Goal: Task Accomplishment & Management: Complete application form

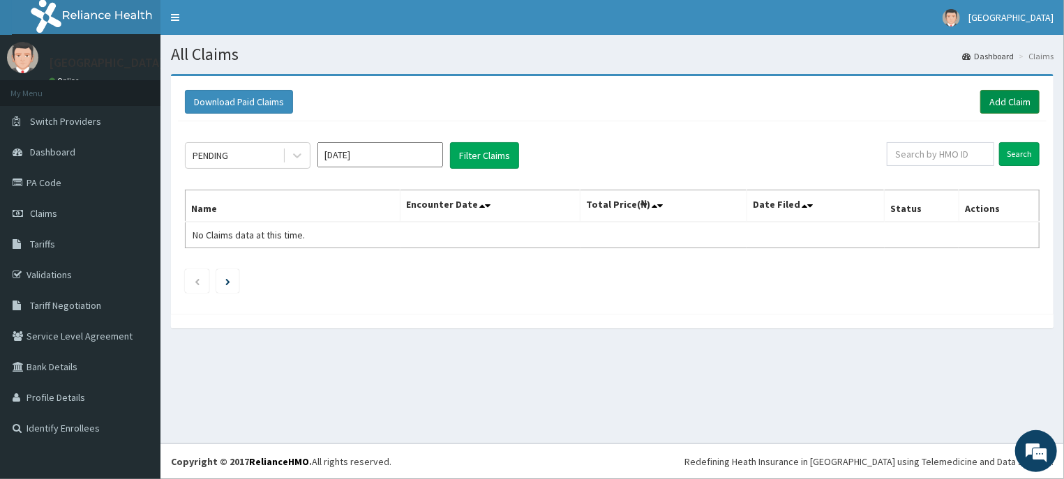
click at [1005, 98] on link "Add Claim" at bounding box center [1009, 102] width 59 height 24
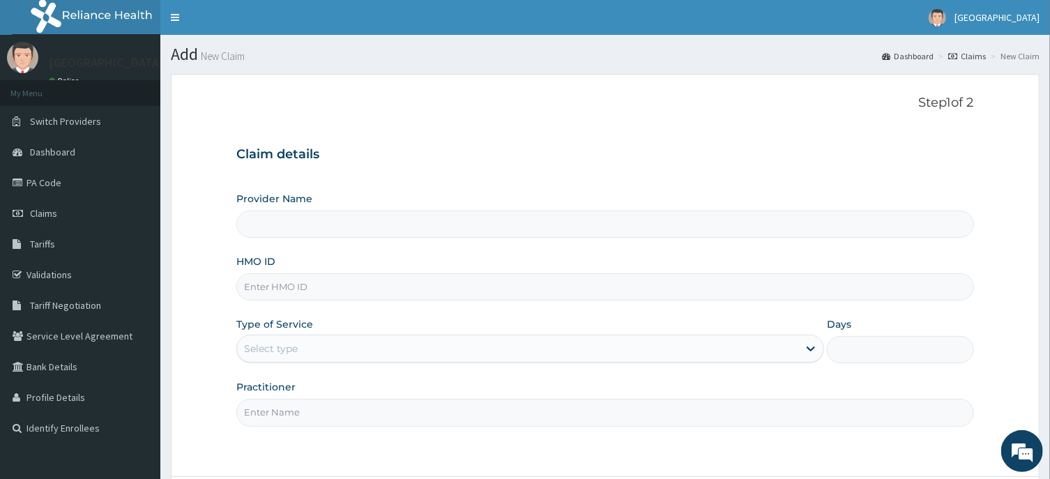
type input "[GEOGRAPHIC_DATA]"
click at [281, 287] on input "HMO ID" at bounding box center [604, 286] width 737 height 27
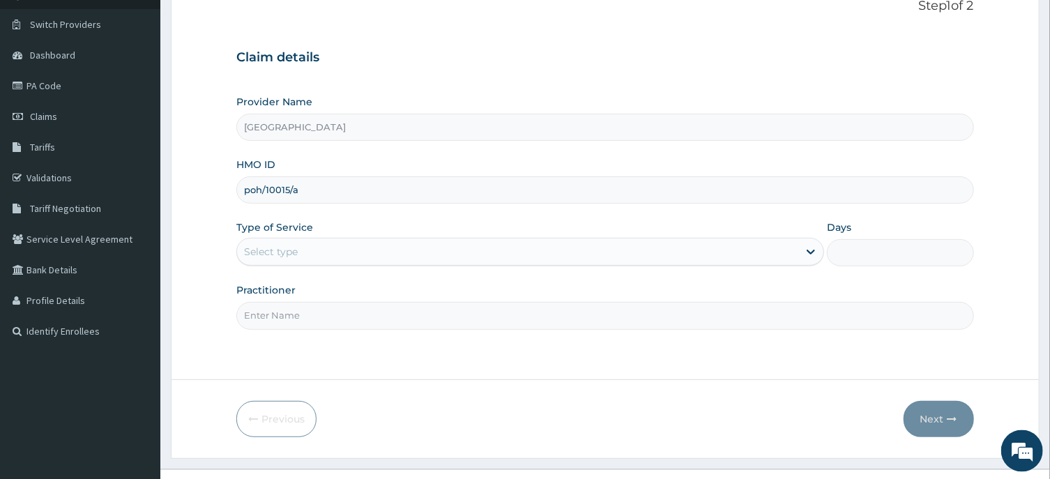
scroll to position [123, 0]
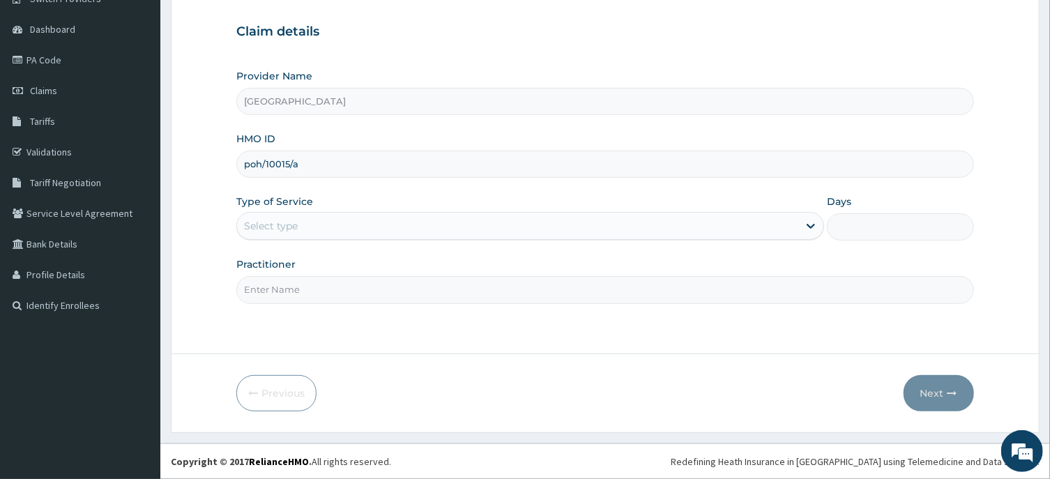
type input "poh/10015/a"
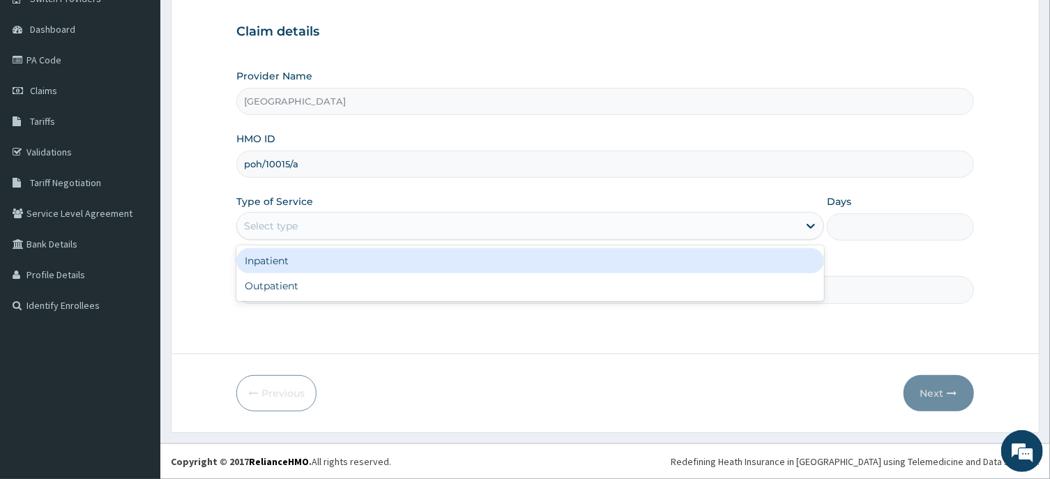
click at [275, 229] on div "Select type" at bounding box center [271, 226] width 54 height 14
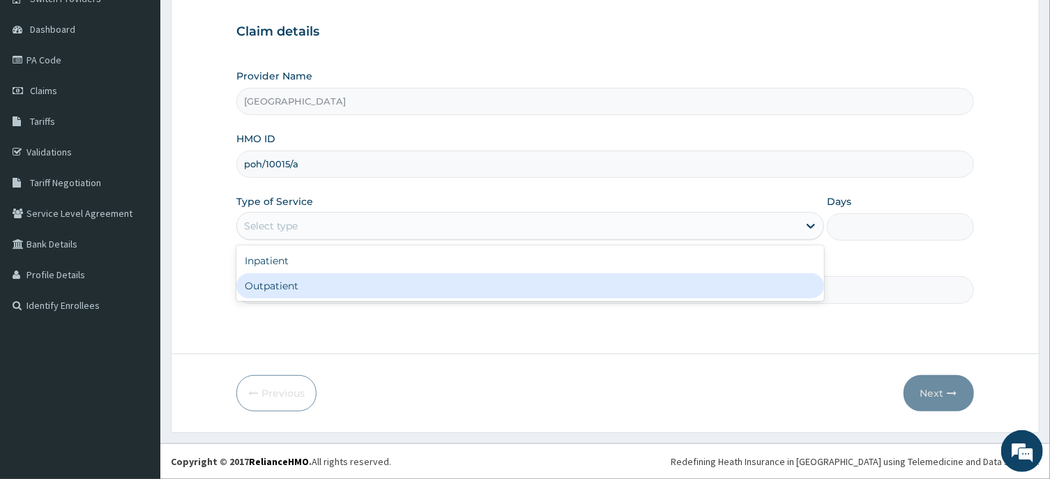
click at [270, 288] on div "Outpatient" at bounding box center [530, 285] width 588 height 25
type input "1"
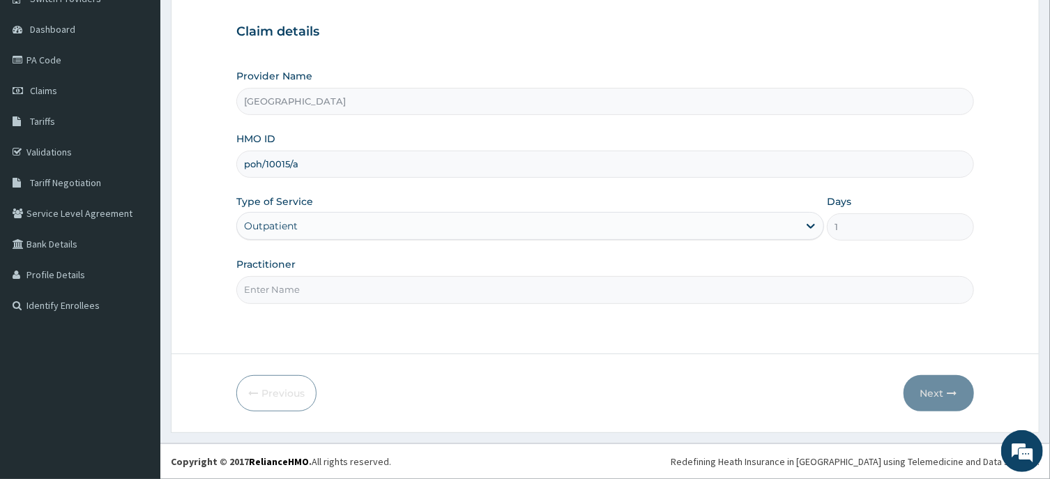
click at [311, 287] on input "Practitioner" at bounding box center [604, 289] width 737 height 27
type input "[PERSON_NAME]"
click at [934, 395] on button "Next" at bounding box center [939, 393] width 70 height 36
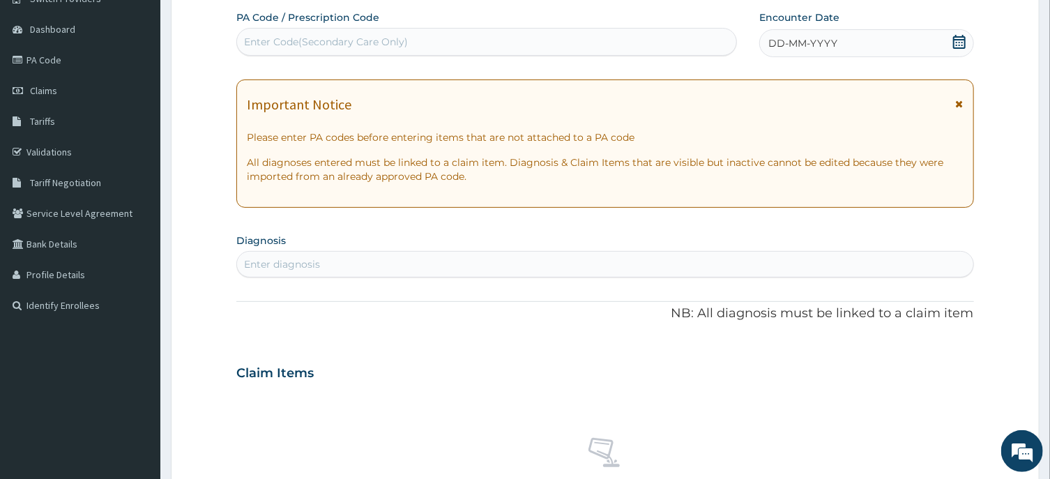
click at [263, 263] on div "Enter diagnosis" at bounding box center [282, 264] width 76 height 14
type input "[MEDICAL_DATA]"
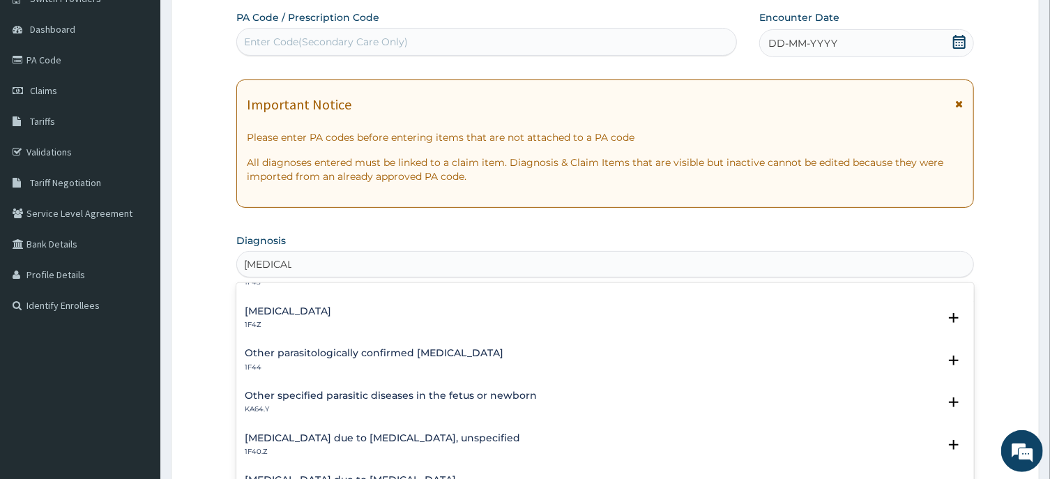
scroll to position [140, 0]
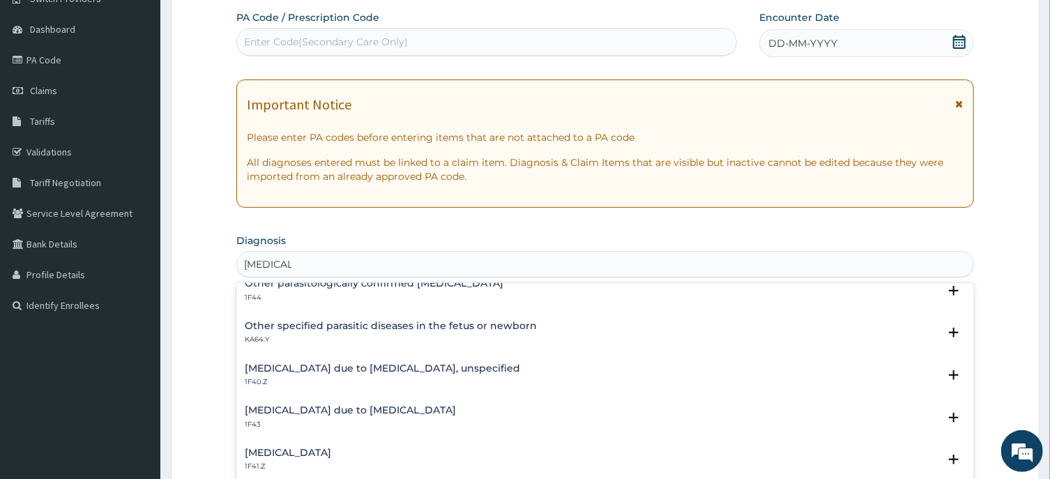
click at [378, 409] on h4 "[MEDICAL_DATA] due to [MEDICAL_DATA]" at bounding box center [350, 410] width 211 height 10
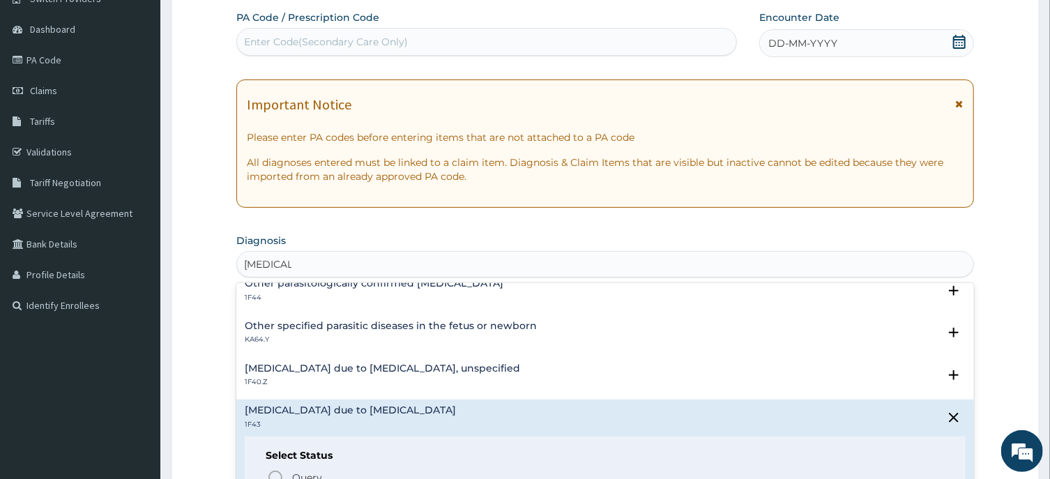
scroll to position [280, 0]
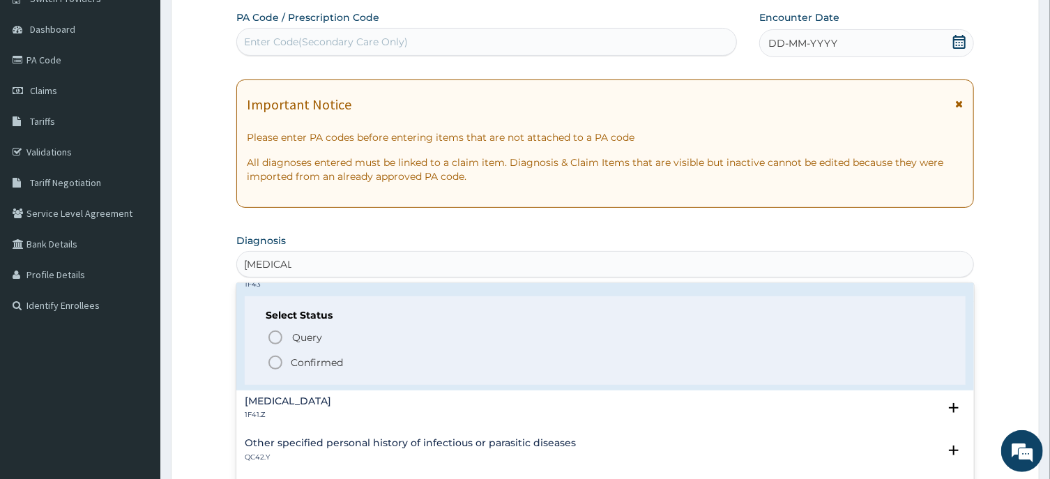
click at [278, 362] on icon "status option filled" at bounding box center [275, 362] width 17 height 17
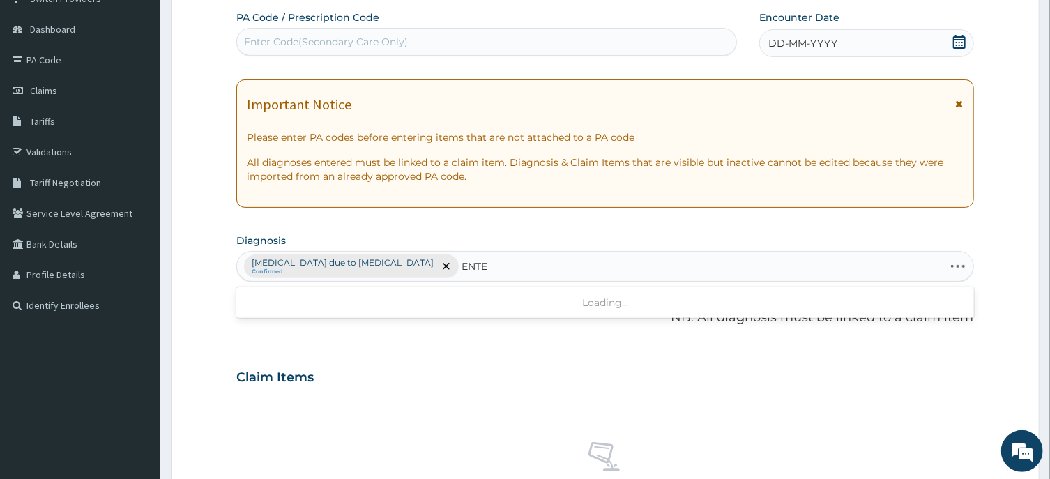
type input "ENTER"
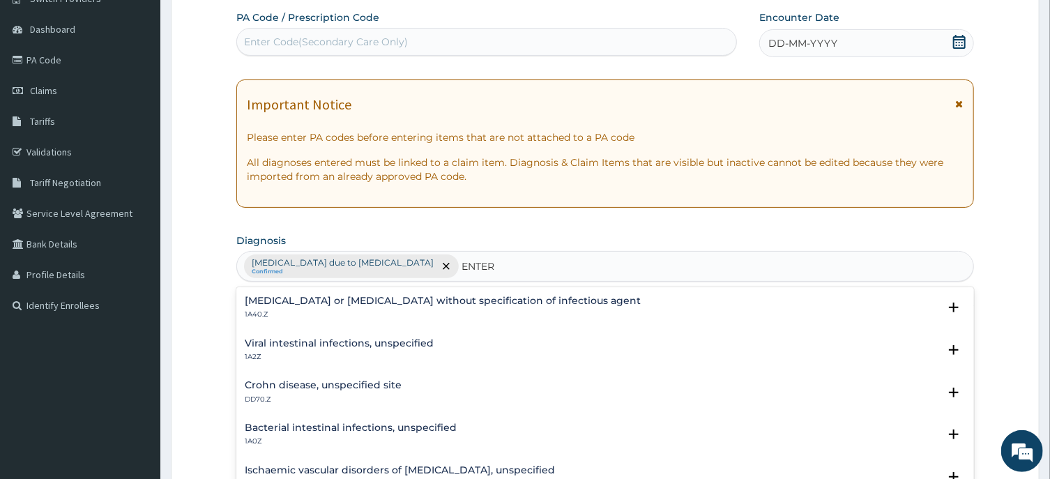
click at [457, 299] on h4 "Infectious gastroenteritis or colitis without specification of infectious agent" at bounding box center [443, 301] width 396 height 10
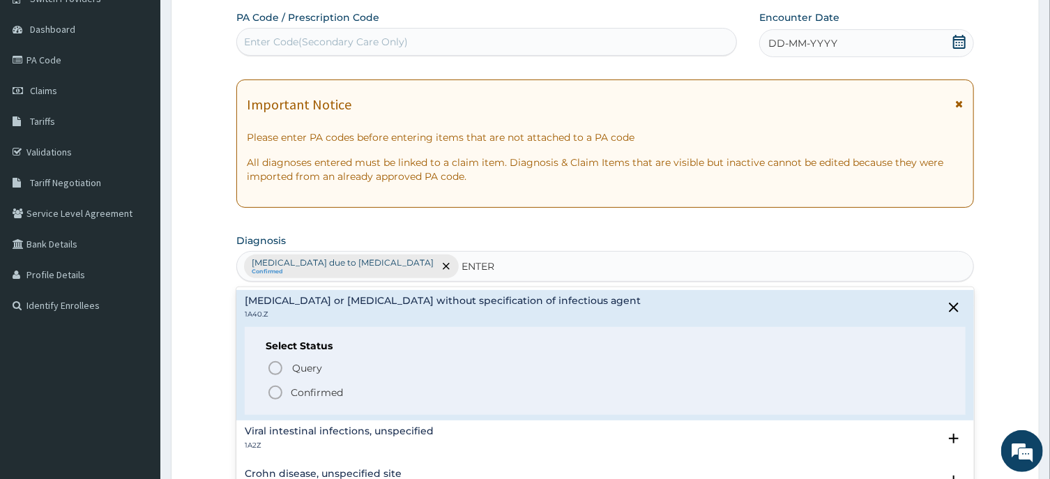
click at [271, 389] on circle "status option filled" at bounding box center [275, 392] width 13 height 13
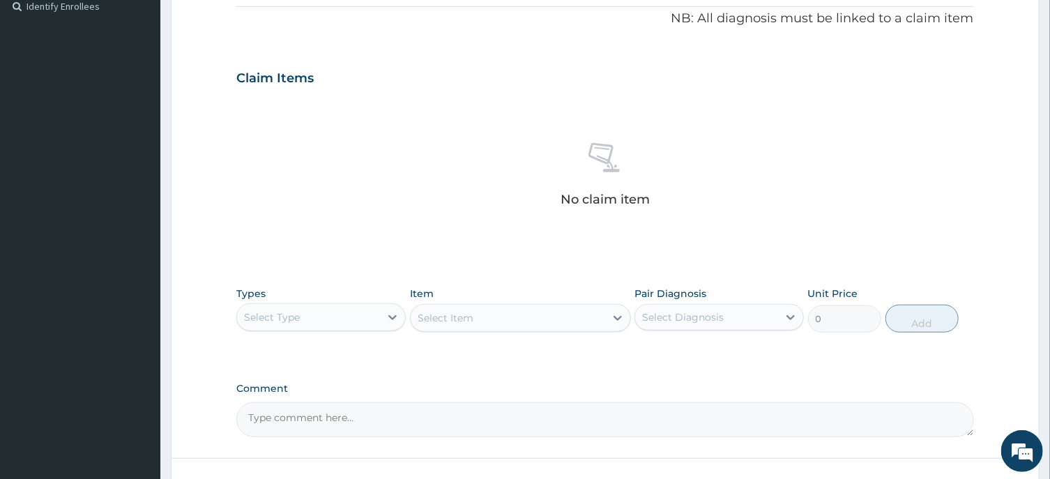
scroll to position [497, 0]
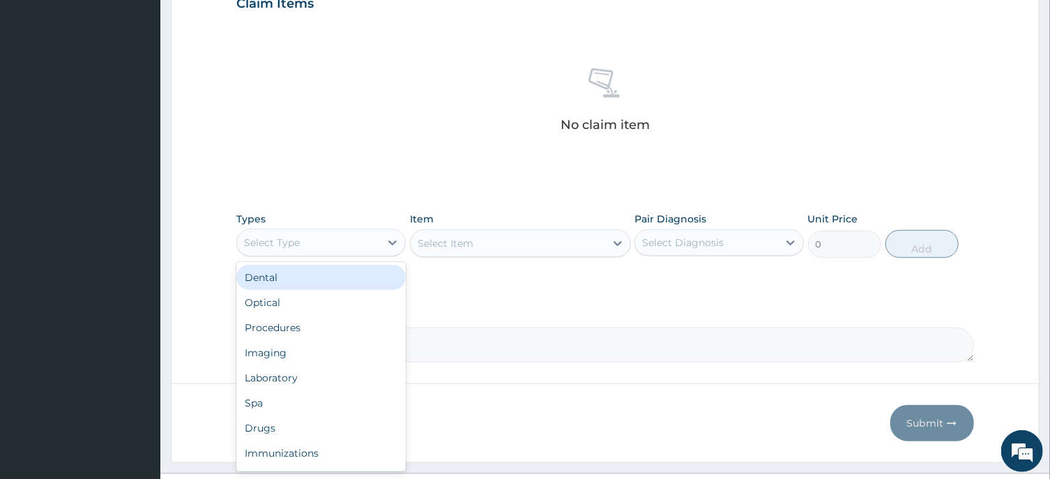
click at [318, 245] on div "Select Type" at bounding box center [308, 243] width 143 height 22
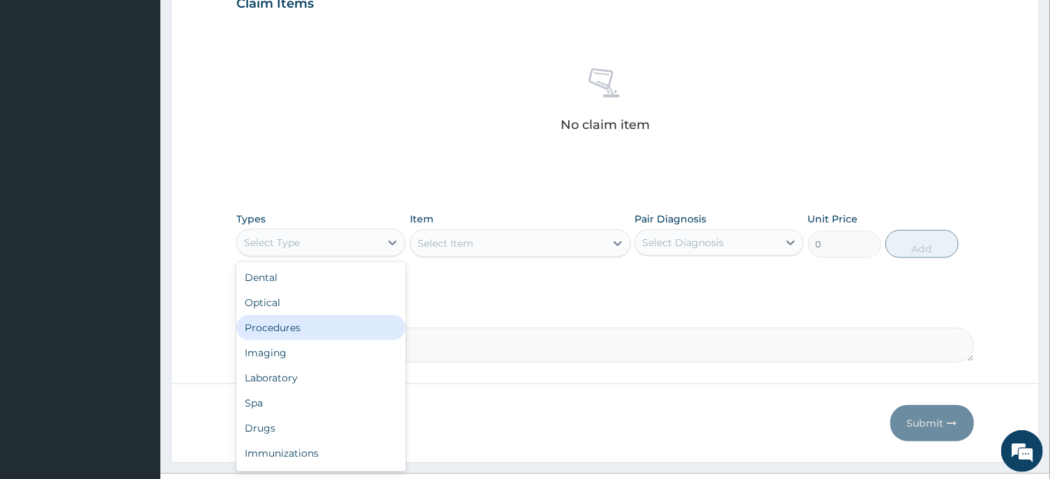
drag, startPoint x: 289, startPoint y: 329, endPoint x: 333, endPoint y: 298, distance: 53.6
click at [289, 328] on div "Procedures" at bounding box center [320, 327] width 169 height 25
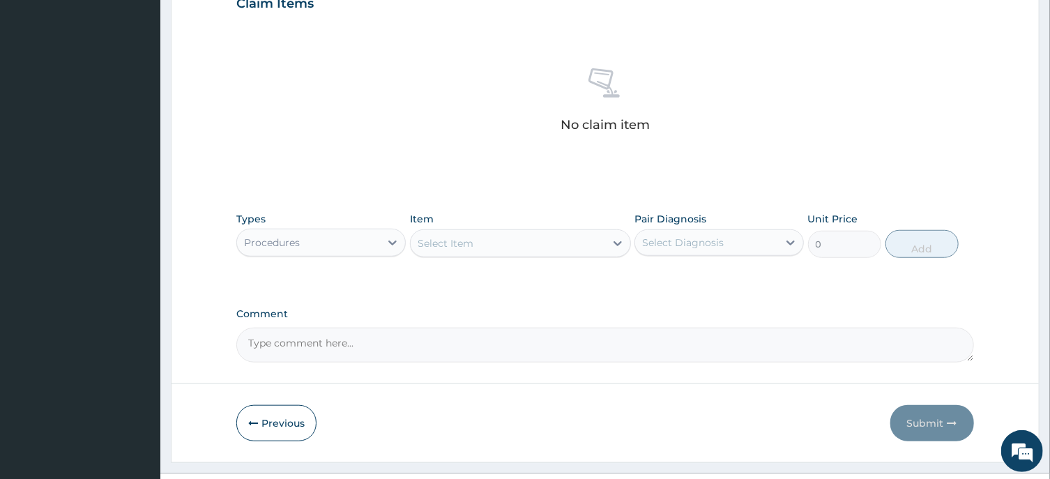
click at [485, 243] on div "Select Item" at bounding box center [508, 243] width 195 height 22
type input "GENERAL"
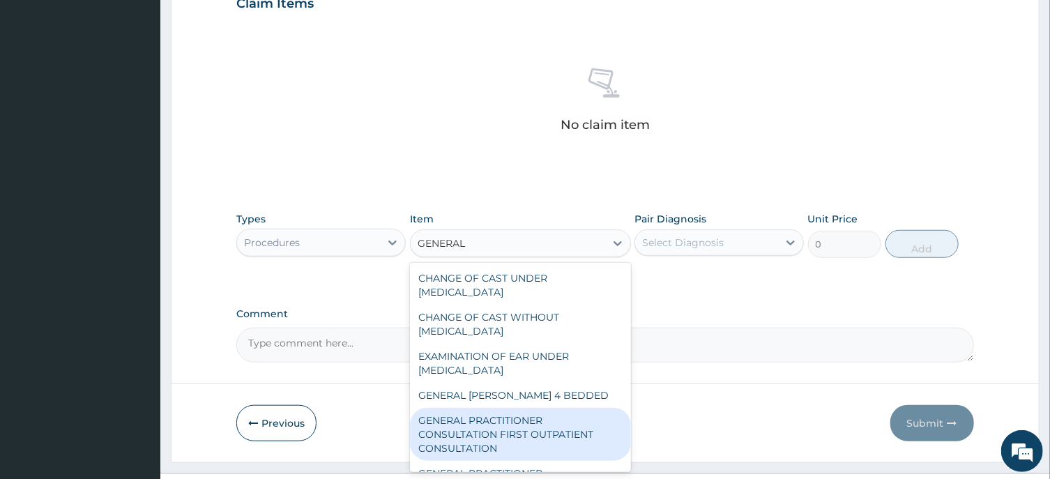
click at [516, 425] on div "GENERAL PRACTITIONER CONSULTATION FIRST OUTPATIENT CONSULTATION" at bounding box center [520, 434] width 221 height 53
type input "3547.5"
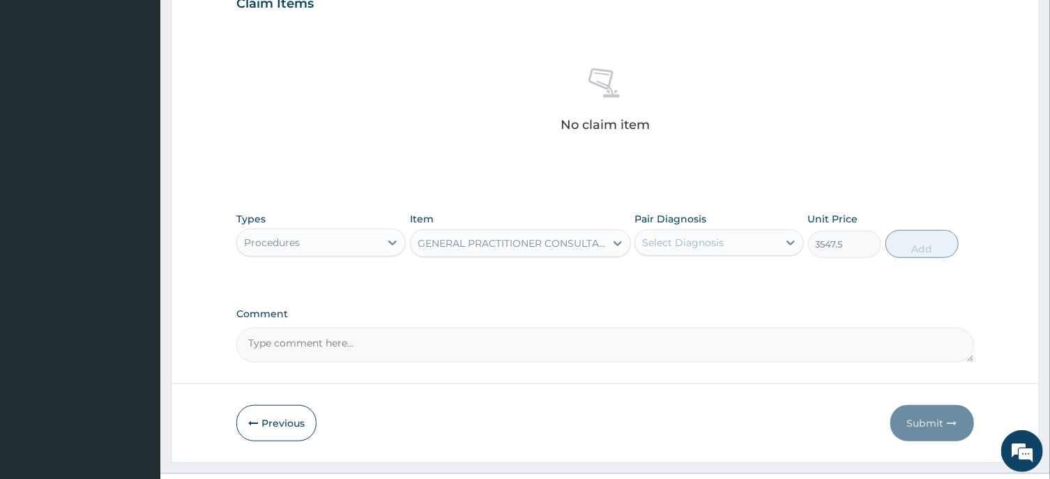
click at [712, 247] on div "Select Diagnosis" at bounding box center [683, 243] width 82 height 14
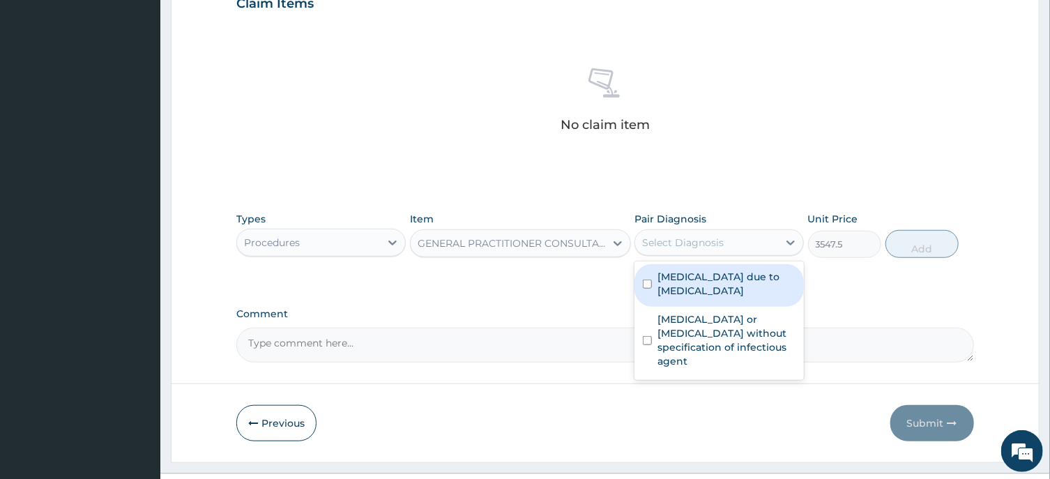
click at [646, 287] on input "checkbox" at bounding box center [647, 284] width 9 height 9
checkbox input "true"
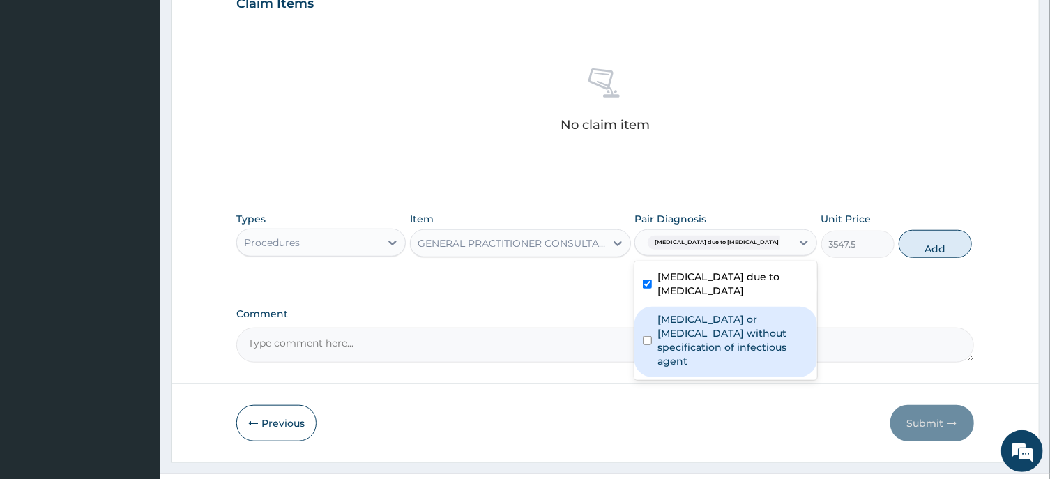
click at [647, 336] on input "checkbox" at bounding box center [647, 340] width 9 height 9
checkbox input "true"
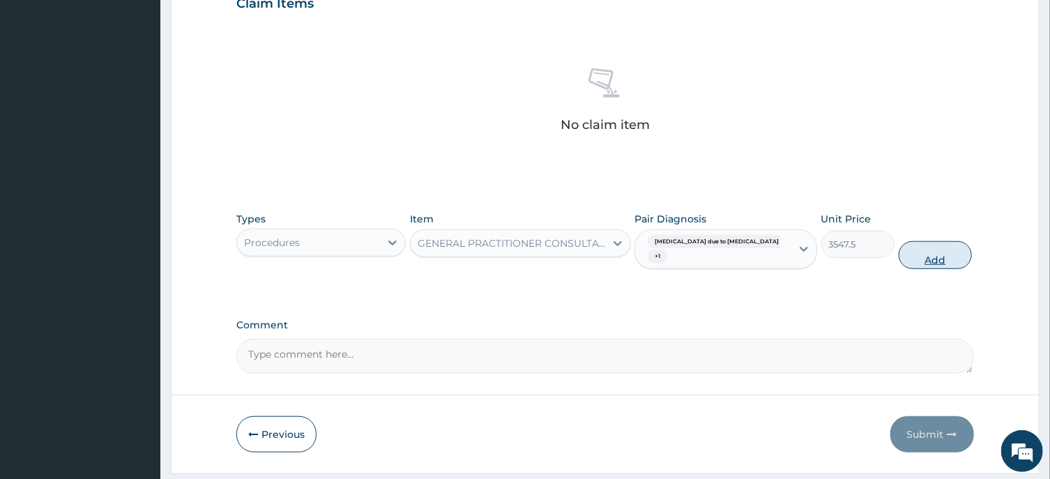
click at [920, 262] on button "Add" at bounding box center [936, 255] width 74 height 28
type input "0"
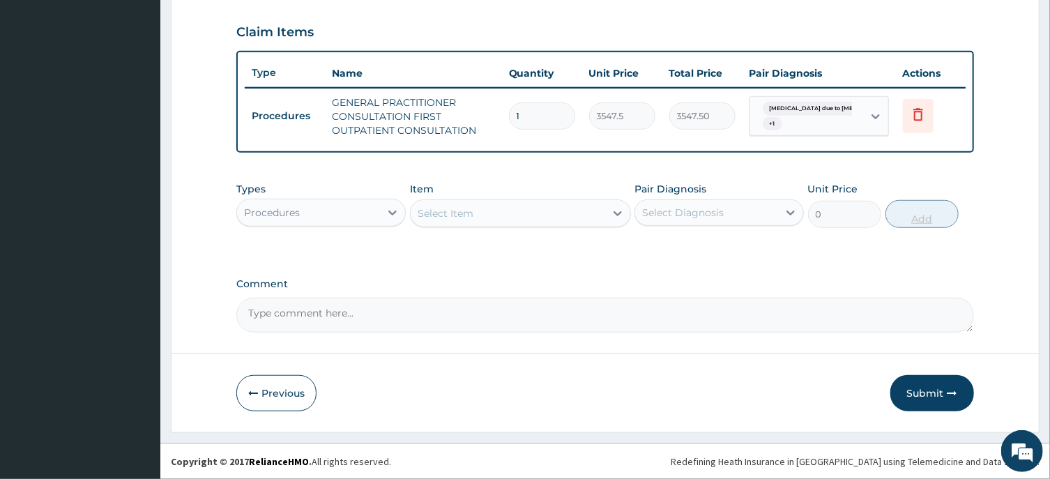
scroll to position [467, 0]
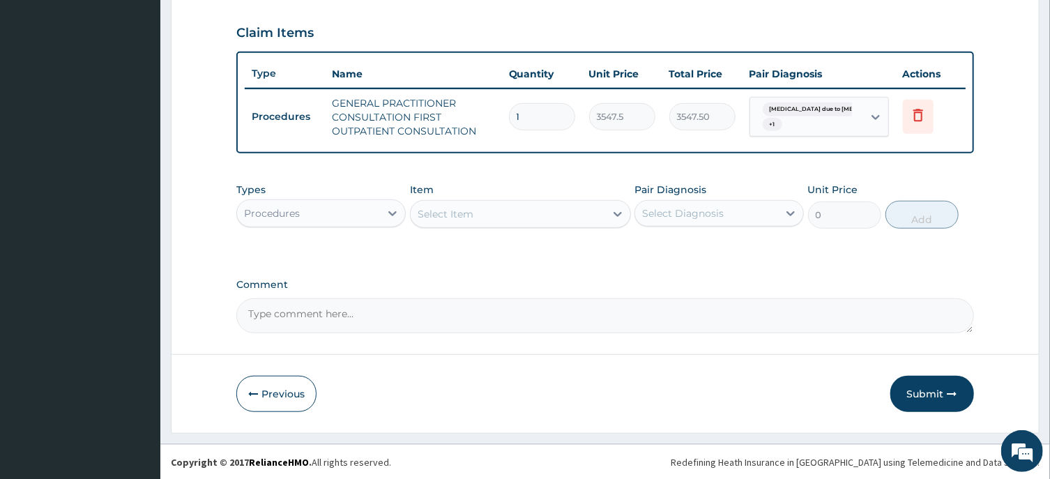
click at [479, 209] on div "Select Item" at bounding box center [508, 214] width 195 height 22
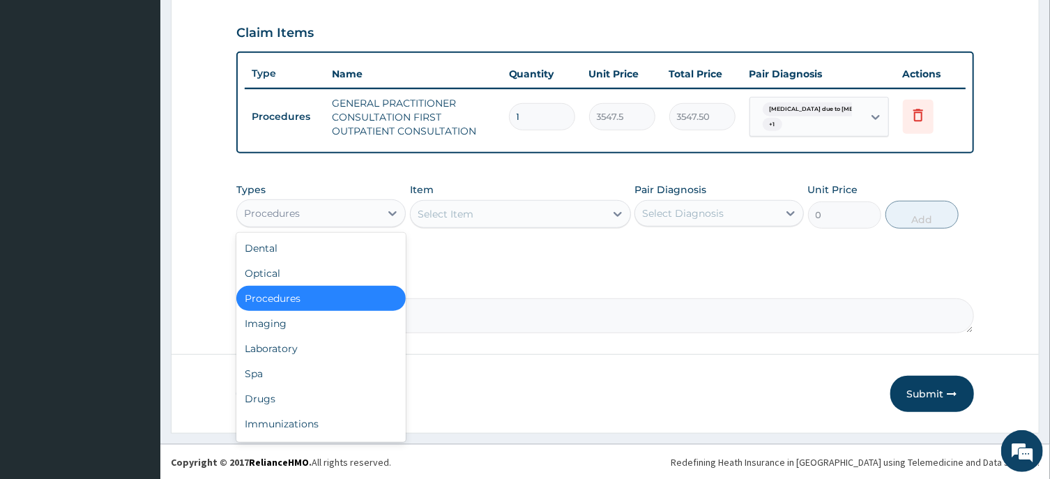
click at [349, 209] on div "Procedures" at bounding box center [308, 213] width 143 height 22
click at [279, 394] on div "Drugs" at bounding box center [320, 398] width 169 height 25
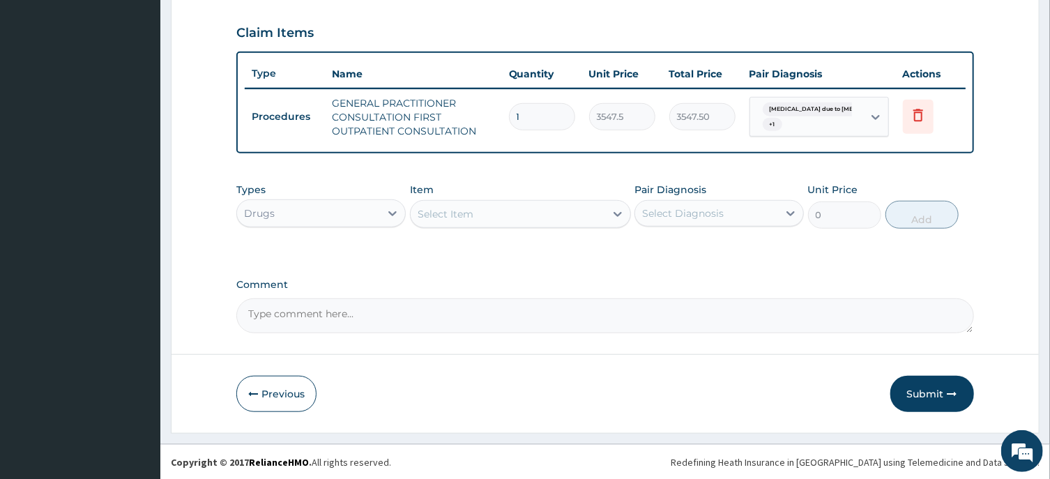
click at [535, 218] on div "Select Item" at bounding box center [508, 214] width 195 height 22
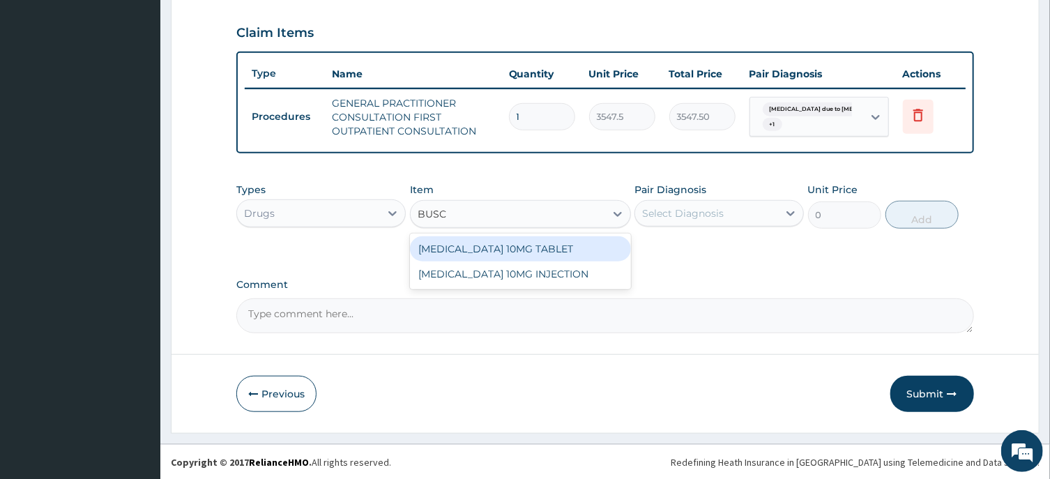
type input "BUSCO"
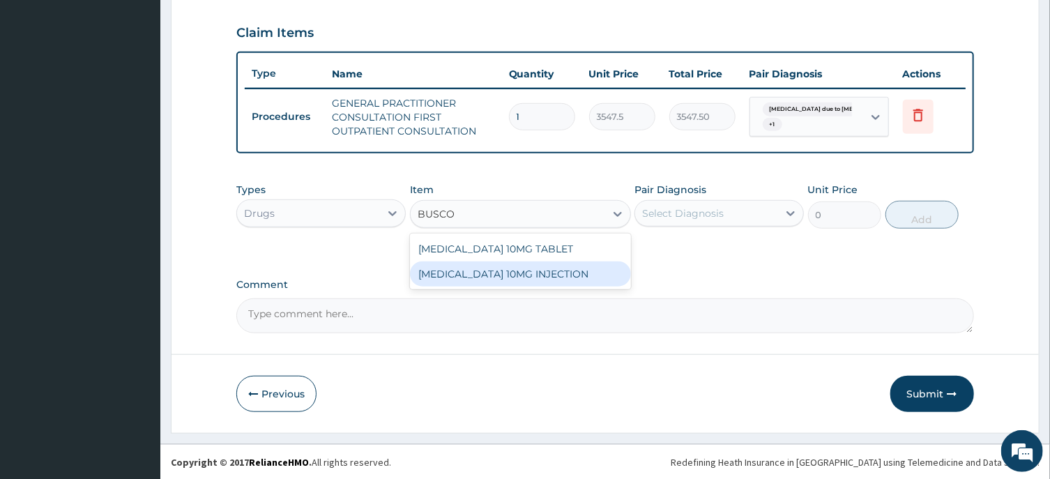
click at [534, 269] on div "[MEDICAL_DATA] 10MG INJECTION" at bounding box center [520, 274] width 221 height 25
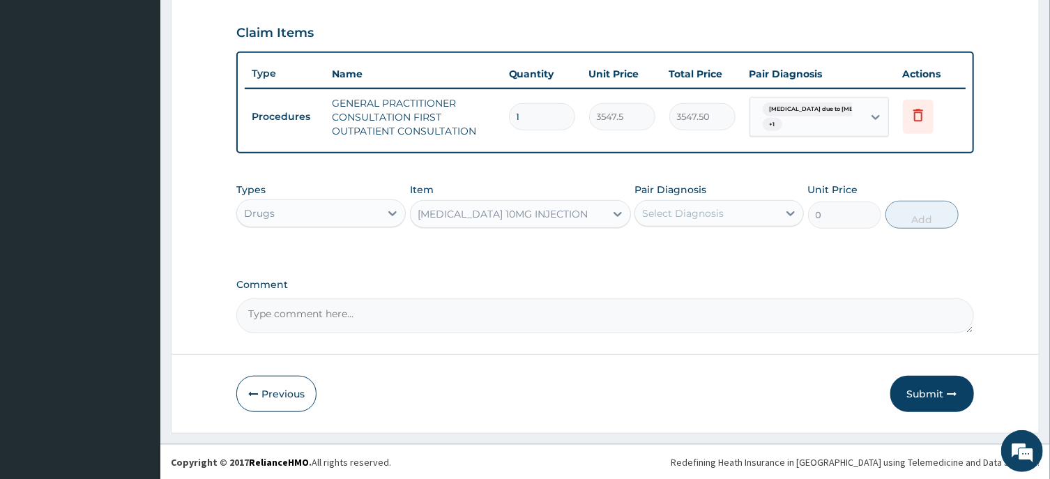
type input "473"
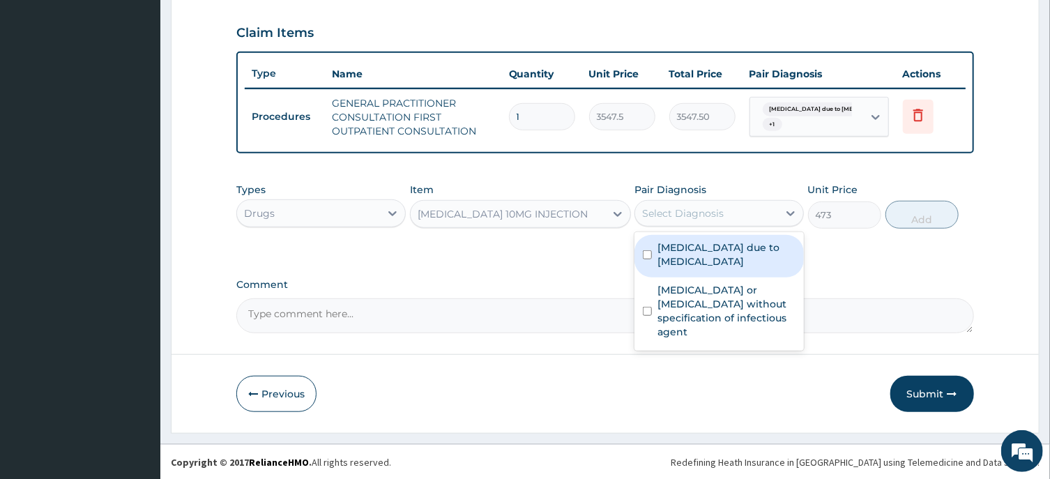
click at [683, 213] on div "Select Diagnosis" at bounding box center [683, 213] width 82 height 14
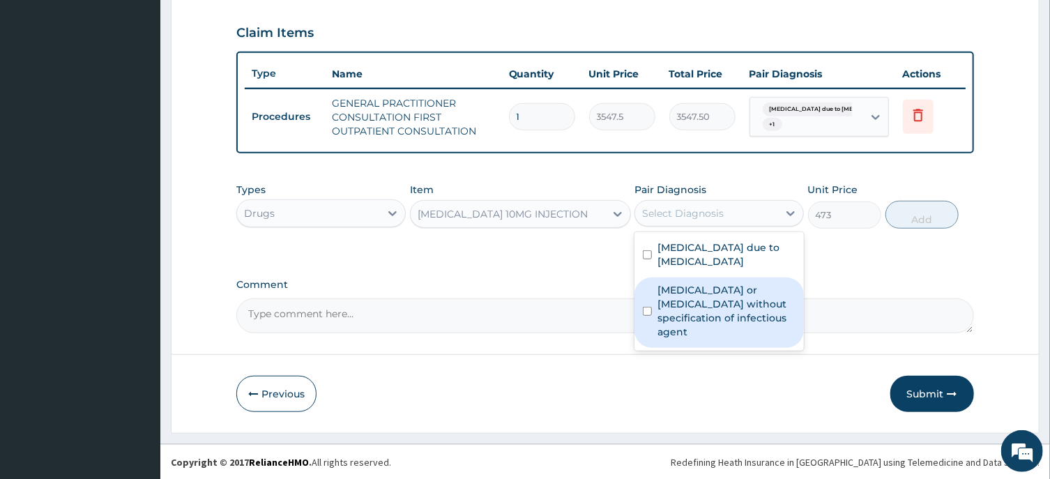
click at [649, 307] on input "checkbox" at bounding box center [647, 311] width 9 height 9
checkbox input "true"
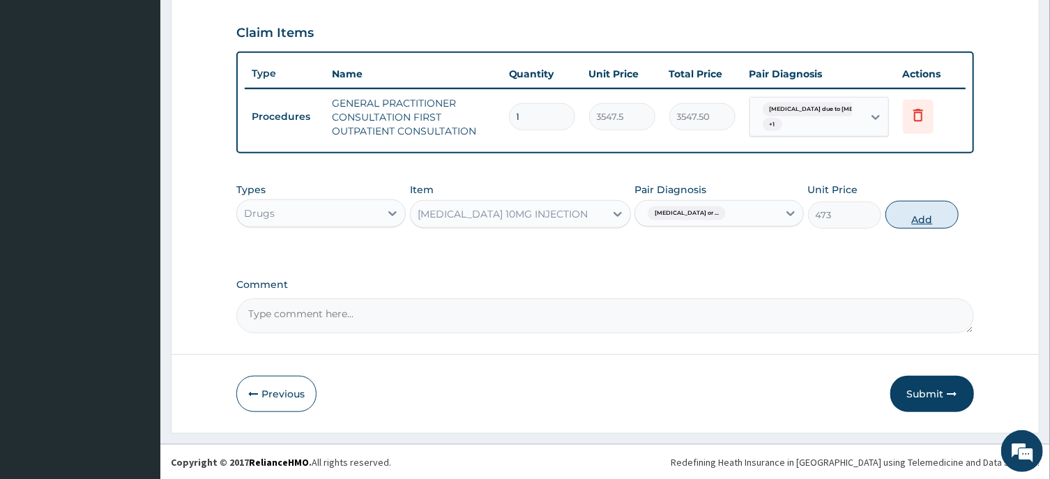
click at [924, 221] on button "Add" at bounding box center [923, 215] width 74 height 28
type input "0"
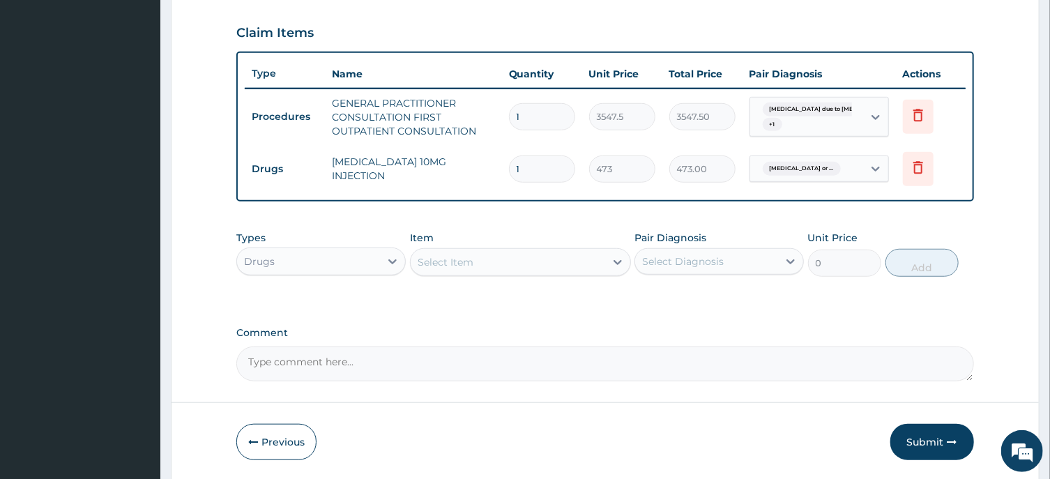
click at [472, 264] on div "Select Item" at bounding box center [446, 262] width 56 height 14
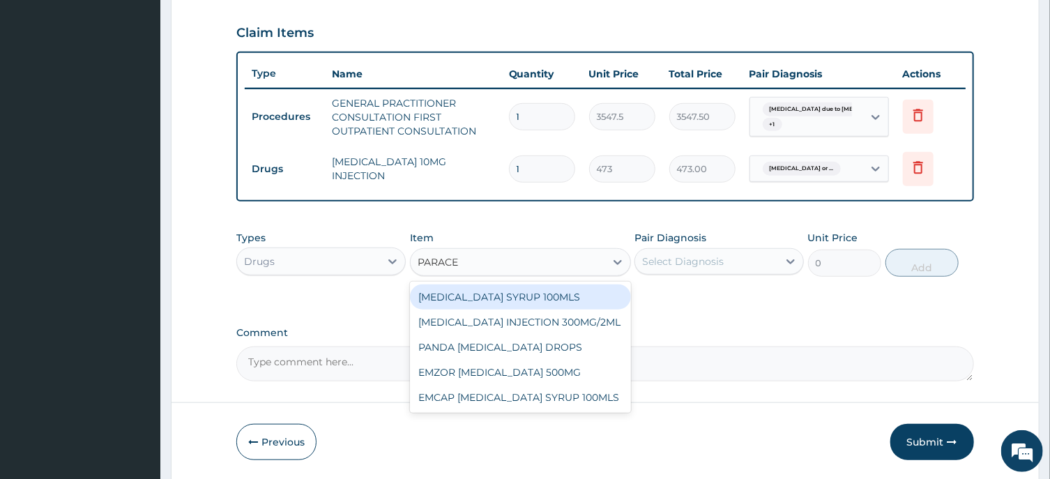
type input "PARACET"
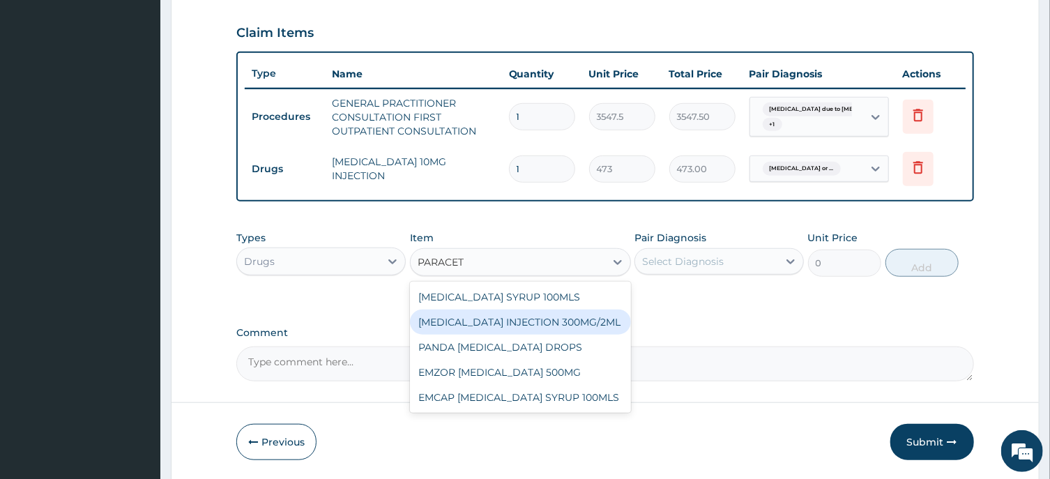
click at [547, 323] on div "PARACETAMOL INJECTION 300MG/2ML" at bounding box center [520, 322] width 221 height 25
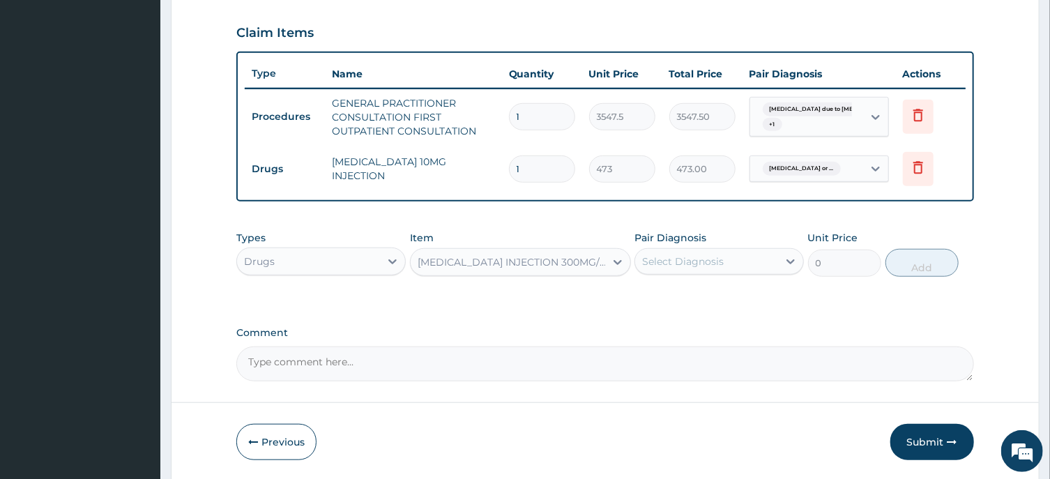
type input "260.15"
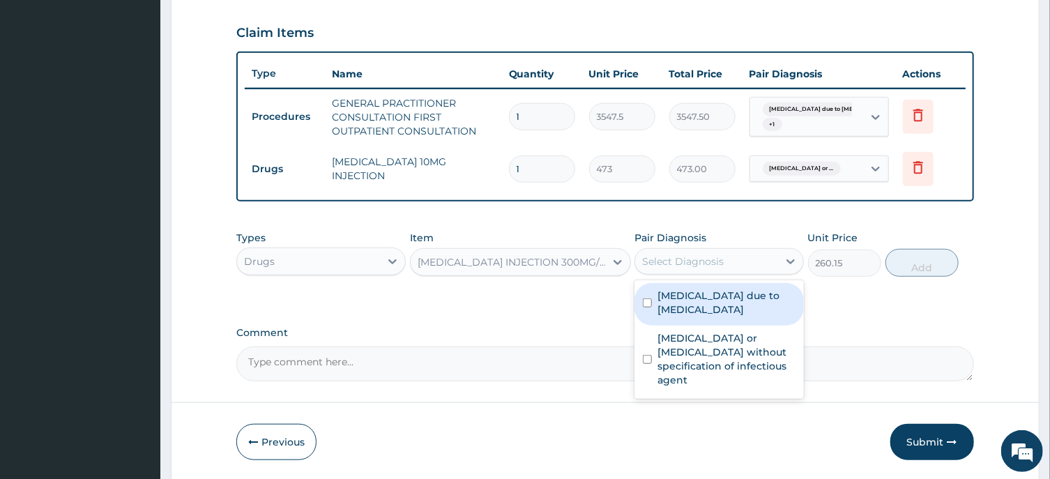
click at [696, 264] on div "Select Diagnosis" at bounding box center [683, 262] width 82 height 14
click at [648, 300] on input "checkbox" at bounding box center [647, 302] width 9 height 9
checkbox input "true"
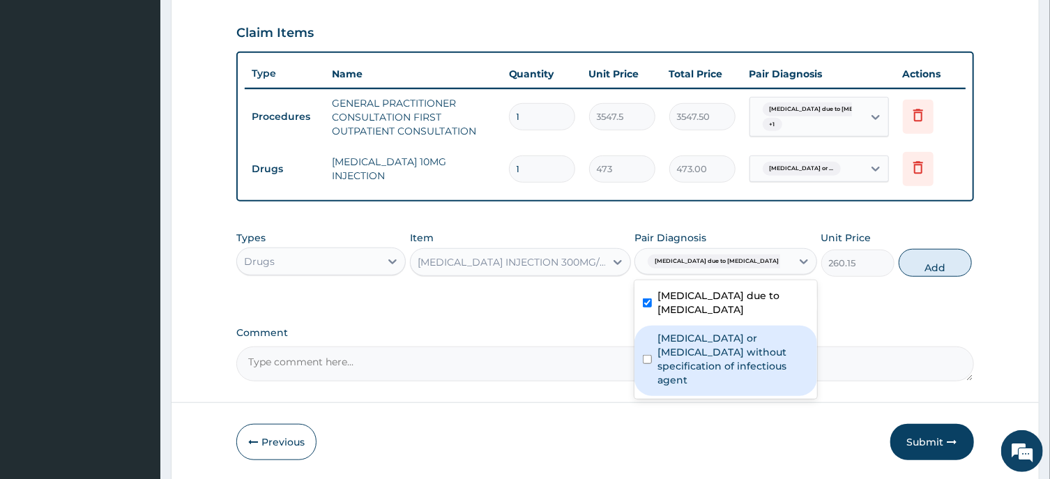
click at [646, 355] on input "checkbox" at bounding box center [647, 359] width 9 height 9
checkbox input "true"
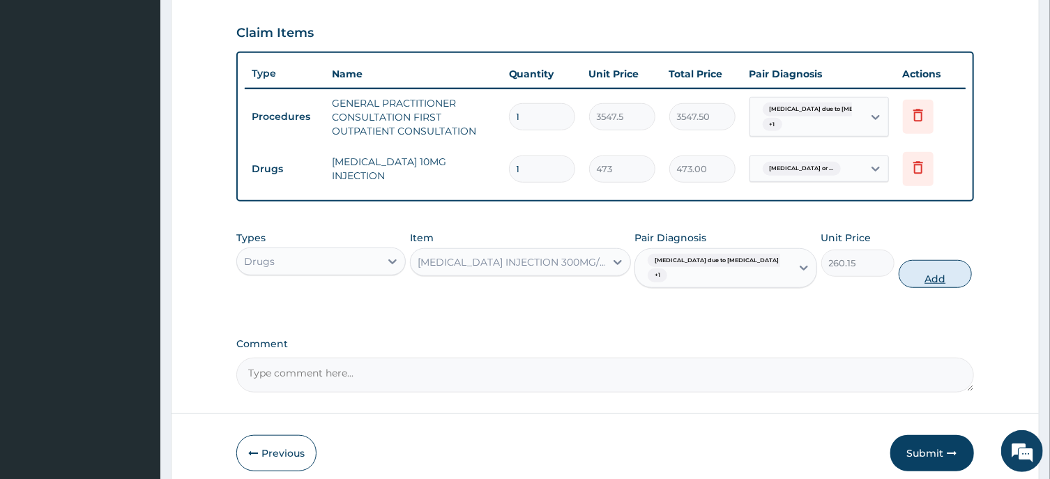
click at [917, 280] on button "Add" at bounding box center [936, 274] width 74 height 28
type input "0"
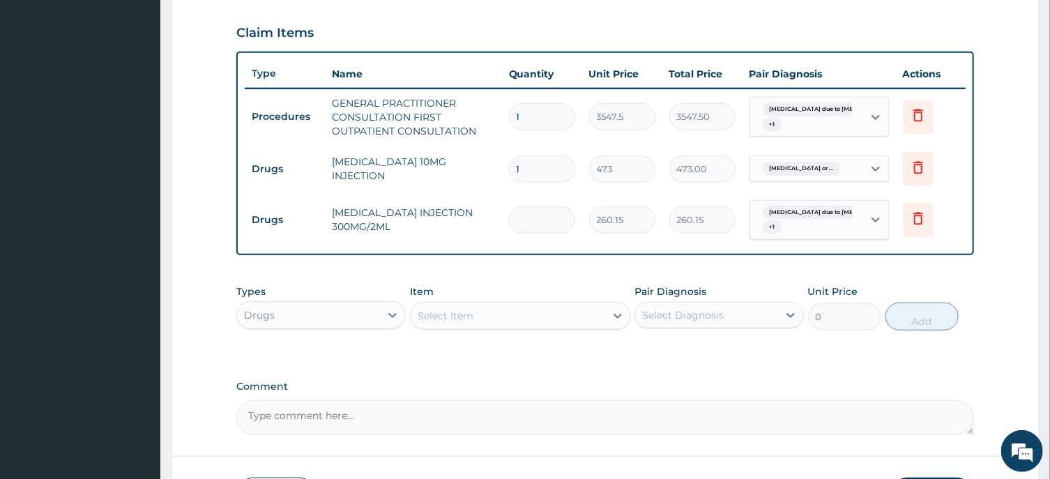
type input "0.00"
type input "2"
type input "520.30"
type input "2"
click at [467, 314] on div "Select Item" at bounding box center [446, 316] width 56 height 14
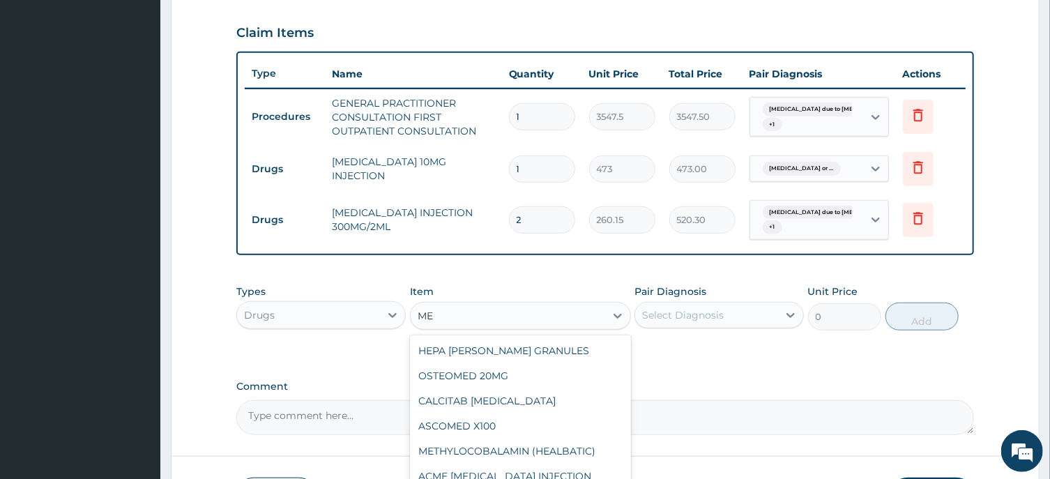
type input "M"
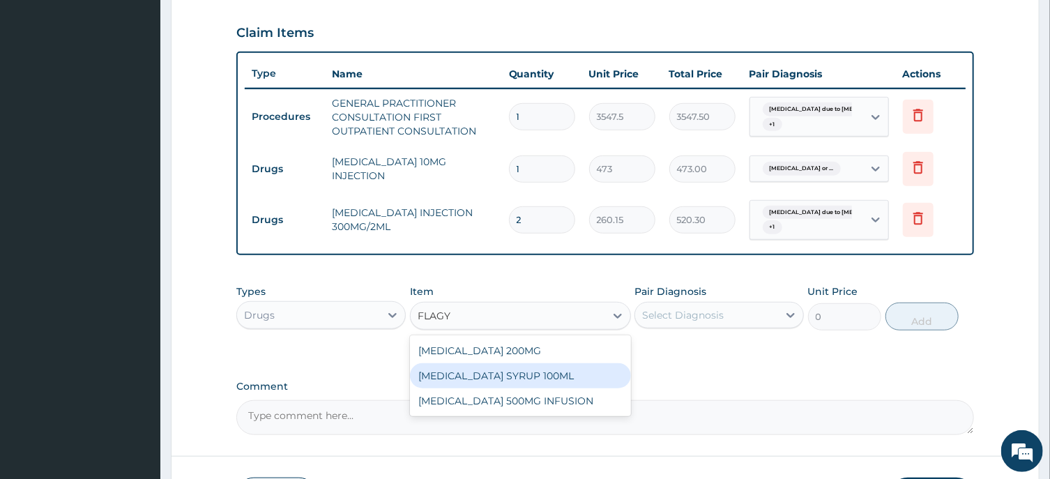
type input "FLAG"
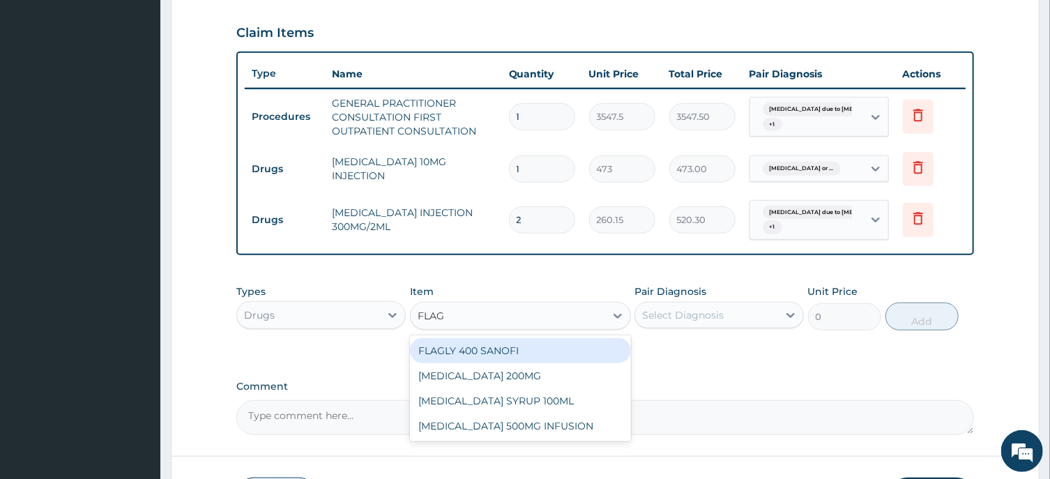
click at [504, 348] on div "FLAGLY 400 SANOFI" at bounding box center [520, 350] width 221 height 25
type input "70.95"
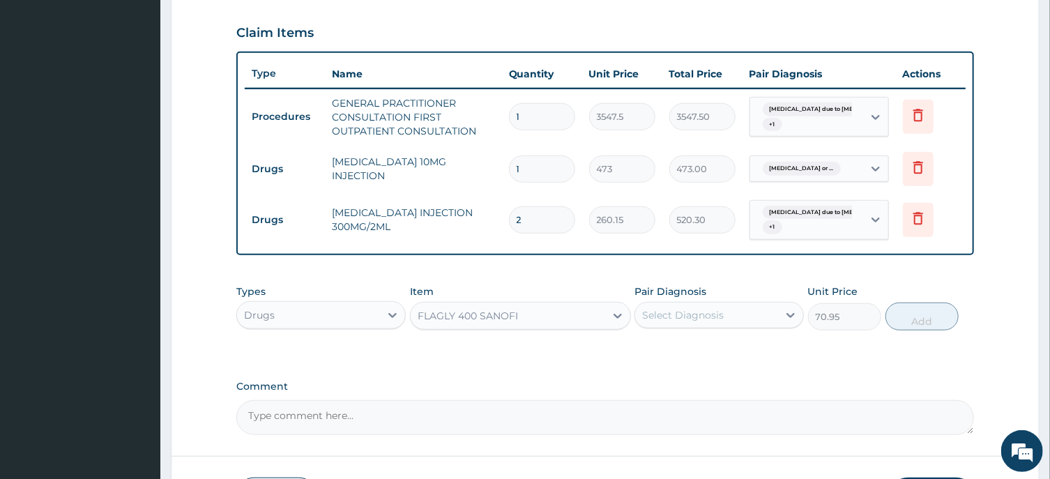
click at [733, 315] on div "Select Diagnosis" at bounding box center [706, 315] width 143 height 22
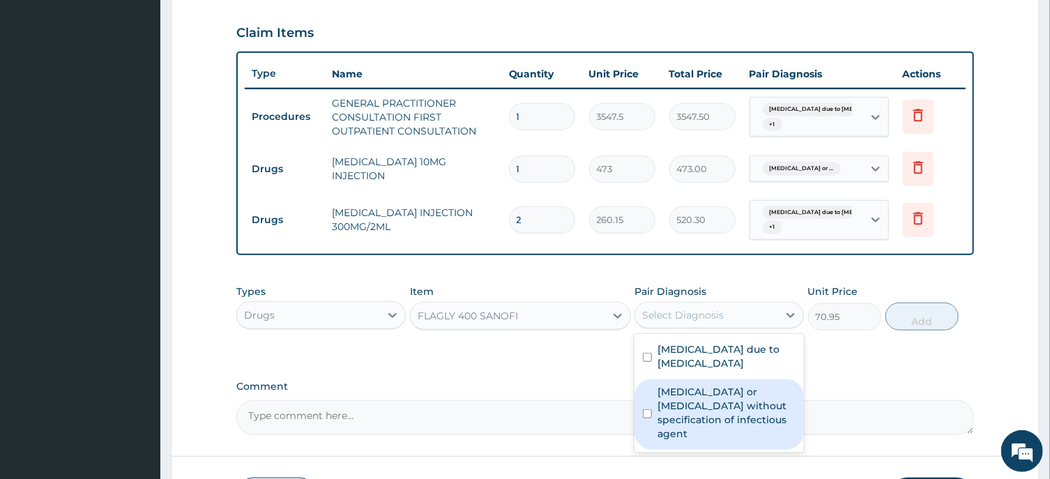
click at [646, 409] on input "checkbox" at bounding box center [647, 413] width 9 height 9
checkbox input "true"
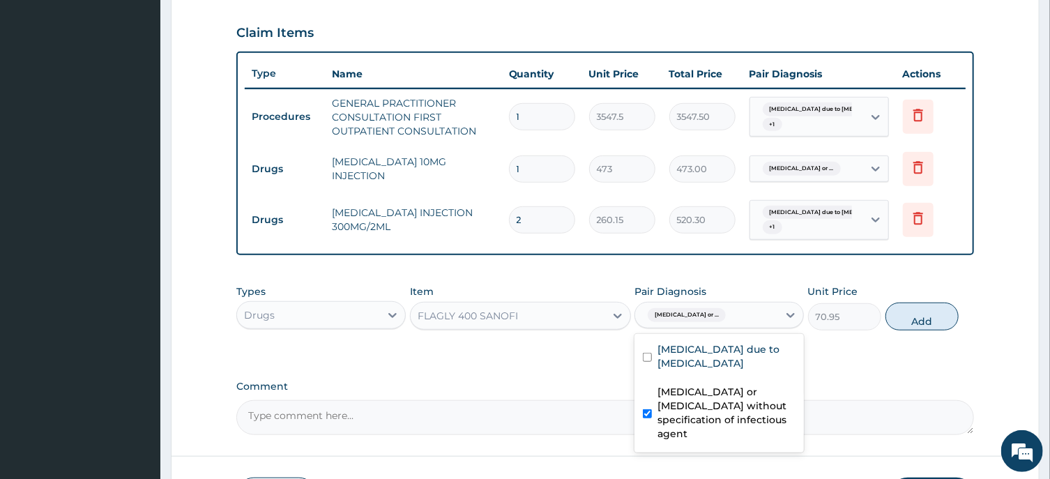
click at [920, 318] on button "Add" at bounding box center [923, 317] width 74 height 28
type input "0"
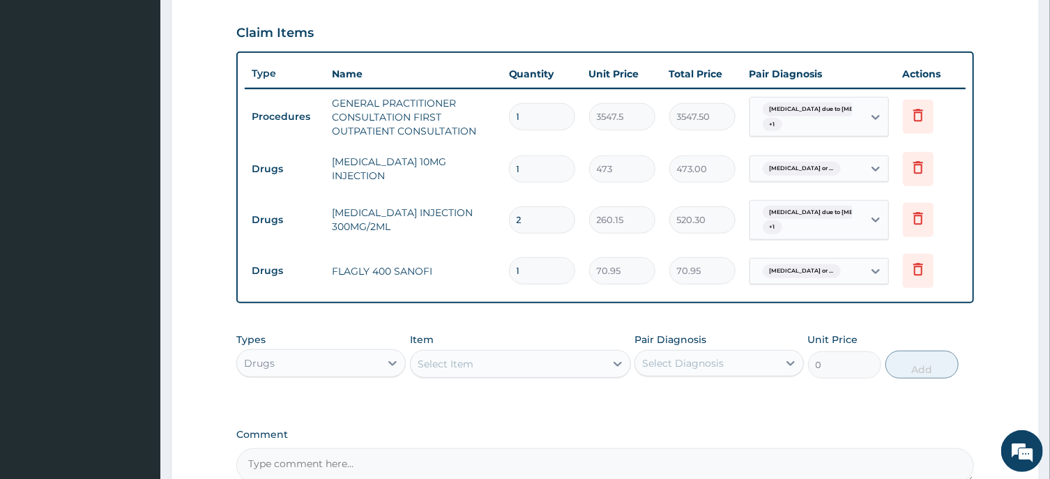
type input "15"
type input "1064.25"
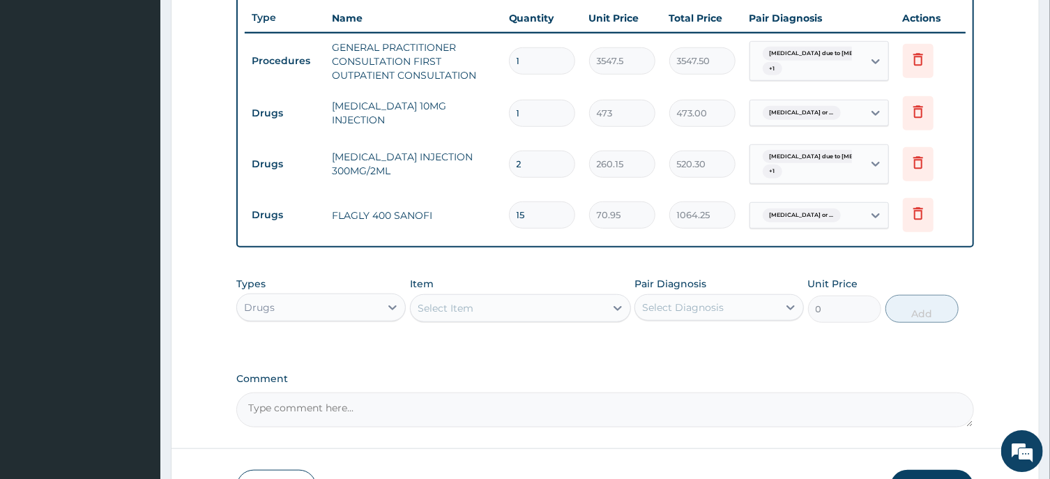
scroll to position [542, 0]
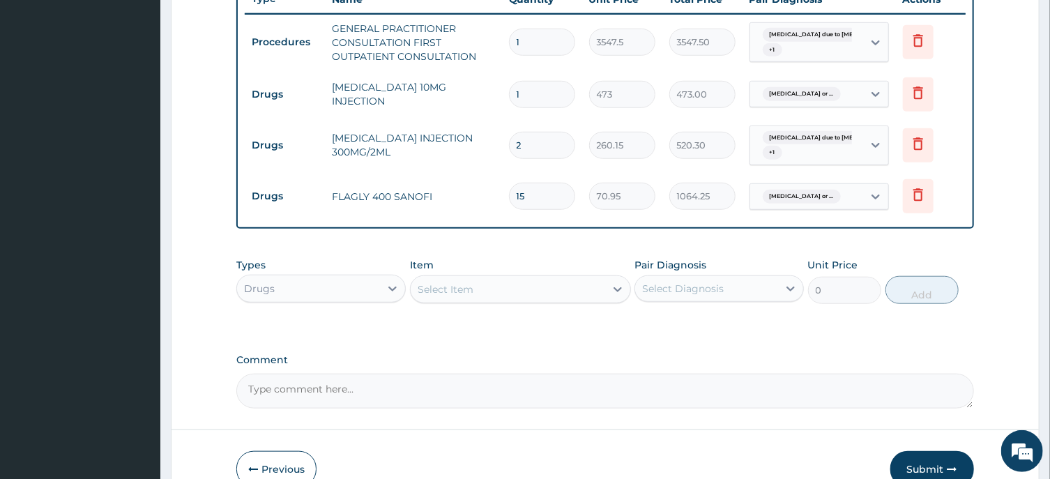
type input "15"
click at [469, 286] on div "Select Item" at bounding box center [446, 289] width 56 height 14
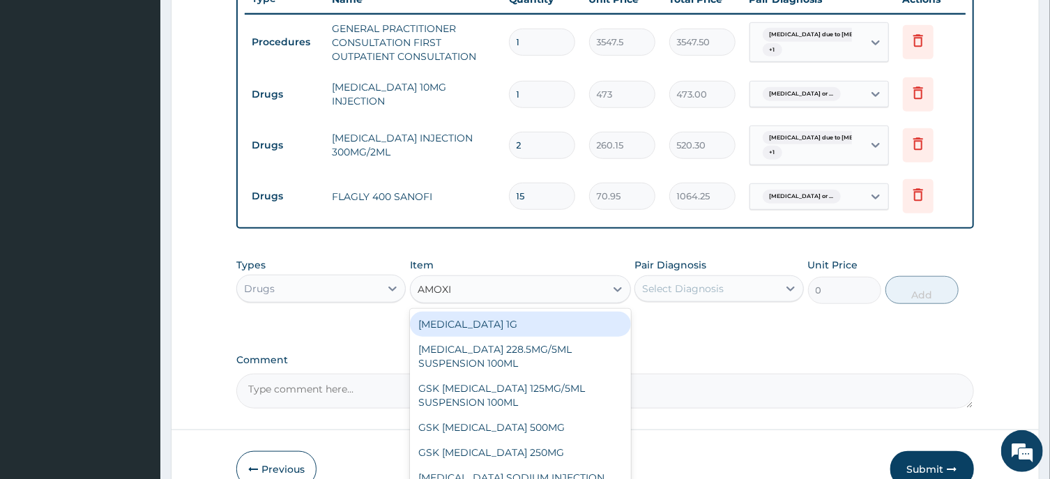
type input "AMOXIL"
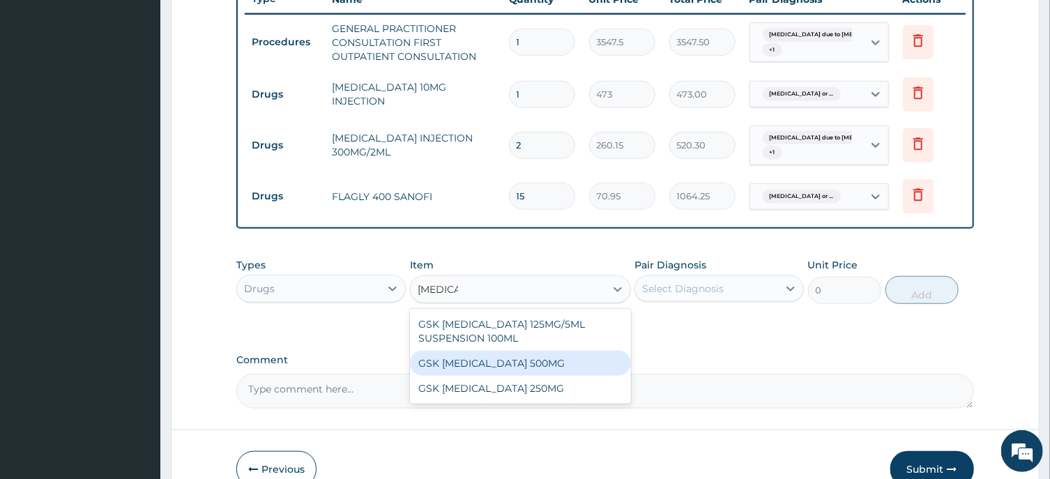
click at [513, 361] on div "GSK AMOXIL 500MG" at bounding box center [520, 363] width 221 height 25
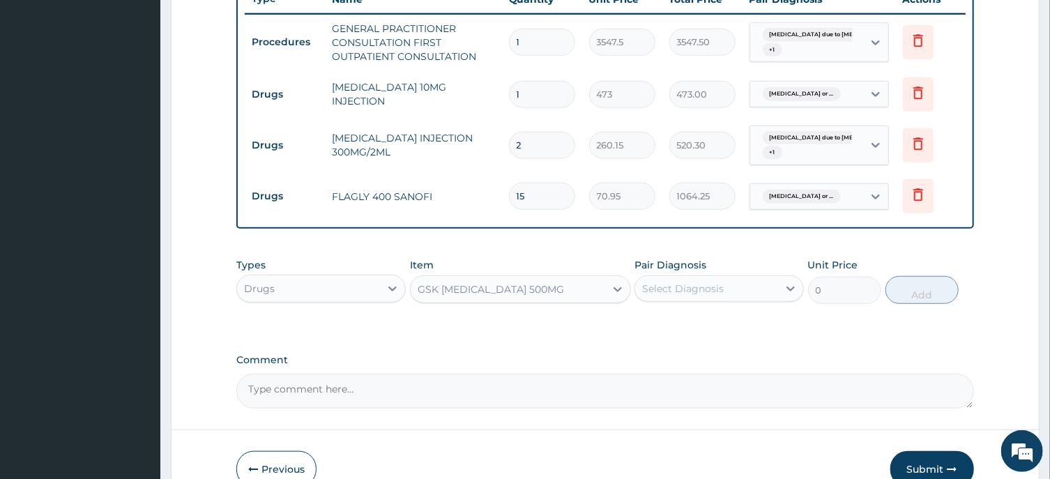
type input "59.125"
click at [661, 288] on div "Select Diagnosis" at bounding box center [683, 289] width 82 height 14
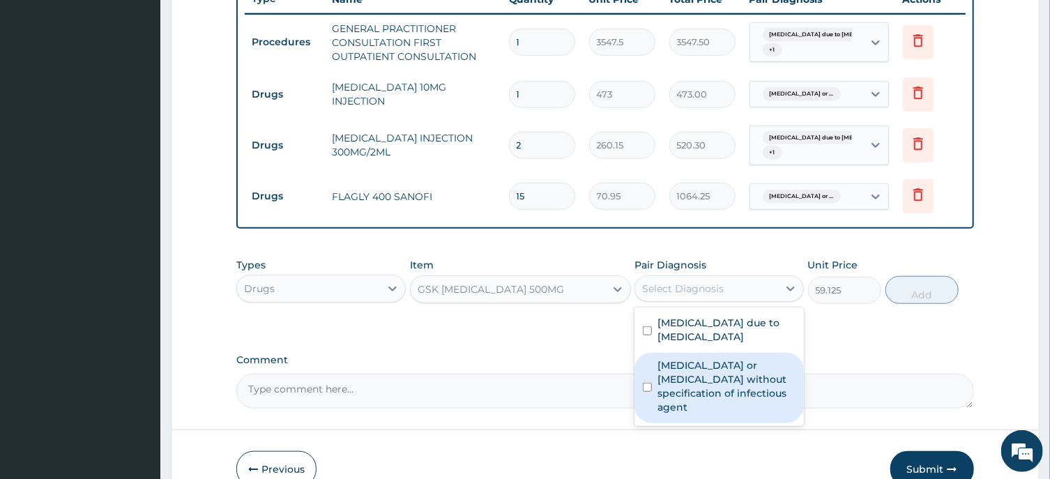
drag, startPoint x: 646, startPoint y: 377, endPoint x: 690, endPoint y: 365, distance: 44.7
click at [646, 383] on input "checkbox" at bounding box center [647, 387] width 9 height 9
checkbox input "true"
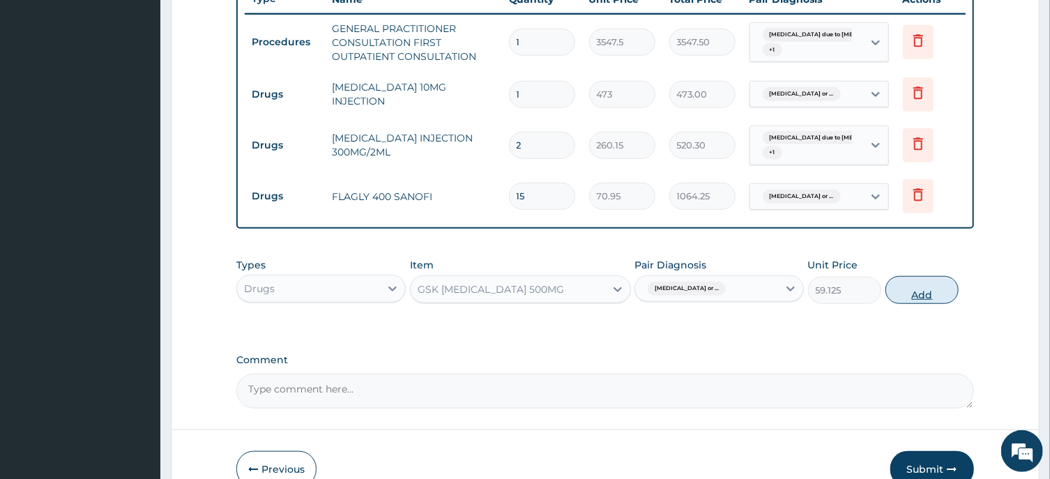
click at [921, 294] on button "Add" at bounding box center [923, 290] width 74 height 28
type input "0"
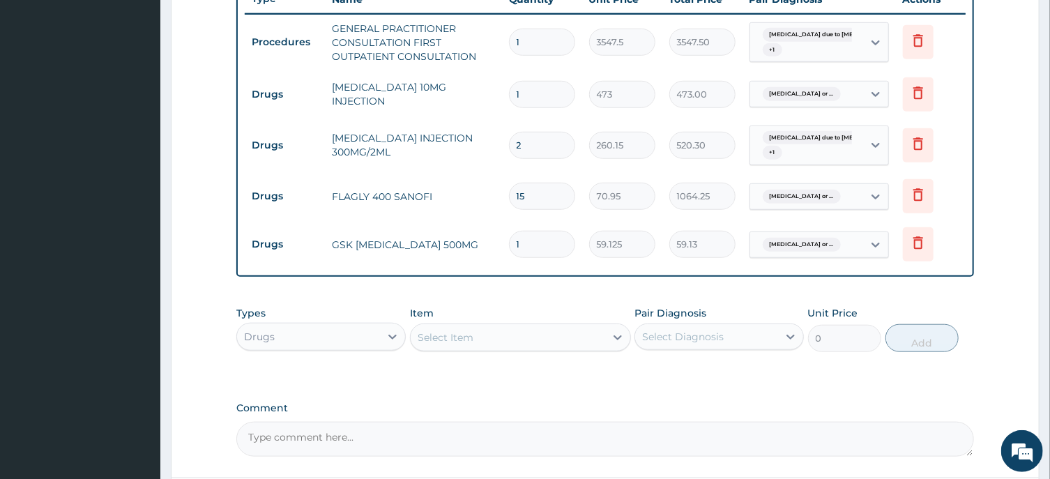
type input "15"
type input "886.88"
type input "15"
click at [510, 335] on div "Select Item" at bounding box center [508, 337] width 195 height 22
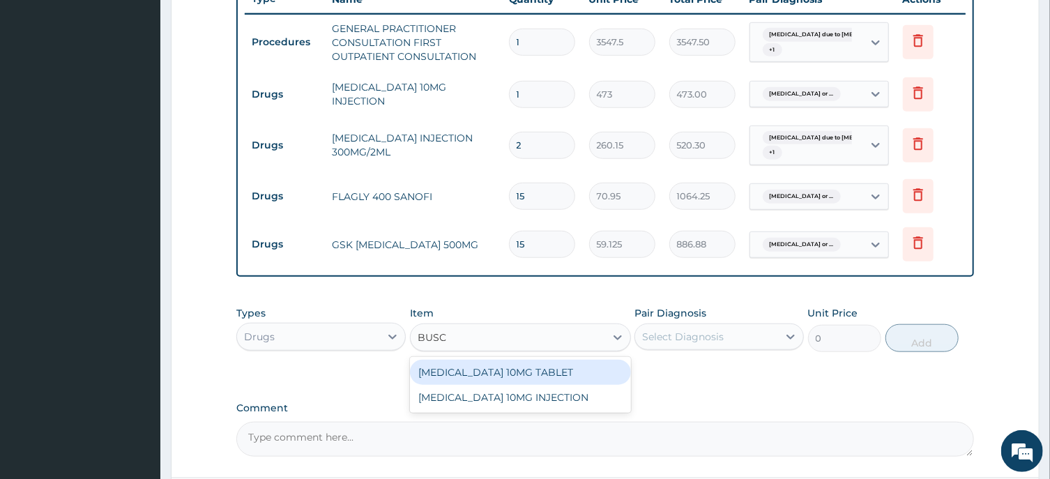
type input "BUSCO"
click at [531, 372] on div "BUSCOPAN 10MG TABLET" at bounding box center [520, 372] width 221 height 25
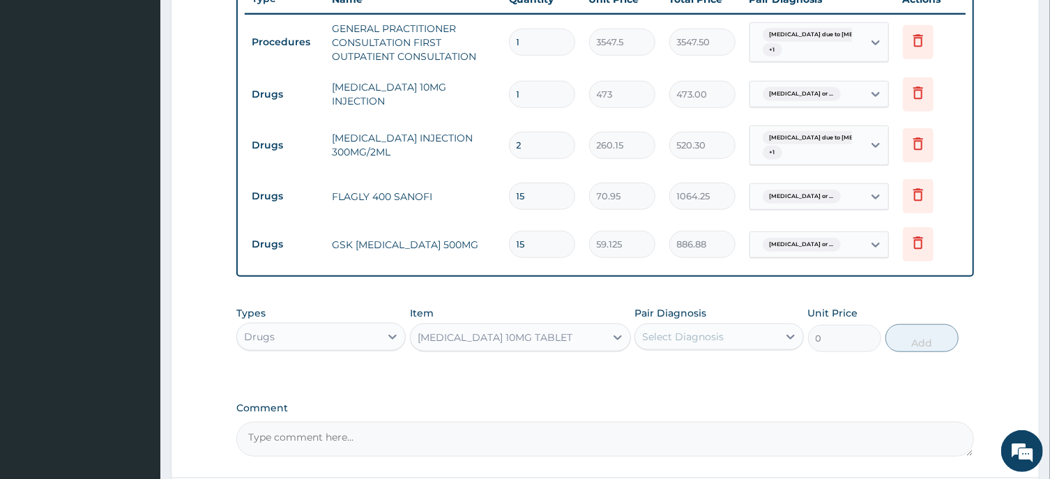
type input "41.3875"
click at [672, 335] on div "Select Diagnosis" at bounding box center [683, 337] width 82 height 14
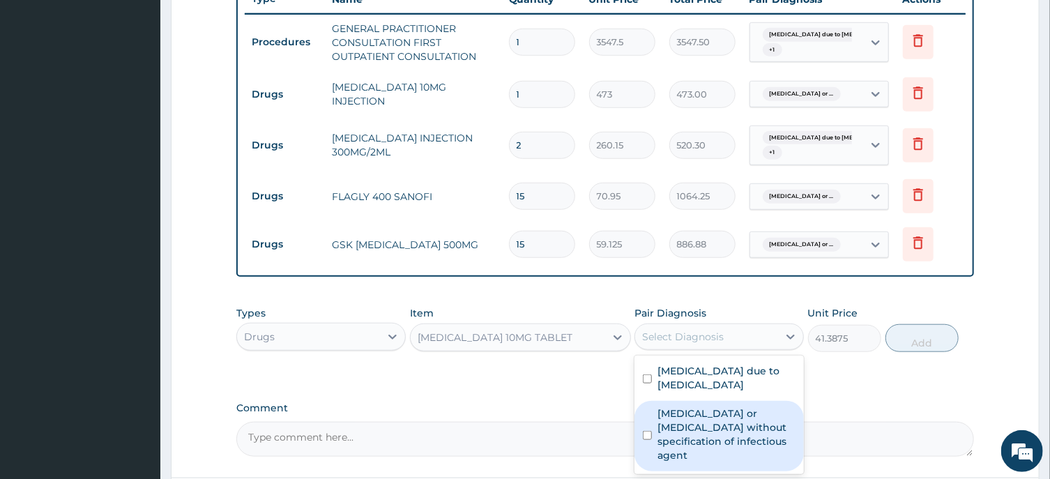
drag, startPoint x: 648, startPoint y: 427, endPoint x: 739, endPoint y: 391, distance: 97.4
click at [649, 431] on input "checkbox" at bounding box center [647, 435] width 9 height 9
checkbox input "true"
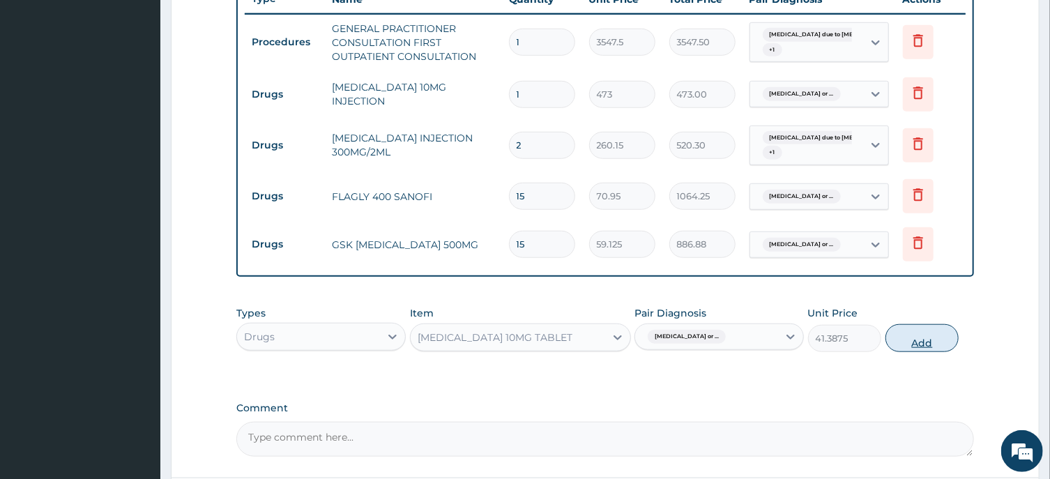
click at [917, 339] on button "Add" at bounding box center [923, 338] width 74 height 28
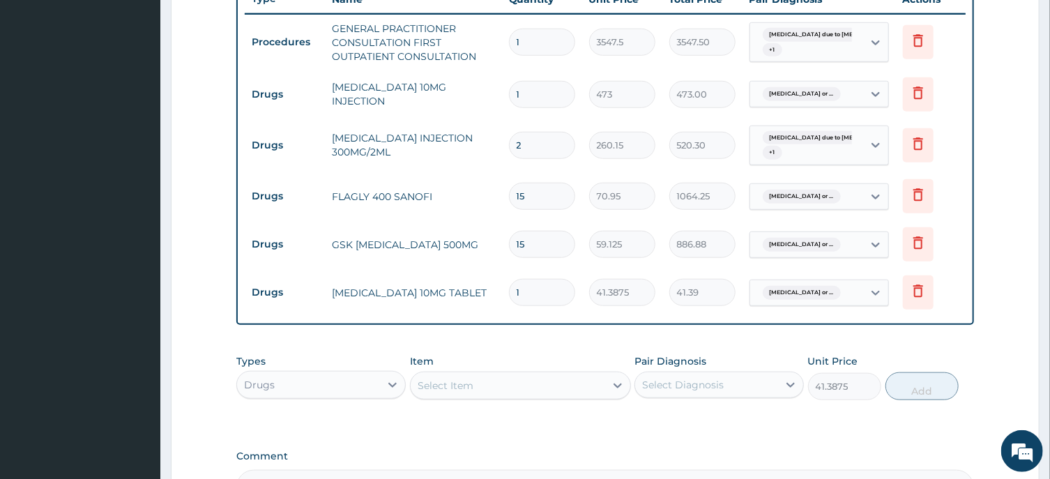
type input "0"
type input "0.00"
type input "2"
type input "82.78"
type input "20"
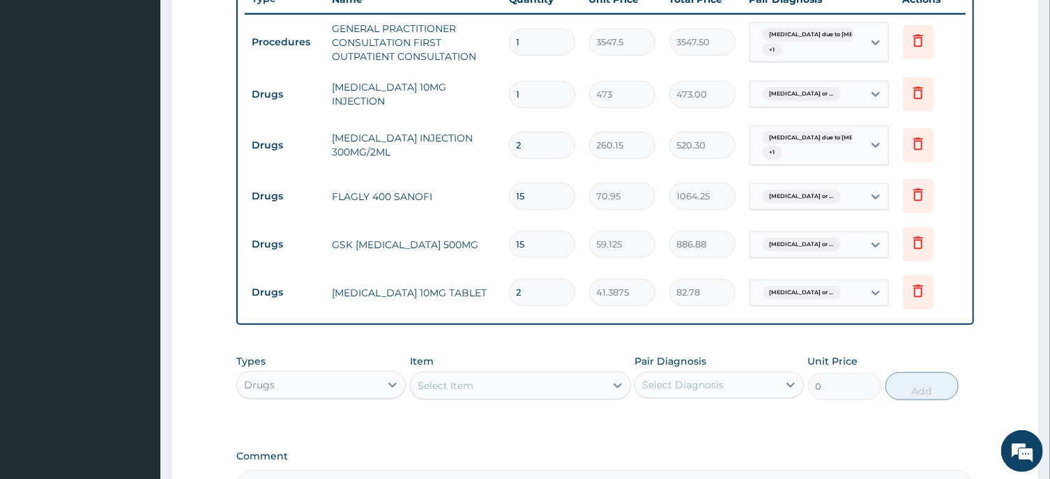
type input "827.75"
type input "20"
click at [481, 384] on div "Select Item" at bounding box center [508, 386] width 195 height 22
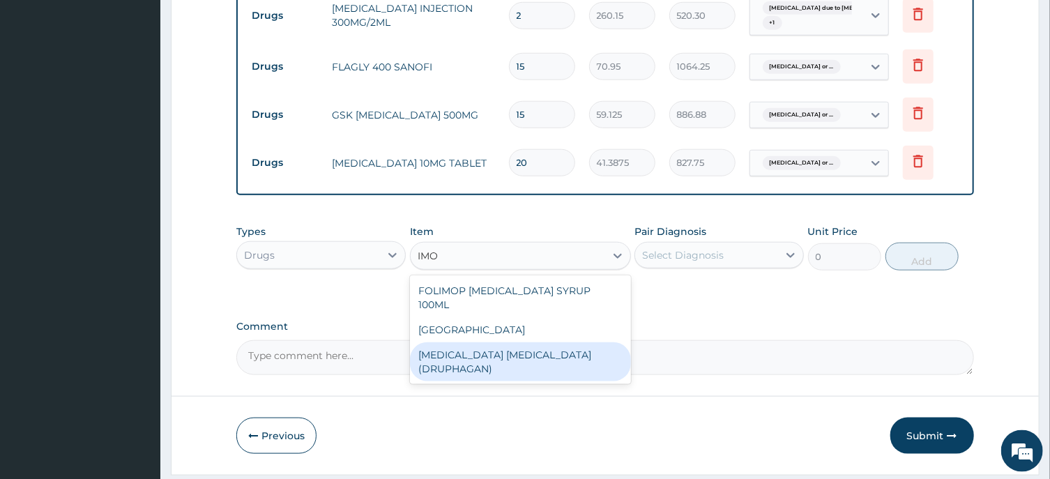
scroll to position [691, 0]
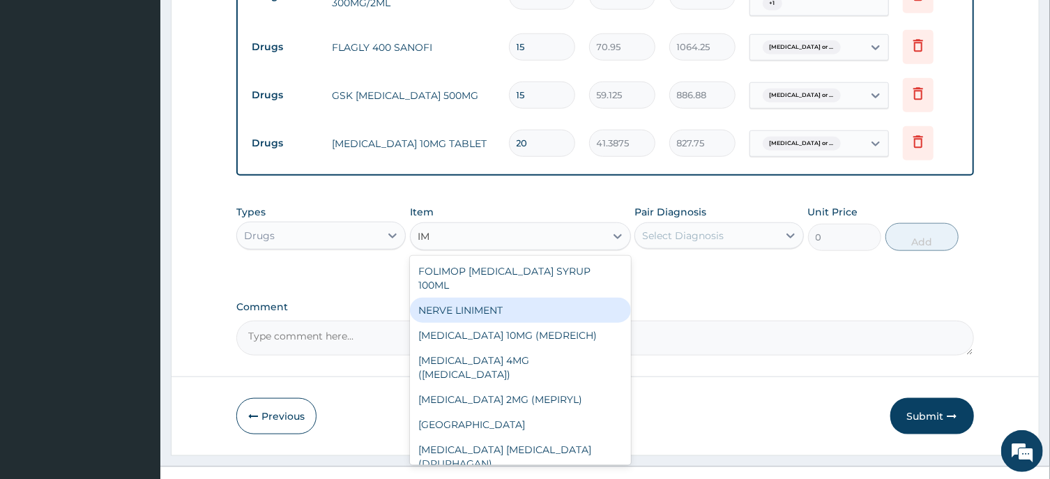
type input "I"
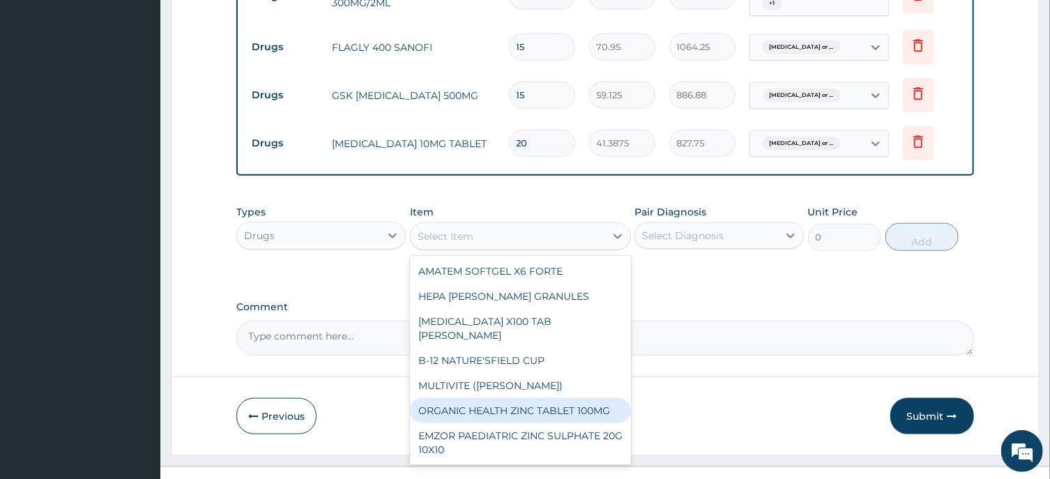
scroll to position [70, 0]
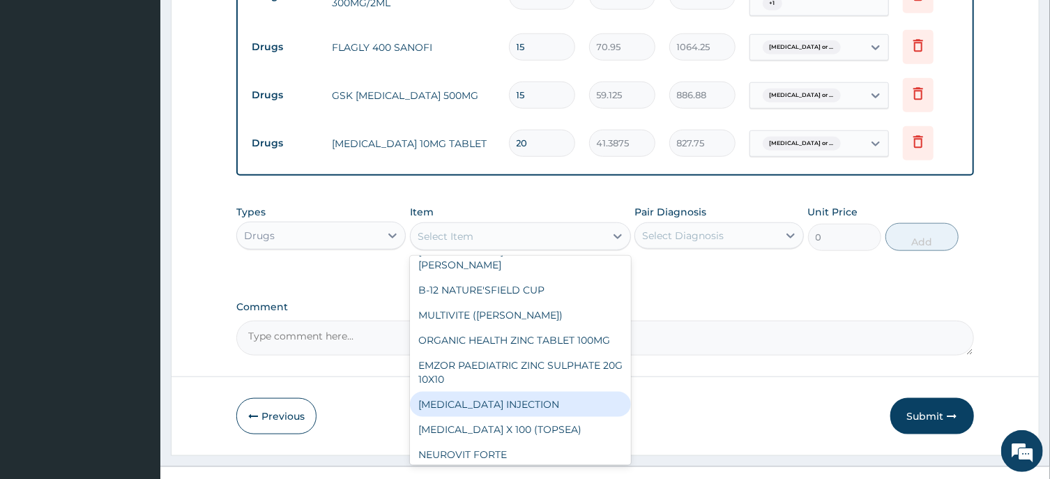
click at [508, 395] on div "VITAMIN K1 INJECTION" at bounding box center [520, 404] width 221 height 25
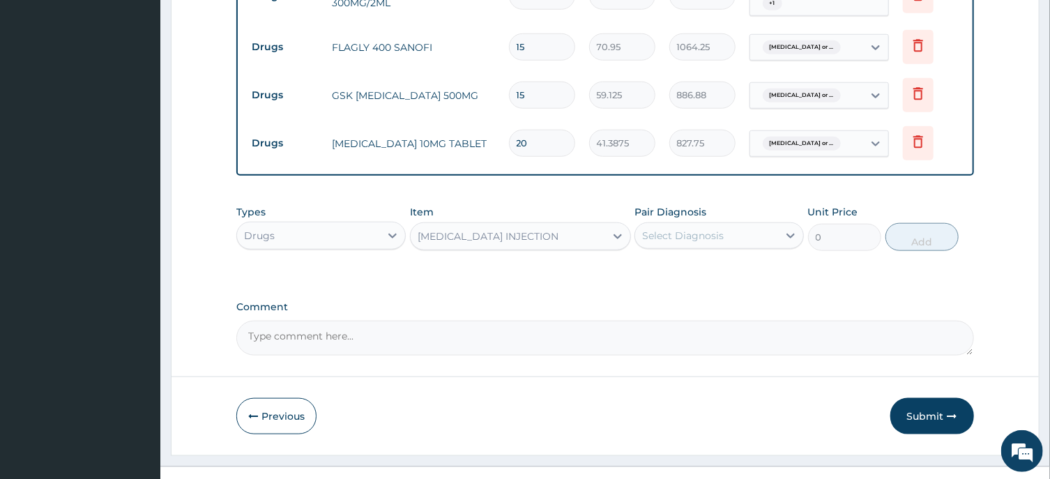
type input "118.25"
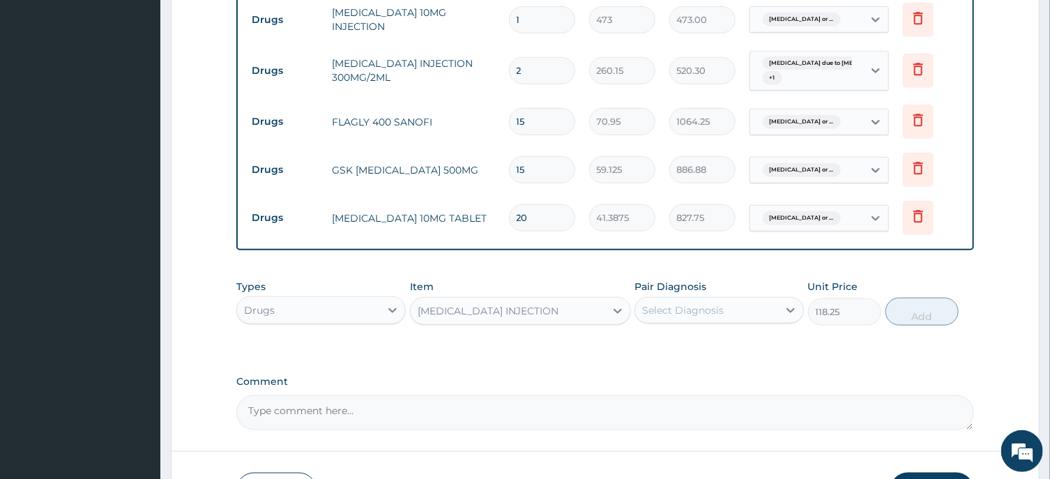
click at [563, 313] on div "VITAMIN K1 INJECTION" at bounding box center [508, 311] width 195 height 22
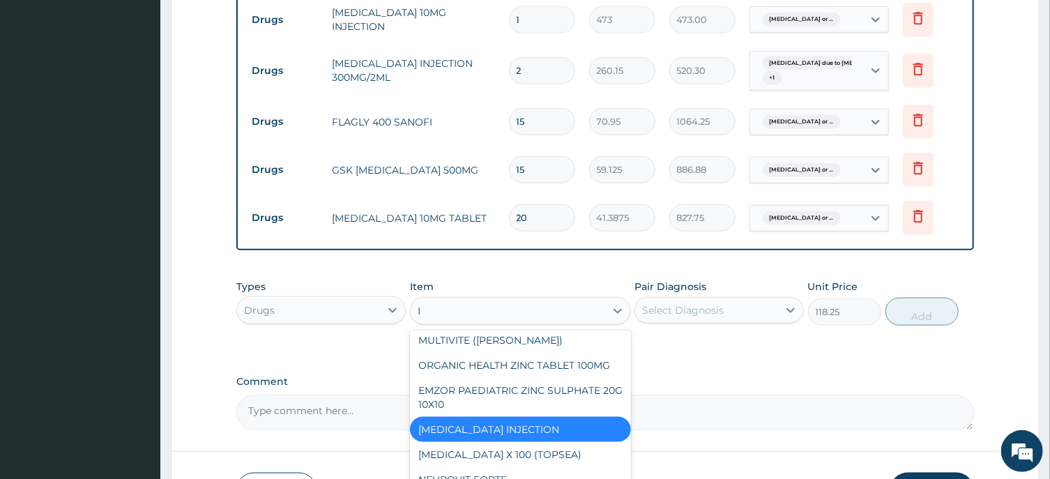
scroll to position [0, 0]
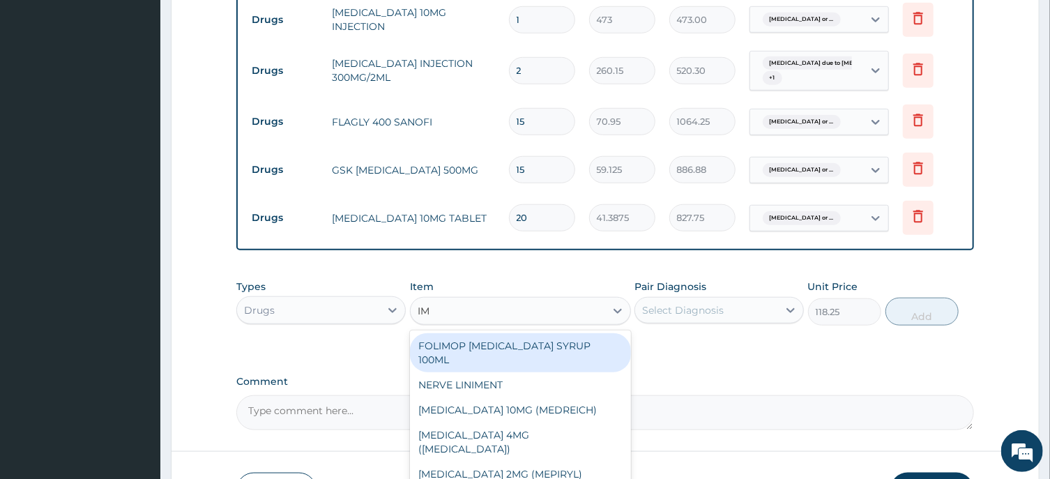
type input "I"
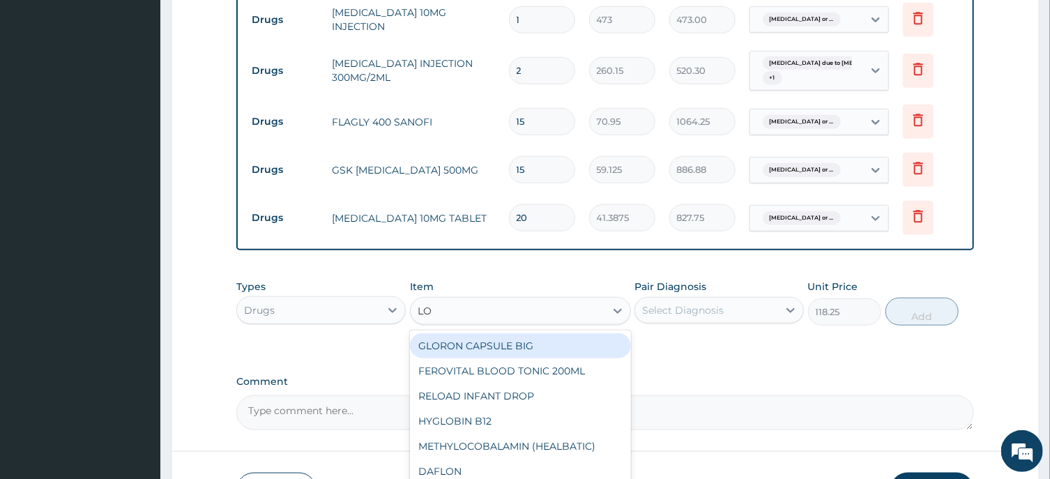
type input "LOP"
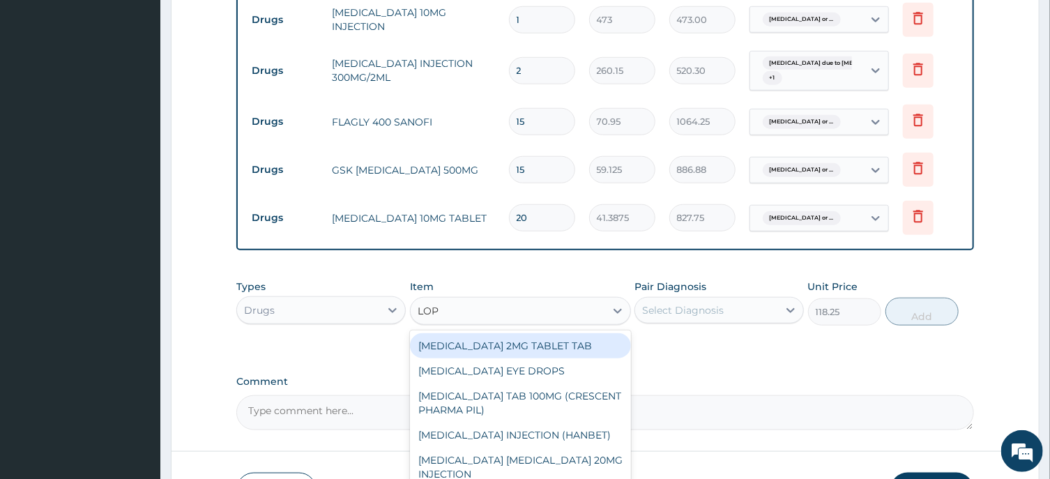
click at [532, 345] on div "LOPERAMIDE 2MG TABLET TAB" at bounding box center [520, 345] width 221 height 25
type input "88.6875"
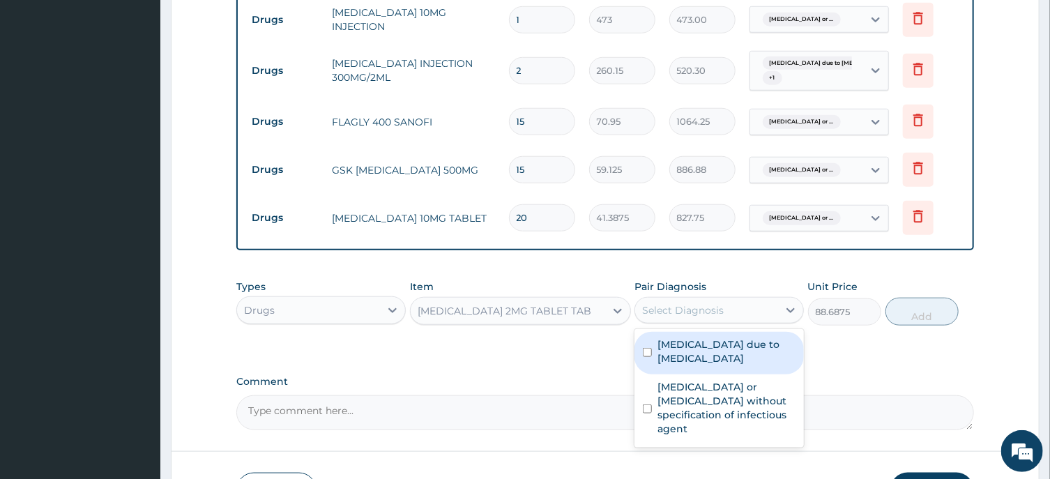
click at [698, 312] on div "Select Diagnosis" at bounding box center [683, 310] width 82 height 14
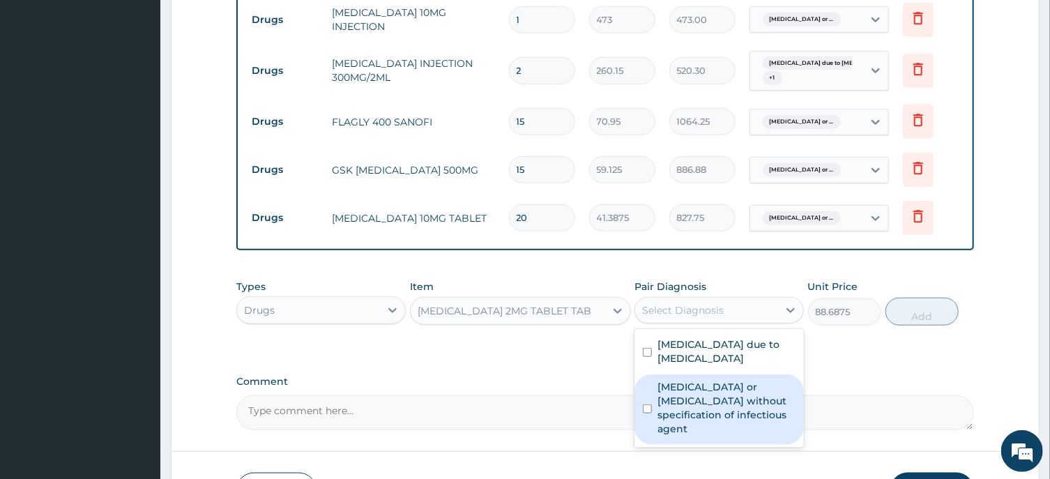
click at [649, 404] on input "checkbox" at bounding box center [647, 408] width 9 height 9
checkbox input "true"
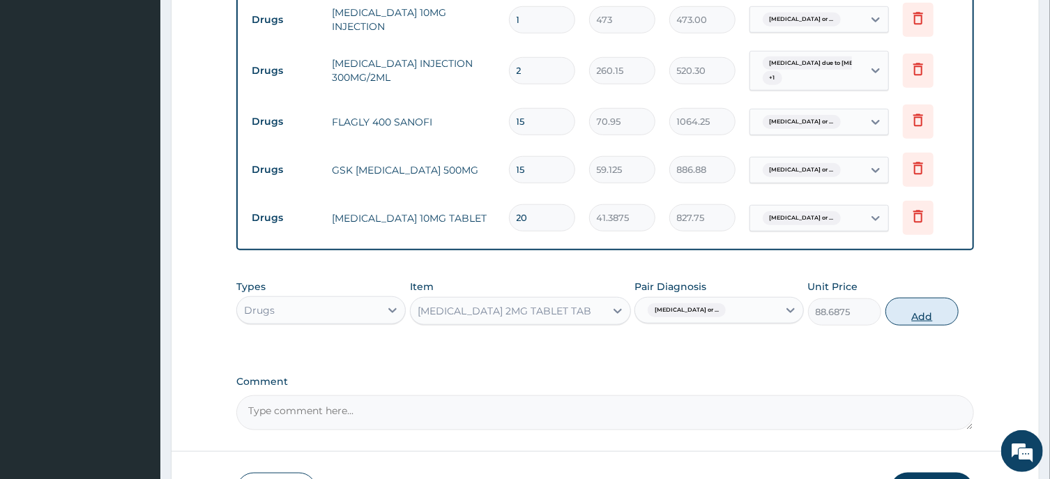
click at [924, 317] on button "Add" at bounding box center [923, 312] width 74 height 28
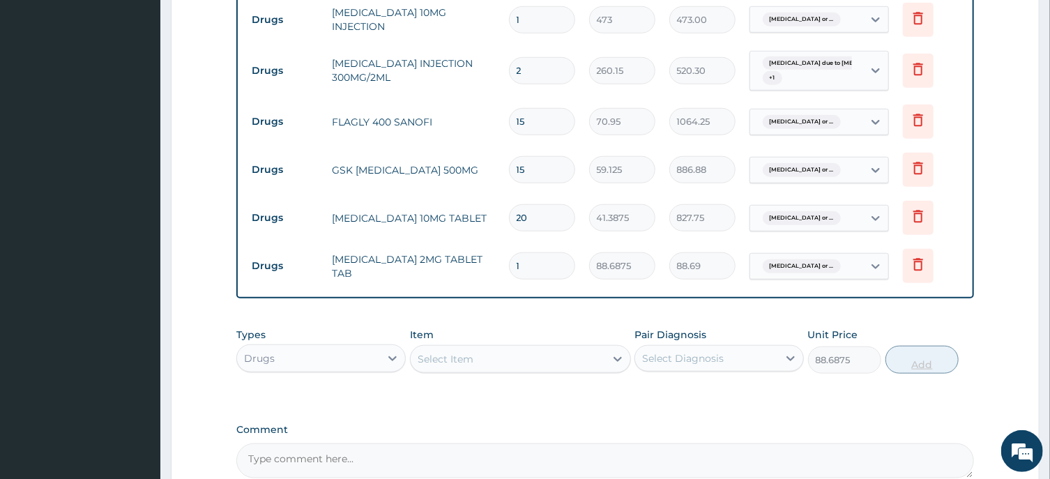
type input "0"
type input "0.00"
type input "8"
type input "709.50"
type input "8"
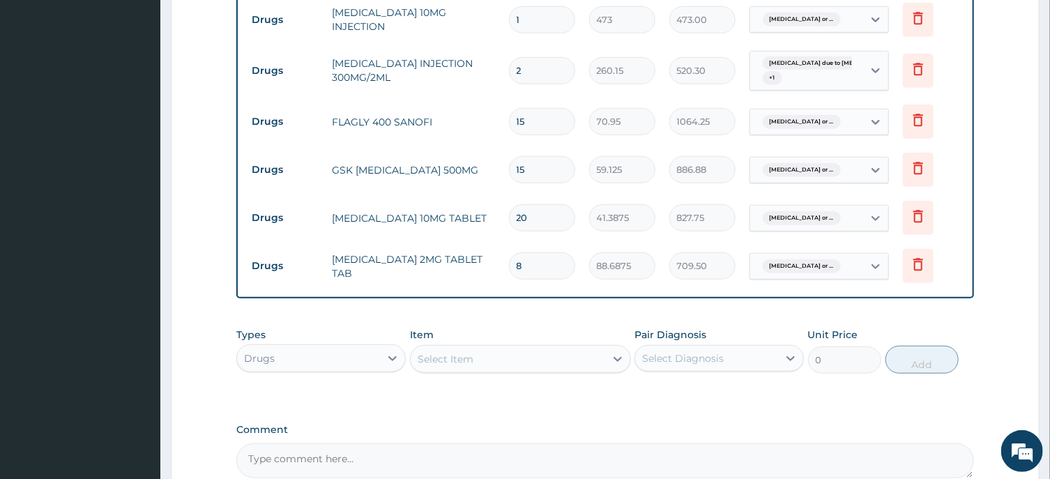
click at [448, 360] on div "Select Item" at bounding box center [446, 359] width 56 height 14
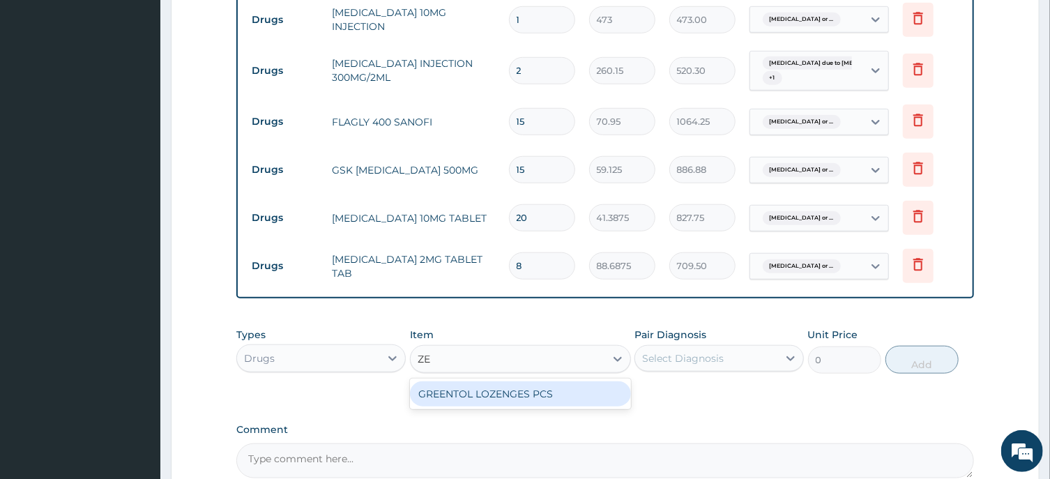
type input "Z"
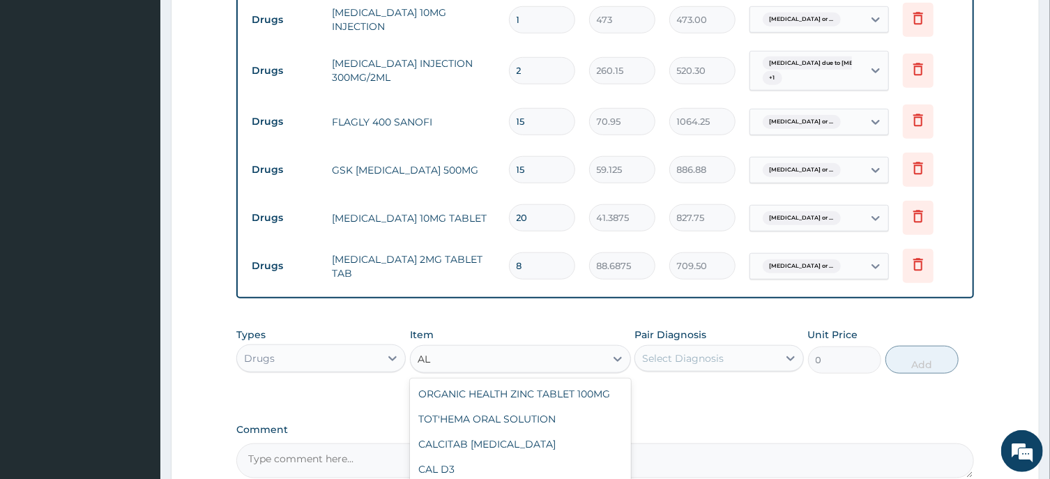
type input "A"
type input "Z"
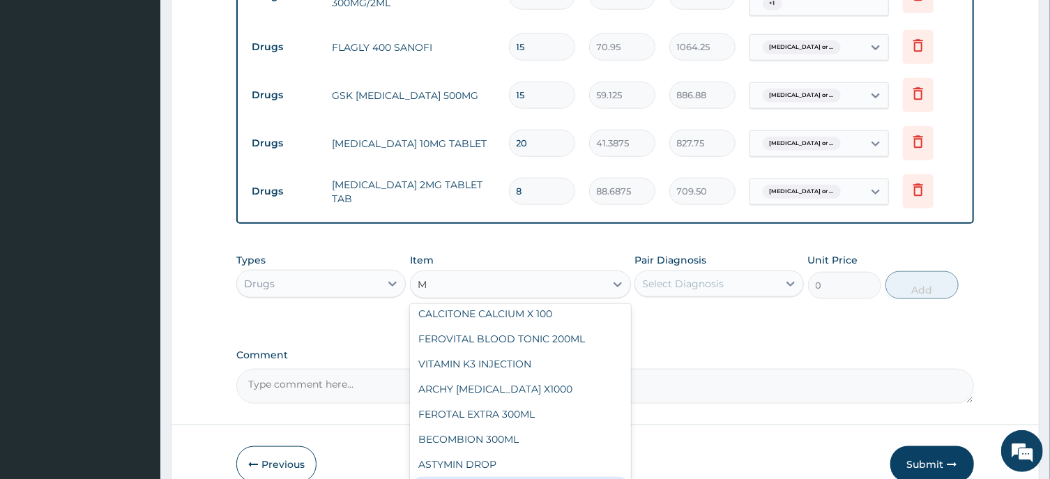
scroll to position [771, 0]
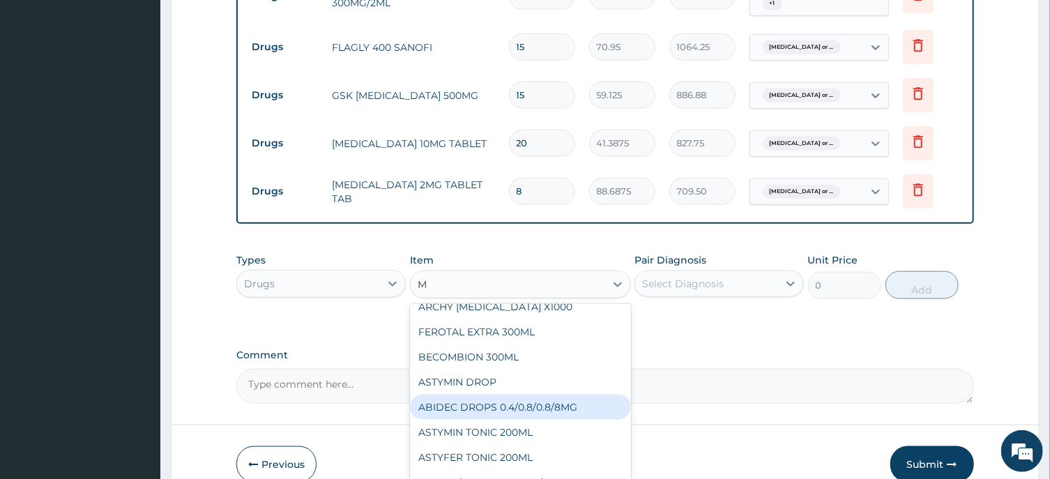
type input "M"
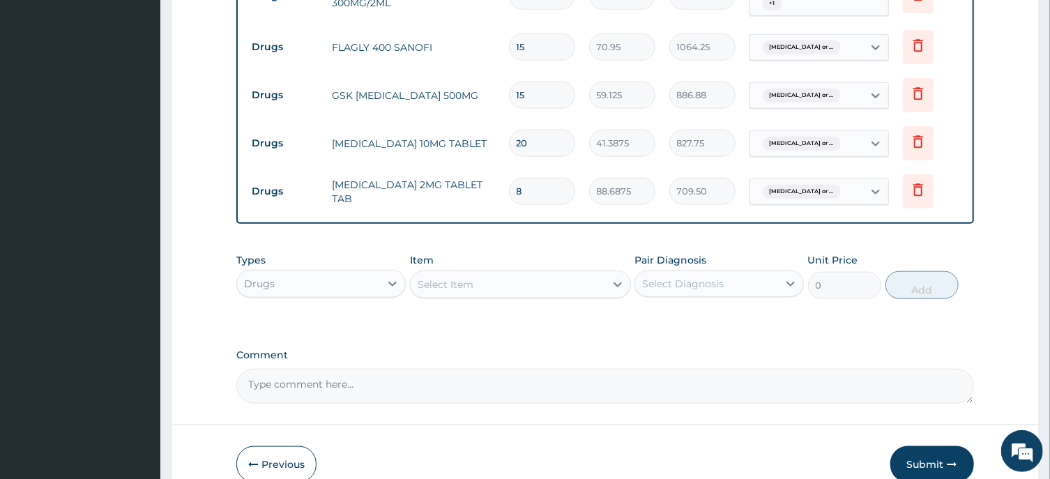
click at [423, 279] on div "Select Item" at bounding box center [446, 285] width 56 height 14
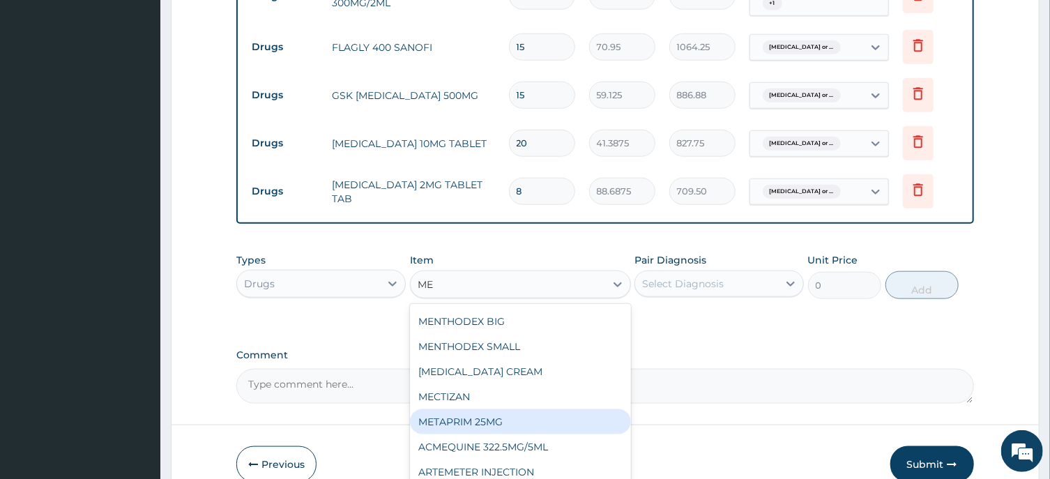
scroll to position [280, 0]
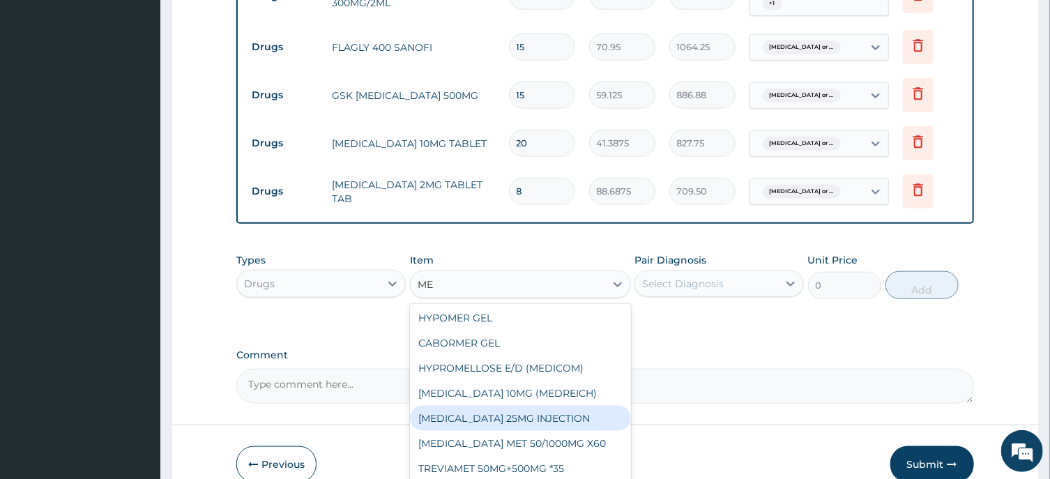
type input "M"
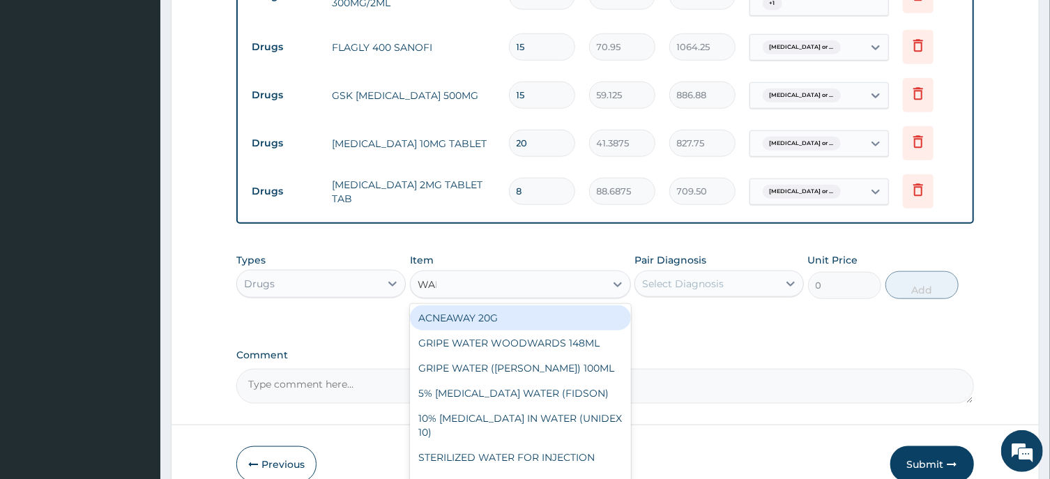
scroll to position [0, 0]
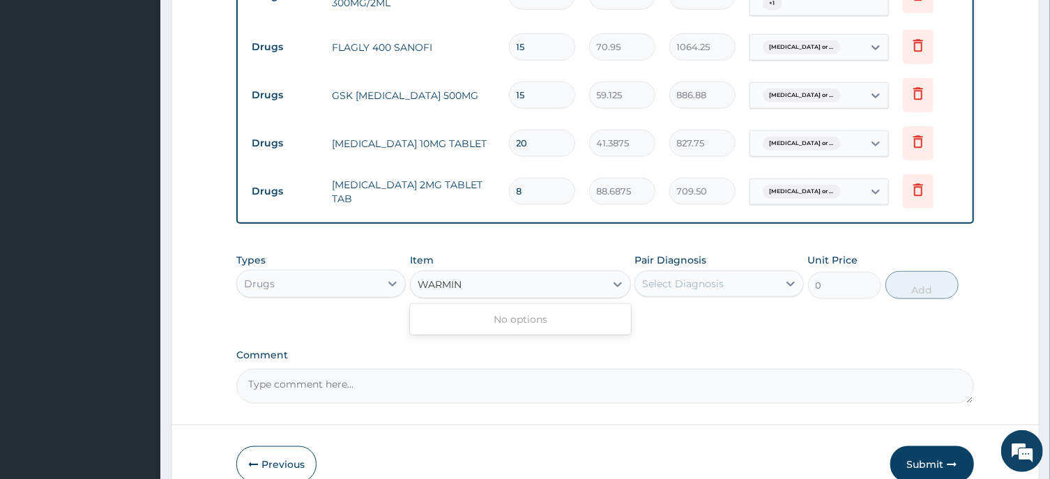
click at [434, 280] on input "WARMIN" at bounding box center [441, 285] width 46 height 14
click at [465, 280] on input "WORMIN" at bounding box center [441, 285] width 47 height 14
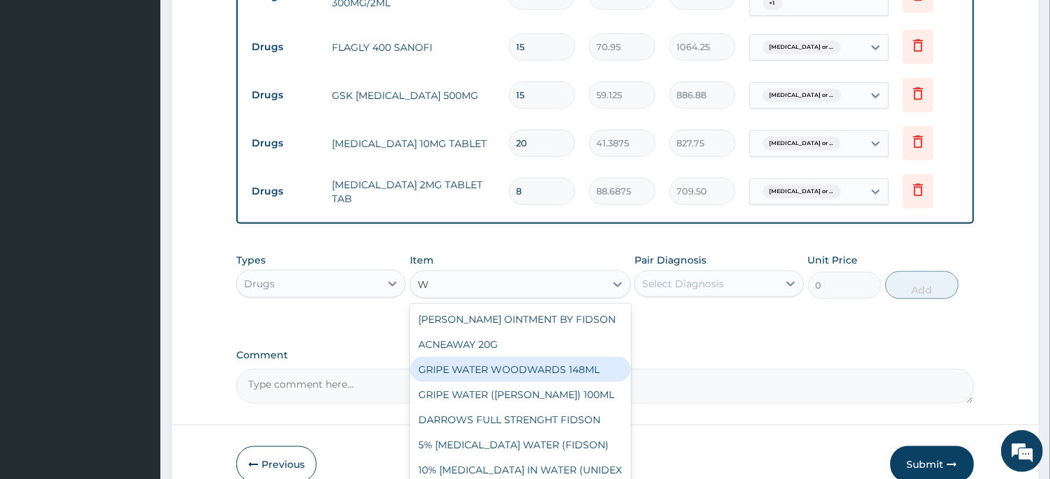
type input "WO"
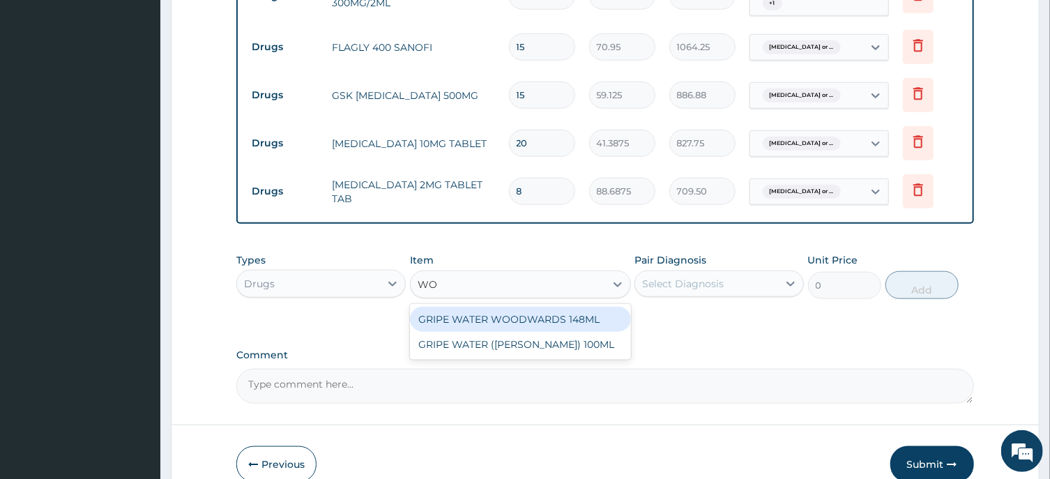
click at [482, 276] on div "WO WO" at bounding box center [508, 284] width 195 height 22
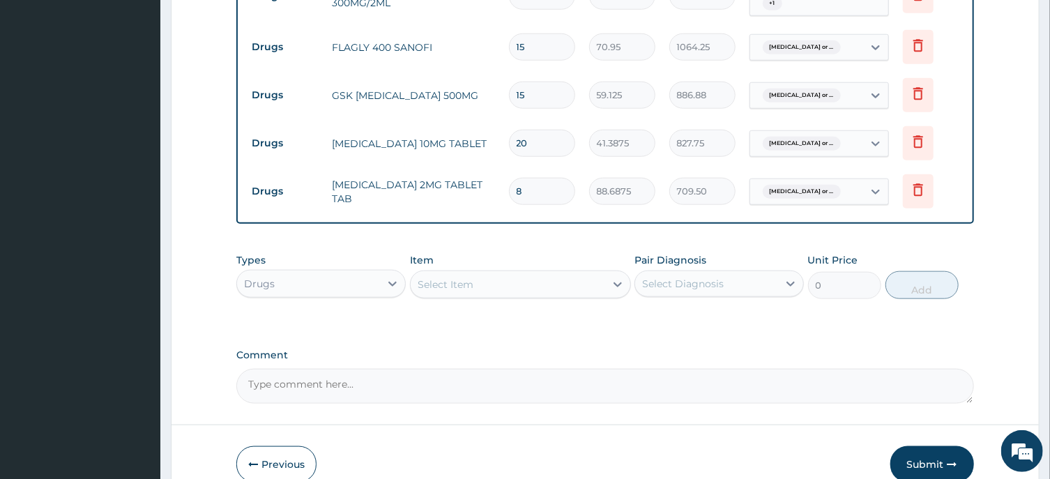
click at [444, 281] on div "Select Item" at bounding box center [446, 285] width 56 height 14
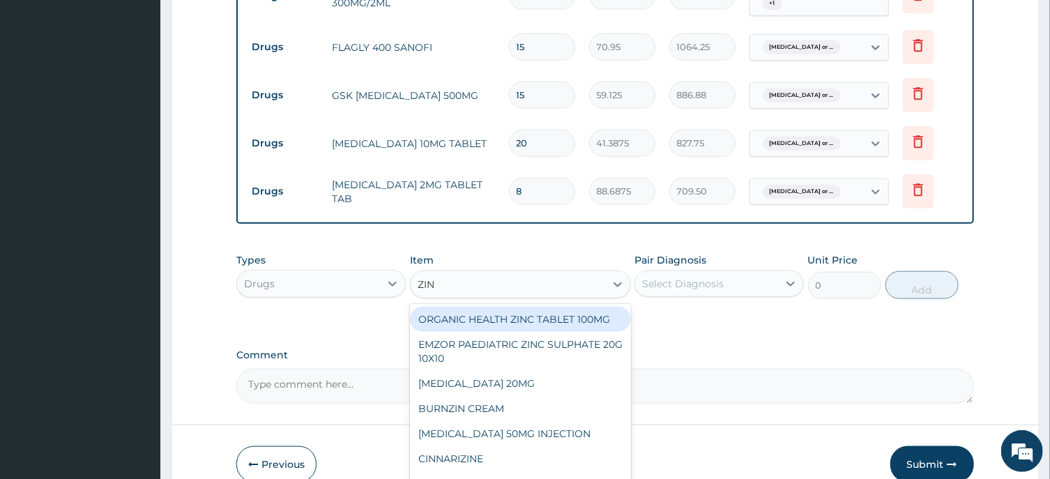
type input "ZINC"
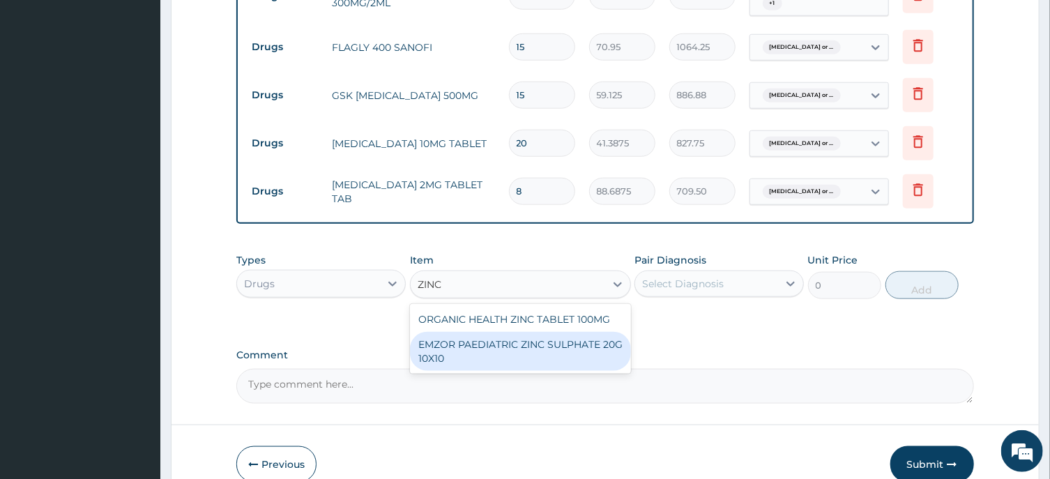
click at [508, 343] on div "EMZOR PAEDIATRIC ZINC SULPHATE 20G 10X10" at bounding box center [520, 351] width 221 height 39
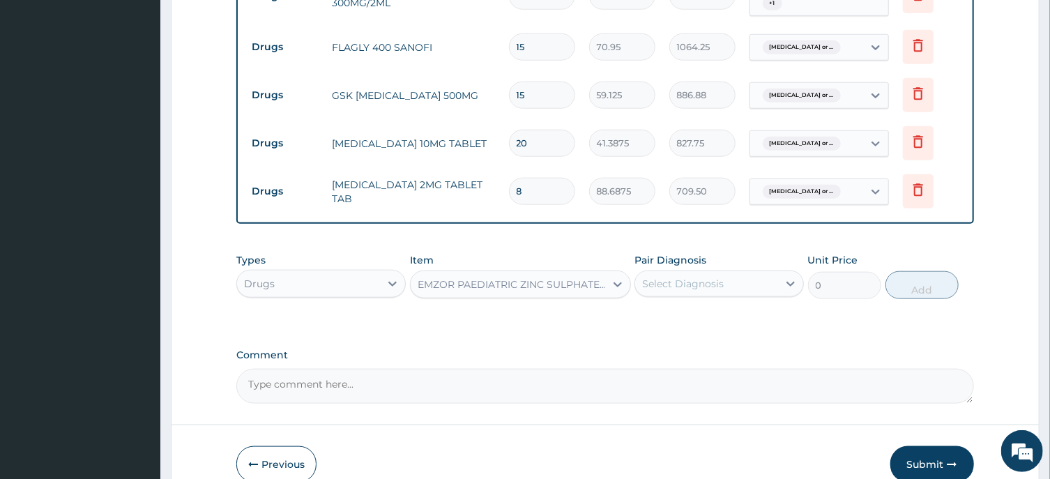
type input "53.2125"
click at [673, 280] on div "Select Diagnosis" at bounding box center [683, 284] width 82 height 14
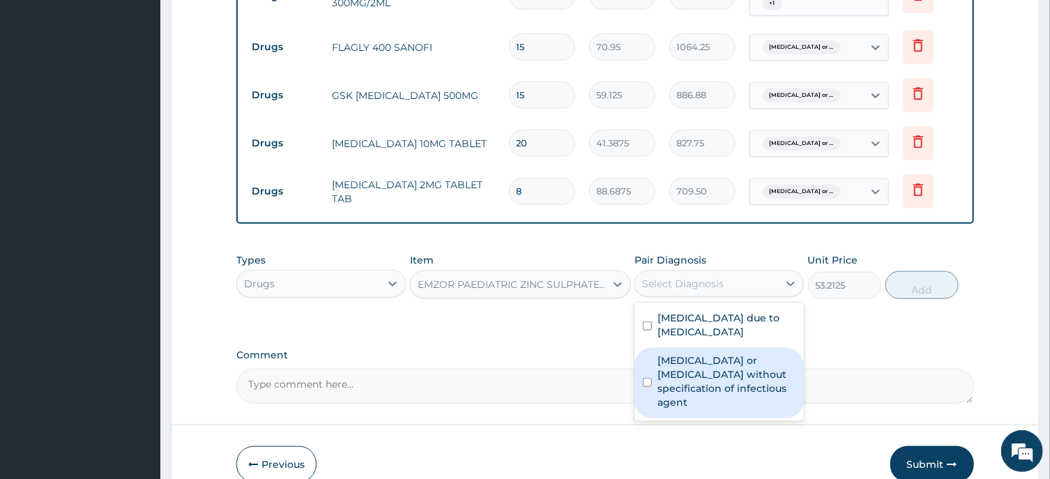
drag, startPoint x: 647, startPoint y: 372, endPoint x: 768, endPoint y: 328, distance: 128.6
click at [648, 378] on input "checkbox" at bounding box center [647, 382] width 9 height 9
checkbox input "true"
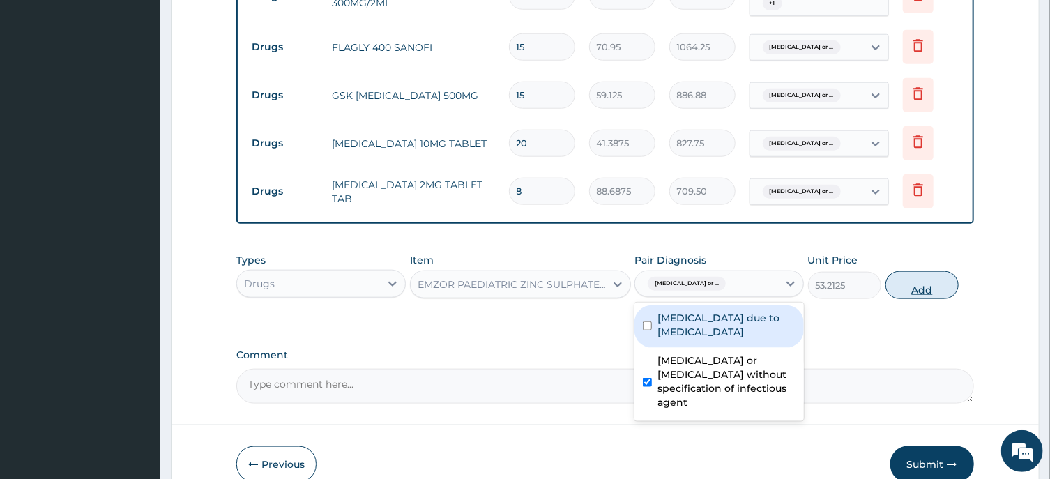
click at [925, 285] on button "Add" at bounding box center [923, 285] width 74 height 28
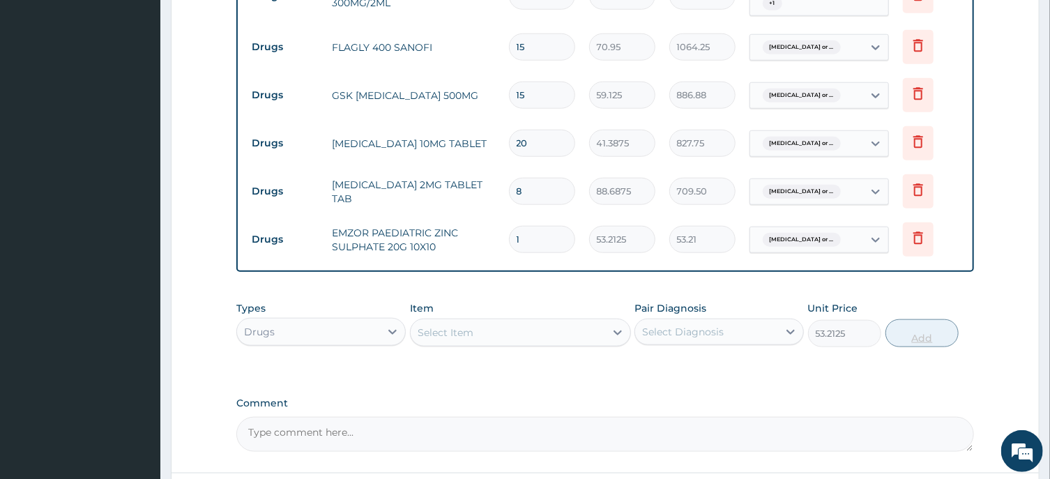
type input "0"
type input "0.00"
type input "7"
type input "372.49"
type input "7"
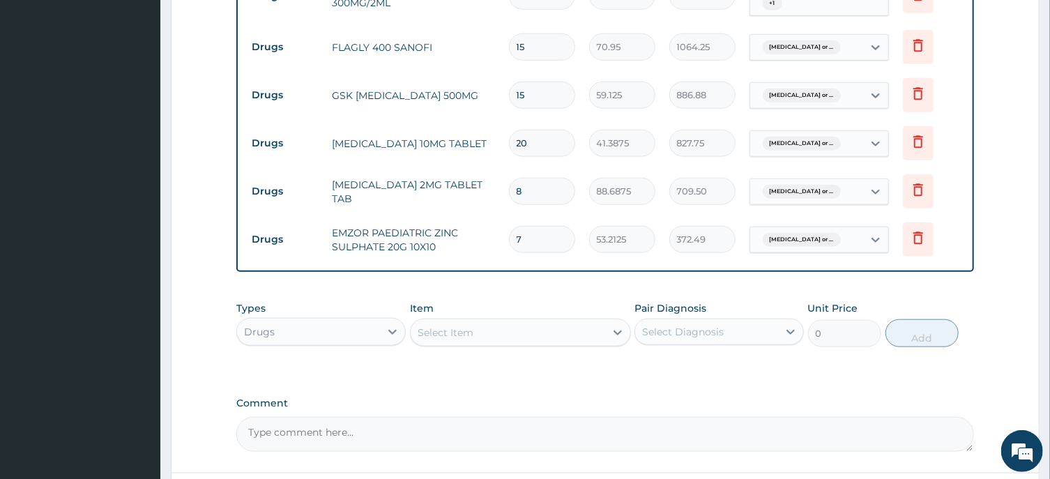
click at [442, 333] on div "Select Item" at bounding box center [446, 333] width 56 height 14
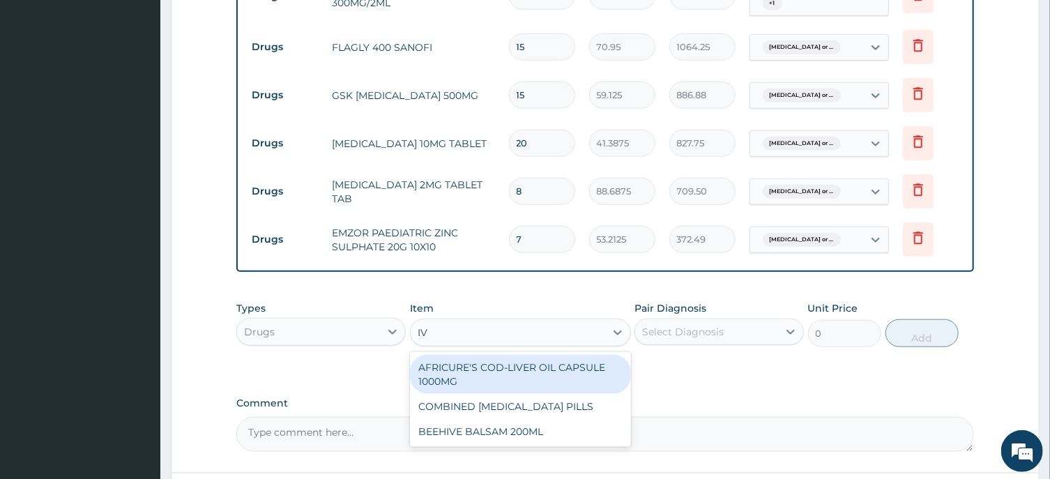
type input "I"
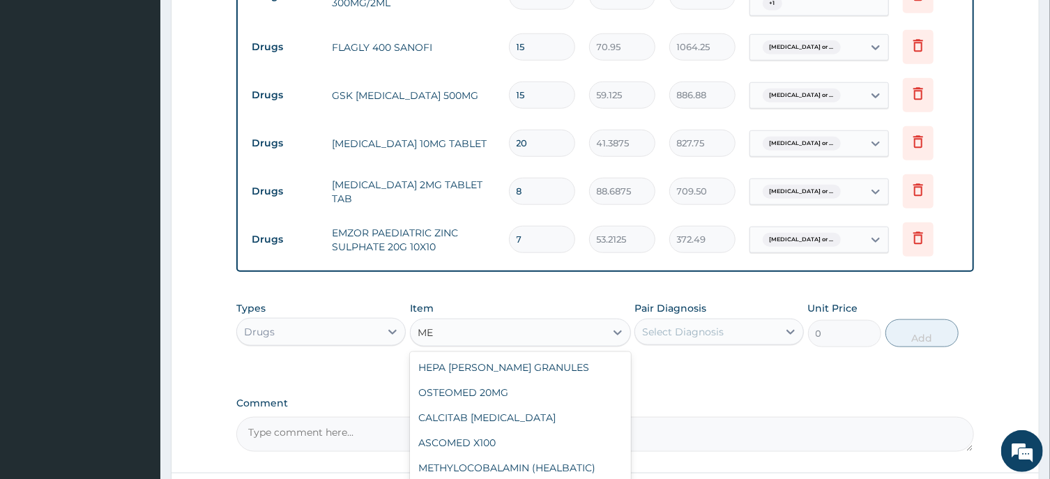
type input "M"
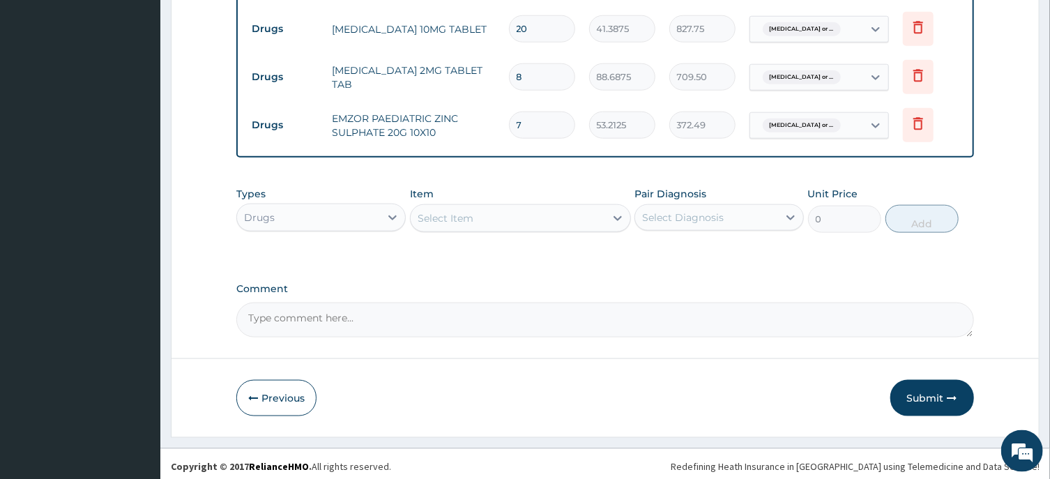
scroll to position [810, 0]
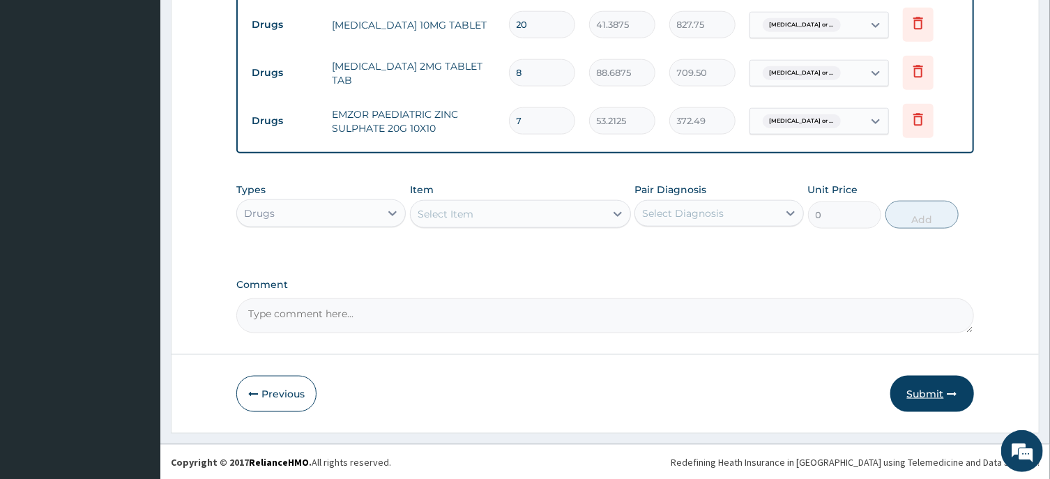
click at [921, 391] on button "Submit" at bounding box center [933, 394] width 84 height 36
click at [922, 391] on button "Submit" at bounding box center [933, 394] width 84 height 36
click at [926, 394] on button "Submit" at bounding box center [933, 394] width 84 height 36
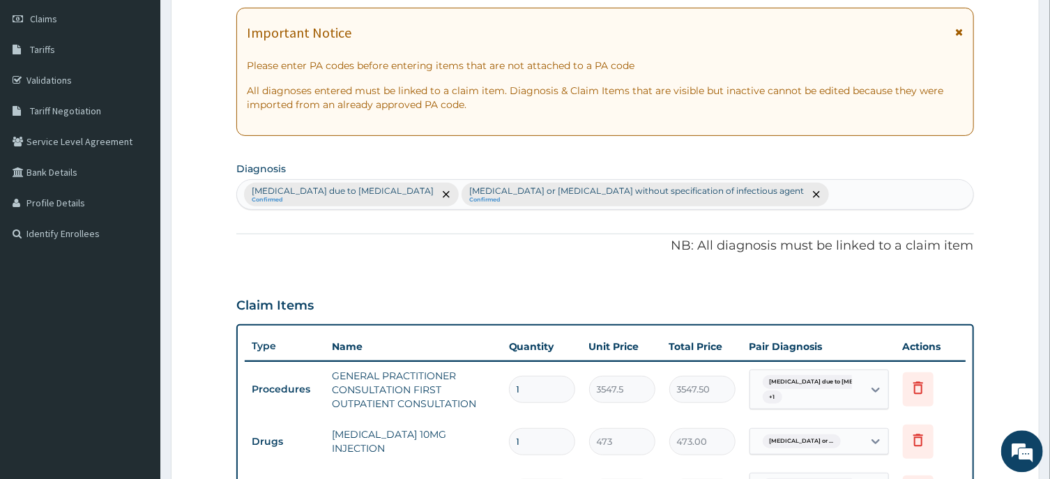
scroll to position [62, 0]
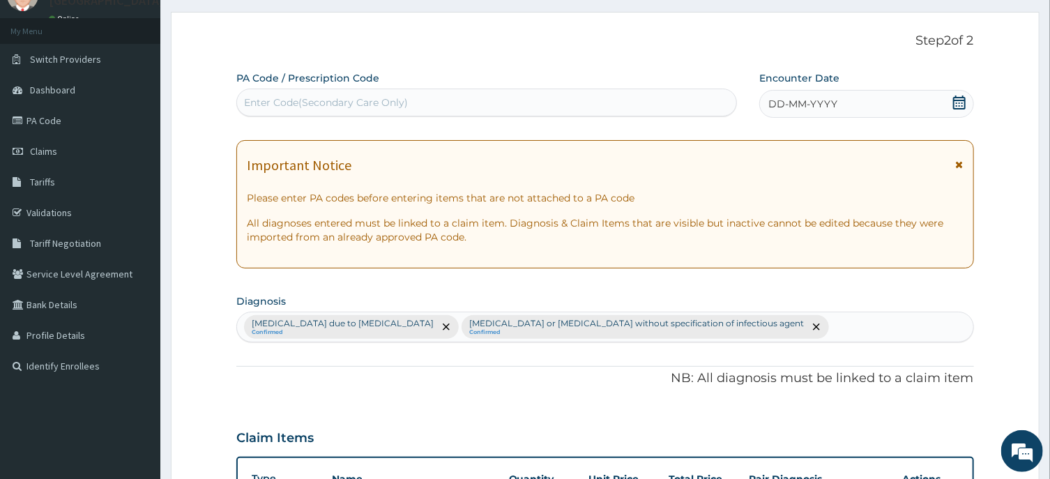
click at [838, 108] on div "DD-MM-YYYY" at bounding box center [866, 104] width 215 height 28
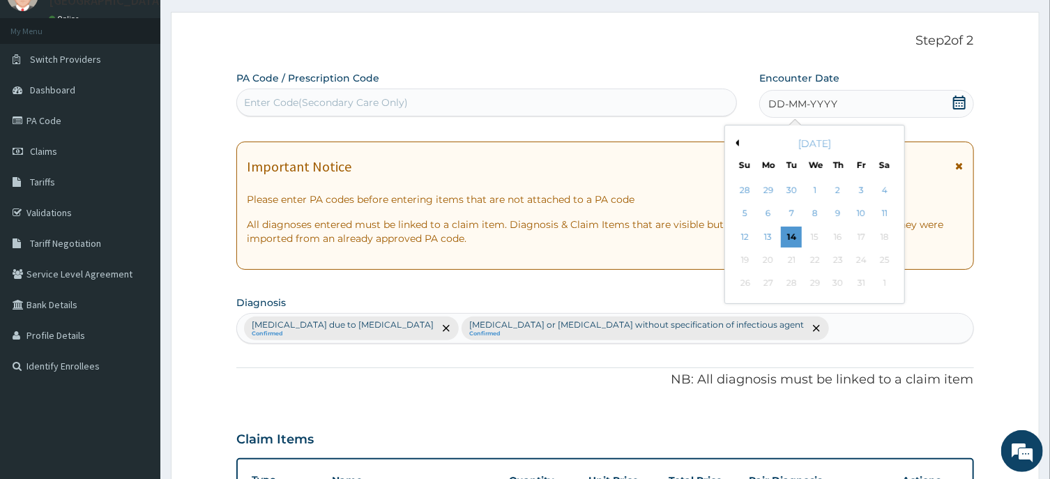
click at [739, 139] on button "Previous Month" at bounding box center [735, 142] width 7 height 7
click at [814, 188] on div "3" at bounding box center [815, 190] width 21 height 21
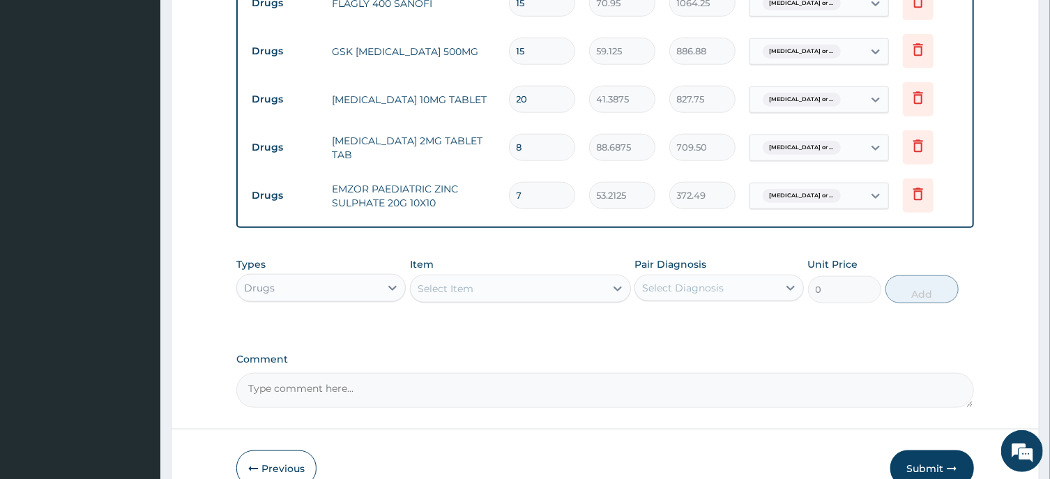
scroll to position [810, 0]
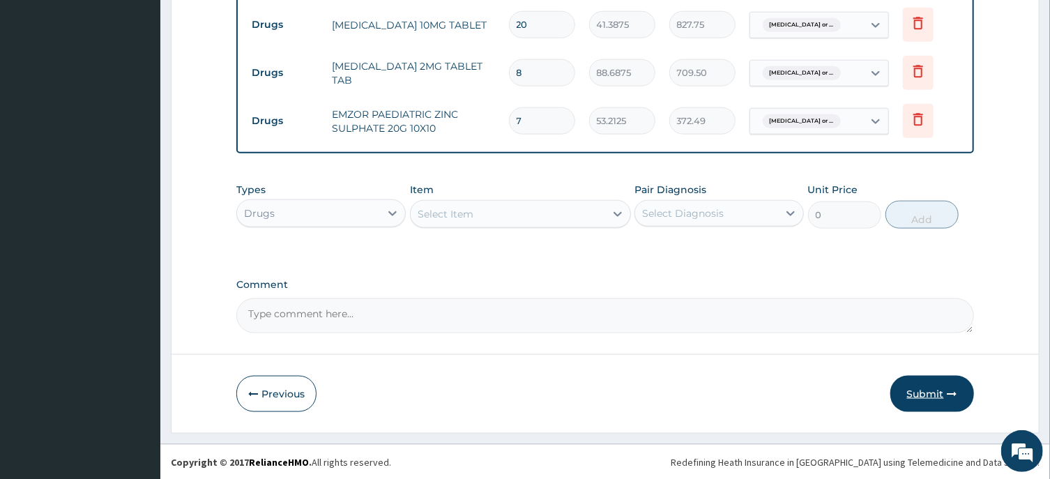
click at [923, 396] on button "Submit" at bounding box center [933, 394] width 84 height 36
click at [926, 394] on button "Submit" at bounding box center [933, 394] width 84 height 36
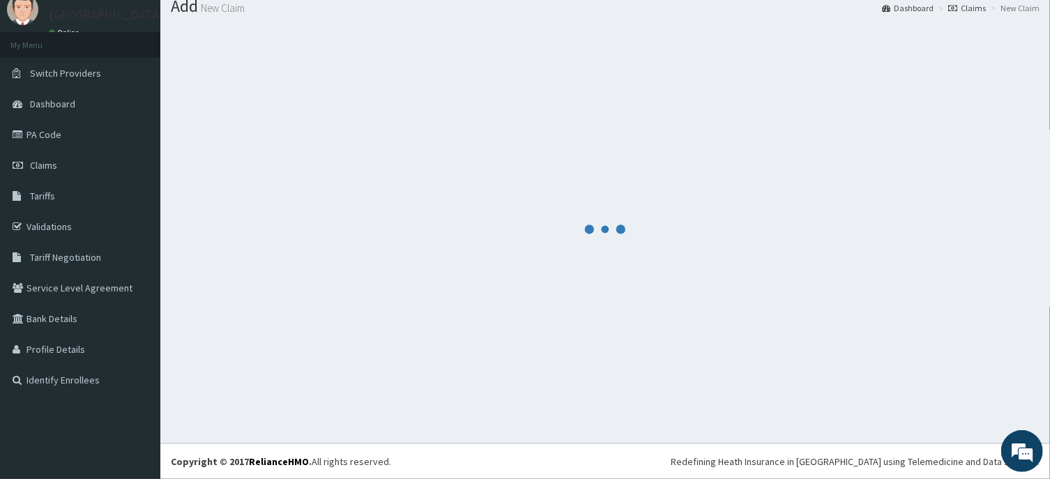
scroll to position [48, 0]
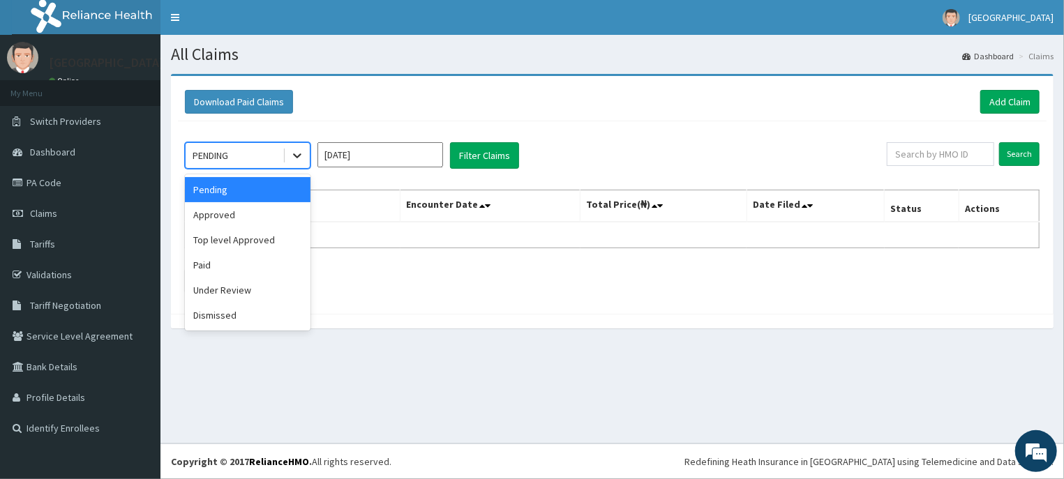
click at [295, 160] on icon at bounding box center [297, 156] width 14 height 14
click at [225, 215] on div "Approved" at bounding box center [248, 214] width 126 height 25
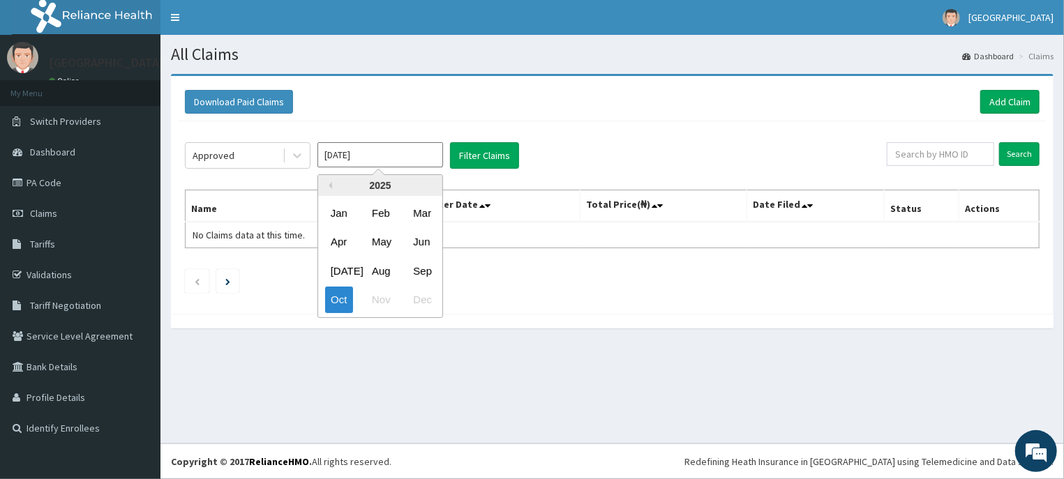
click at [381, 162] on input "Oct 2025" at bounding box center [380, 154] width 126 height 25
click at [418, 269] on div "Sep" at bounding box center [421, 271] width 28 height 26
type input "Sep 2025"
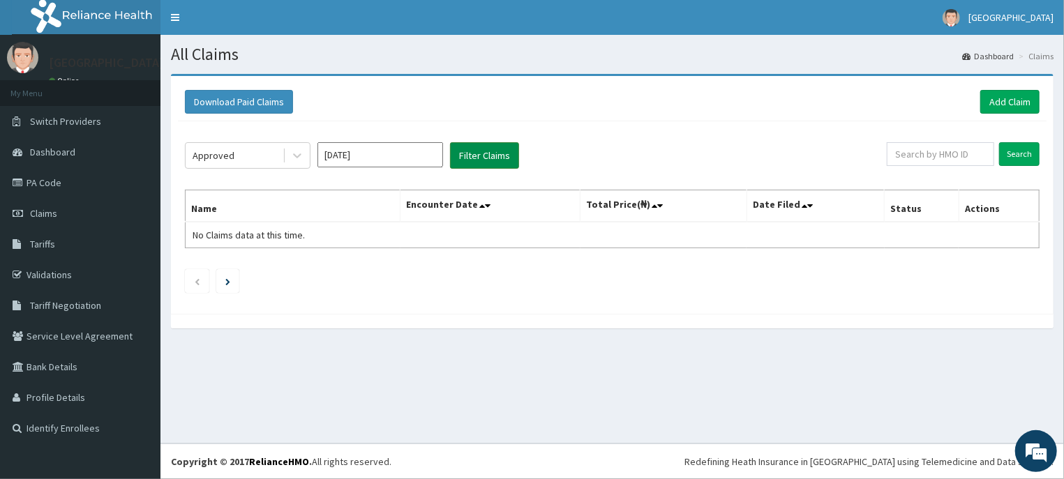
click at [490, 160] on button "Filter Claims" at bounding box center [484, 155] width 69 height 27
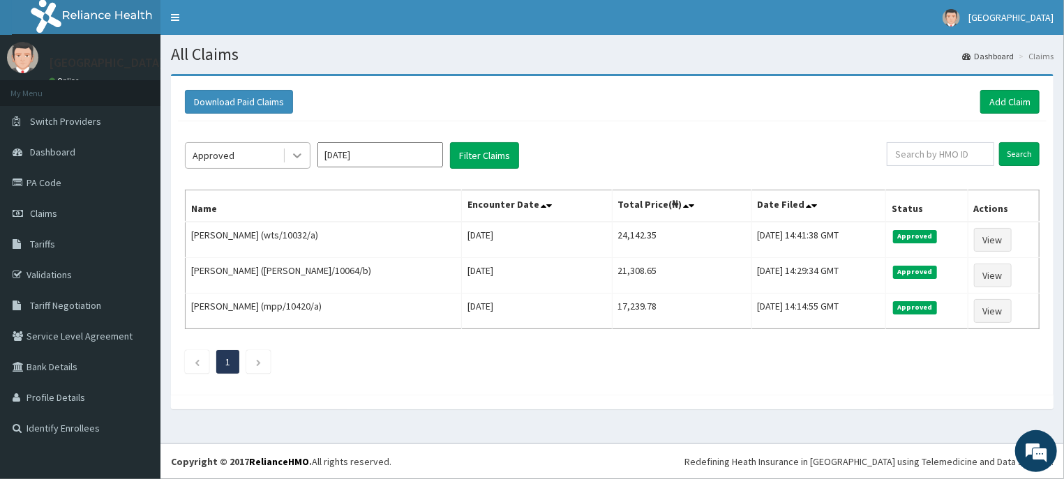
click at [293, 158] on icon at bounding box center [297, 156] width 14 height 14
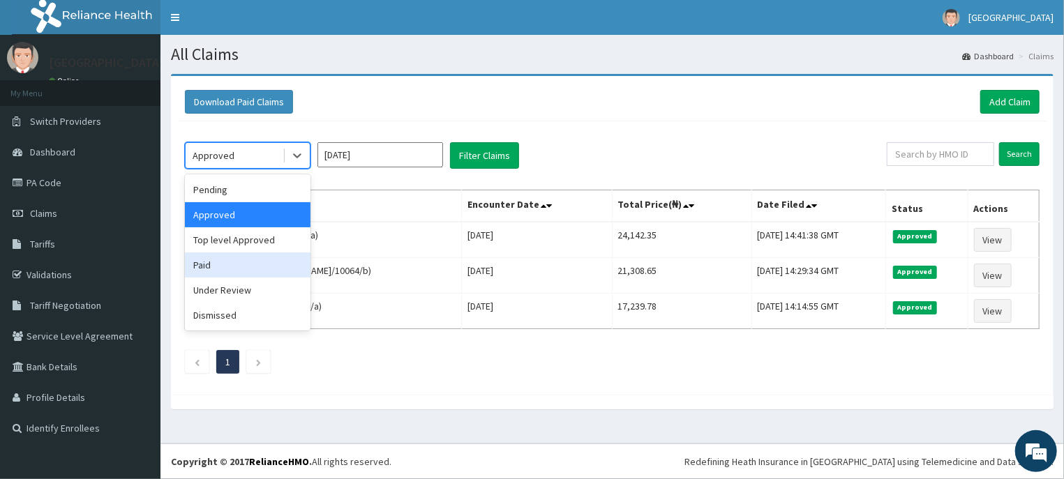
click at [209, 265] on div "Paid" at bounding box center [248, 264] width 126 height 25
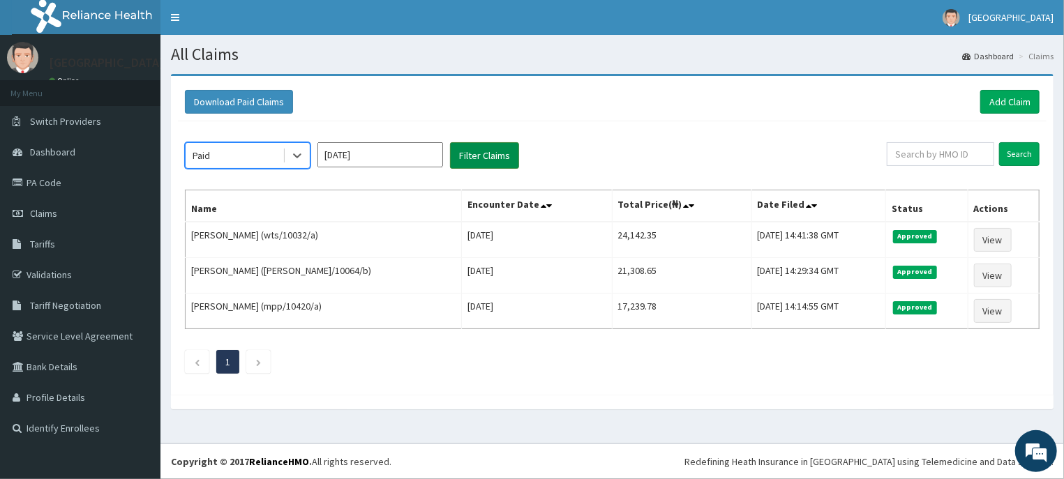
click at [483, 164] on button "Filter Claims" at bounding box center [484, 155] width 69 height 27
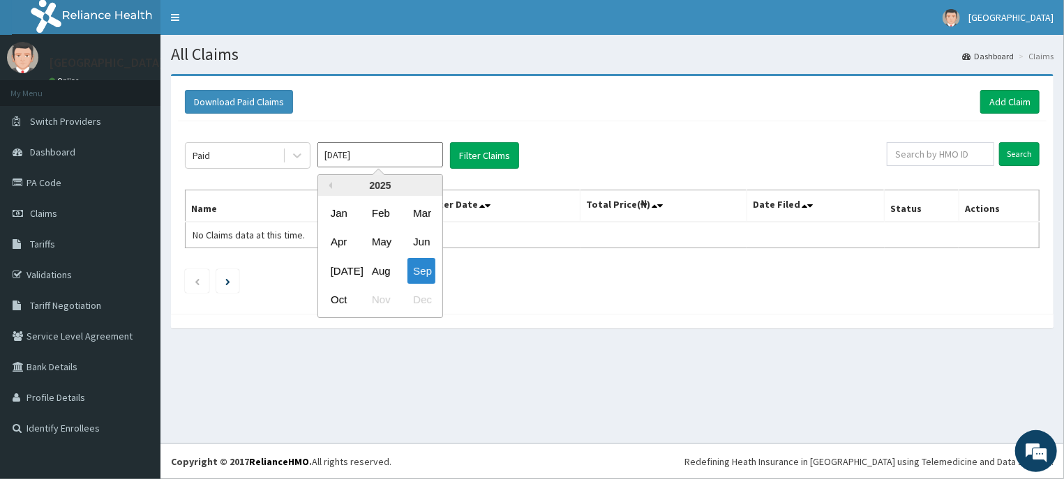
click at [386, 159] on input "Sep 2025" at bounding box center [380, 154] width 126 height 25
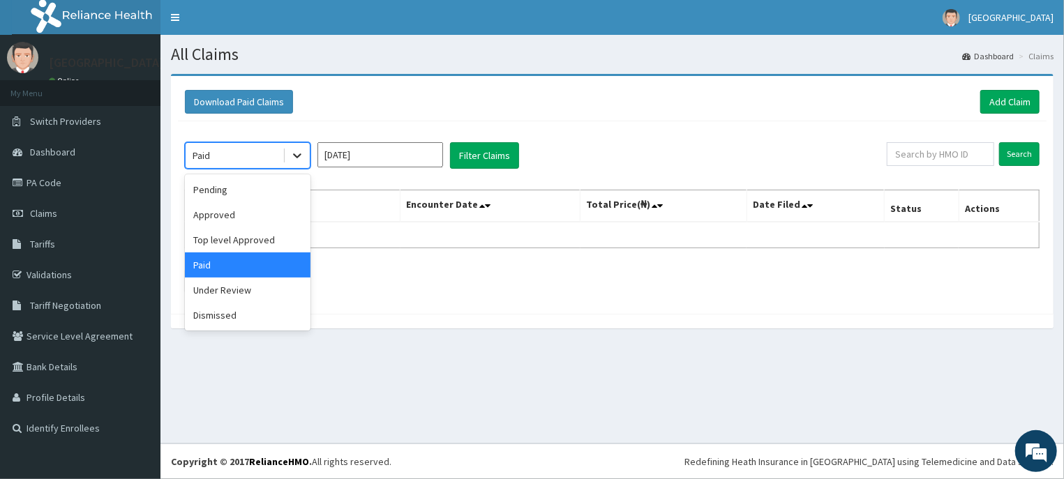
click at [291, 160] on icon at bounding box center [297, 156] width 14 height 14
click at [241, 239] on div "Top level Approved" at bounding box center [248, 239] width 126 height 25
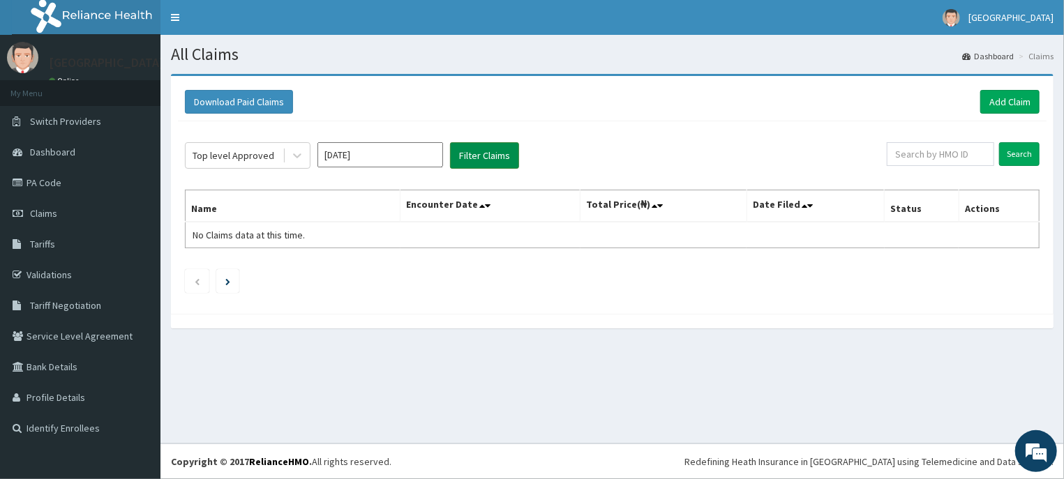
click at [469, 151] on button "Filter Claims" at bounding box center [484, 155] width 69 height 27
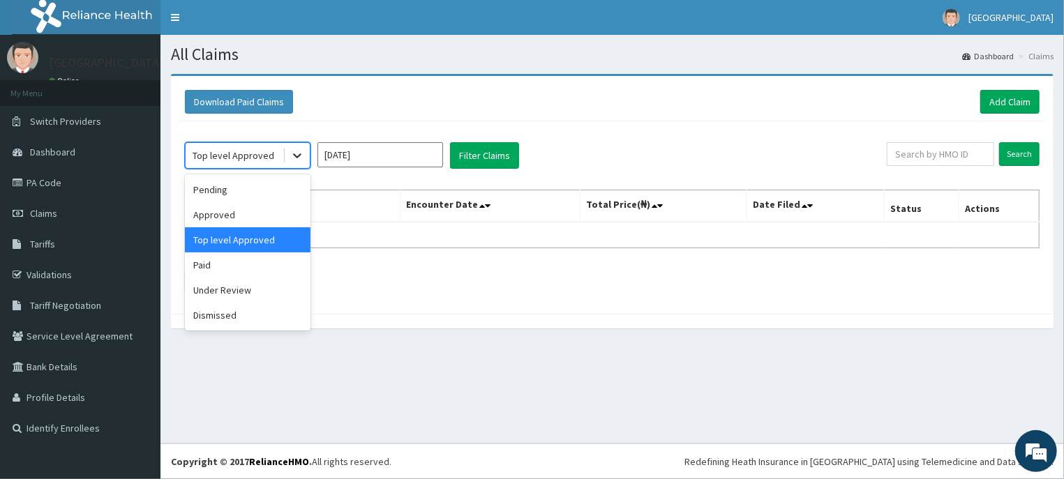
click at [292, 161] on icon at bounding box center [297, 156] width 14 height 14
click at [232, 192] on div "Pending" at bounding box center [248, 189] width 126 height 25
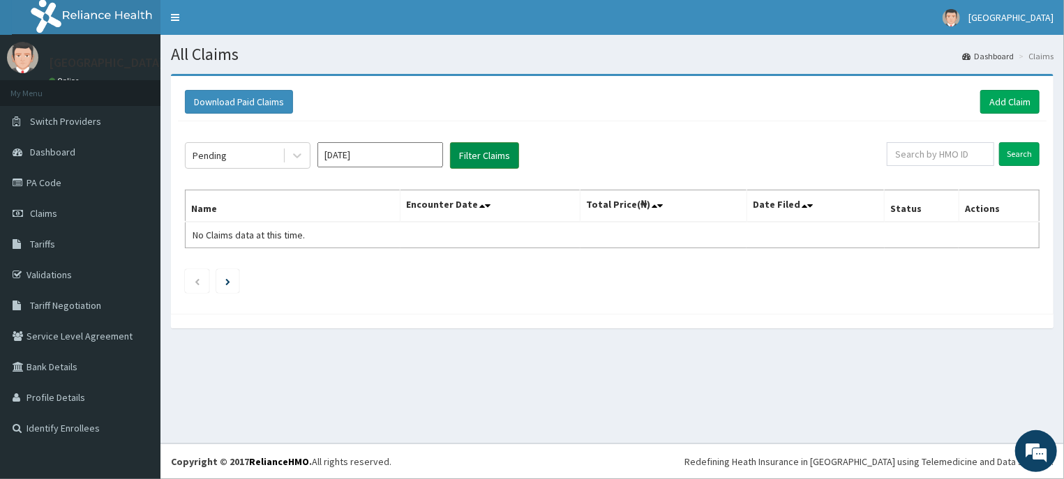
click at [476, 151] on button "Filter Claims" at bounding box center [484, 155] width 69 height 27
click at [1016, 100] on link "Add Claim" at bounding box center [1009, 102] width 59 height 24
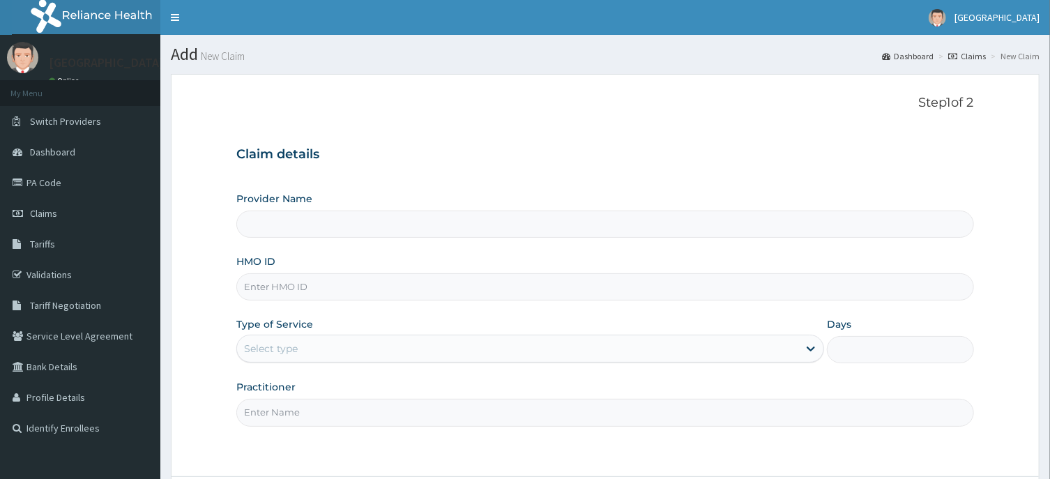
type input "[GEOGRAPHIC_DATA]"
click at [270, 288] on input "HMO ID" at bounding box center [604, 286] width 737 height 27
type input "poh/10015/a"
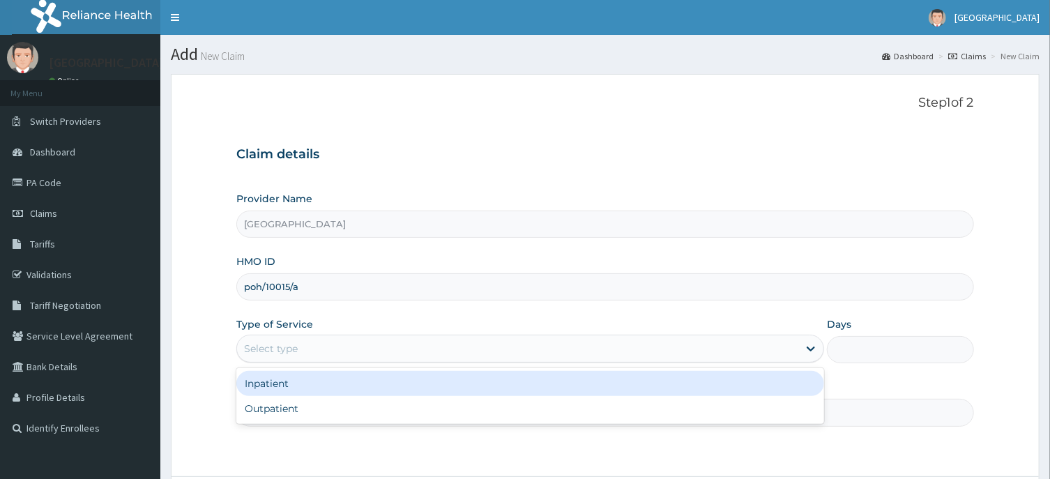
click at [275, 347] on div "Select type" at bounding box center [271, 349] width 54 height 14
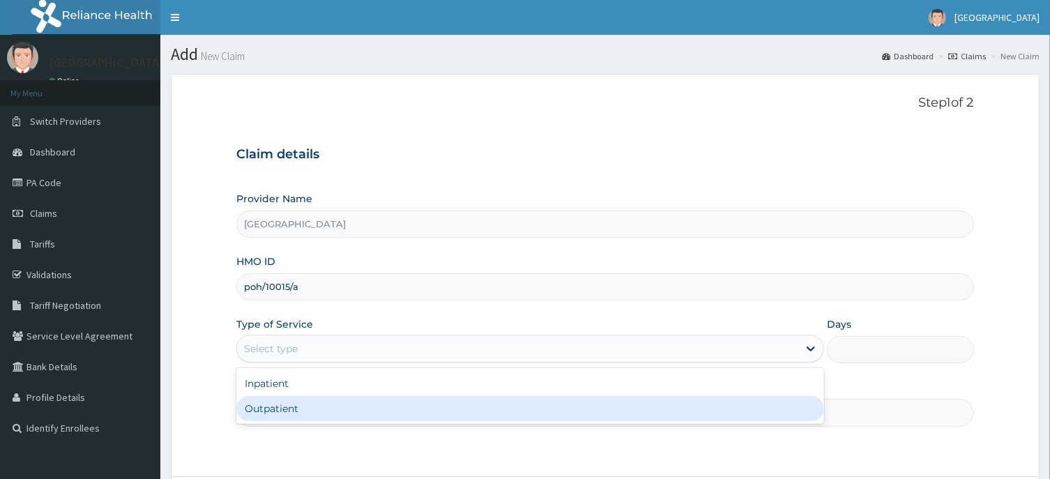
click at [285, 407] on div "Outpatient" at bounding box center [530, 408] width 588 height 25
type input "1"
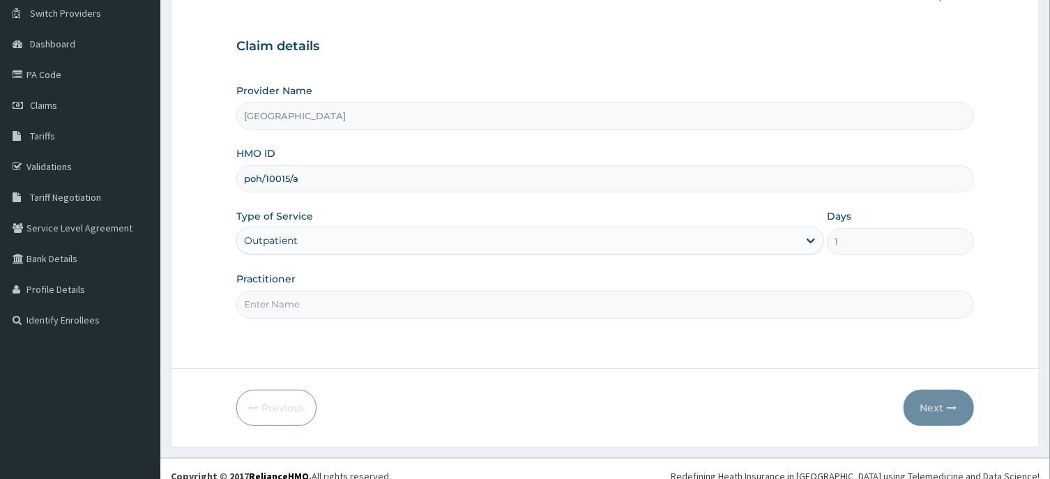
scroll to position [123, 0]
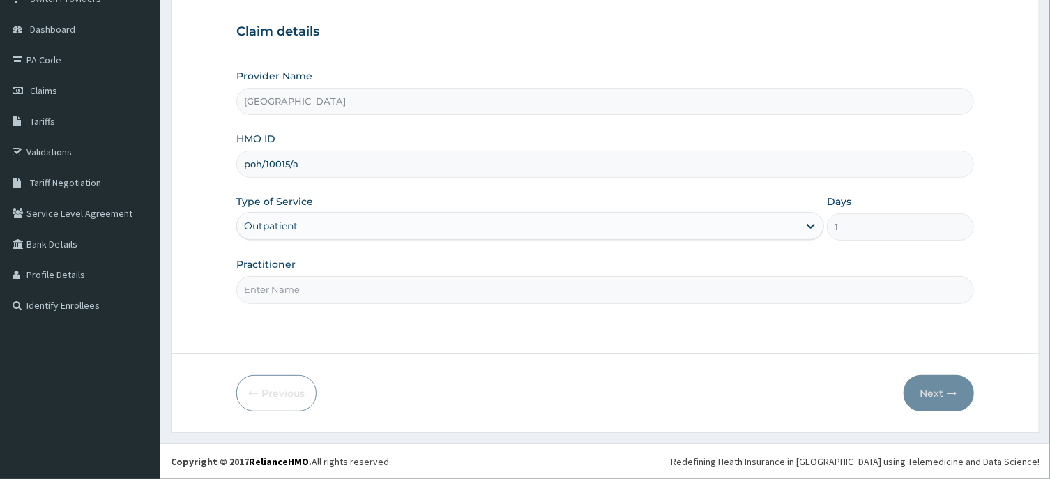
click at [276, 292] on input "Practitioner" at bounding box center [604, 289] width 737 height 27
click at [260, 291] on input "dr andrew" at bounding box center [604, 289] width 737 height 27
click at [249, 289] on input "dr Andrew" at bounding box center [604, 289] width 737 height 27
type input "Dr Andrew"
click at [936, 395] on button "Next" at bounding box center [939, 393] width 70 height 36
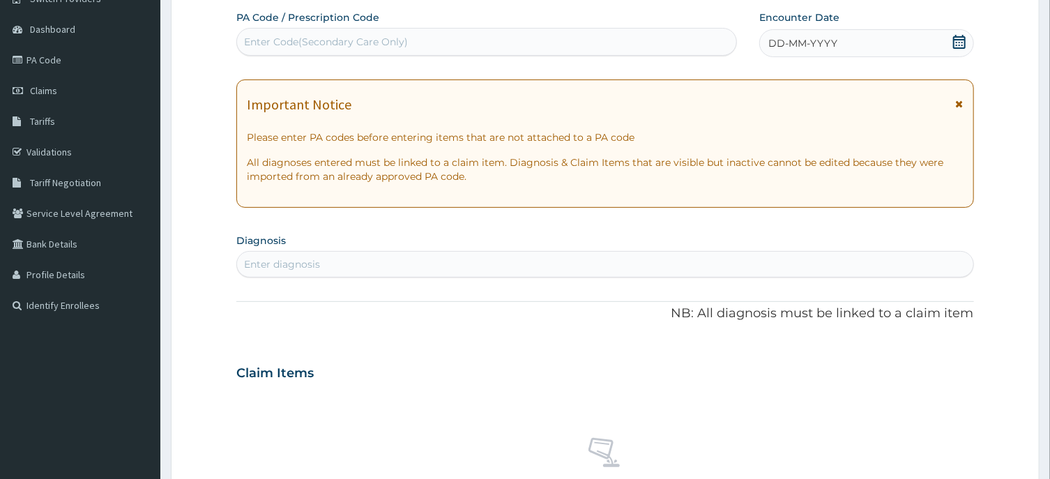
click at [957, 41] on icon at bounding box center [959, 42] width 13 height 14
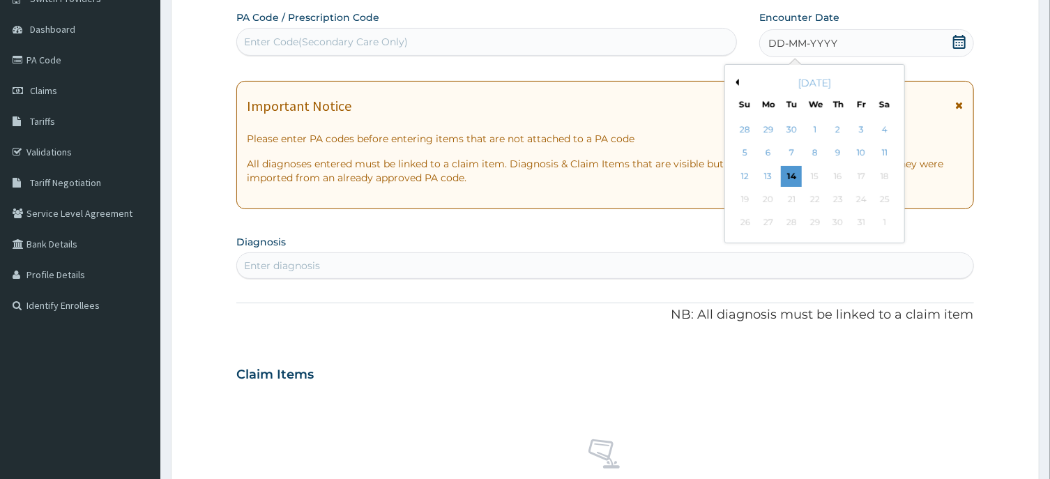
click at [737, 80] on button "Previous Month" at bounding box center [735, 82] width 7 height 7
click at [817, 129] on div "3" at bounding box center [815, 129] width 21 height 21
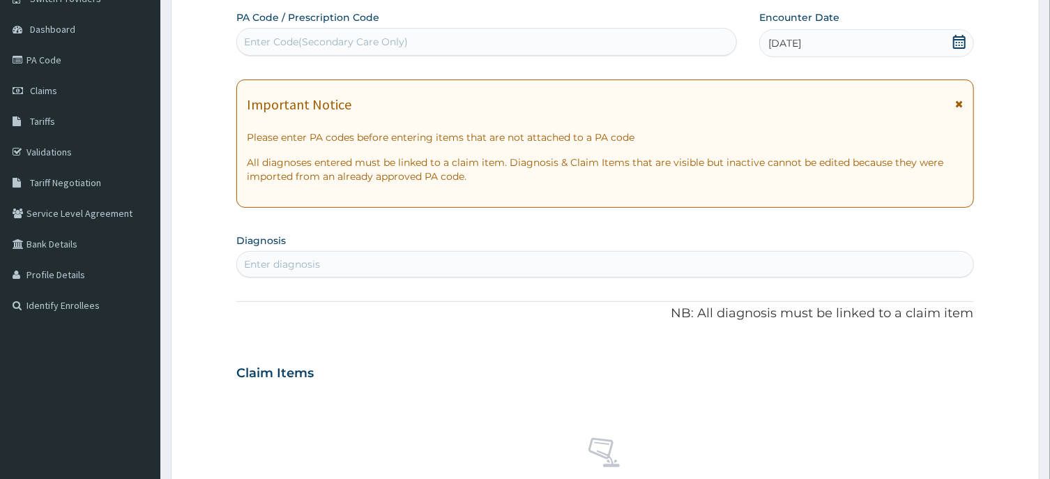
click at [313, 269] on div "Enter diagnosis" at bounding box center [282, 264] width 76 height 14
type input "MALARIA"
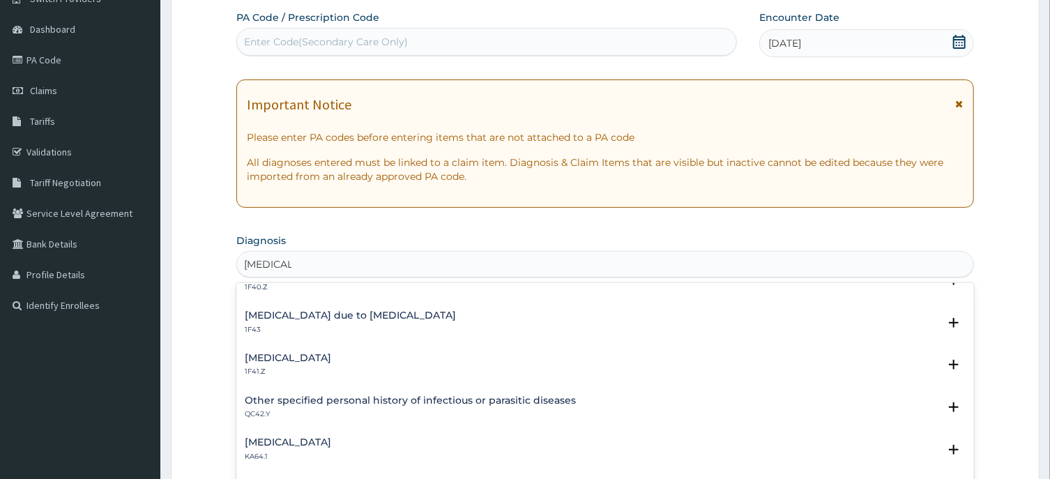
scroll to position [211, 0]
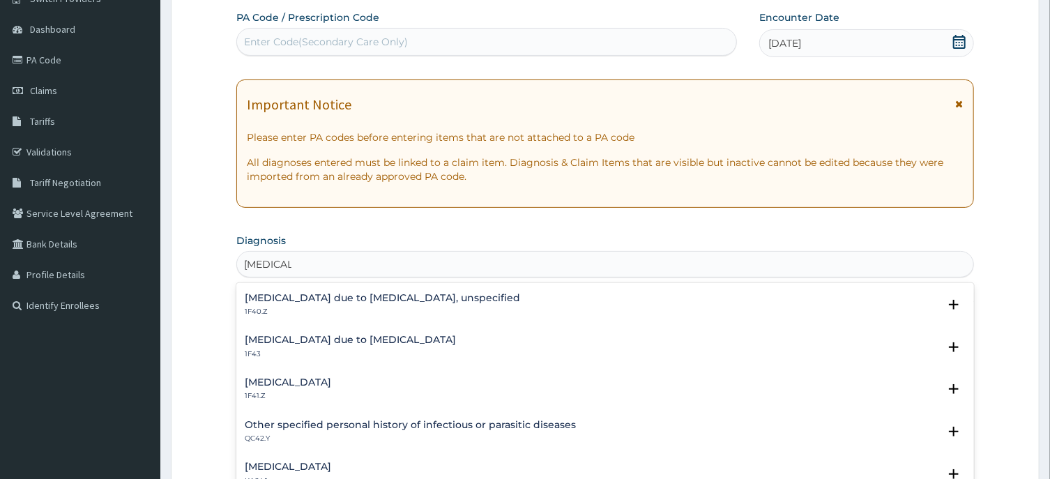
click at [369, 340] on h4 "Malaria due to Plasmodium ovale" at bounding box center [350, 340] width 211 height 10
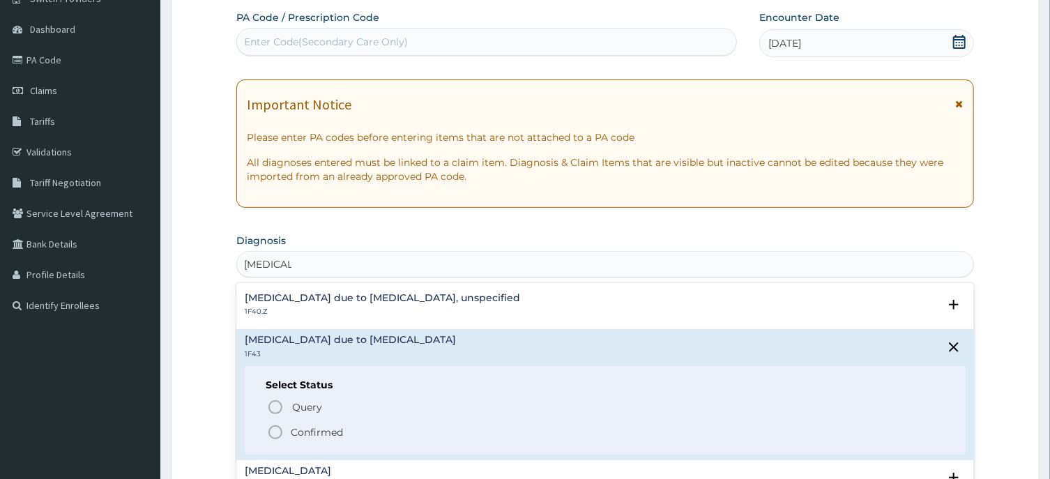
click at [276, 430] on icon "status option filled" at bounding box center [275, 432] width 17 height 17
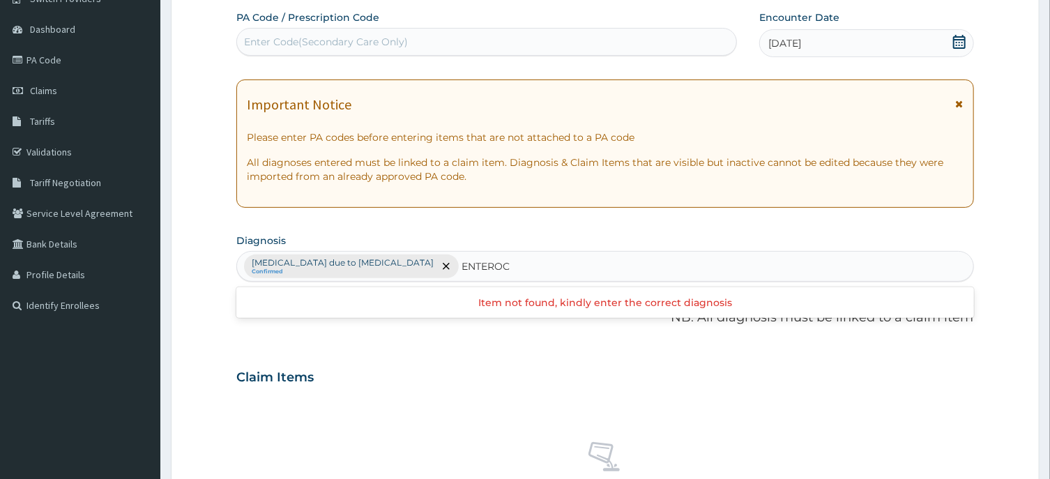
scroll to position [0, 0]
type input "ENTERO"
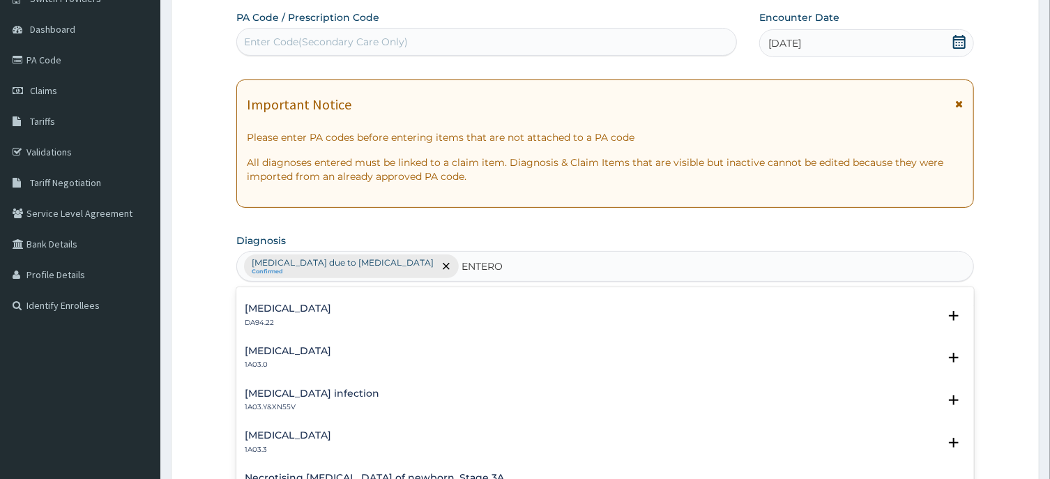
scroll to position [1110, 0]
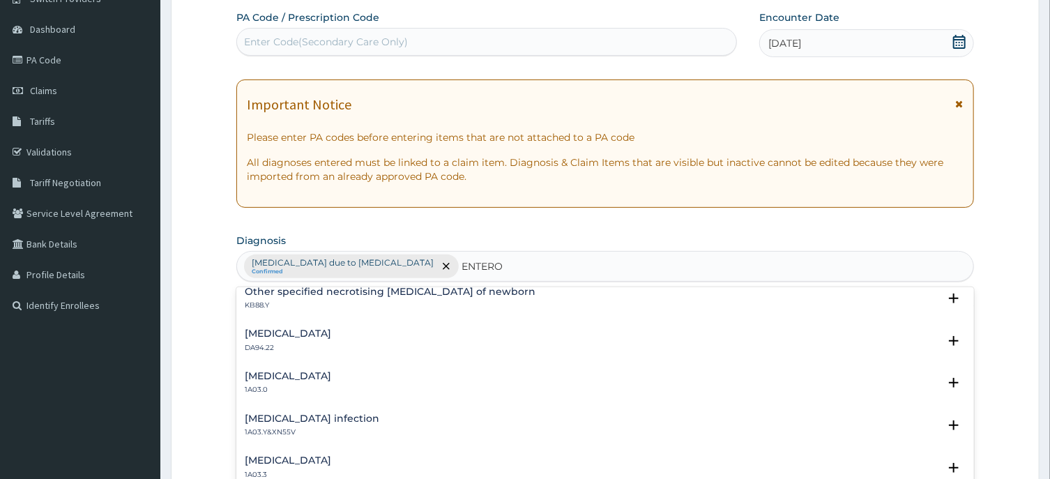
click at [331, 332] on h4 "Food protein-induced enterocolitis syndrome" at bounding box center [288, 333] width 86 height 10
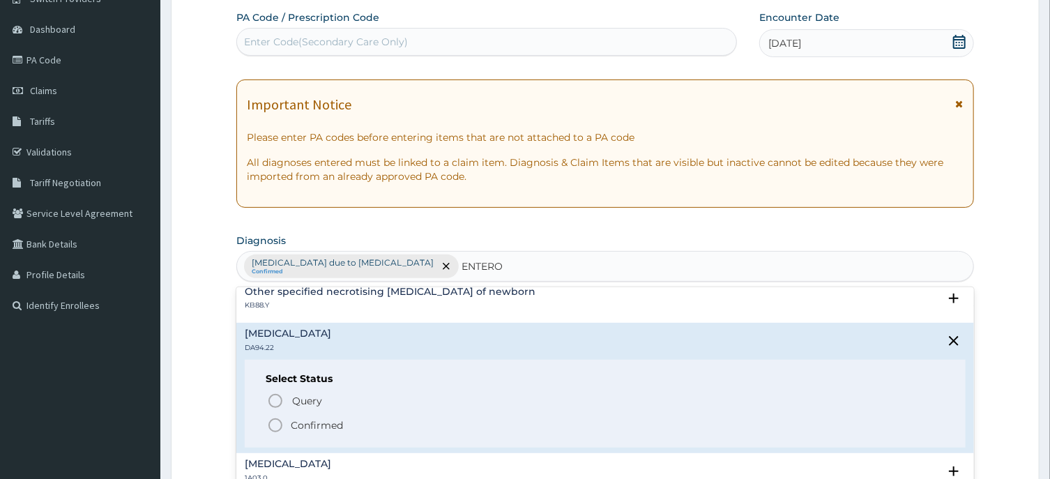
click at [278, 426] on icon "status option filled" at bounding box center [275, 425] width 17 height 17
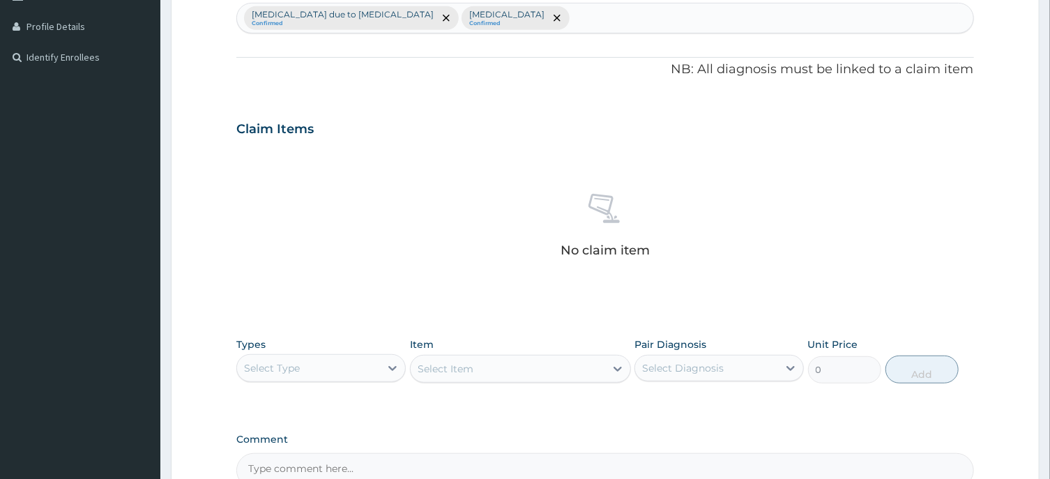
scroll to position [422, 0]
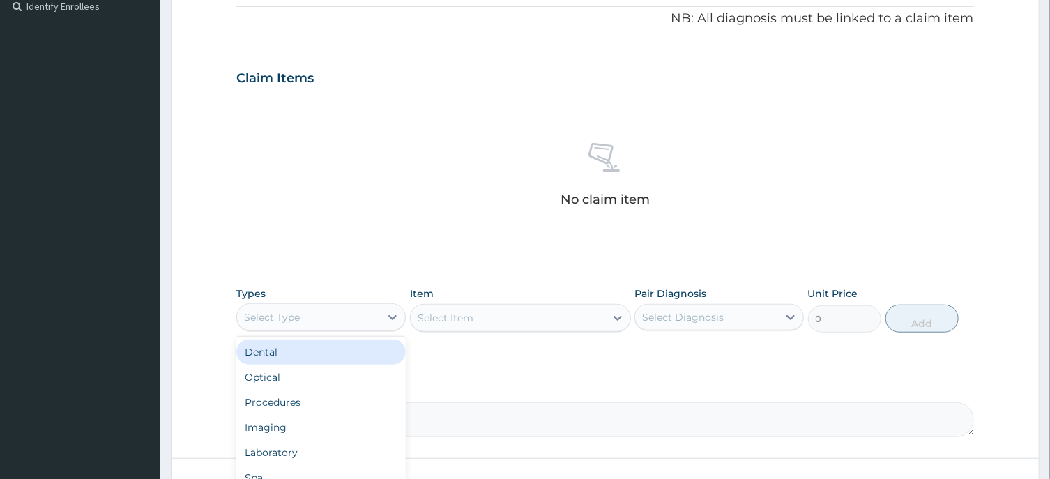
click at [335, 320] on div "Select Type" at bounding box center [308, 317] width 143 height 22
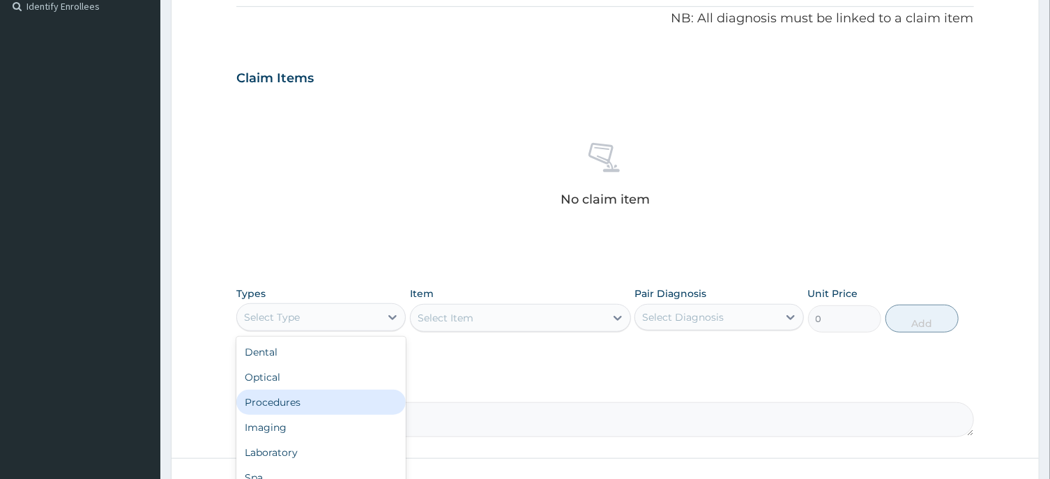
drag, startPoint x: 305, startPoint y: 401, endPoint x: 345, endPoint y: 379, distance: 46.2
click at [305, 400] on div "Procedures" at bounding box center [320, 402] width 169 height 25
click at [496, 324] on div "Select Item" at bounding box center [508, 318] width 195 height 22
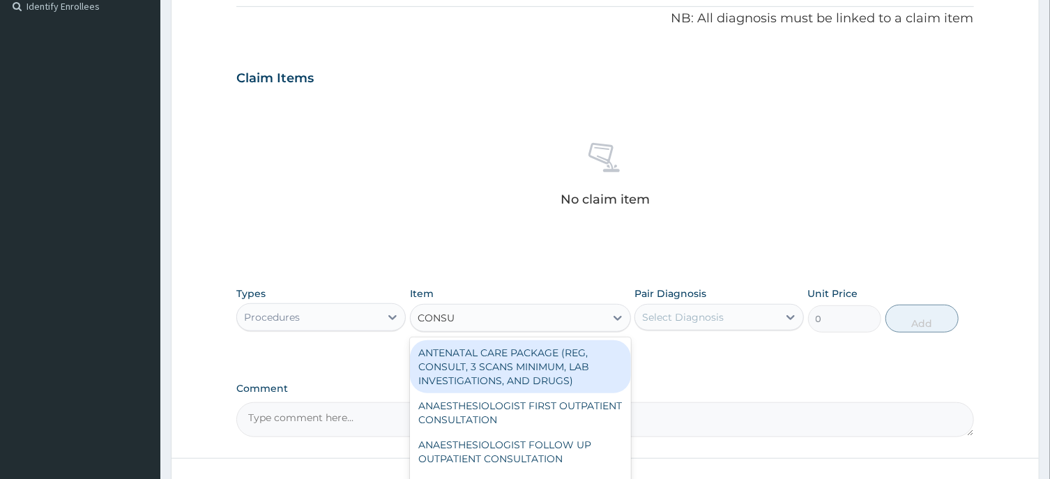
type input "CONSUL"
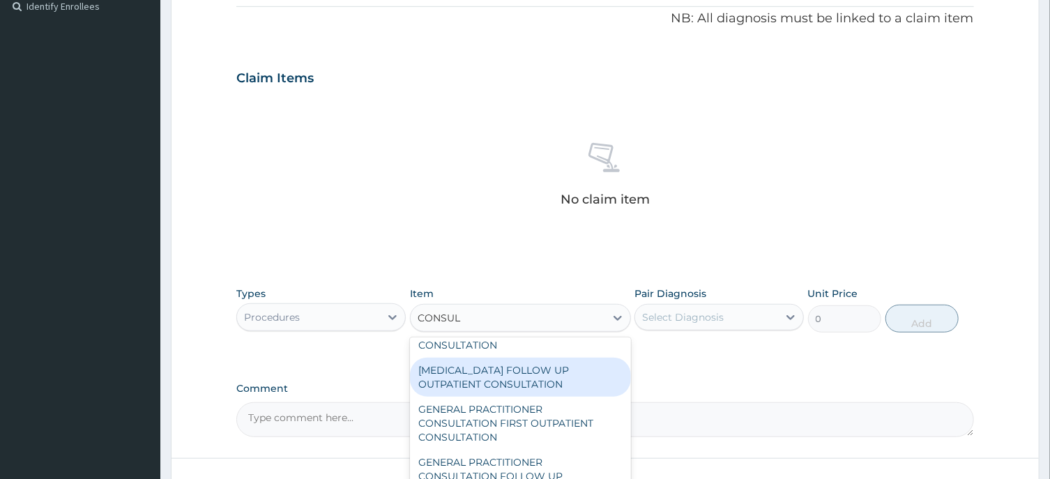
scroll to position [771, 0]
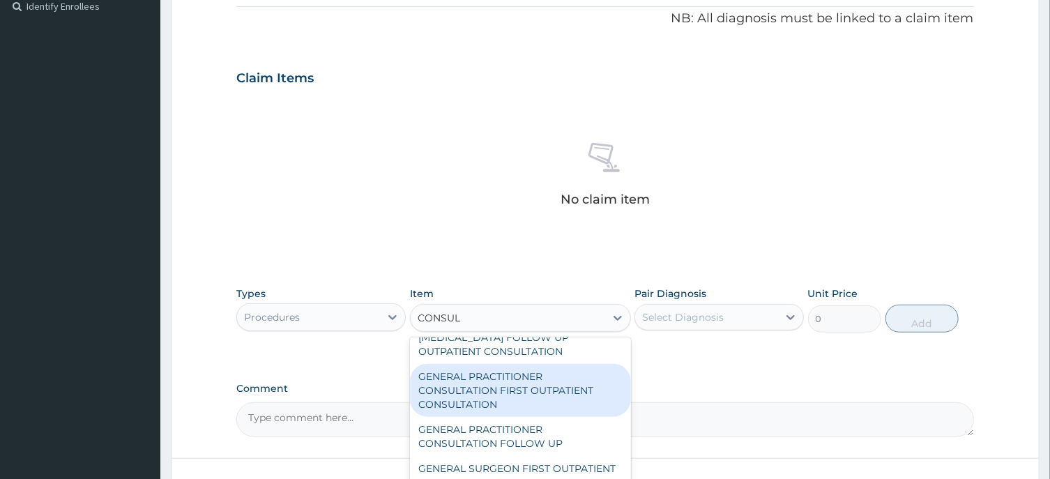
click at [513, 411] on div "GENERAL PRACTITIONER CONSULTATION FIRST OUTPATIENT CONSULTATION" at bounding box center [520, 390] width 221 height 53
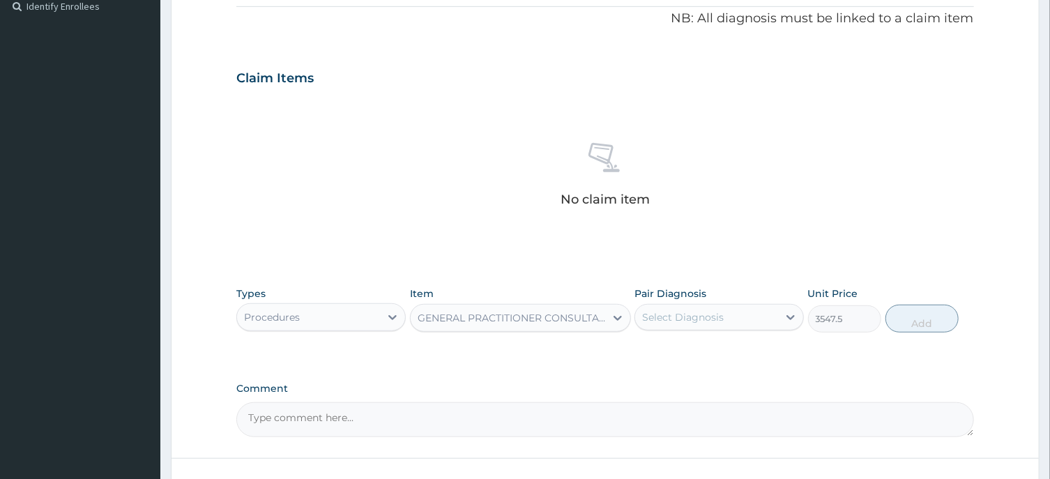
type input "3547.5"
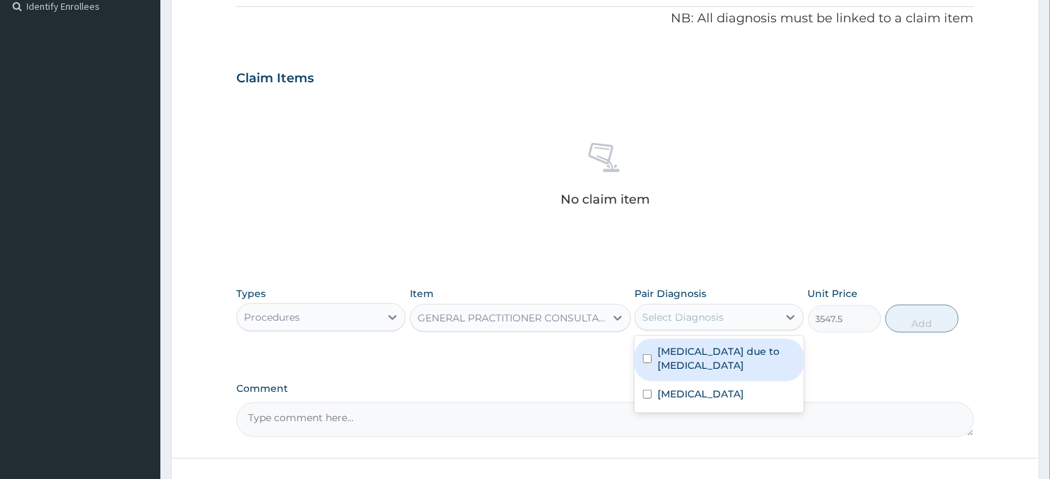
click at [674, 321] on div "Select Diagnosis" at bounding box center [683, 317] width 82 height 14
click at [646, 358] on input "checkbox" at bounding box center [647, 358] width 9 height 9
checkbox input "true"
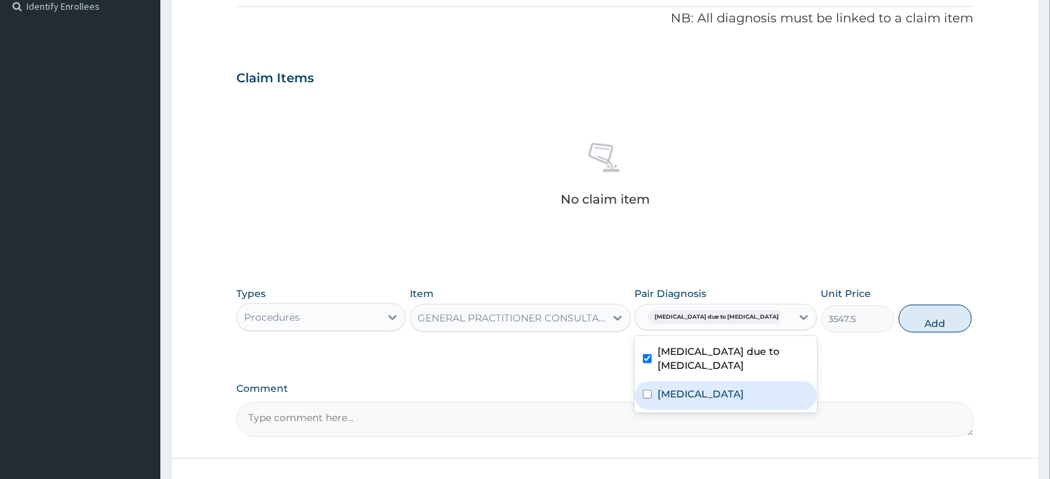
click at [649, 399] on input "checkbox" at bounding box center [647, 394] width 9 height 9
checkbox input "true"
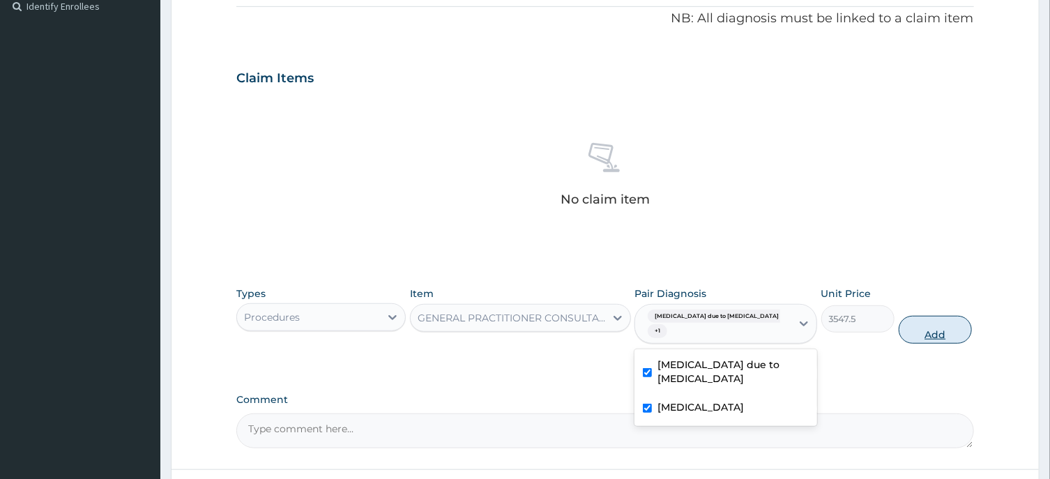
click at [917, 335] on button "Add" at bounding box center [936, 330] width 74 height 28
type input "0"
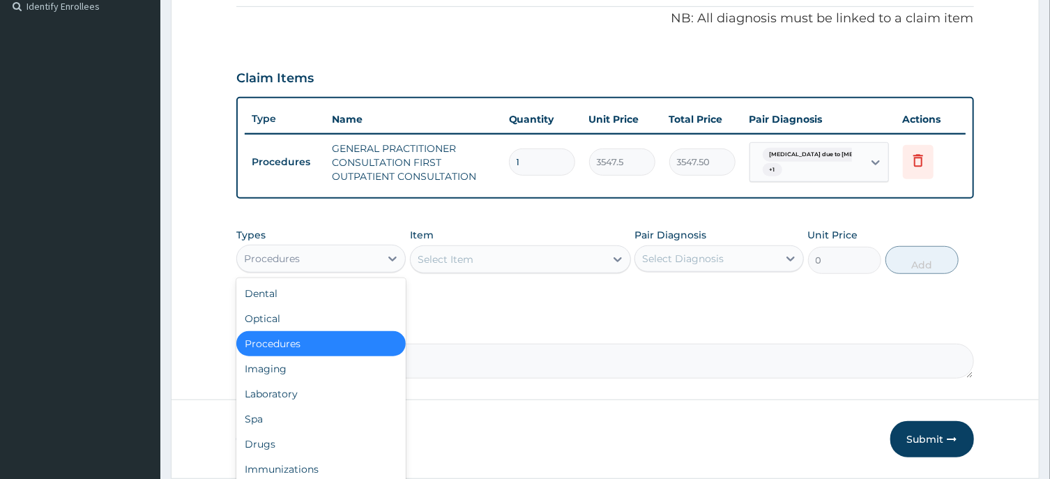
click at [363, 262] on div "Procedures" at bounding box center [308, 259] width 143 height 22
drag, startPoint x: 263, startPoint y: 441, endPoint x: 374, endPoint y: 368, distance: 133.3
click at [265, 439] on div "Drugs" at bounding box center [320, 444] width 169 height 25
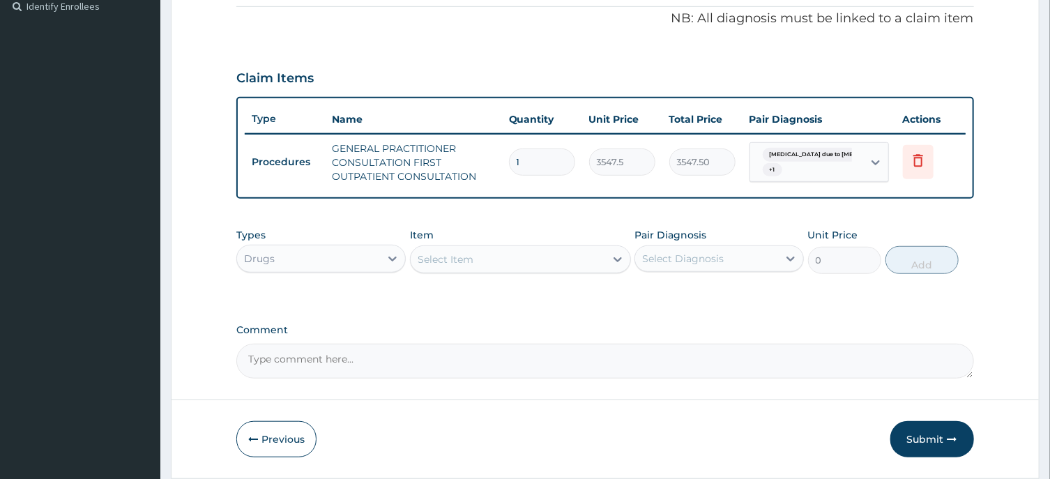
click at [506, 259] on div "Select Item" at bounding box center [508, 259] width 195 height 22
type input "BUSCOP"
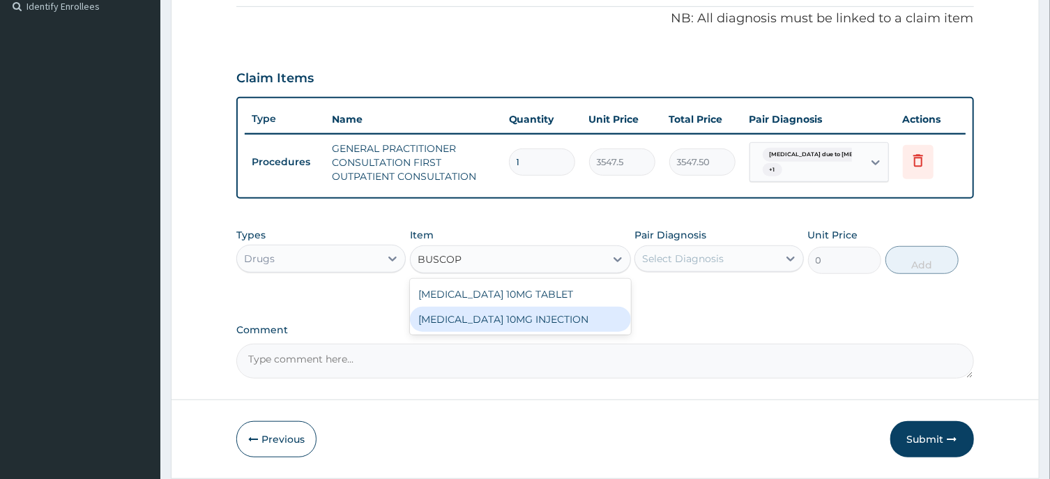
drag, startPoint x: 535, startPoint y: 315, endPoint x: 621, endPoint y: 296, distance: 88.5
click at [536, 315] on div "[MEDICAL_DATA] 10MG INJECTION" at bounding box center [520, 319] width 221 height 25
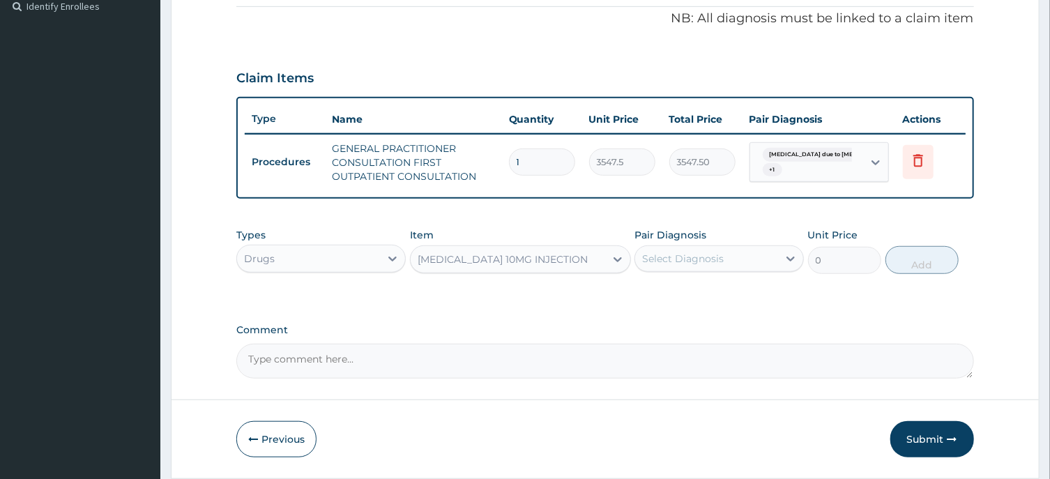
type input "473"
click at [716, 264] on div "Select Diagnosis" at bounding box center [706, 259] width 143 height 22
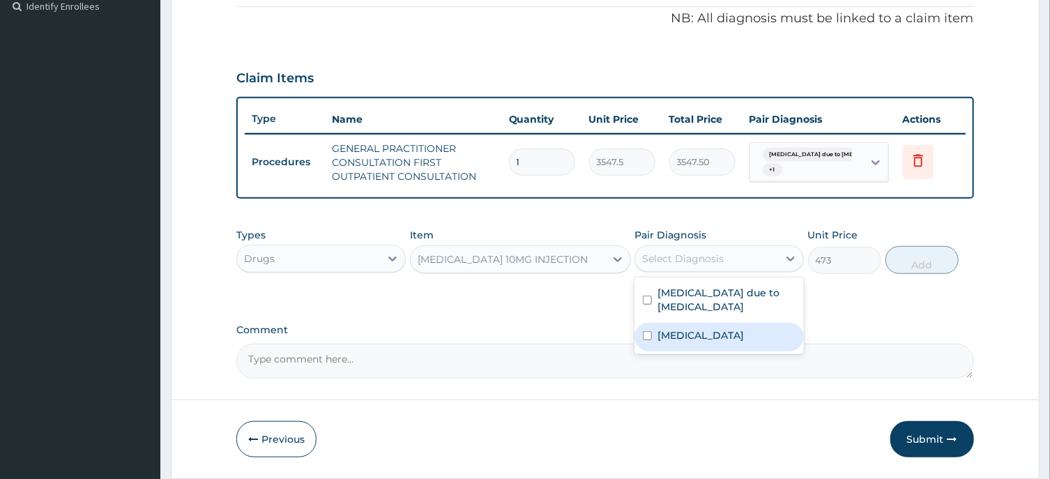
click at [648, 340] on input "checkbox" at bounding box center [647, 335] width 9 height 9
checkbox input "true"
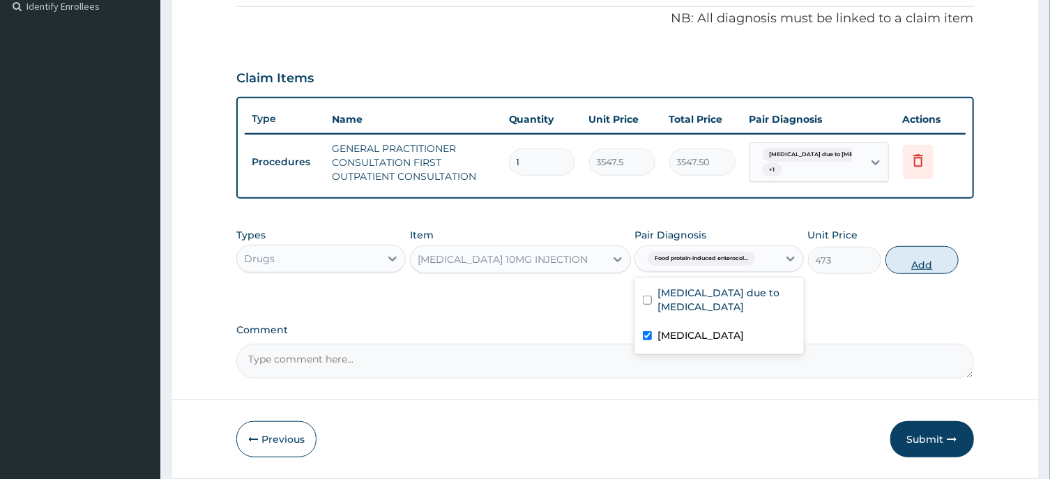
click at [924, 265] on button "Add" at bounding box center [923, 260] width 74 height 28
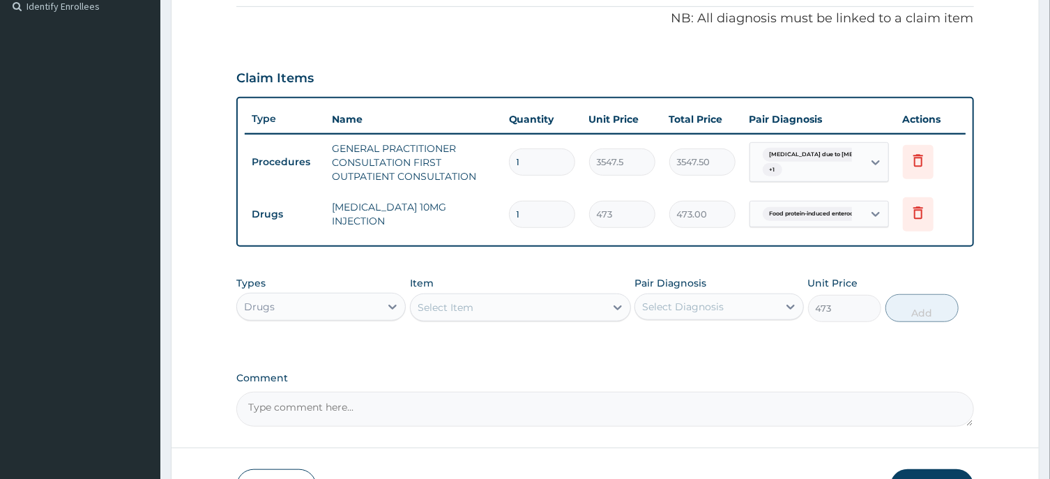
type input "0"
click at [452, 305] on div "Select Item" at bounding box center [446, 308] width 56 height 14
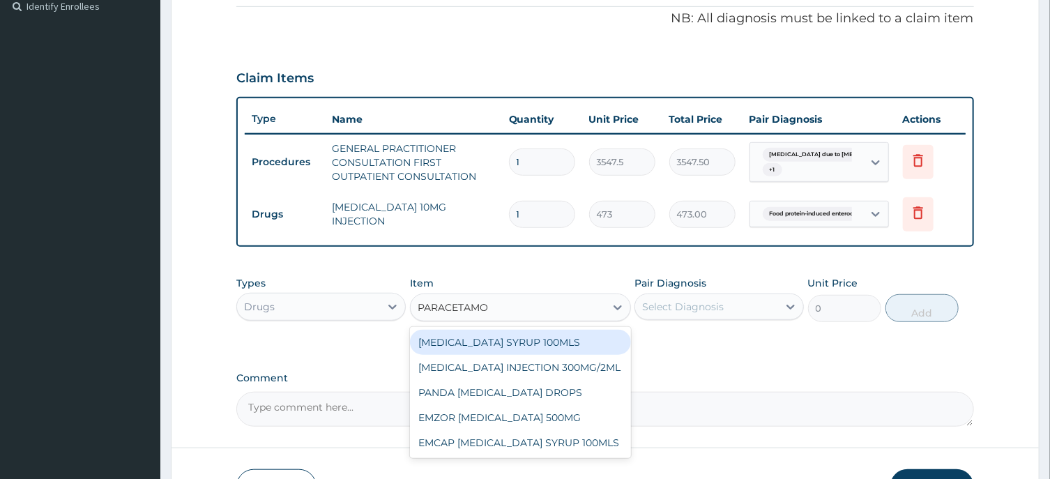
type input "PARACETAMOL"
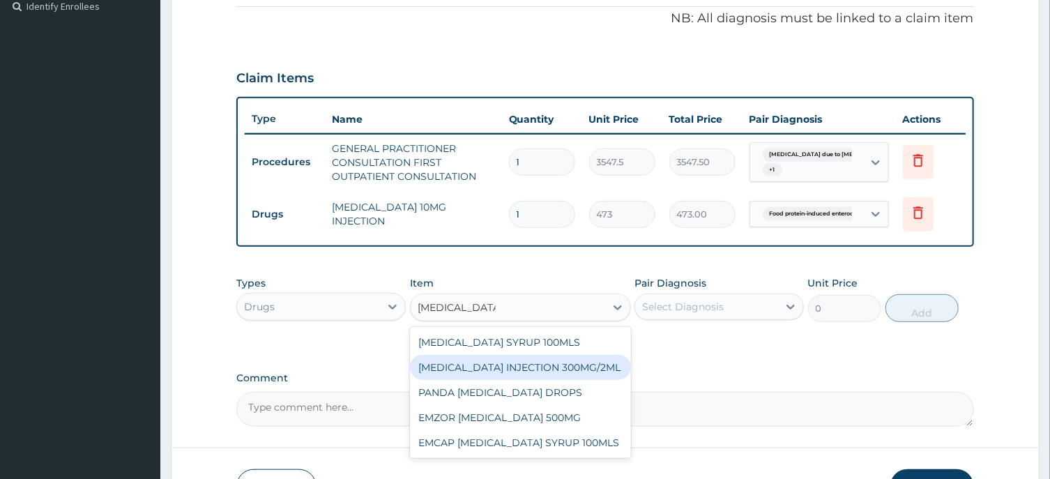
click at [564, 368] on div "[MEDICAL_DATA] INJECTION 300MG/2ML" at bounding box center [520, 367] width 221 height 25
type input "260.15"
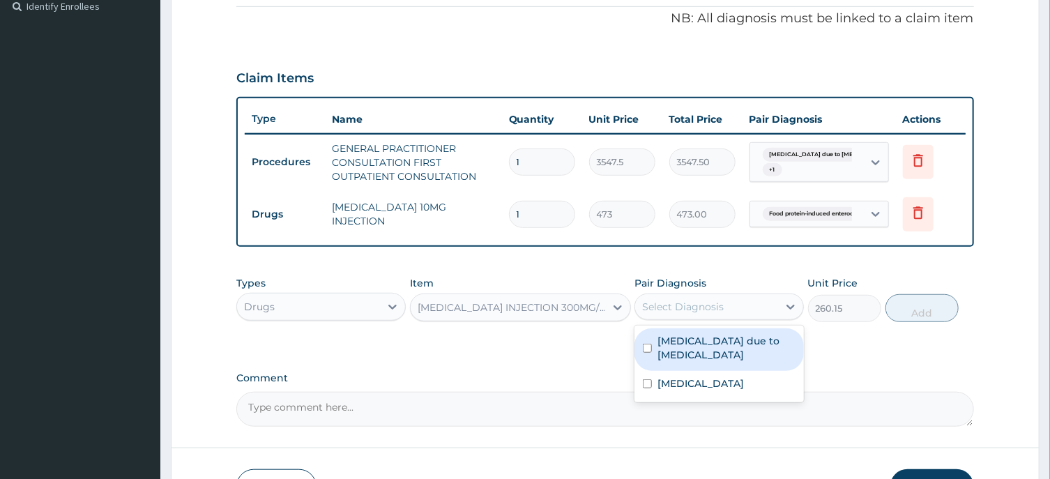
click at [698, 305] on div "Select Diagnosis" at bounding box center [683, 307] width 82 height 14
click at [646, 347] on input "checkbox" at bounding box center [647, 348] width 9 height 9
checkbox input "true"
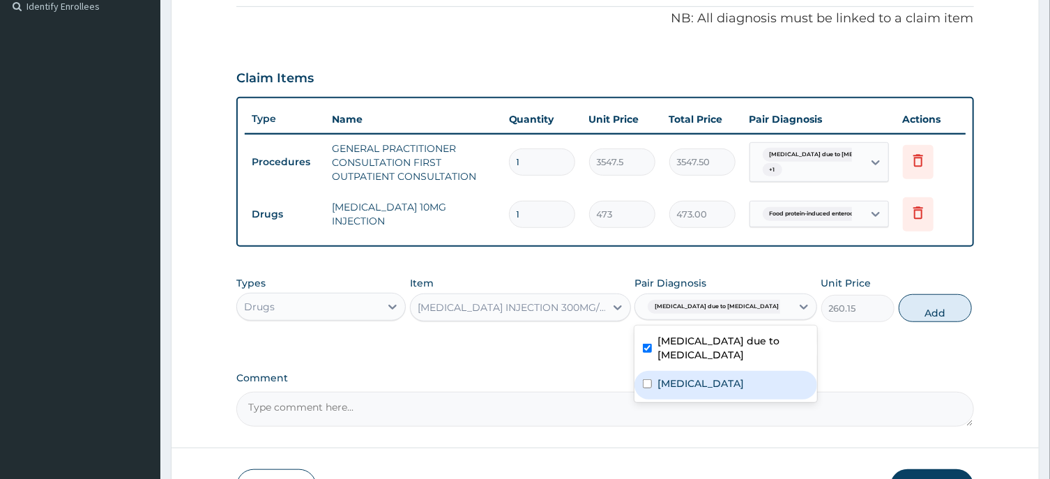
drag, startPoint x: 649, startPoint y: 389, endPoint x: 696, endPoint y: 374, distance: 49.8
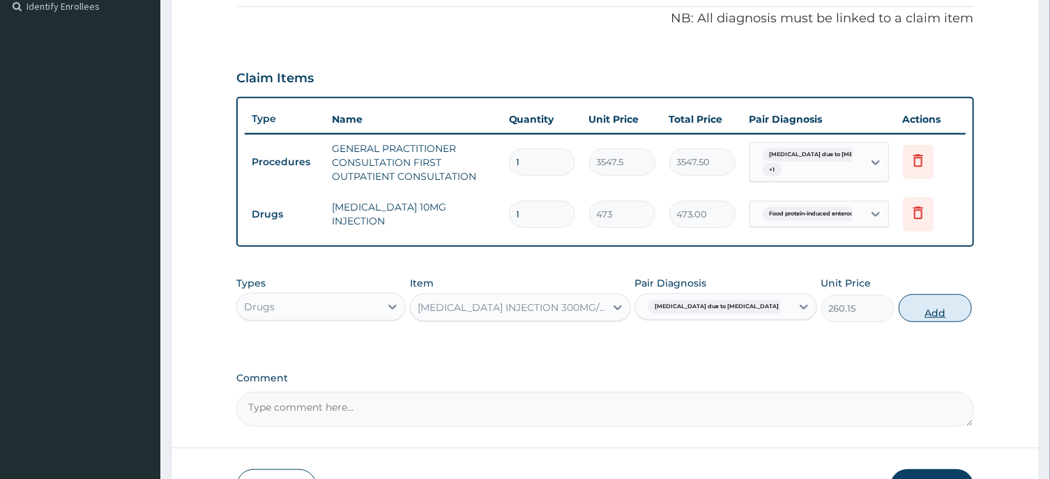
click at [925, 310] on button "Add" at bounding box center [936, 308] width 74 height 28
type input "0"
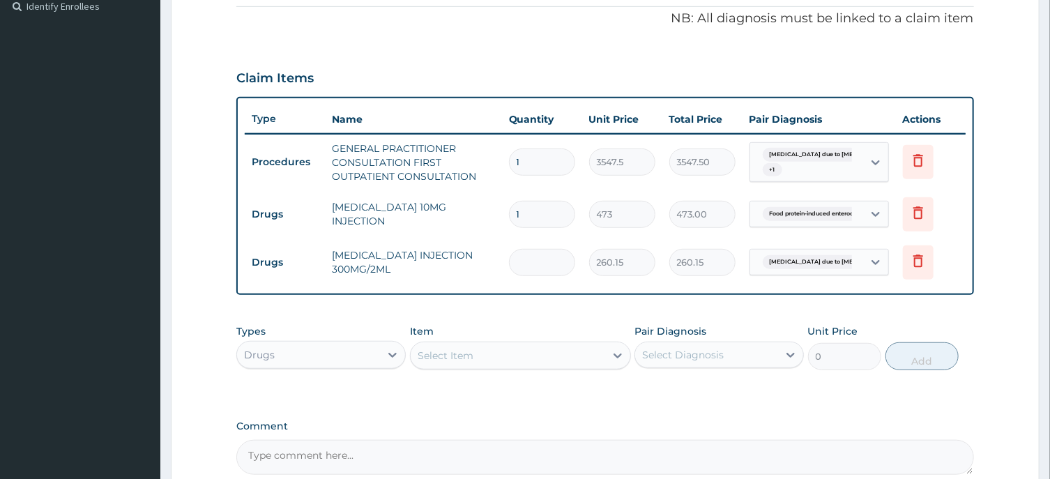
type input "0.00"
type input "2"
type input "520.30"
type input "2"
click at [474, 349] on div "Select Item" at bounding box center [508, 356] width 195 height 22
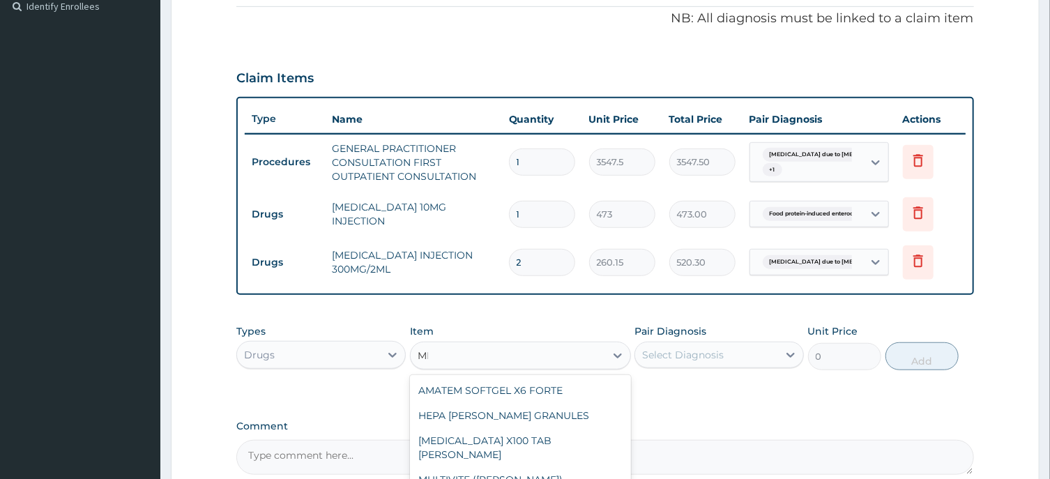
type input "M"
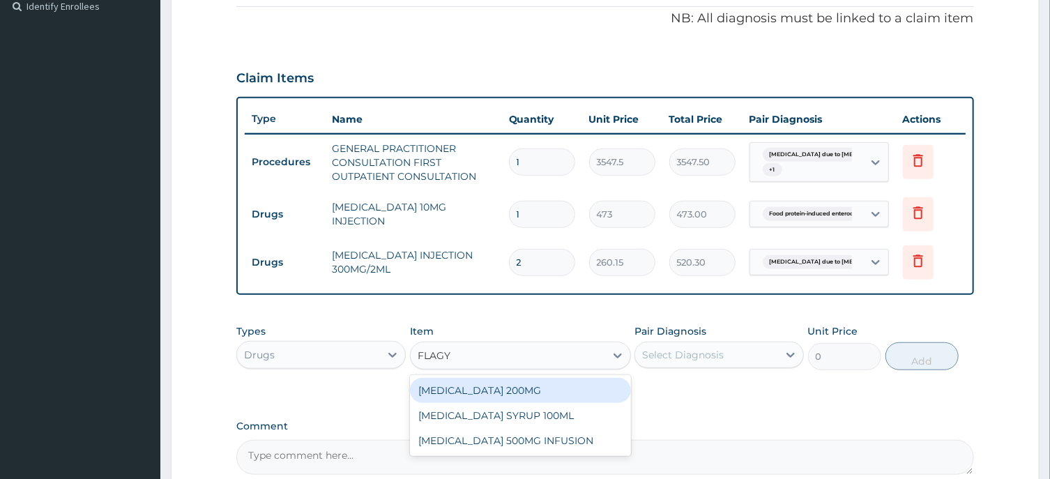
type input "FLAG"
click at [492, 392] on div "FLAGLY 400 SANOFI" at bounding box center [520, 390] width 221 height 25
type input "70.95"
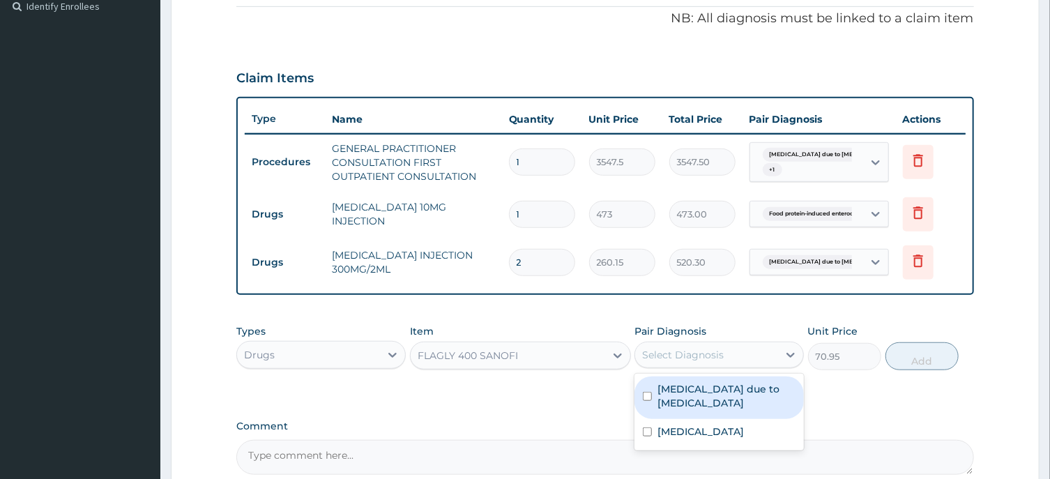
click at [667, 352] on div "Select Diagnosis" at bounding box center [683, 355] width 82 height 14
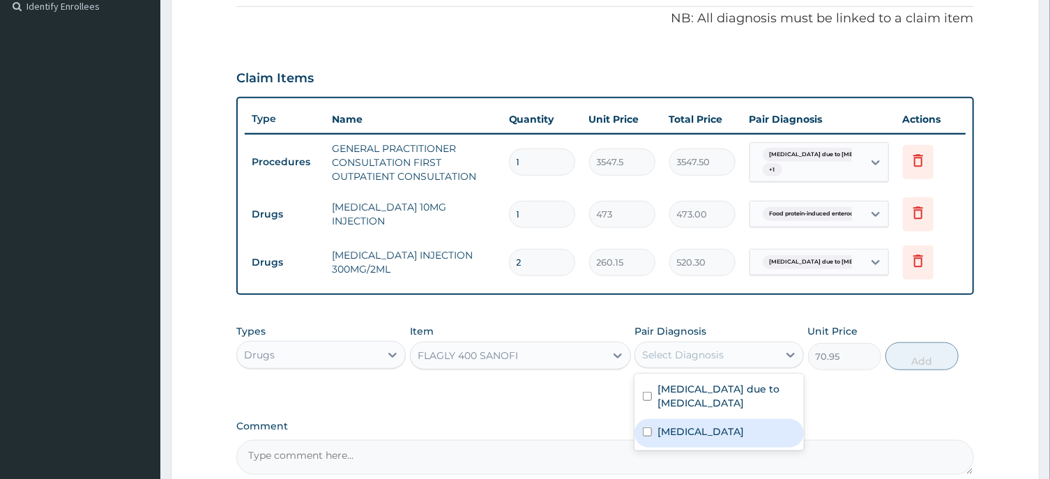
click at [649, 436] on input "checkbox" at bounding box center [647, 432] width 9 height 9
checkbox input "true"
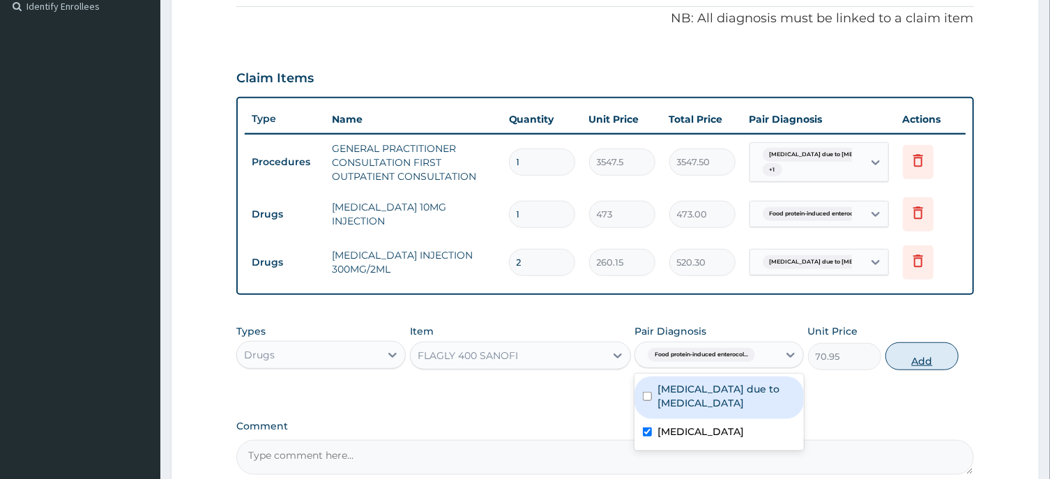
click at [916, 356] on button "Add" at bounding box center [923, 356] width 74 height 28
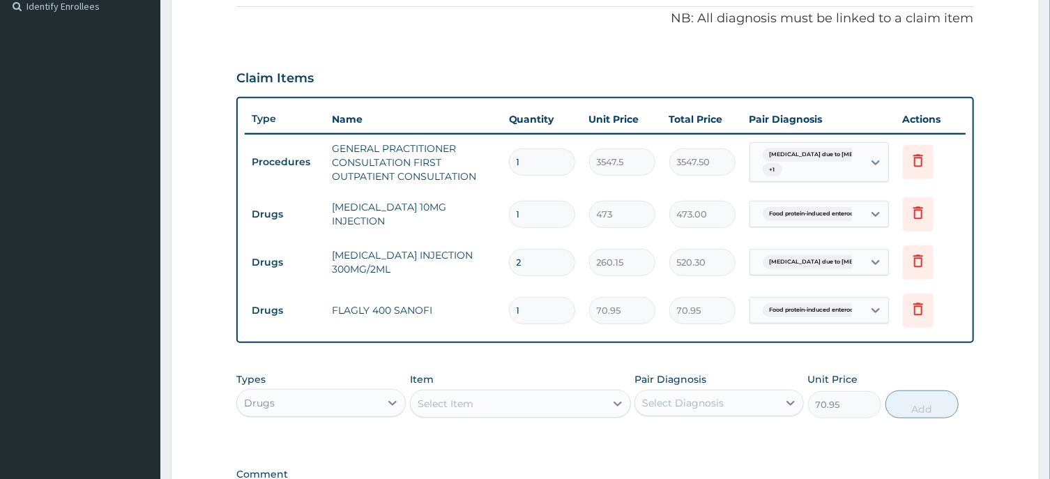
type input "0"
type input "15"
type input "1064.25"
type input "15"
click at [476, 398] on div "Select Item" at bounding box center [508, 404] width 195 height 22
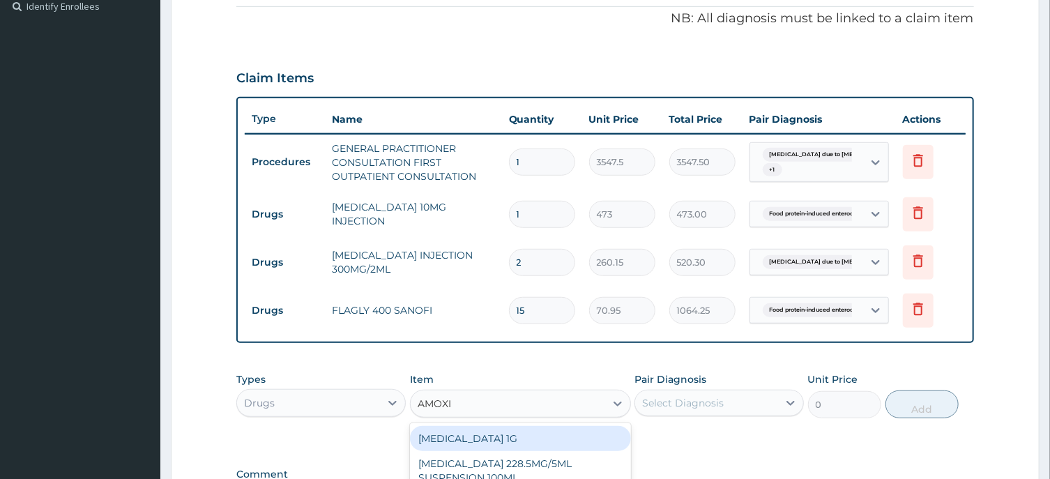
type input "AMOXIL"
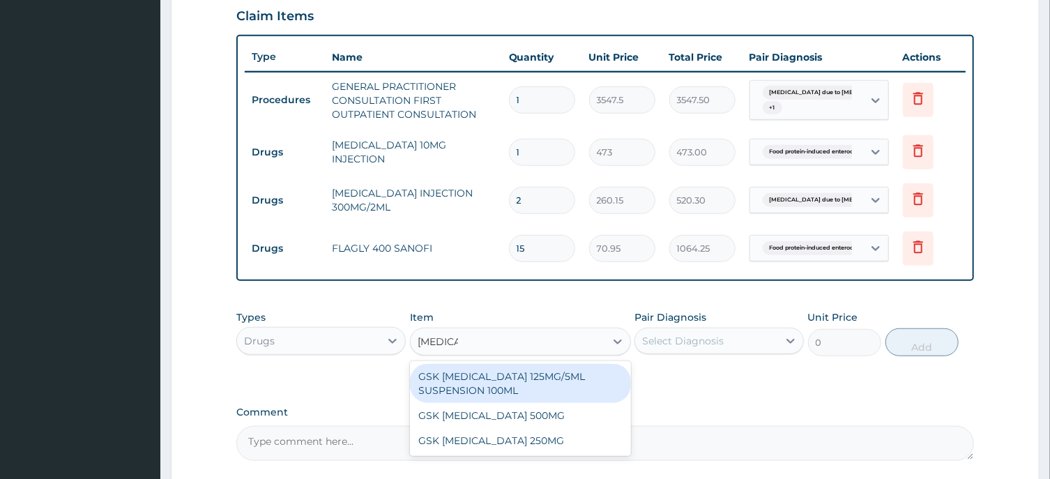
scroll to position [497, 0]
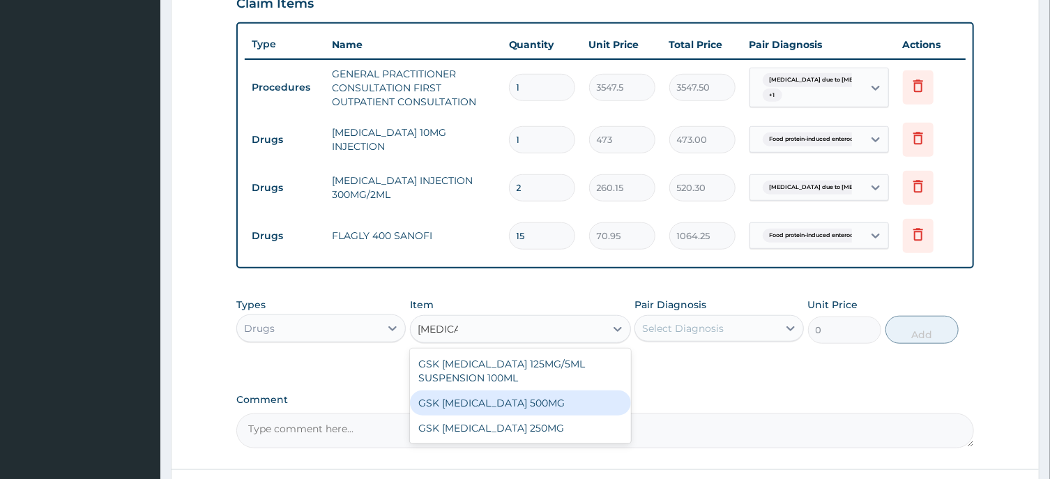
click at [509, 398] on div "GSK [MEDICAL_DATA] 500MG" at bounding box center [520, 403] width 221 height 25
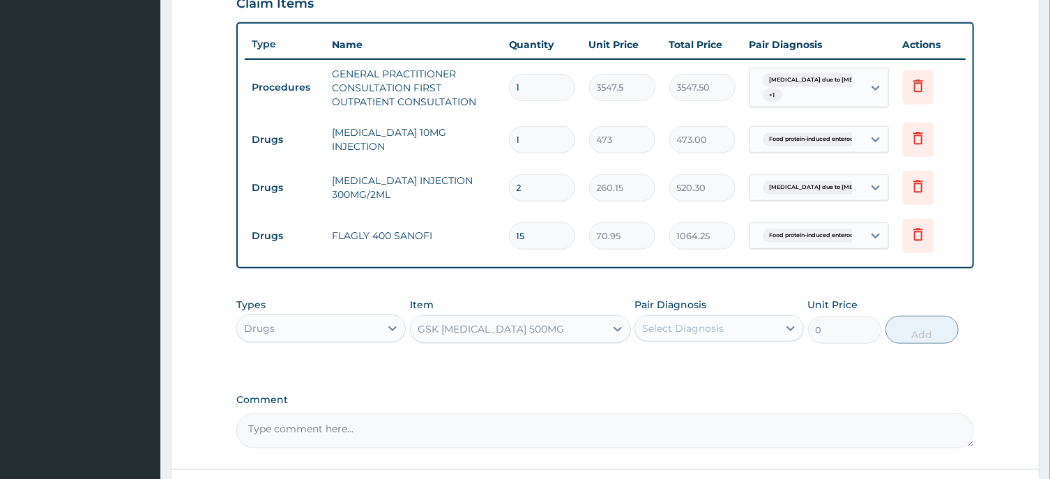
type input "59.125"
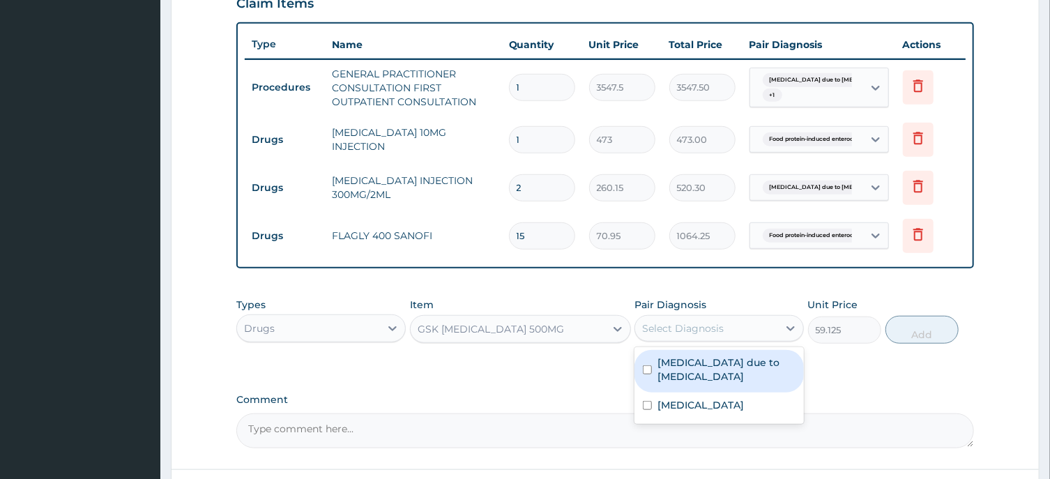
click at [679, 330] on div "Select Diagnosis" at bounding box center [683, 329] width 82 height 14
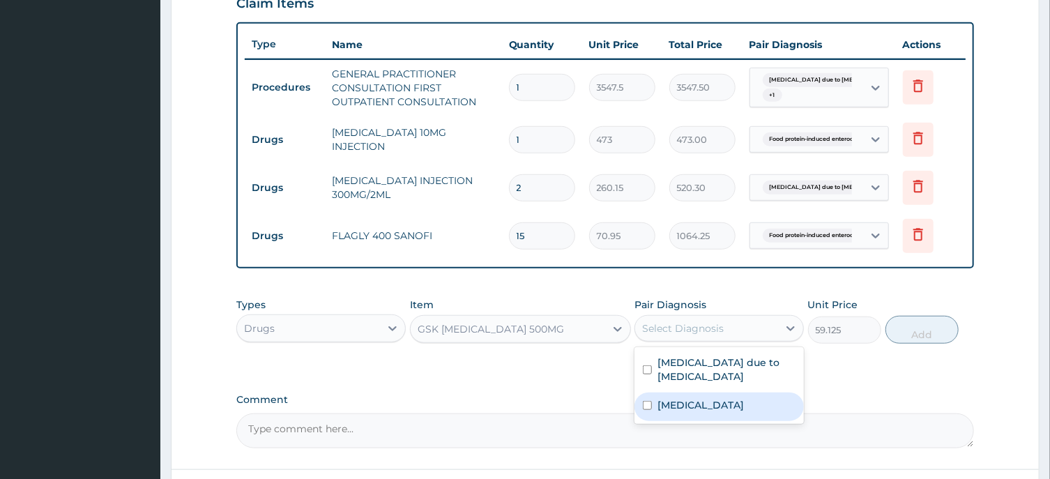
click at [647, 410] on input "checkbox" at bounding box center [647, 405] width 9 height 9
checkbox input "true"
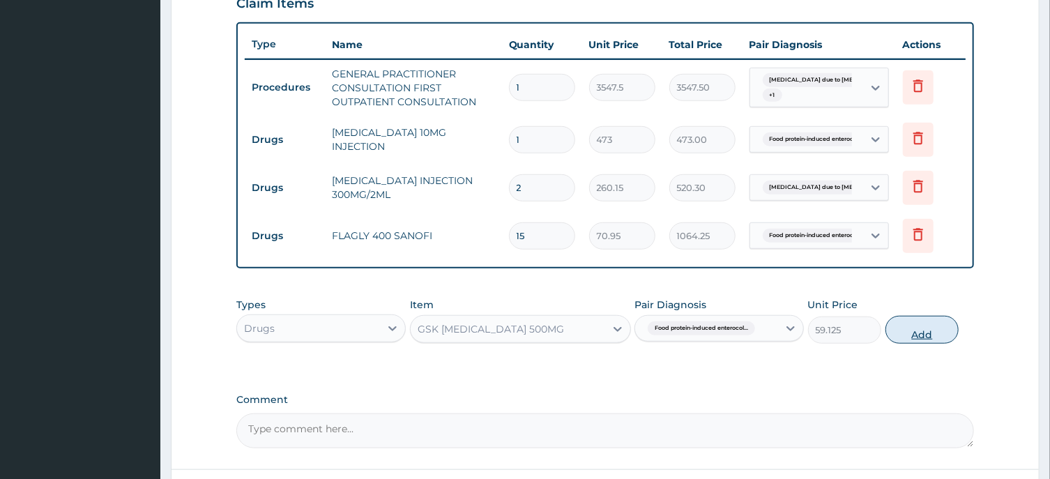
click at [917, 333] on button "Add" at bounding box center [923, 330] width 74 height 28
type input "0"
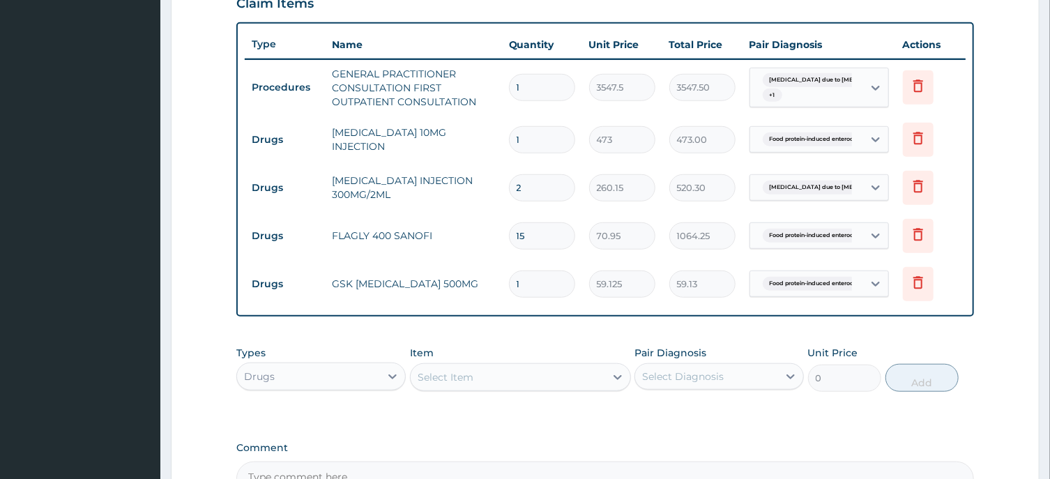
type input "15"
type input "886.88"
type input "15"
click at [457, 375] on div "Select Item" at bounding box center [446, 377] width 56 height 14
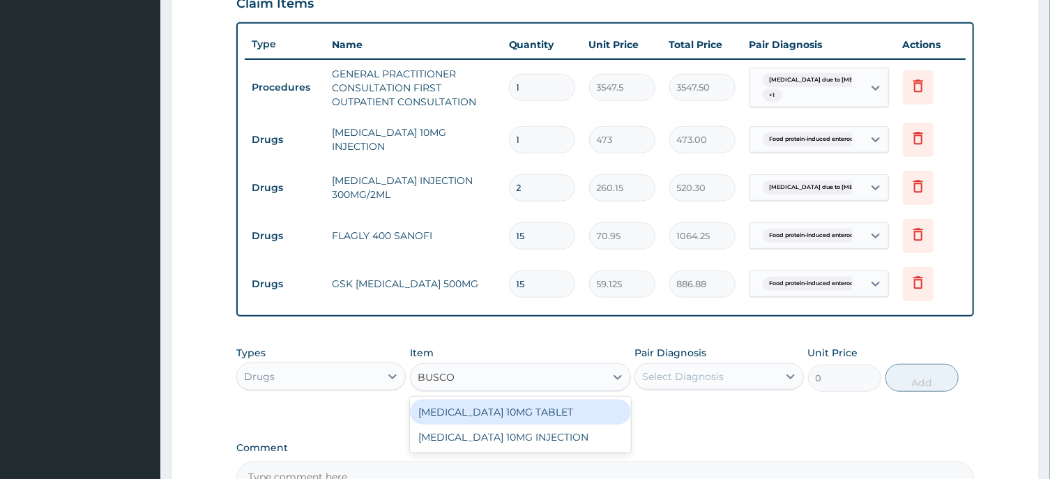
type input "BUSCOP"
click at [524, 404] on div "[MEDICAL_DATA] 10MG TABLET" at bounding box center [520, 412] width 221 height 25
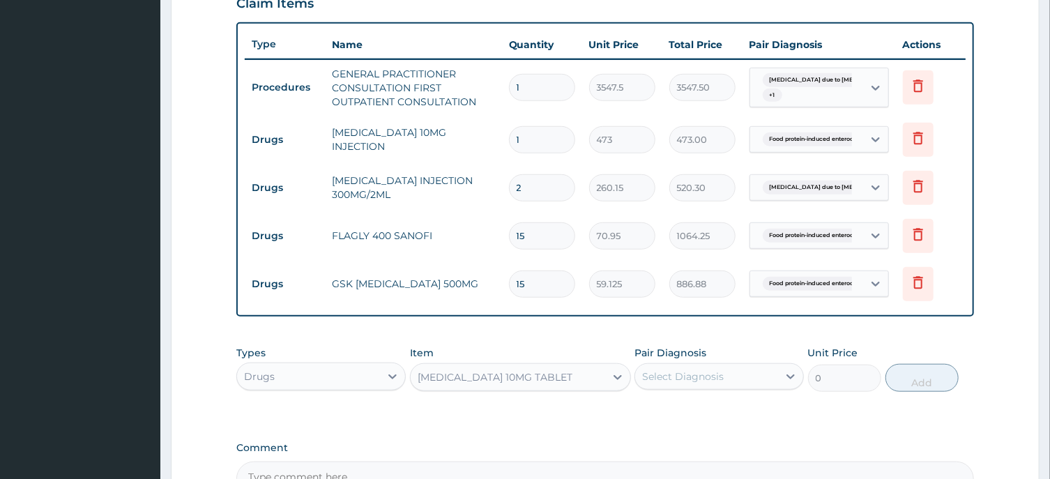
type input "41.3875"
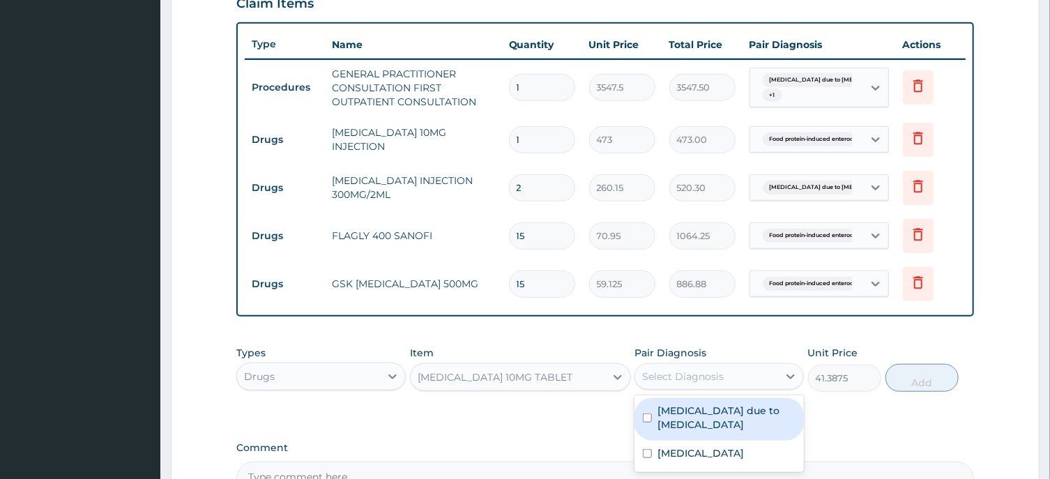
click at [681, 376] on div "Select Diagnosis" at bounding box center [683, 377] width 82 height 14
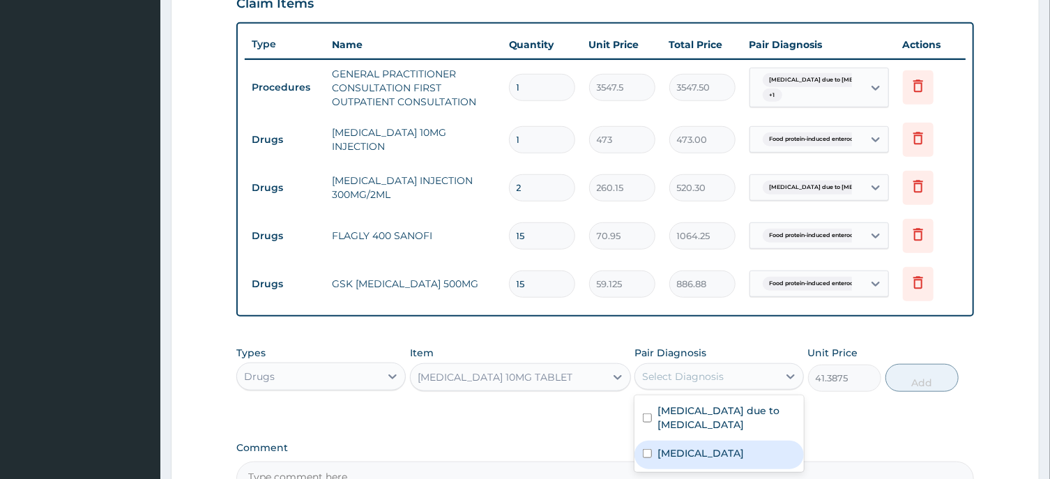
click at [647, 456] on input "checkbox" at bounding box center [647, 453] width 9 height 9
checkbox input "true"
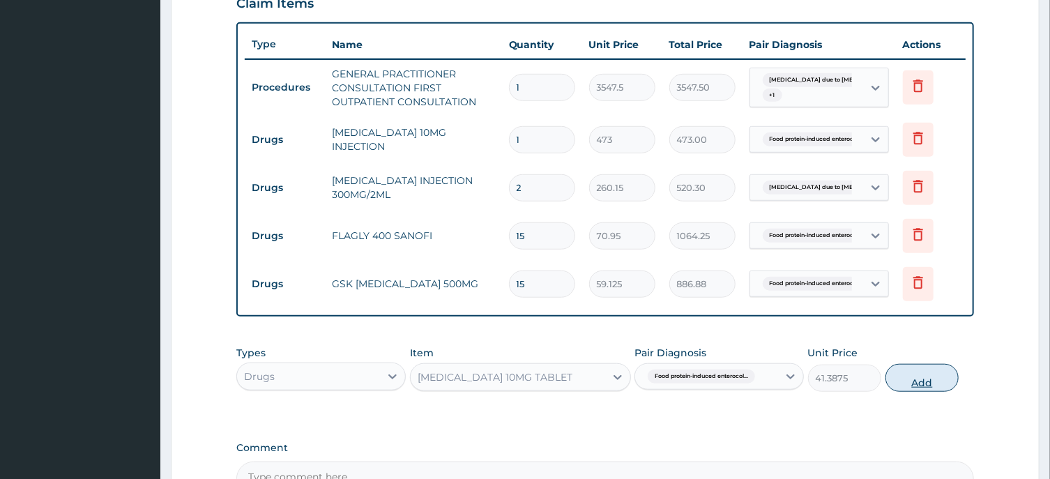
click at [926, 381] on button "Add" at bounding box center [923, 378] width 74 height 28
type input "0"
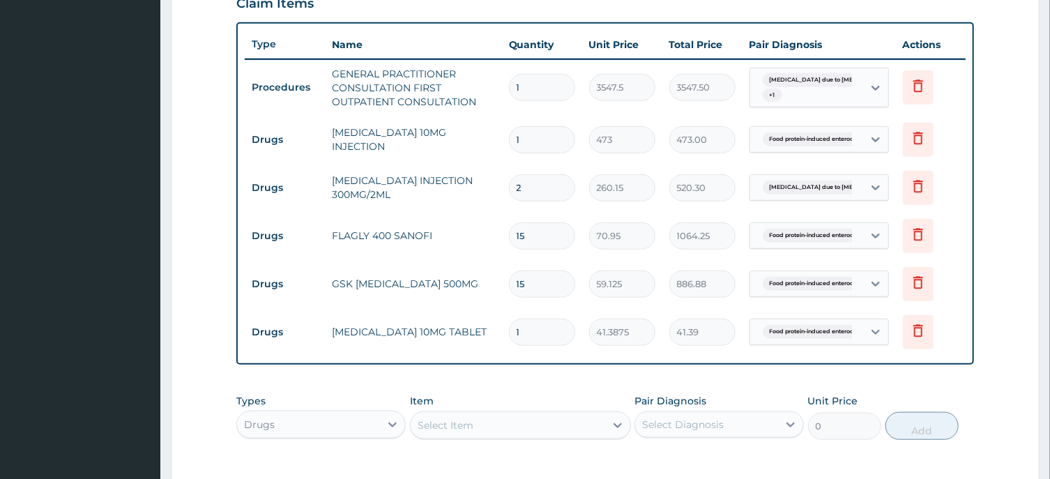
type input "16"
type input "662.20"
type input "16"
click at [464, 418] on div "Select Item" at bounding box center [446, 425] width 56 height 14
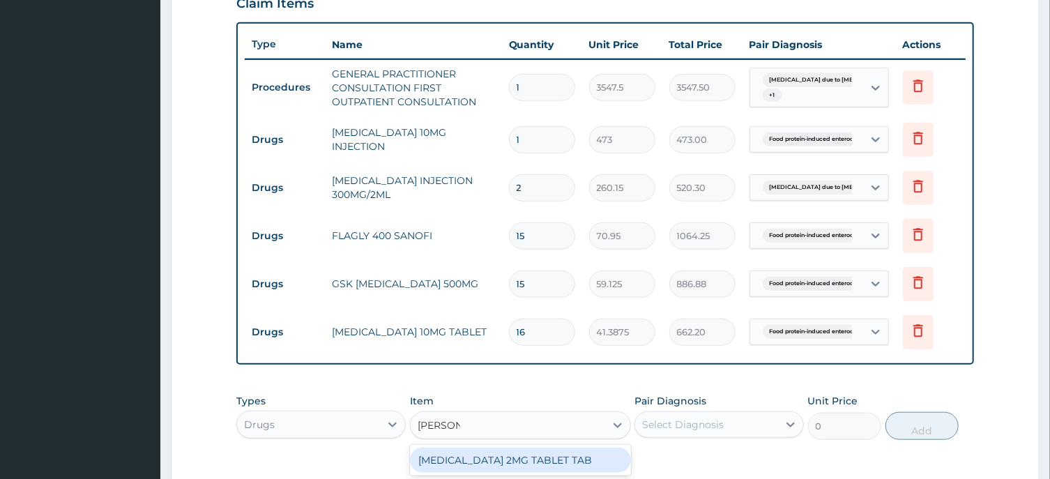
type input "LOPERAM"
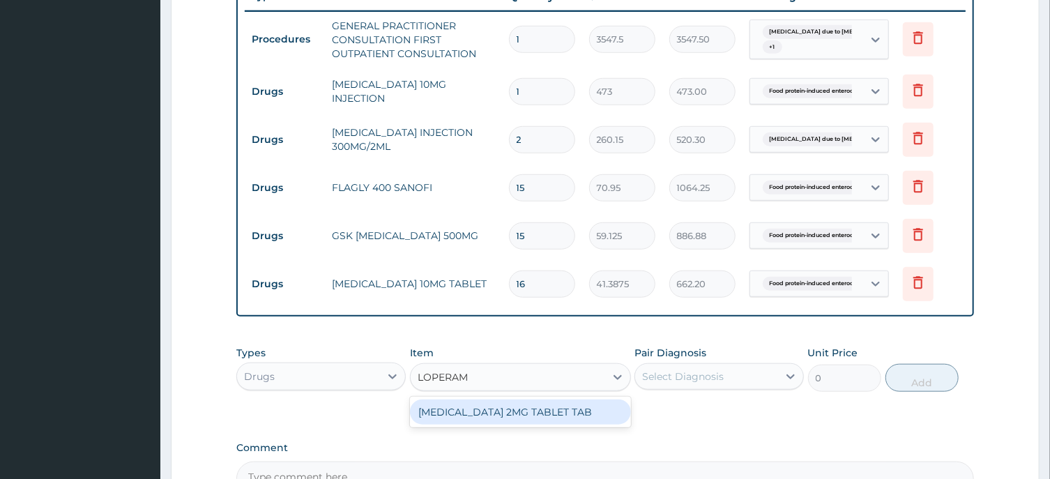
scroll to position [571, 0]
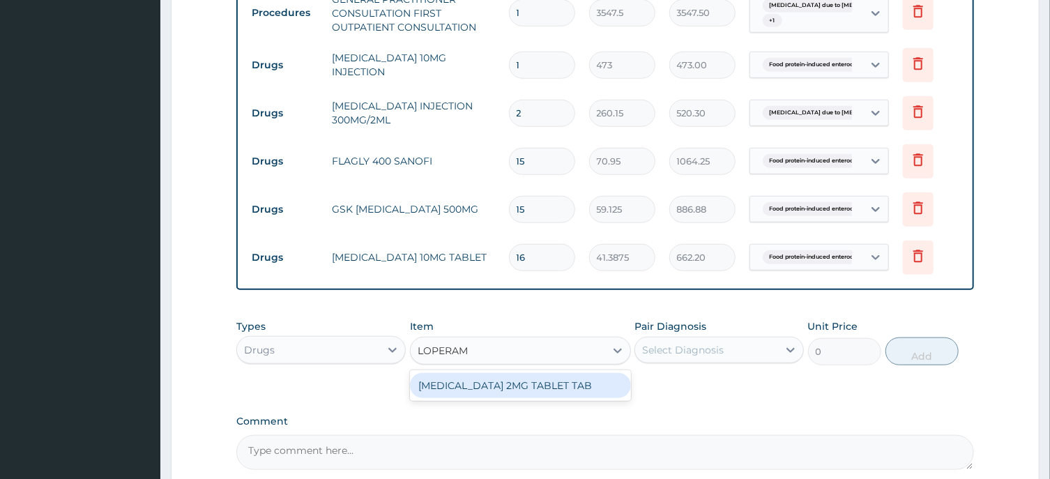
click at [523, 386] on div "LOPERAMIDE 2MG TABLET TAB" at bounding box center [520, 385] width 221 height 25
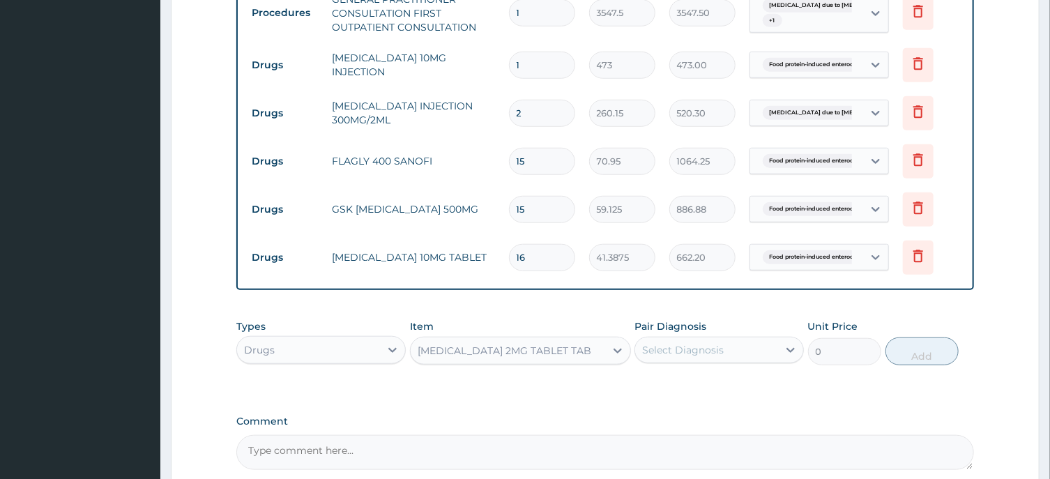
type input "88.6875"
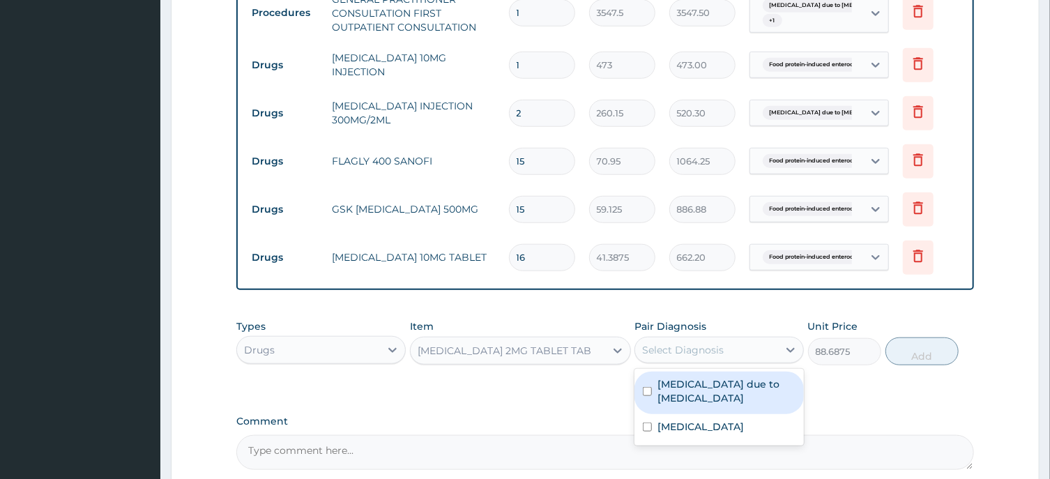
click at [686, 352] on div "Select Diagnosis" at bounding box center [683, 350] width 82 height 14
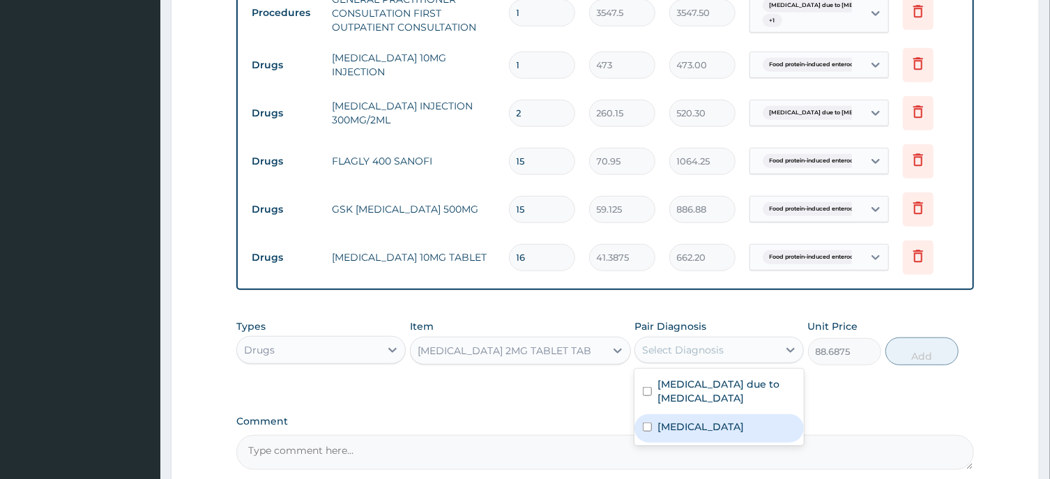
click at [647, 431] on input "checkbox" at bounding box center [647, 427] width 9 height 9
checkbox input "true"
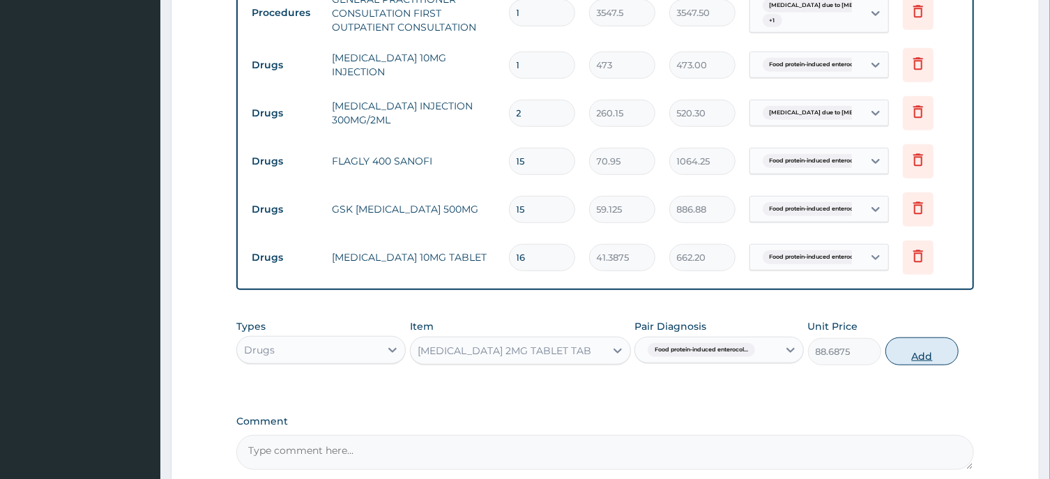
click at [921, 356] on button "Add" at bounding box center [923, 352] width 74 height 28
type input "0"
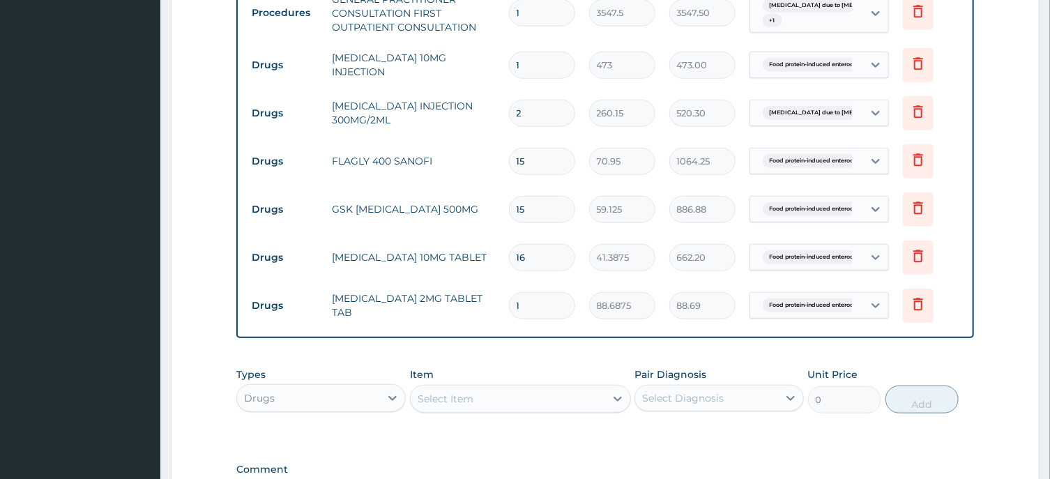
type input "18"
type input "1596.38"
type input "1"
type input "88.69"
type input "0.00"
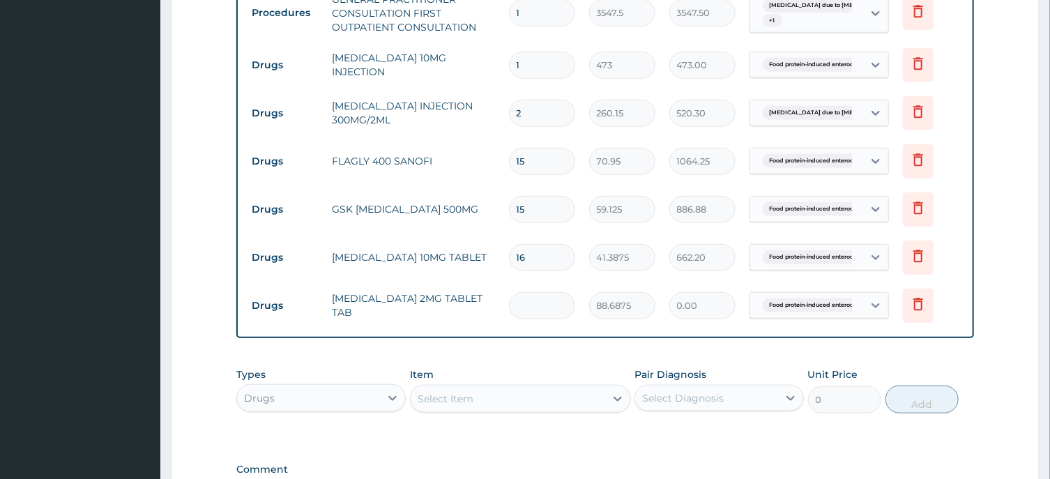
type input "8"
type input "709.50"
type input "8"
click at [456, 395] on div "Select Item" at bounding box center [446, 399] width 56 height 14
type input "C"
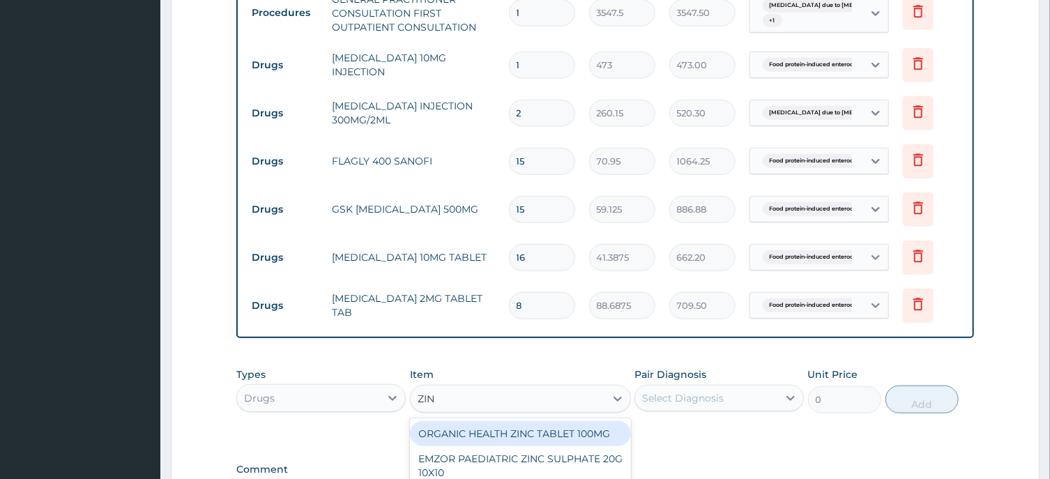
type input "ZINC"
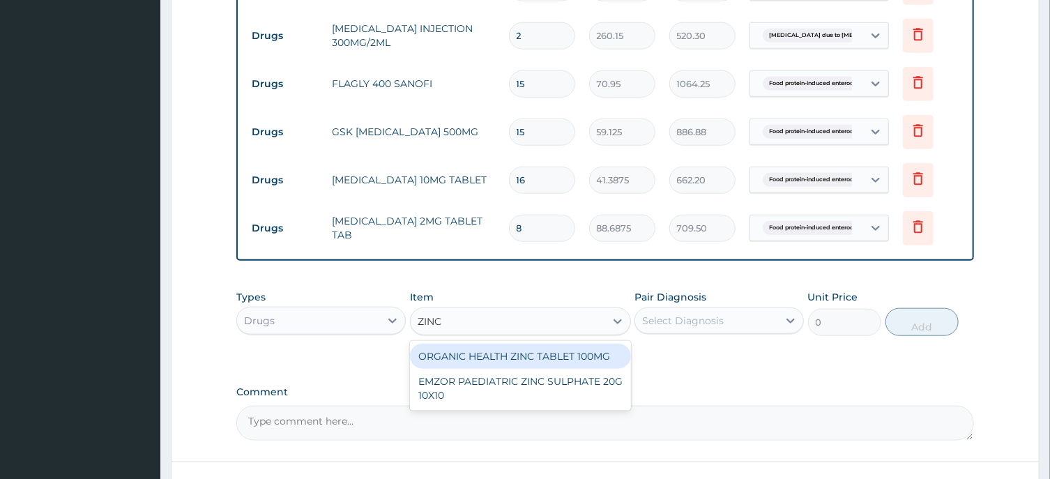
scroll to position [721, 0]
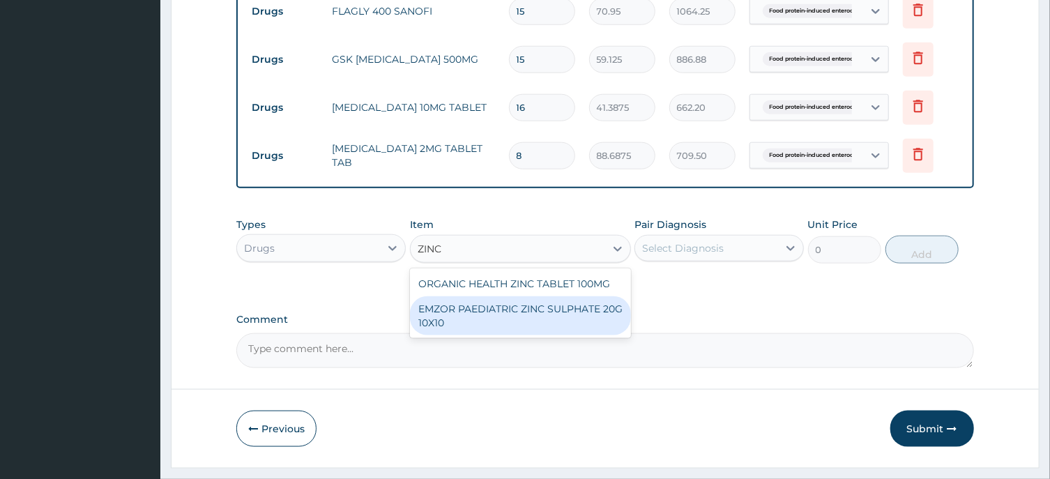
click at [514, 303] on div "EMZOR PAEDIATRIC ZINC SULPHATE 20G 10X10" at bounding box center [520, 315] width 221 height 39
type input "53.2125"
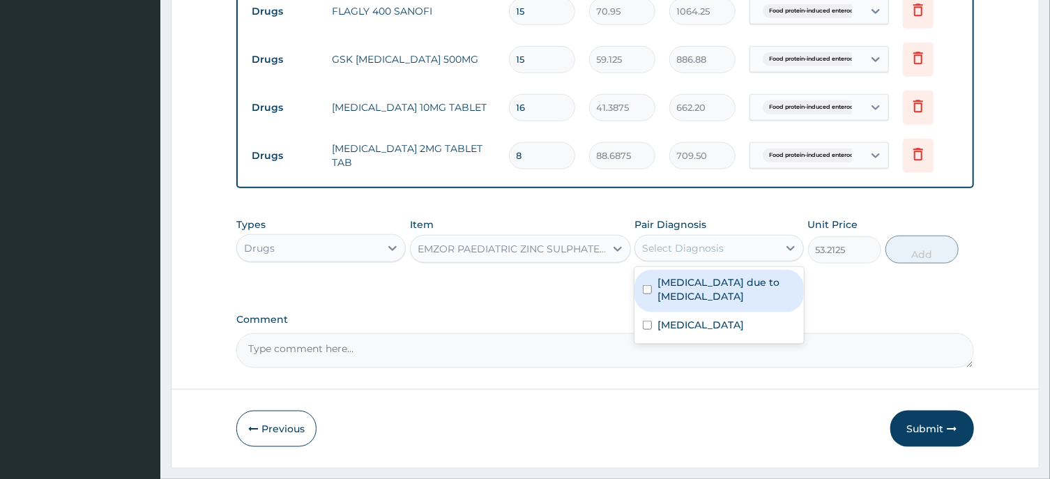
click at [717, 247] on div "Select Diagnosis" at bounding box center [683, 248] width 82 height 14
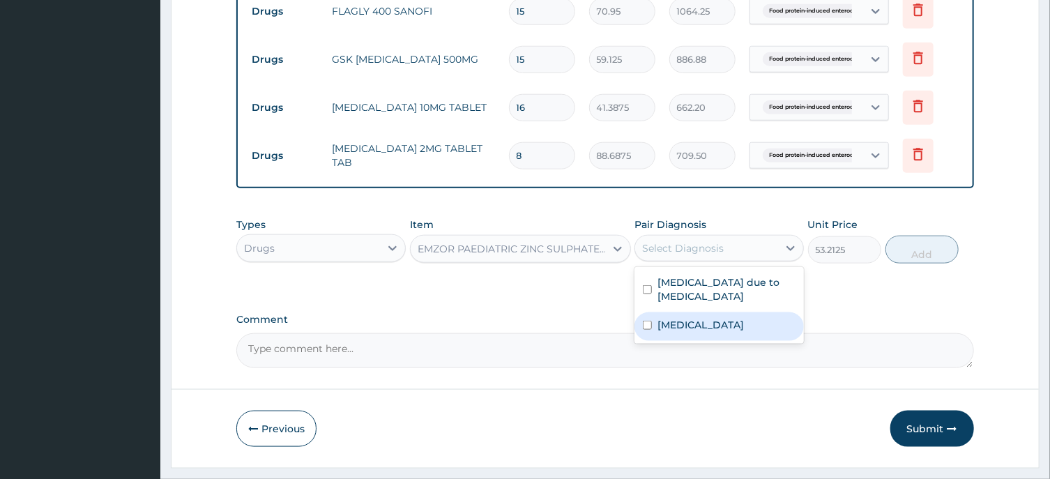
click at [649, 330] on input "checkbox" at bounding box center [647, 325] width 9 height 9
checkbox input "true"
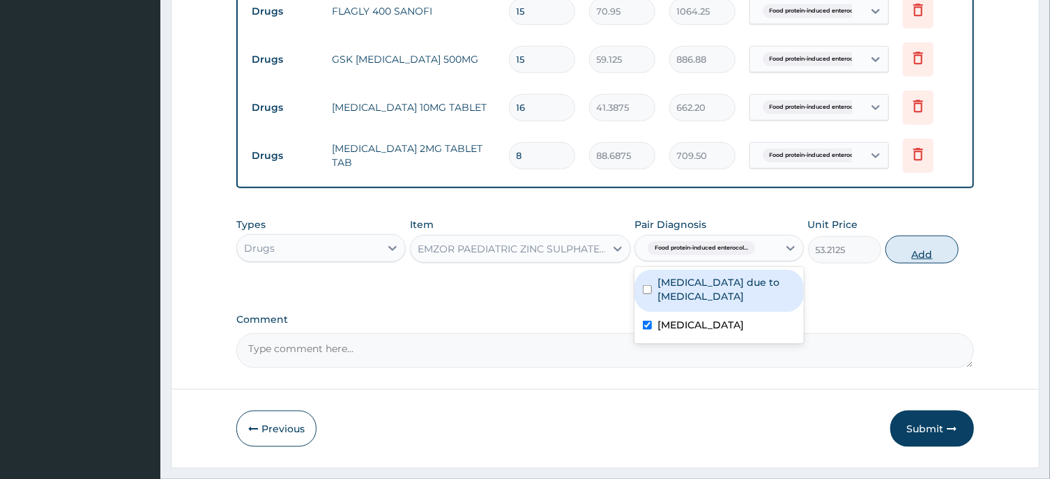
click at [923, 255] on button "Add" at bounding box center [923, 250] width 74 height 28
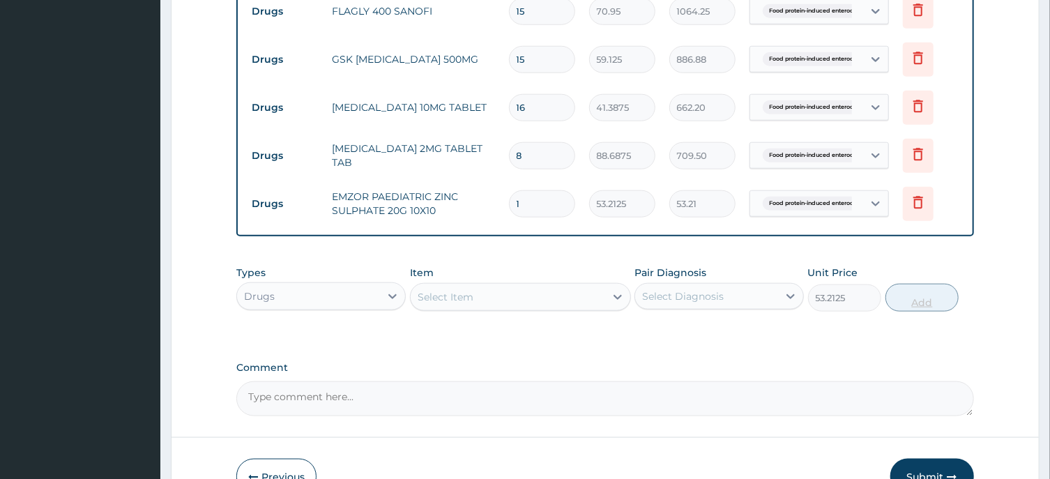
type input "0"
type input "0.00"
type input "7"
type input "372.49"
type input "7"
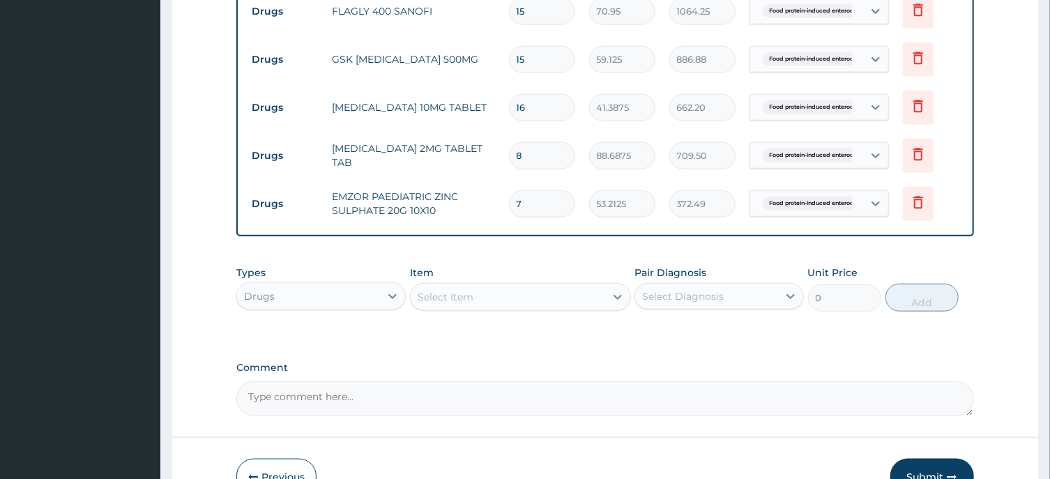
click at [474, 292] on div "Select Item" at bounding box center [508, 297] width 195 height 22
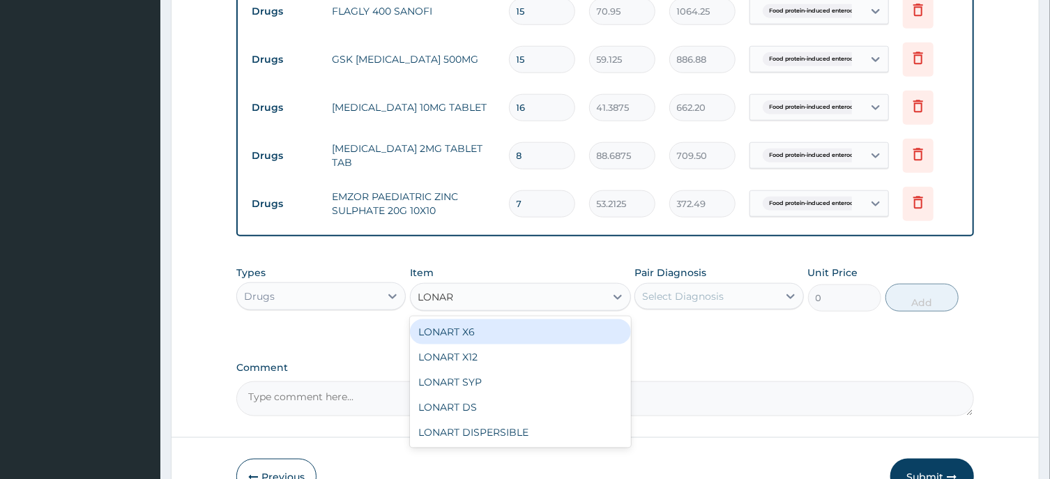
type input "LONART"
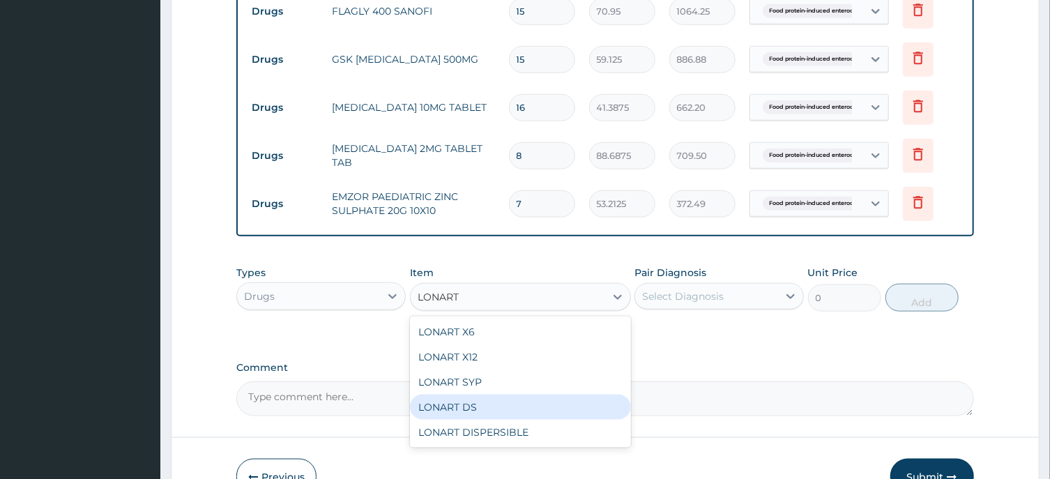
click at [471, 399] on div "LONART DS" at bounding box center [520, 407] width 221 height 25
type input "473"
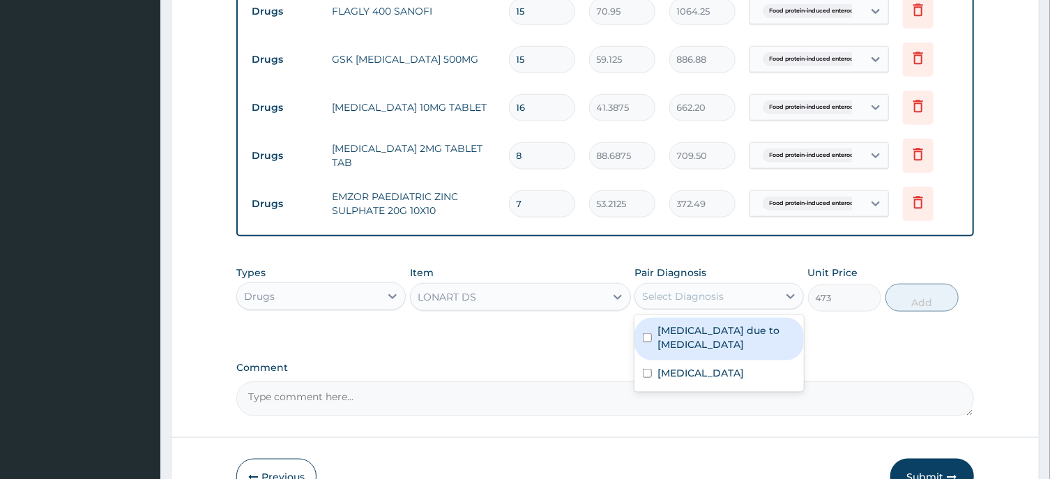
click at [689, 295] on div "Select Diagnosis" at bounding box center [683, 296] width 82 height 14
click at [649, 336] on input "checkbox" at bounding box center [647, 337] width 9 height 9
checkbox input "true"
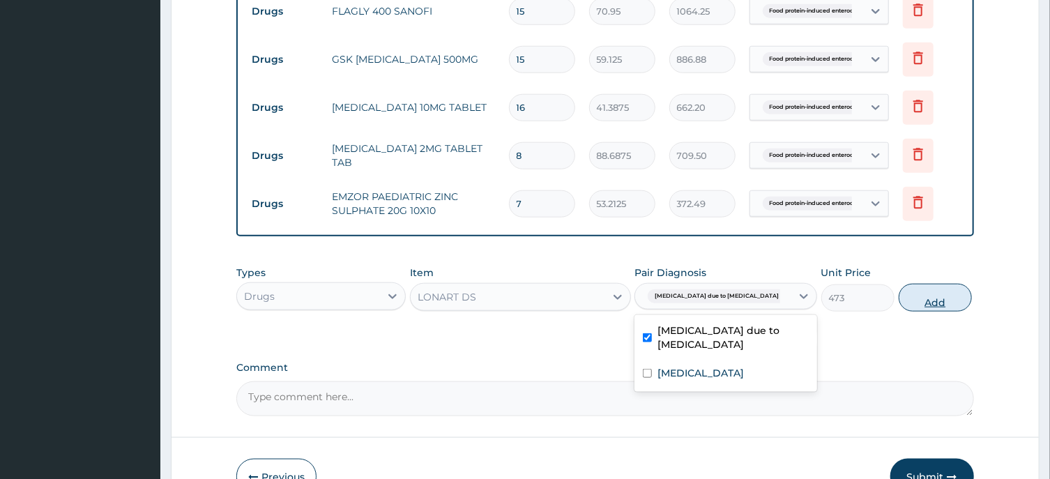
click at [923, 305] on button "Add" at bounding box center [936, 298] width 74 height 28
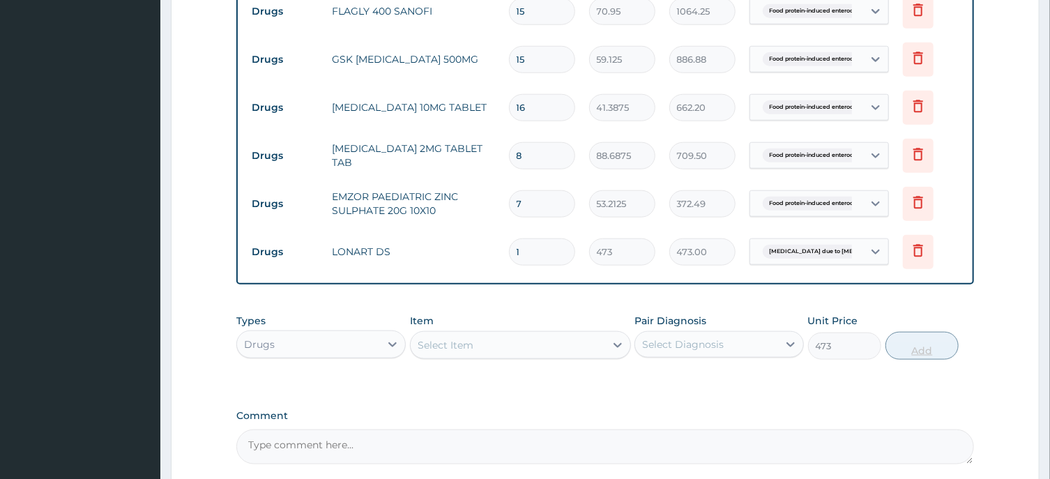
type input "0"
type input "0.00"
type input "6"
type input "2838.00"
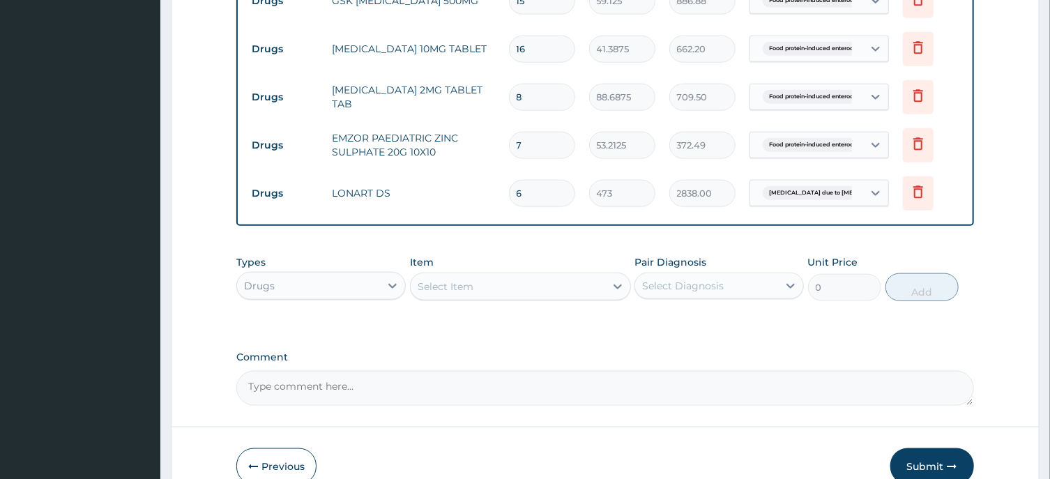
scroll to position [852, 0]
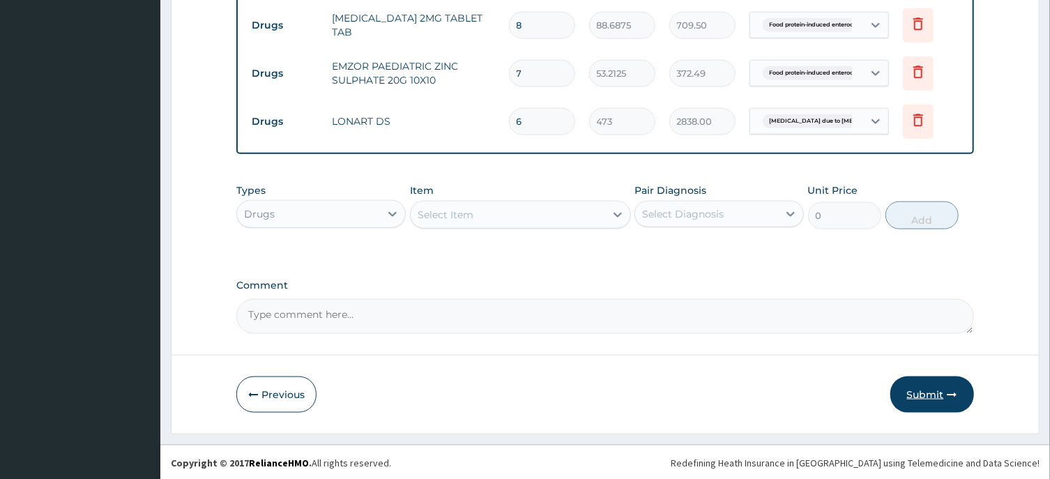
type input "6"
click at [923, 395] on button "Submit" at bounding box center [933, 395] width 84 height 36
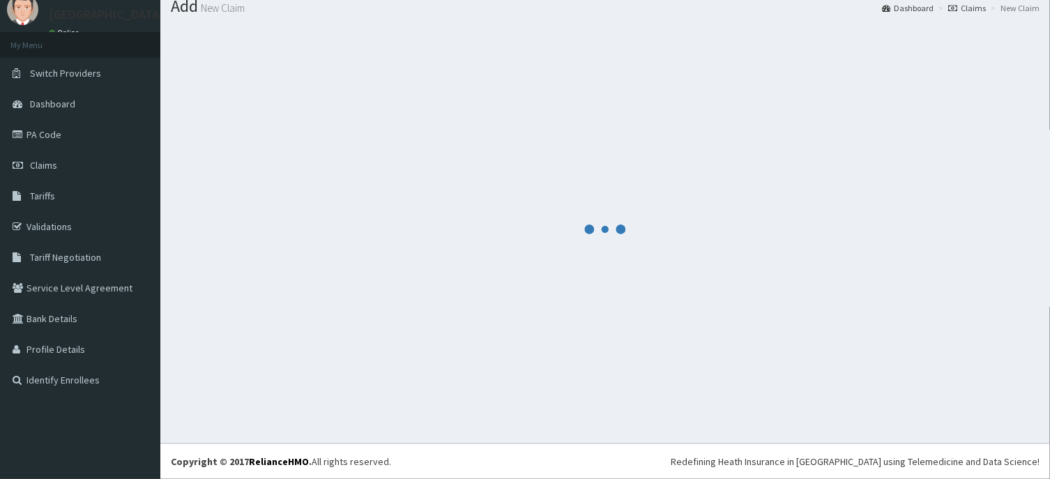
scroll to position [48, 0]
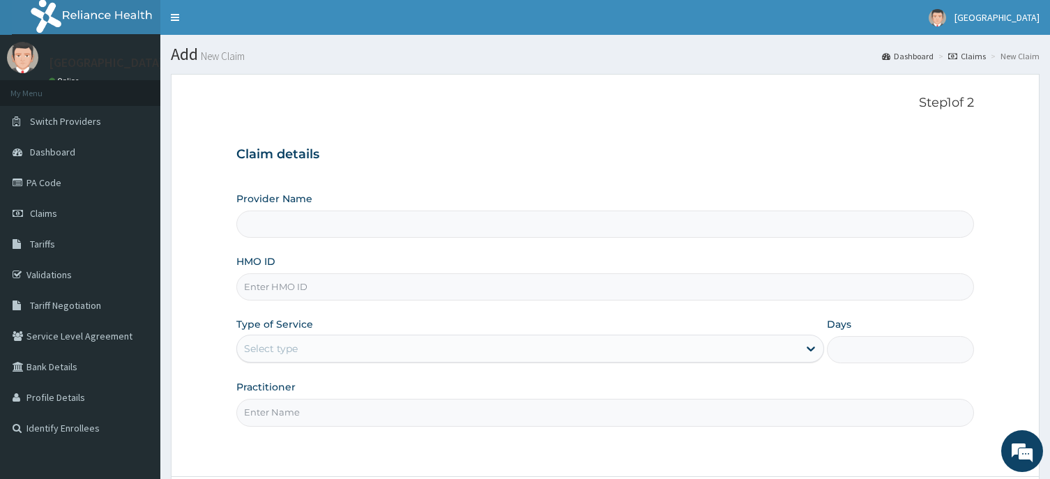
type input "[GEOGRAPHIC_DATA]"
click at [273, 287] on input "HMO ID" at bounding box center [604, 286] width 737 height 27
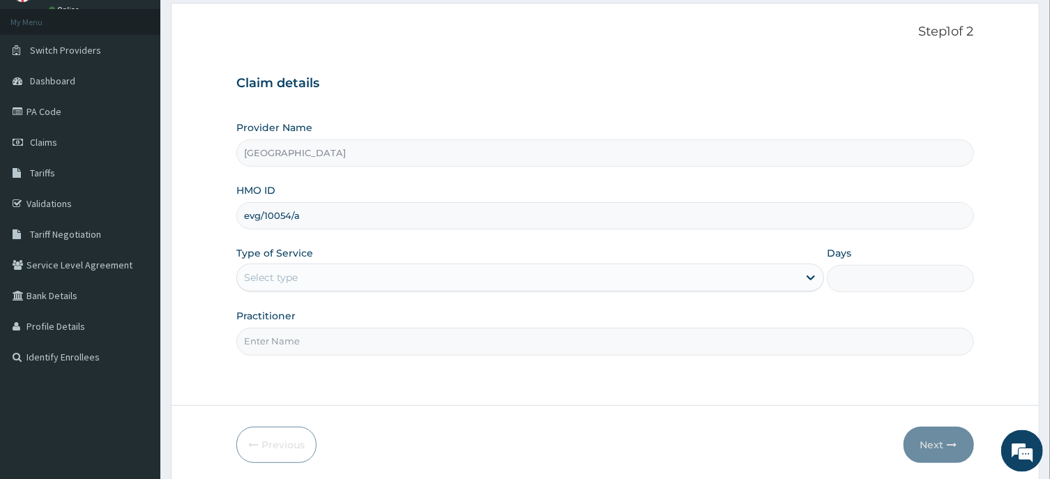
scroll to position [75, 0]
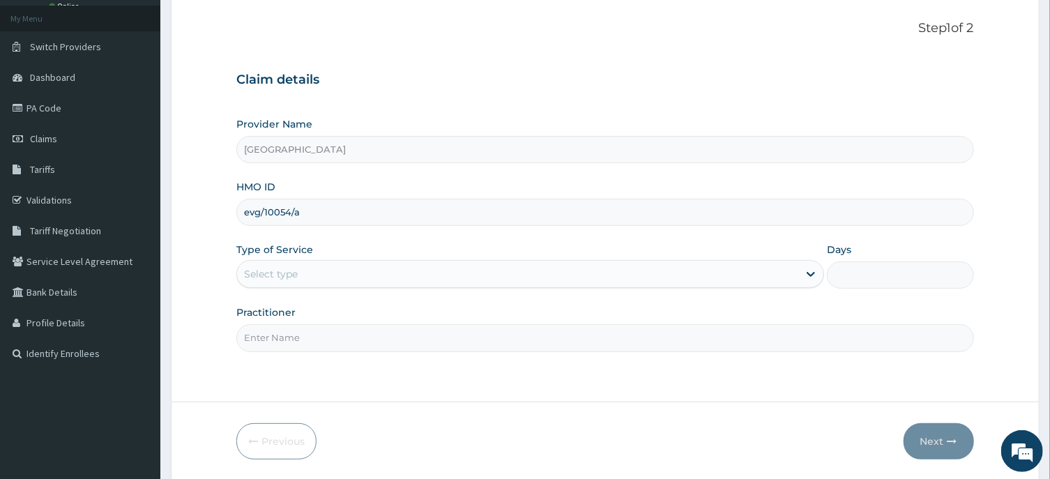
type input "evg/10054/a"
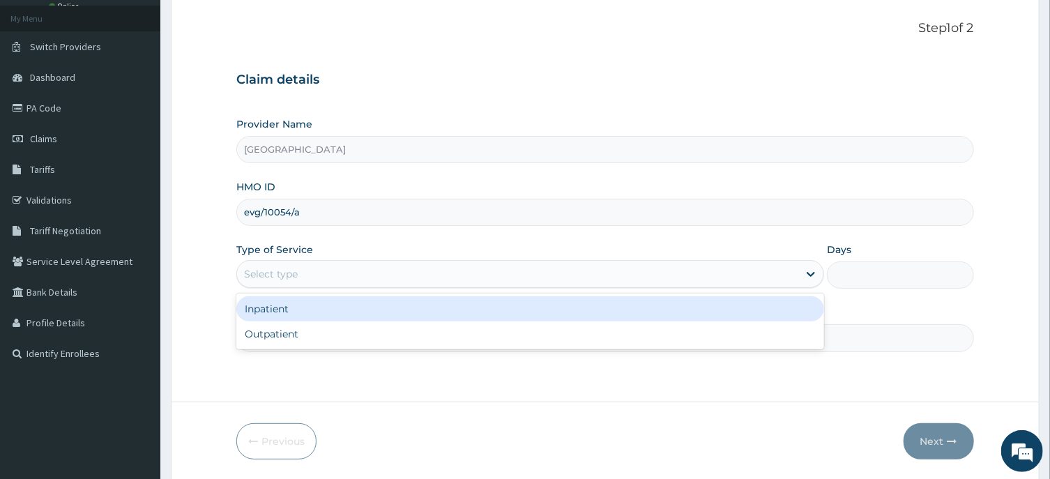
click at [388, 278] on div "Select type" at bounding box center [517, 274] width 561 height 22
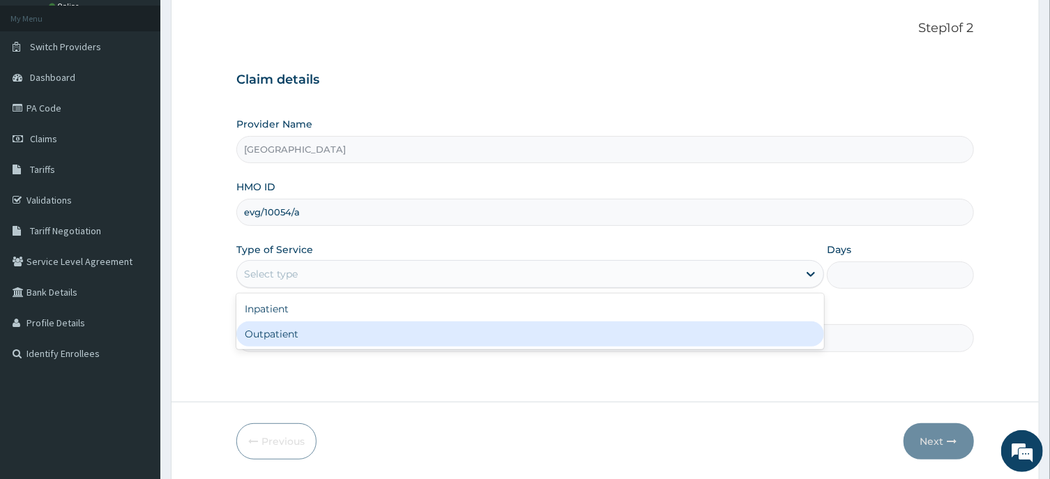
click at [305, 338] on div "Outpatient" at bounding box center [530, 334] width 588 height 25
type input "1"
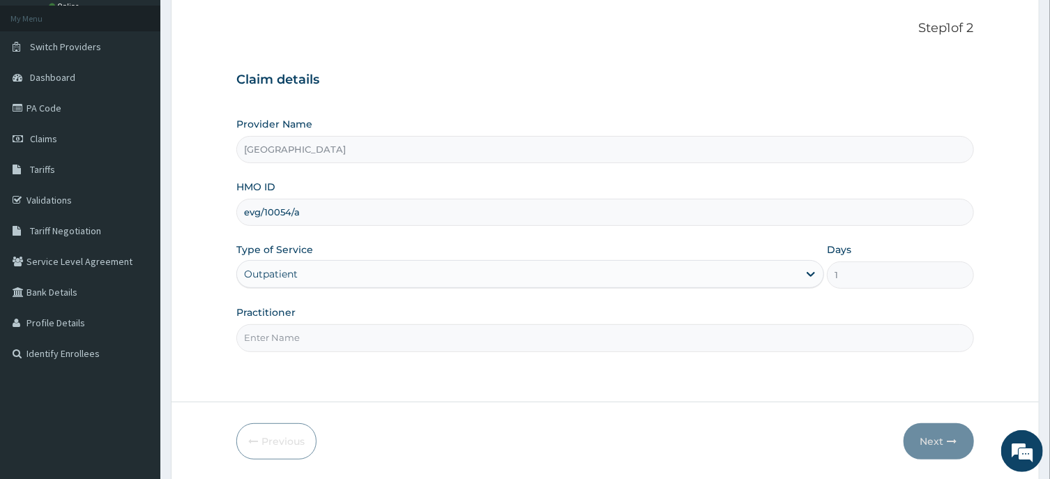
click at [274, 338] on input "Practitioner" at bounding box center [604, 337] width 737 height 27
type input "[PERSON_NAME]"
click at [937, 443] on button "Next" at bounding box center [939, 441] width 70 height 36
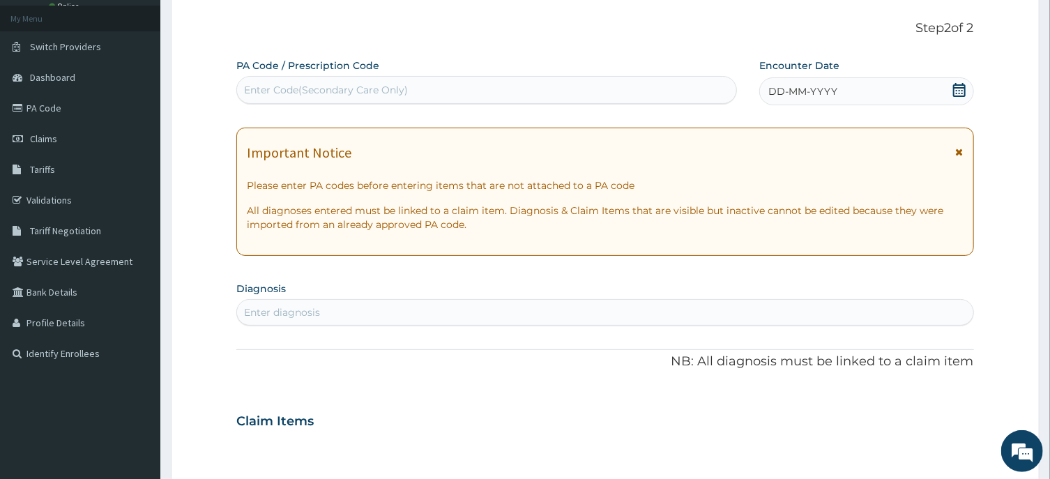
click at [957, 89] on icon at bounding box center [960, 90] width 14 height 14
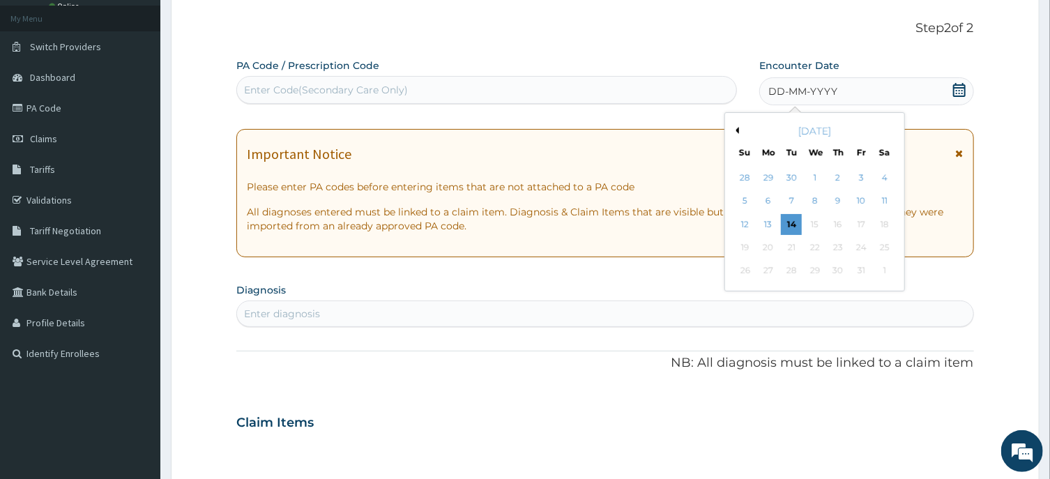
click at [737, 131] on button "Previous Month" at bounding box center [735, 130] width 7 height 7
click at [883, 178] on div "6" at bounding box center [885, 177] width 21 height 21
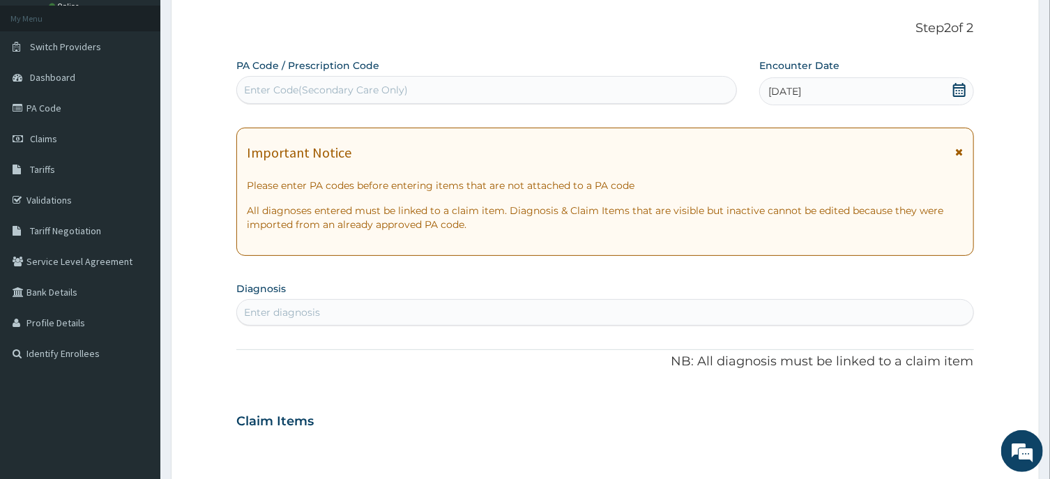
scroll to position [149, 0]
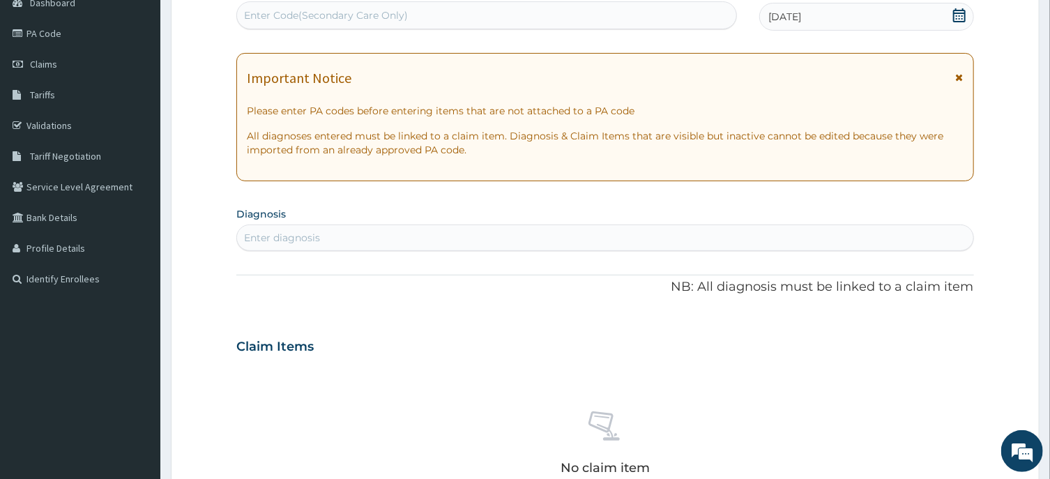
click at [300, 239] on div "Enter diagnosis" at bounding box center [282, 238] width 76 height 14
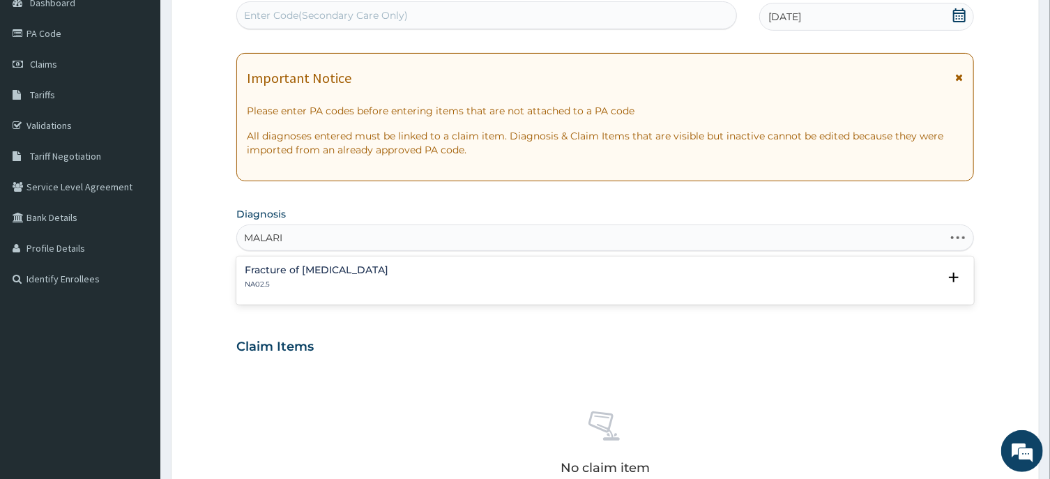
type input "[MEDICAL_DATA]"
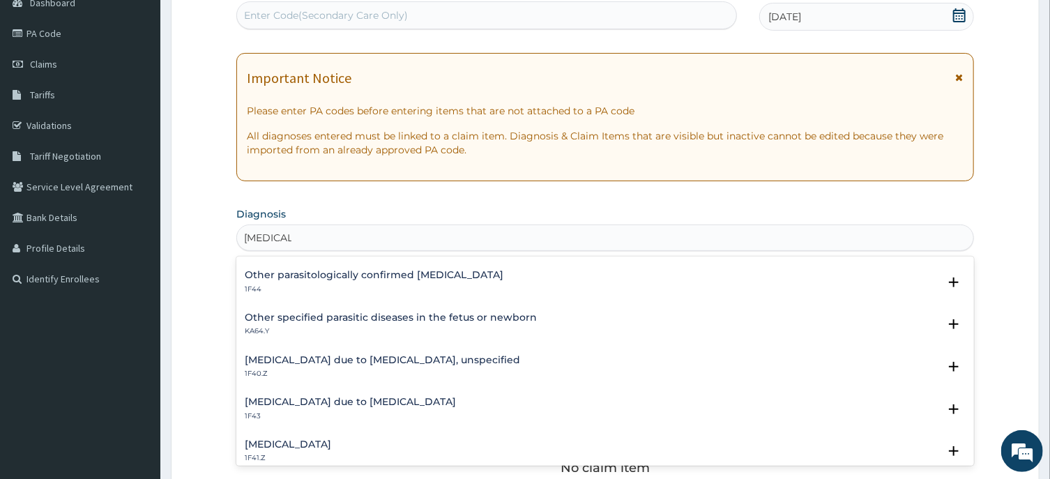
scroll to position [140, 0]
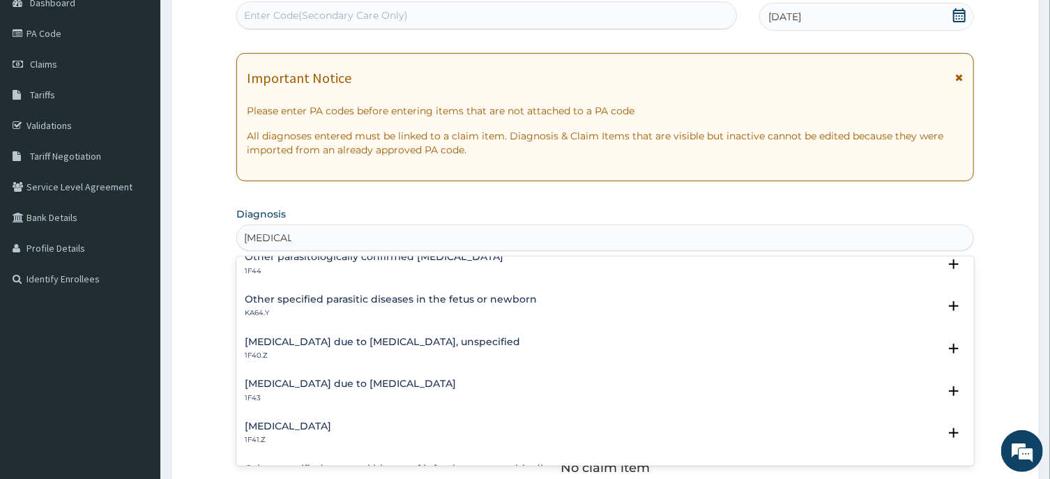
click at [358, 384] on h4 "[MEDICAL_DATA] due to [MEDICAL_DATA]" at bounding box center [350, 384] width 211 height 10
click at [335, 379] on h4 "[MEDICAL_DATA] due to [MEDICAL_DATA]" at bounding box center [350, 384] width 211 height 10
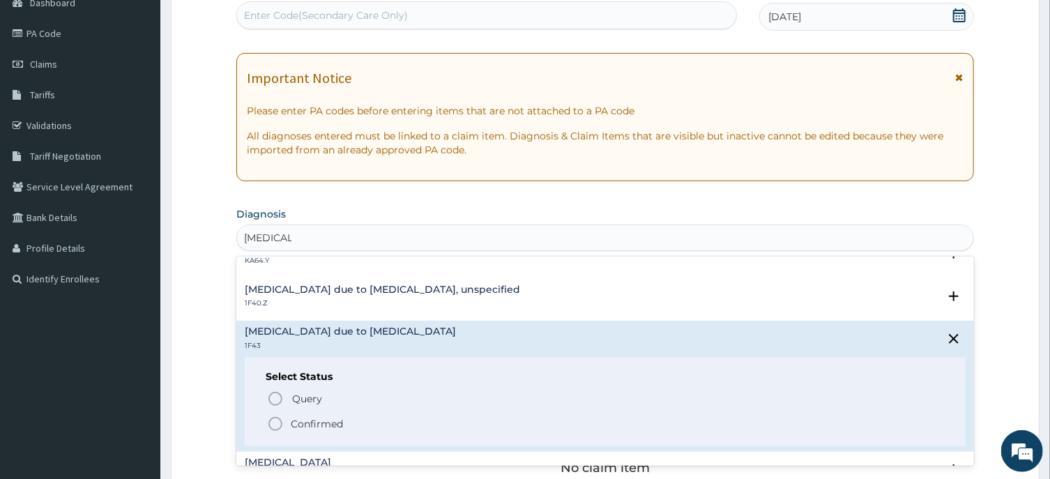
scroll to position [211, 0]
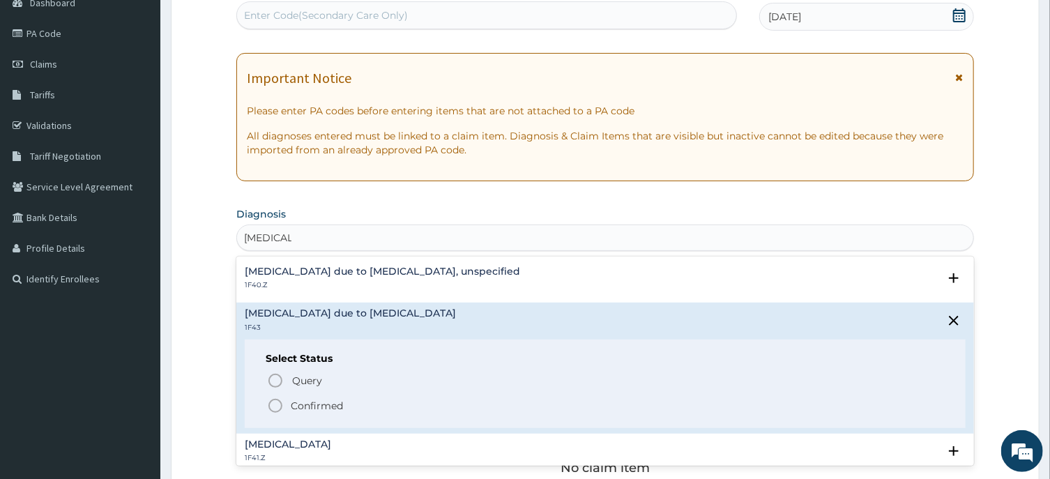
click at [273, 407] on icon "status option filled" at bounding box center [275, 406] width 17 height 17
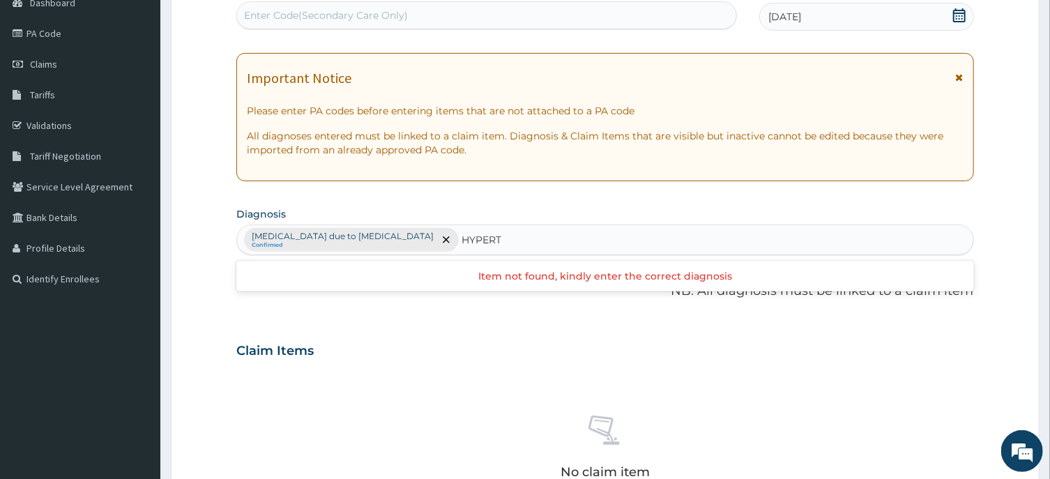
type input "HYPER"
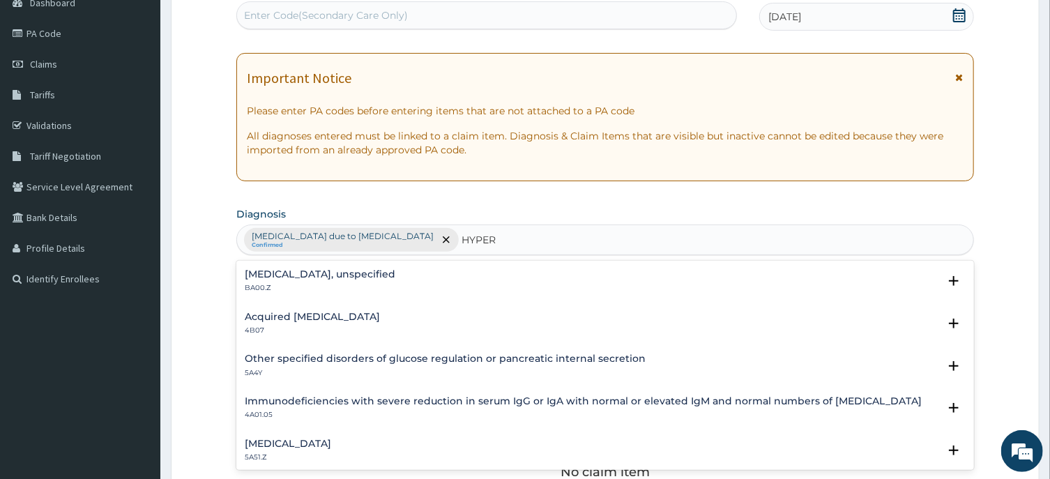
click at [395, 273] on h4 "Essential hypertension, unspecified" at bounding box center [320, 274] width 151 height 10
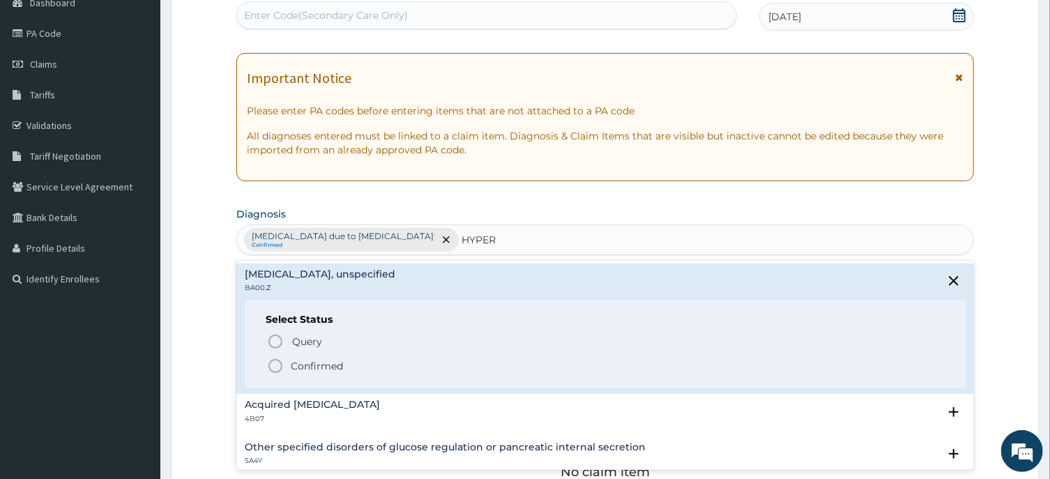
click at [273, 366] on icon "status option filled" at bounding box center [275, 366] width 17 height 17
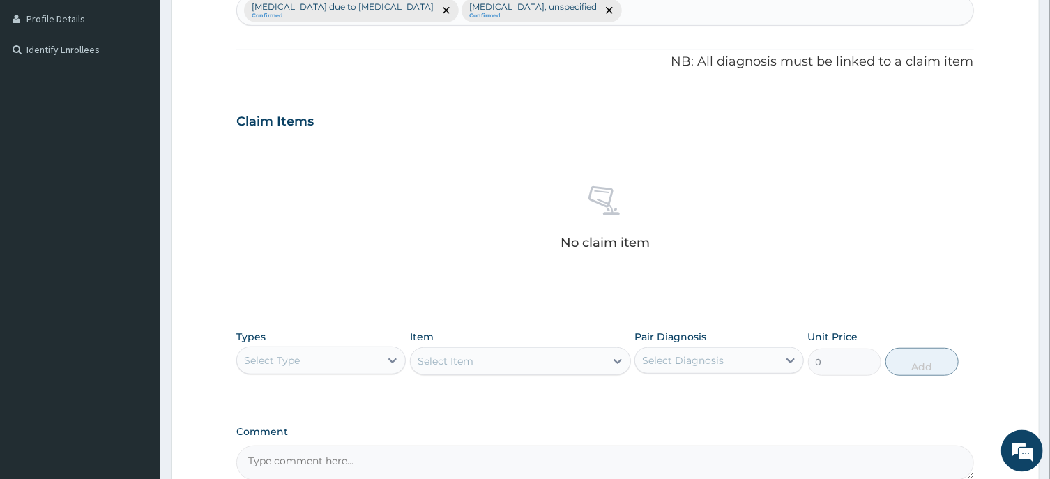
scroll to position [448, 0]
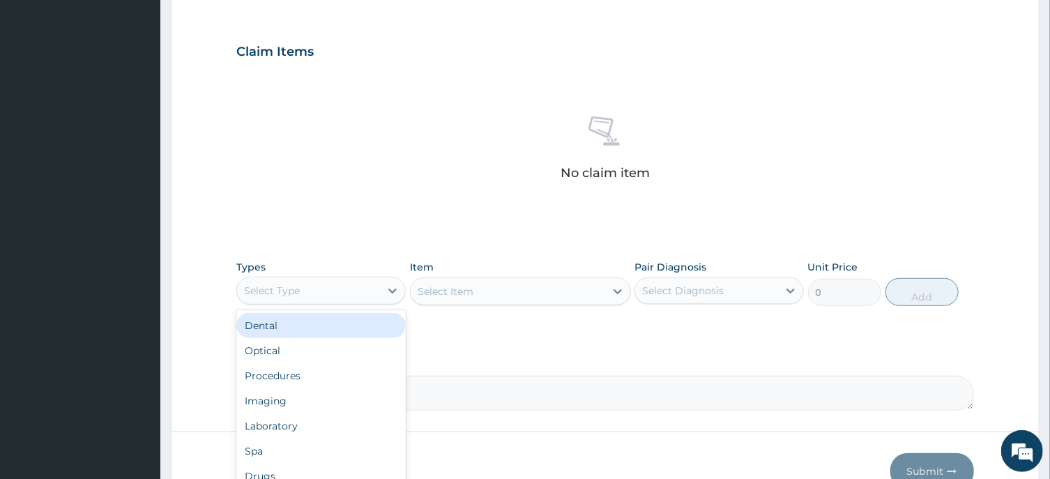
click at [356, 288] on div "Select Type" at bounding box center [308, 291] width 143 height 22
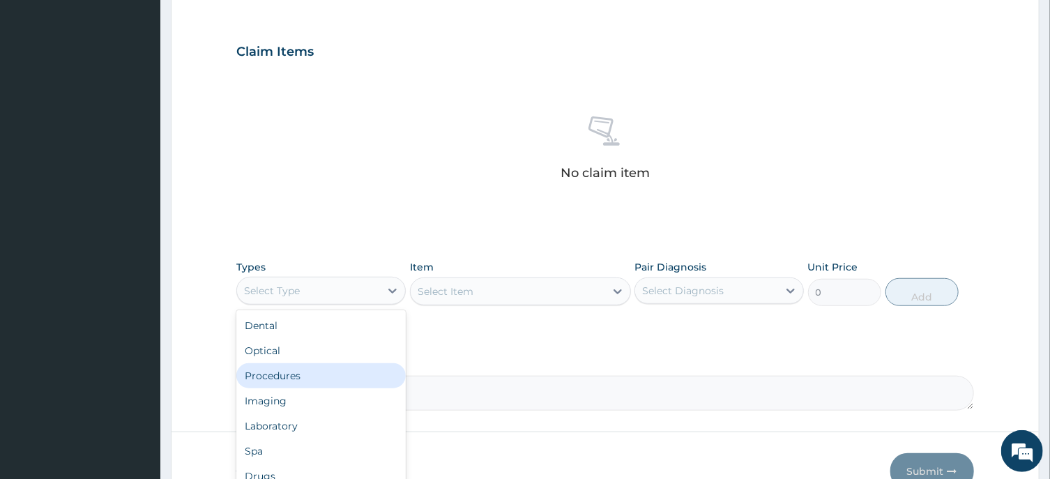
click at [305, 375] on div "Procedures" at bounding box center [320, 375] width 169 height 25
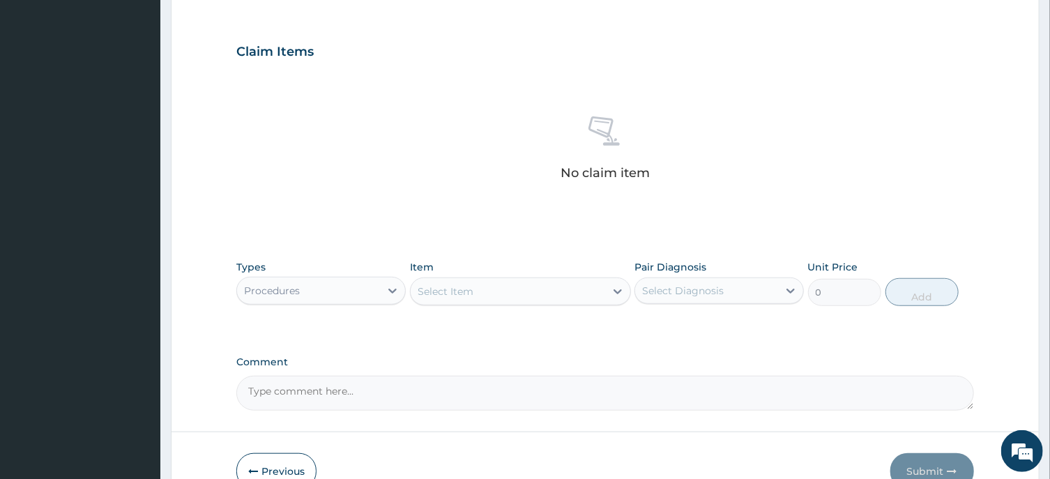
click at [500, 294] on div "Select Item" at bounding box center [508, 291] width 195 height 22
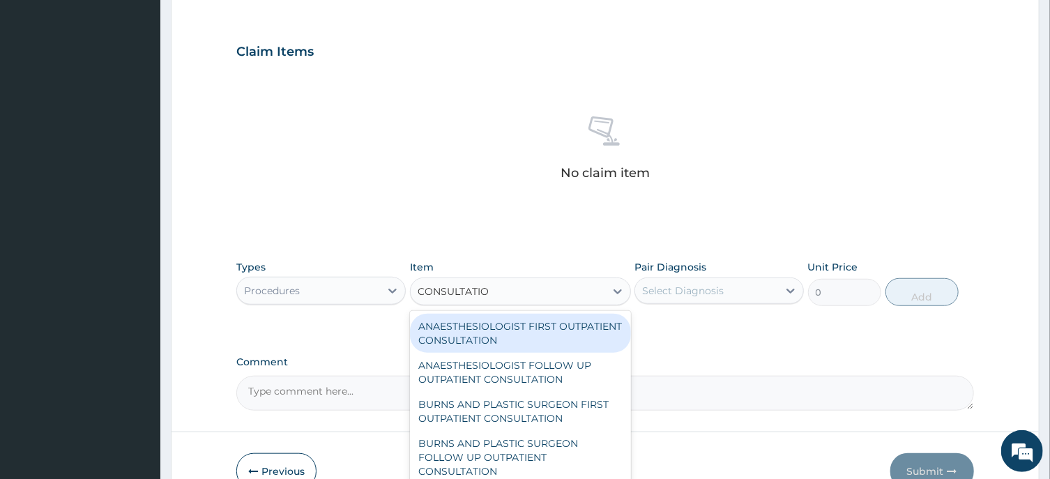
type input "CONSULTATION"
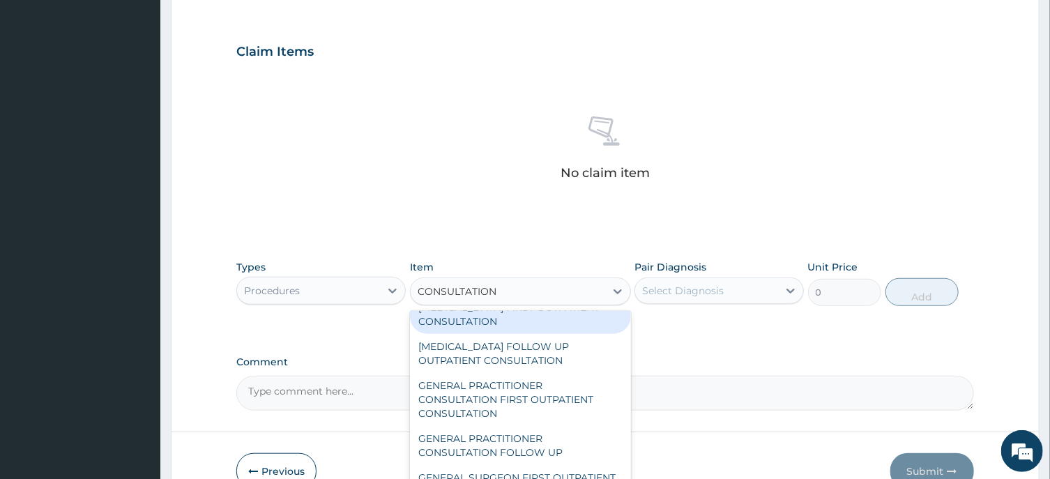
scroll to position [701, 0]
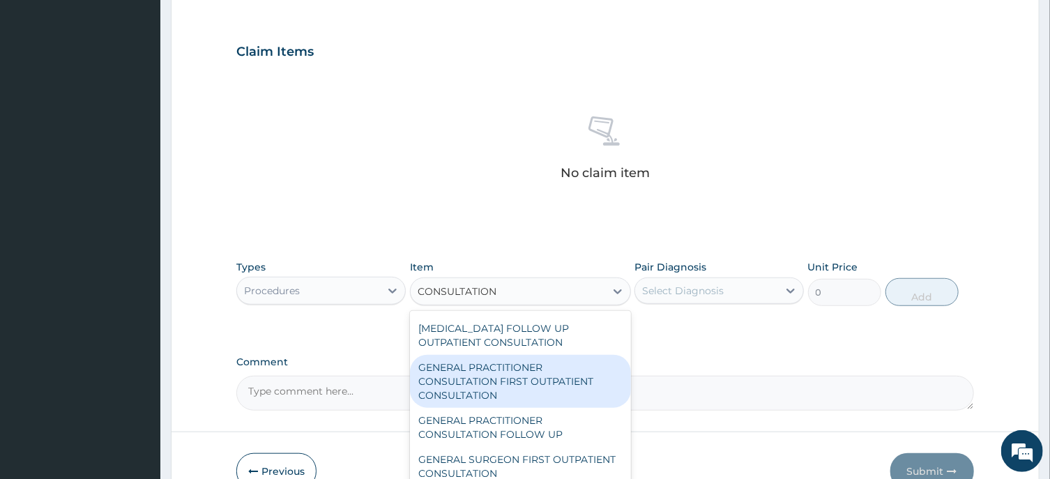
click at [508, 388] on div "GENERAL PRACTITIONER CONSULTATION FIRST OUTPATIENT CONSULTATION" at bounding box center [520, 381] width 221 height 53
type input "3547.5"
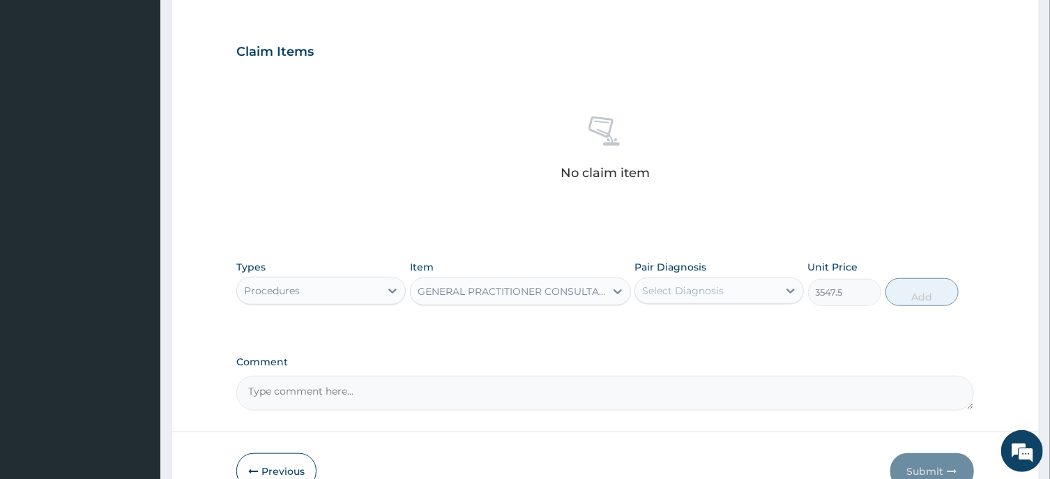
click at [702, 294] on div "Select Diagnosis" at bounding box center [683, 291] width 82 height 14
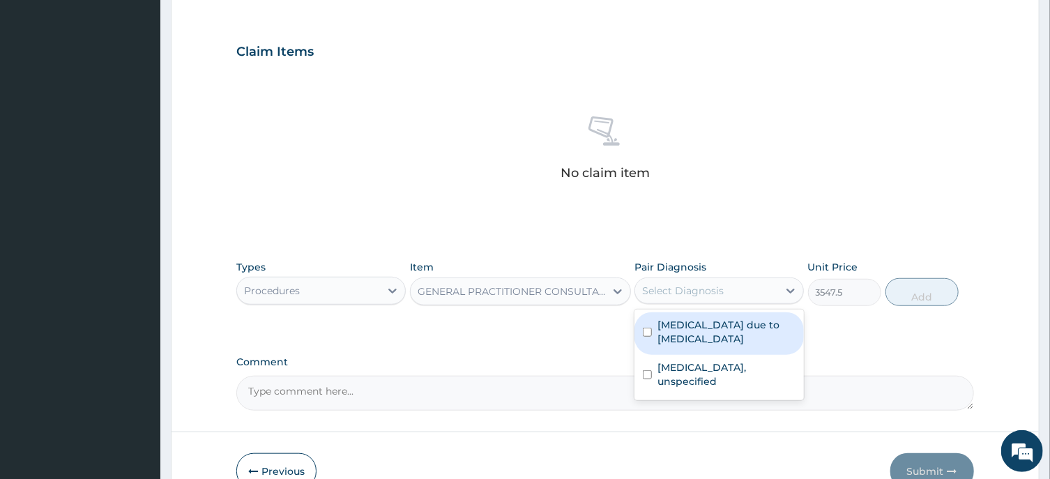
click at [650, 333] on input "checkbox" at bounding box center [647, 332] width 9 height 9
checkbox input "true"
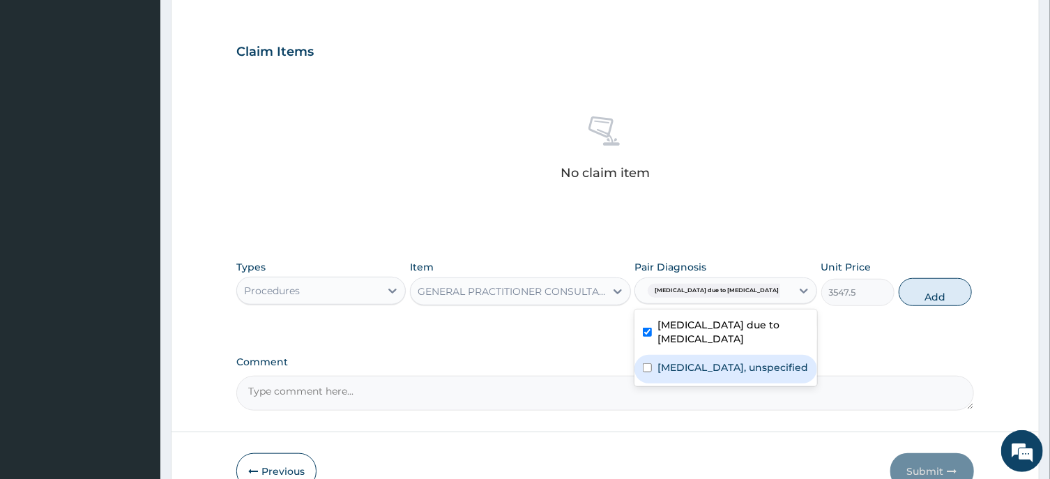
drag, startPoint x: 646, startPoint y: 374, endPoint x: 746, endPoint y: 339, distance: 105.0
click at [648, 372] on input "checkbox" at bounding box center [647, 367] width 9 height 9
checkbox input "true"
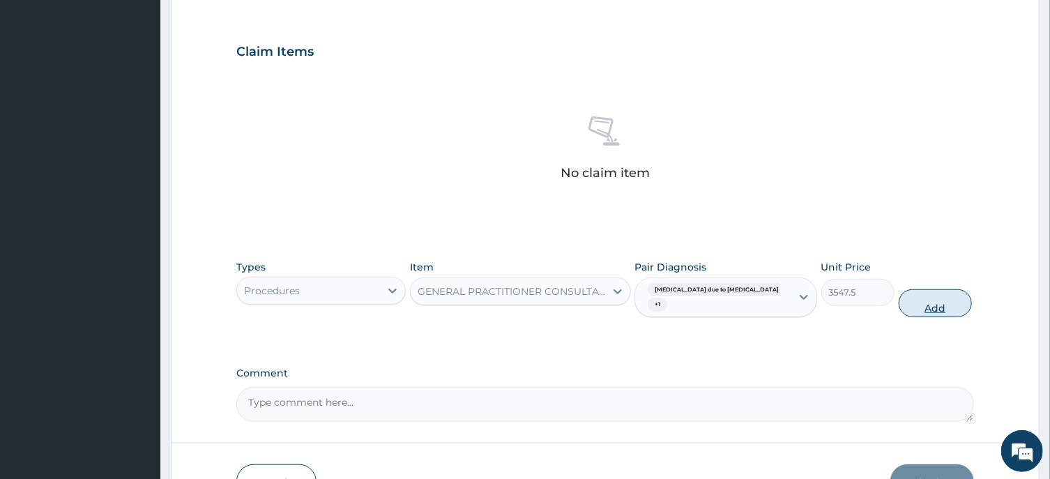
click at [921, 310] on button "Add" at bounding box center [936, 303] width 74 height 28
type input "0"
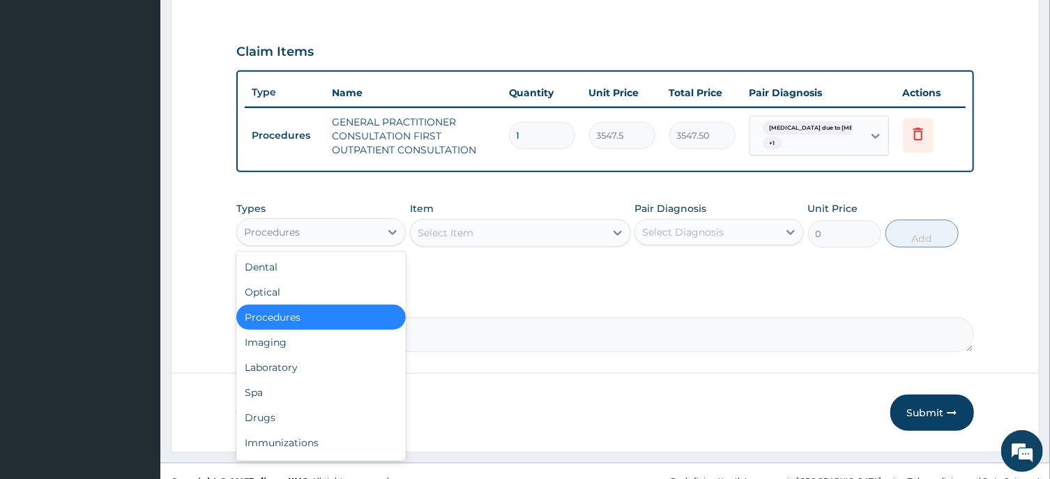
click at [380, 234] on div "Procedures" at bounding box center [308, 232] width 143 height 22
drag, startPoint x: 289, startPoint y: 362, endPoint x: 369, endPoint y: 313, distance: 93.3
click at [293, 362] on div "Laboratory" at bounding box center [320, 367] width 169 height 25
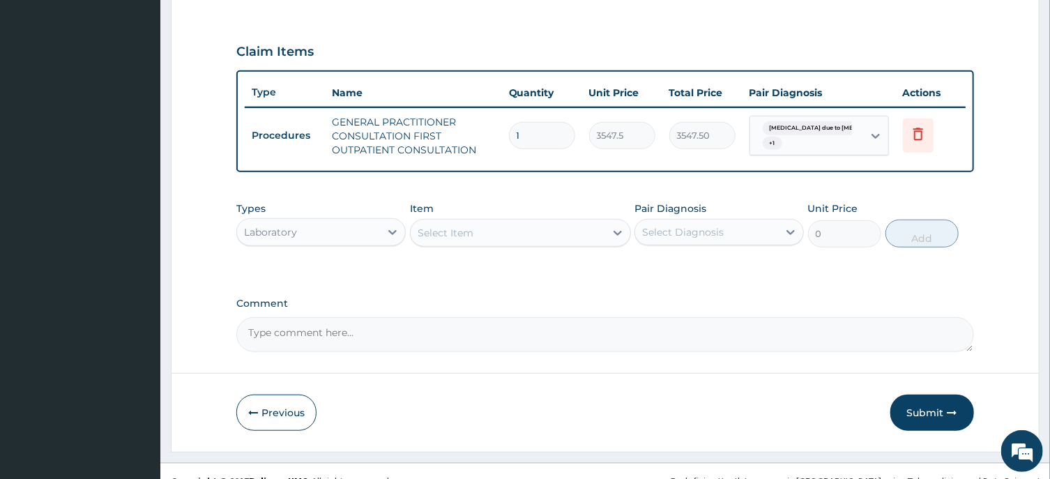
click at [499, 231] on div "Select Item" at bounding box center [508, 233] width 195 height 22
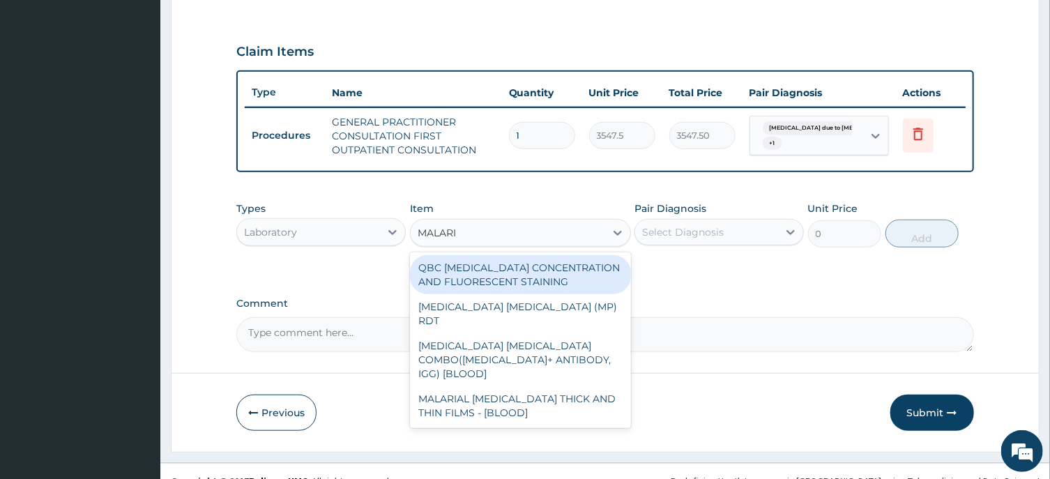
type input "[MEDICAL_DATA]"
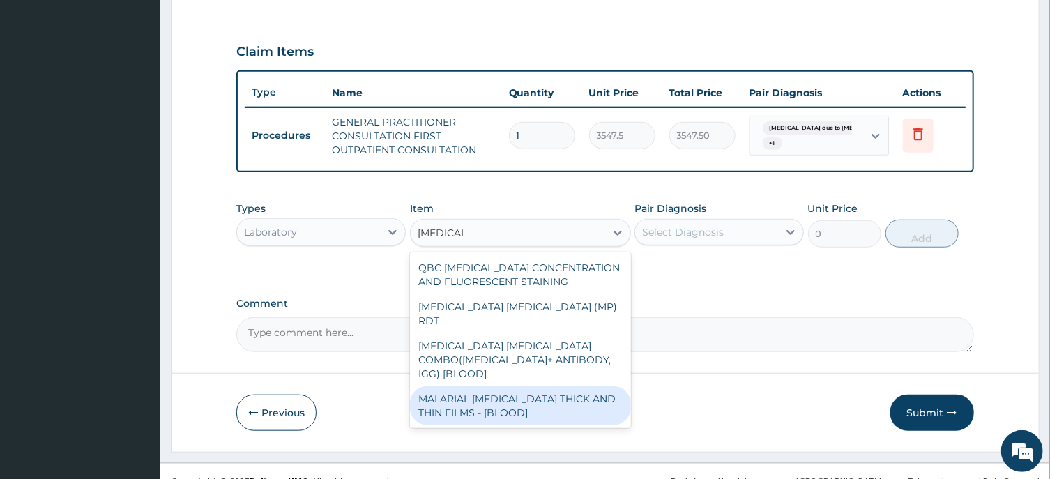
click at [502, 386] on div "MALARIAL PARASITE THICK AND THIN FILMS - [BLOOD]" at bounding box center [520, 405] width 221 height 39
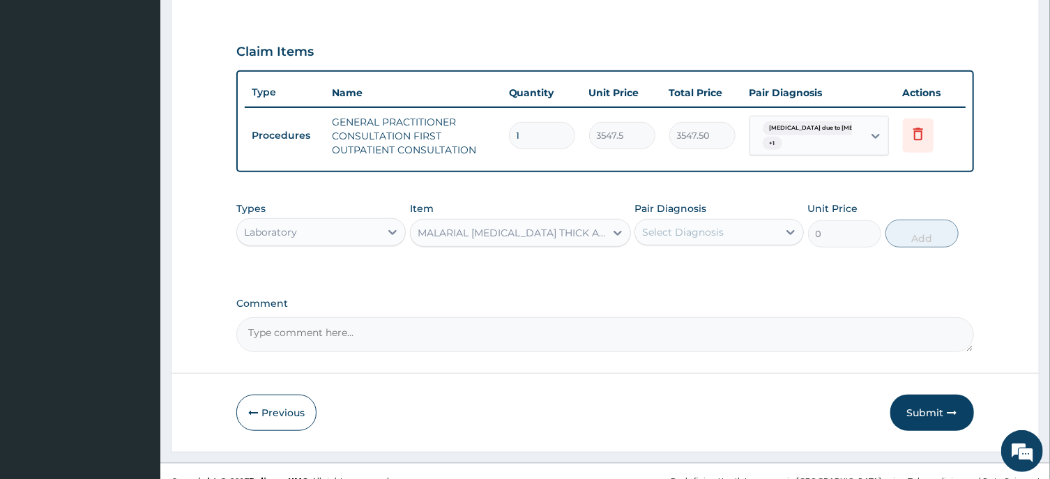
type input "1612.5"
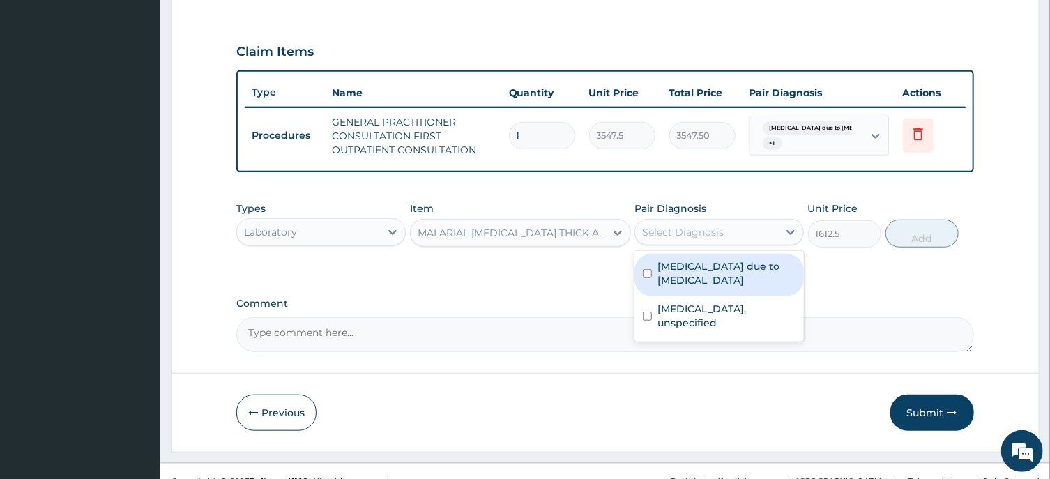
click at [683, 232] on div "Select Diagnosis" at bounding box center [683, 232] width 82 height 14
click at [649, 272] on input "checkbox" at bounding box center [647, 273] width 9 height 9
checkbox input "true"
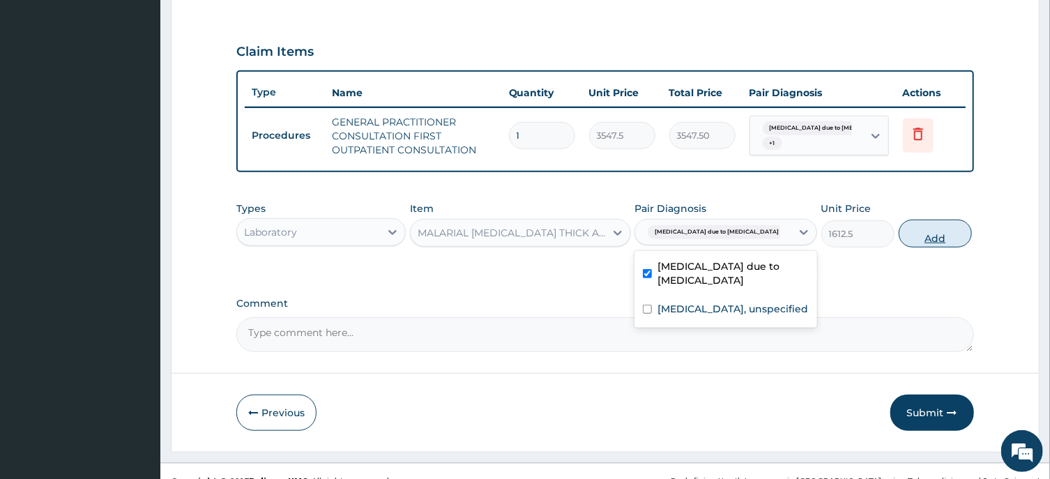
click at [920, 239] on button "Add" at bounding box center [936, 234] width 74 height 28
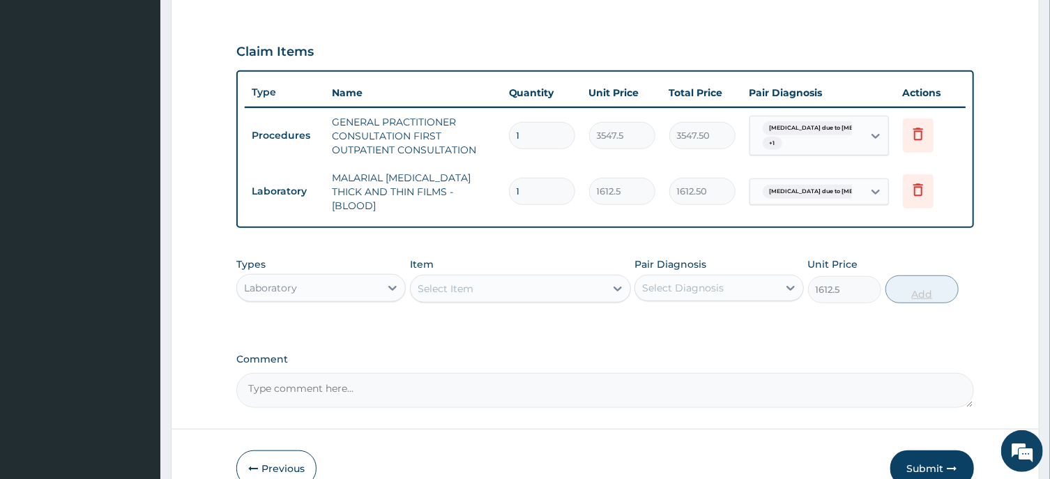
type input "0"
click at [455, 283] on div "Select Item" at bounding box center [446, 289] width 56 height 14
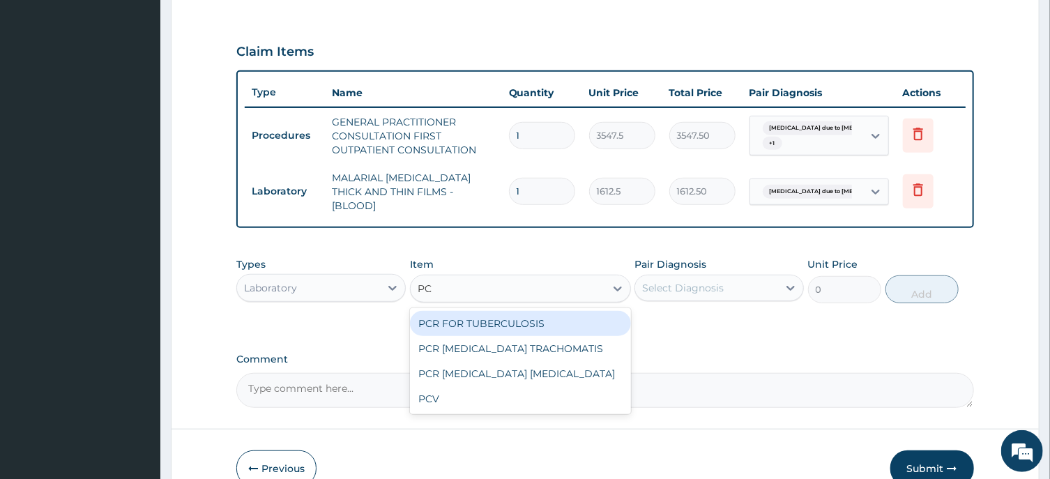
type input "PCV"
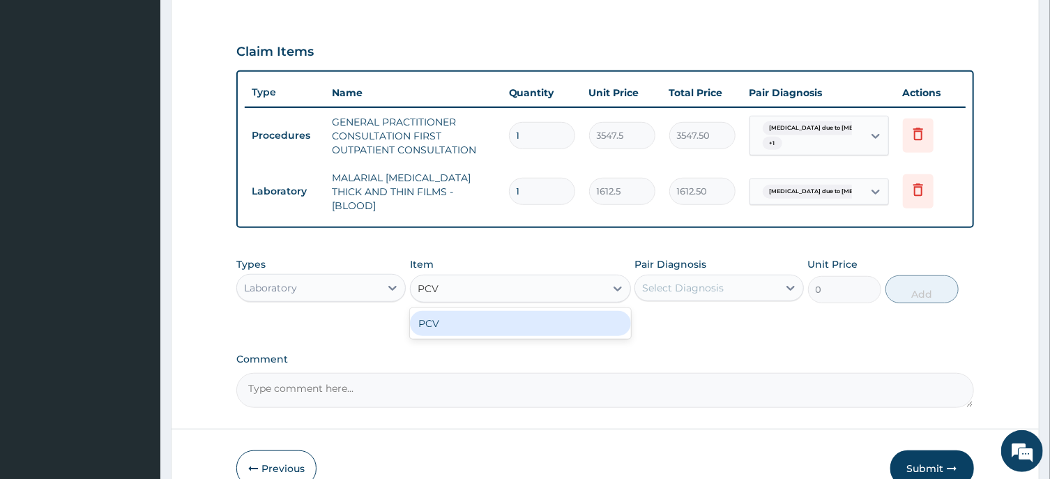
drag, startPoint x: 451, startPoint y: 312, endPoint x: 654, endPoint y: 280, distance: 205.5
click at [462, 311] on div "PCV" at bounding box center [520, 323] width 221 height 25
type input "2150"
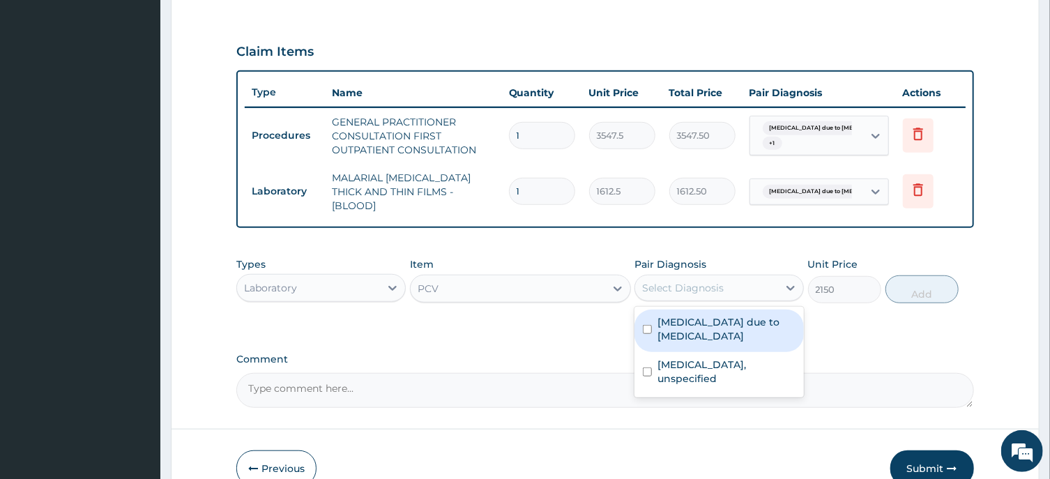
click at [675, 281] on div "Select Diagnosis" at bounding box center [683, 288] width 82 height 14
drag, startPoint x: 649, startPoint y: 318, endPoint x: 711, endPoint y: 310, distance: 63.3
click at [649, 325] on input "checkbox" at bounding box center [647, 329] width 9 height 9
checkbox input "true"
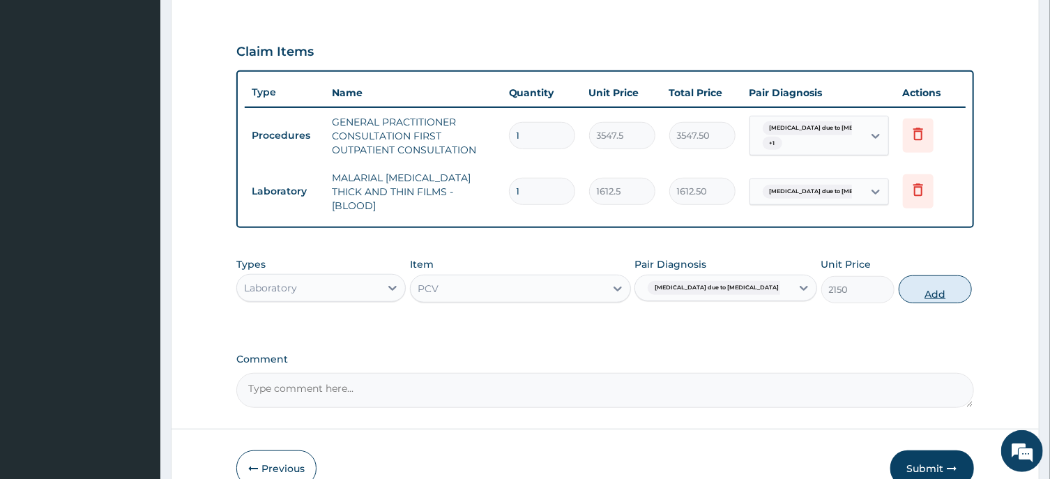
click at [907, 285] on button "Add" at bounding box center [936, 289] width 74 height 28
type input "0"
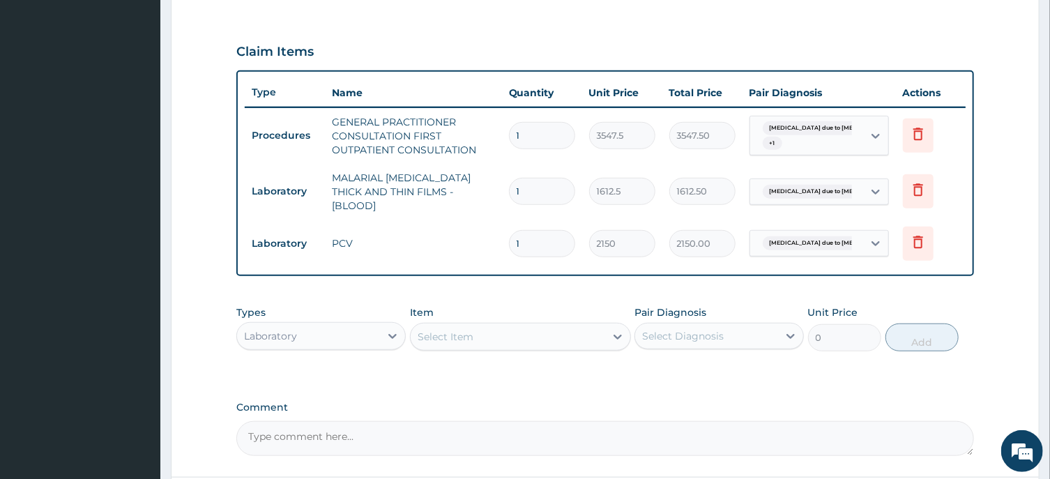
click at [485, 326] on div "Select Item" at bounding box center [508, 337] width 195 height 22
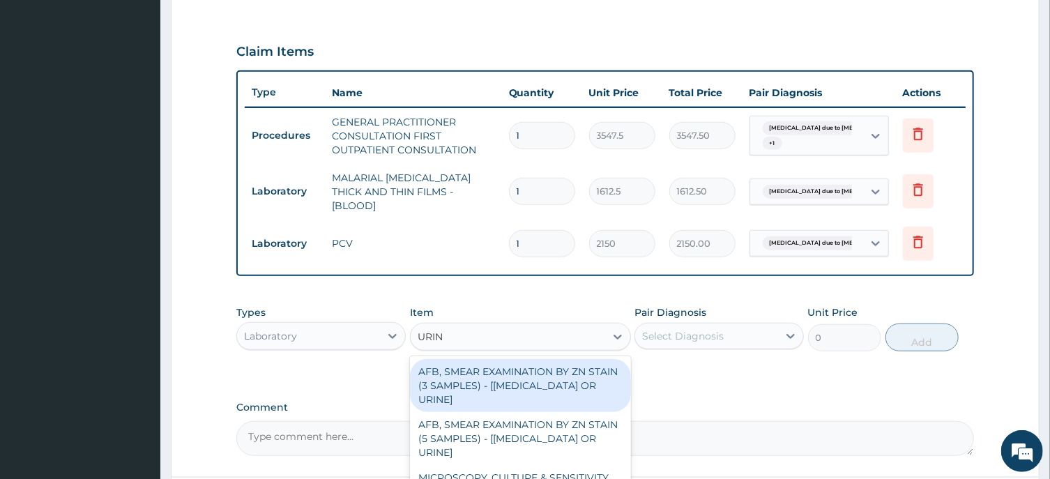
type input "URINA"
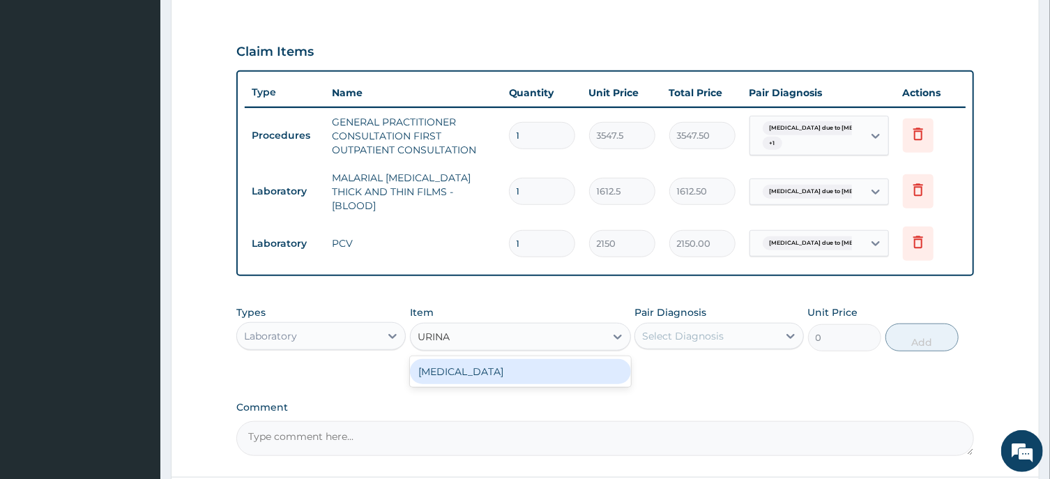
click at [463, 361] on div "URINALYSIS" at bounding box center [520, 371] width 221 height 25
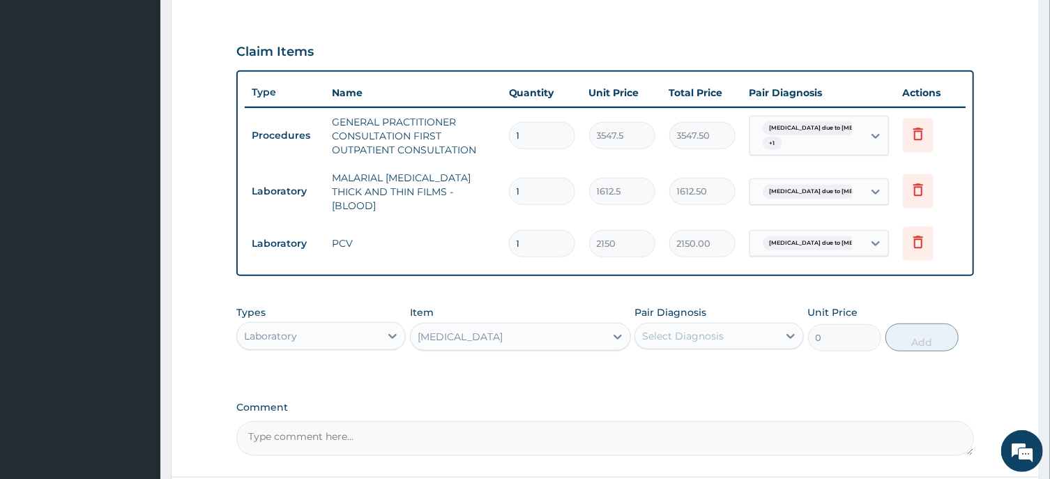
type input "1612.5"
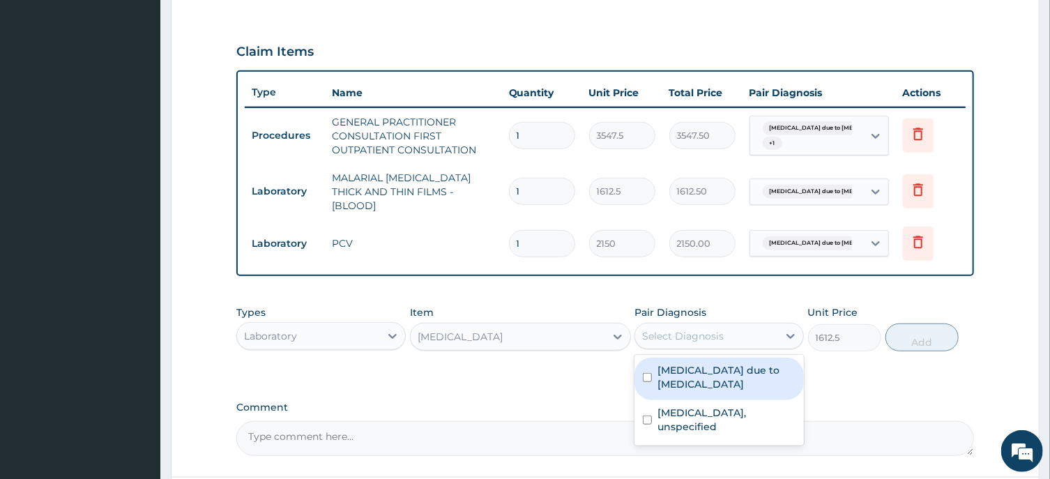
click at [697, 329] on div "Select Diagnosis" at bounding box center [683, 336] width 82 height 14
click at [649, 373] on input "checkbox" at bounding box center [647, 377] width 9 height 9
checkbox input "true"
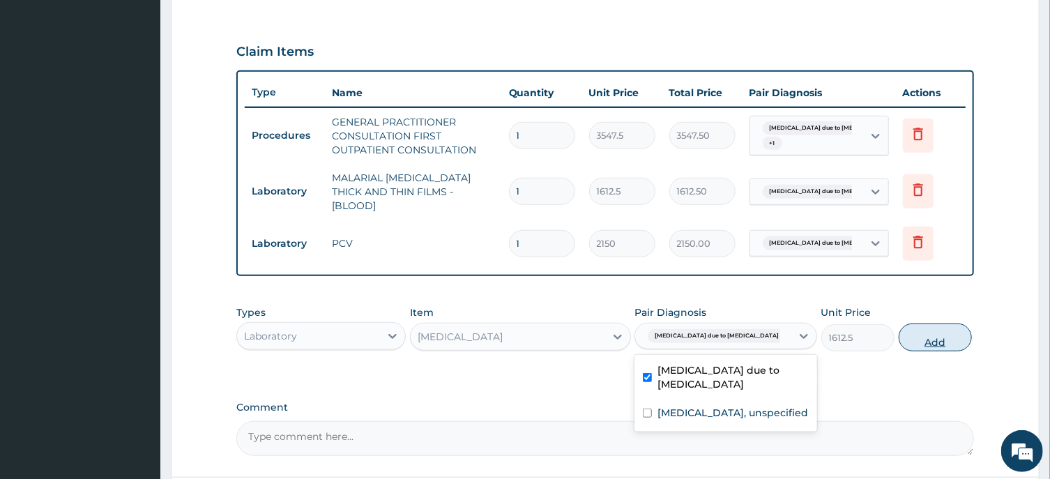
click at [920, 333] on button "Add" at bounding box center [936, 338] width 74 height 28
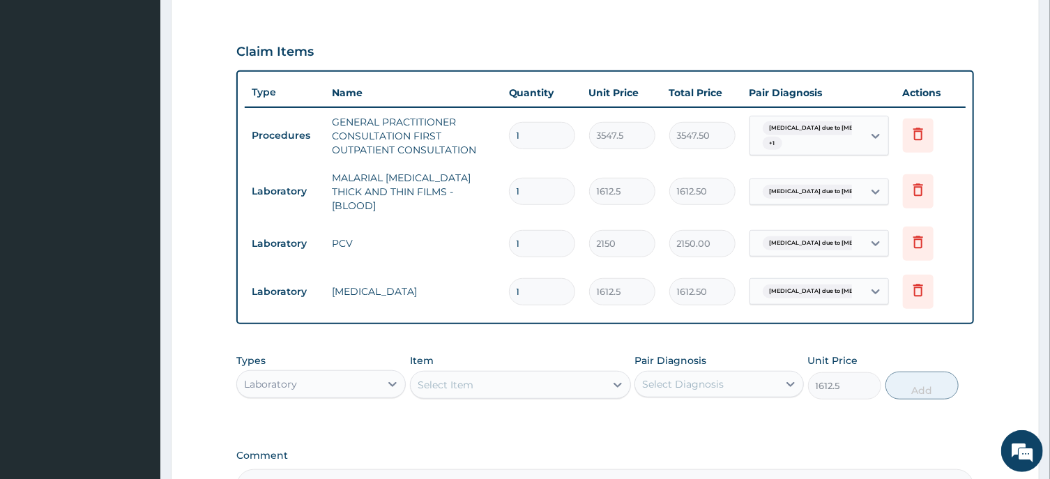
type input "0"
click at [351, 375] on div "Laboratory" at bounding box center [308, 384] width 143 height 22
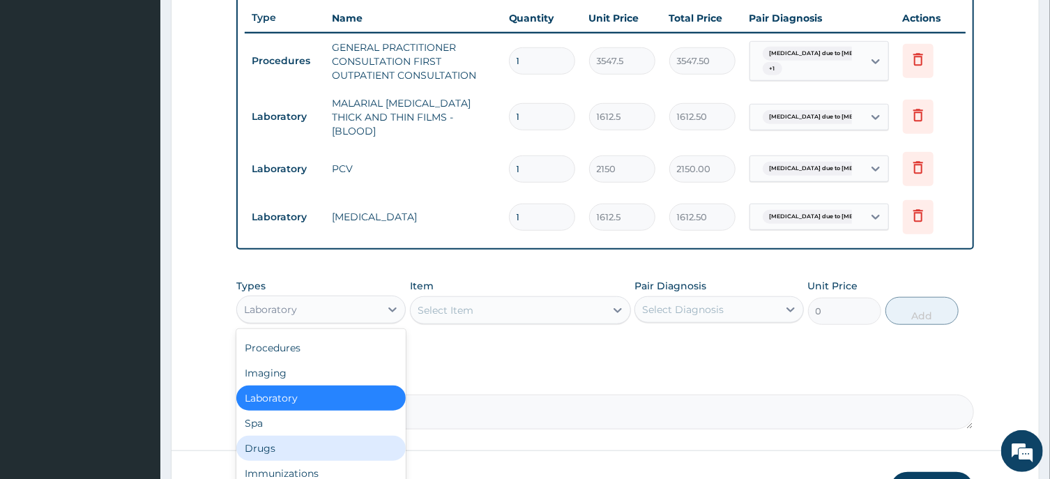
scroll to position [598, 0]
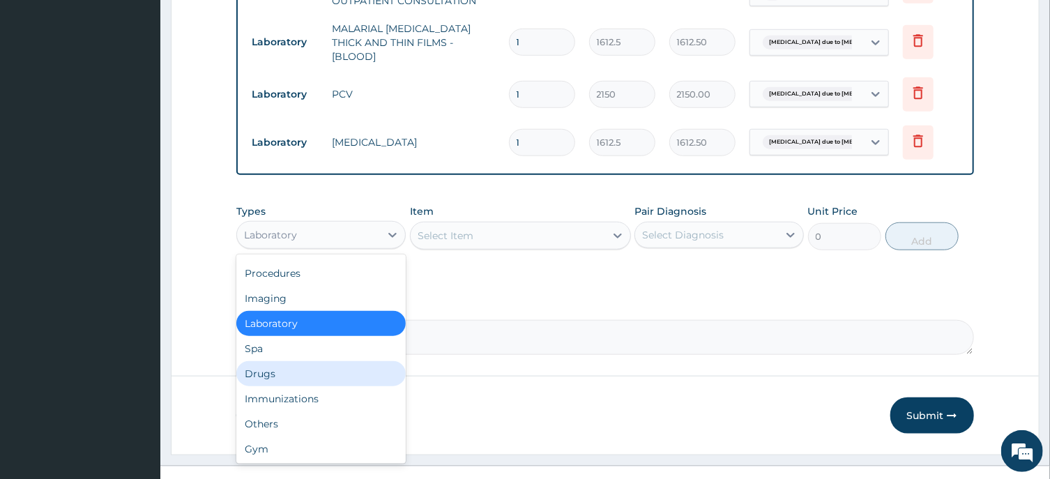
click at [285, 372] on div "Drugs" at bounding box center [320, 373] width 169 height 25
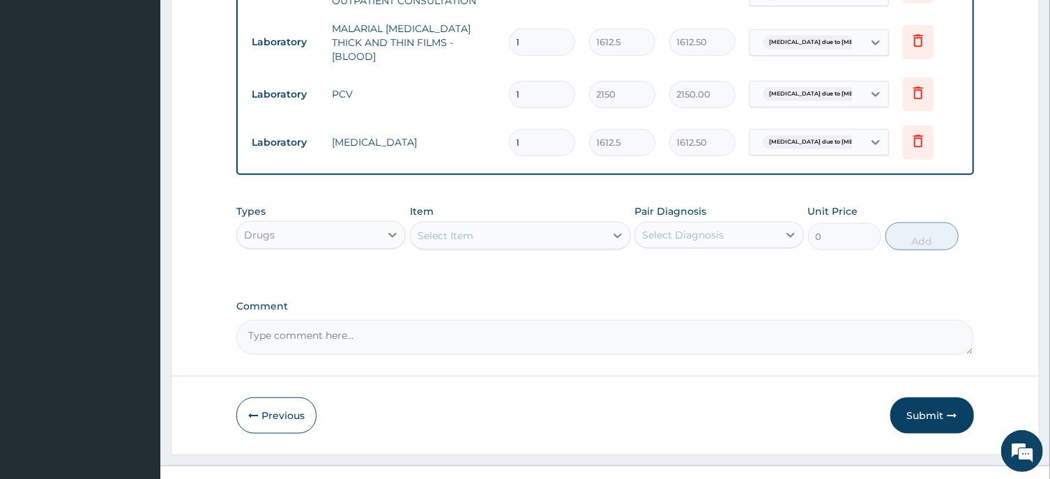
click at [491, 229] on div "Select Item" at bounding box center [508, 236] width 195 height 22
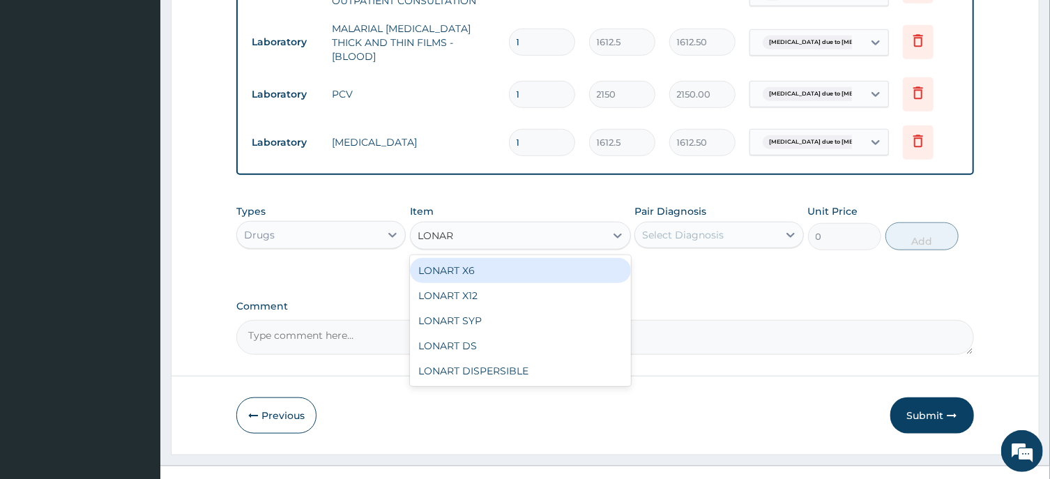
type input "LONART"
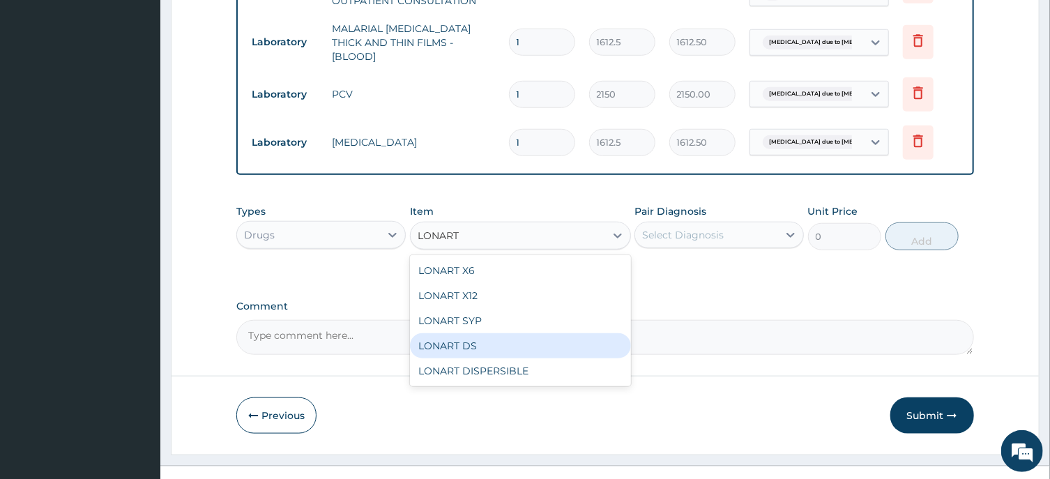
click at [455, 340] on div "LONART DS" at bounding box center [520, 345] width 221 height 25
type input "473"
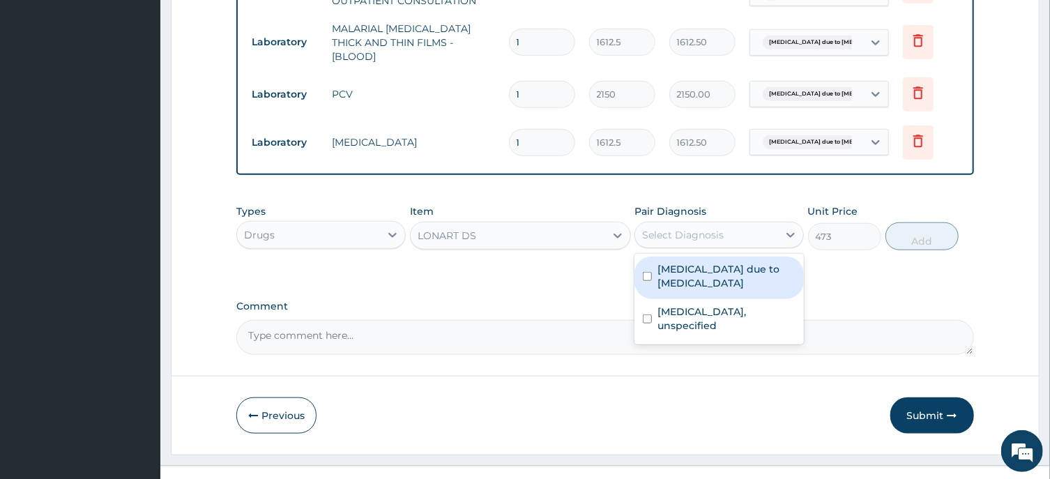
click at [682, 229] on div "Select Diagnosis" at bounding box center [683, 235] width 82 height 14
drag, startPoint x: 648, startPoint y: 267, endPoint x: 741, endPoint y: 236, distance: 98.4
click at [649, 272] on input "checkbox" at bounding box center [647, 276] width 9 height 9
checkbox input "true"
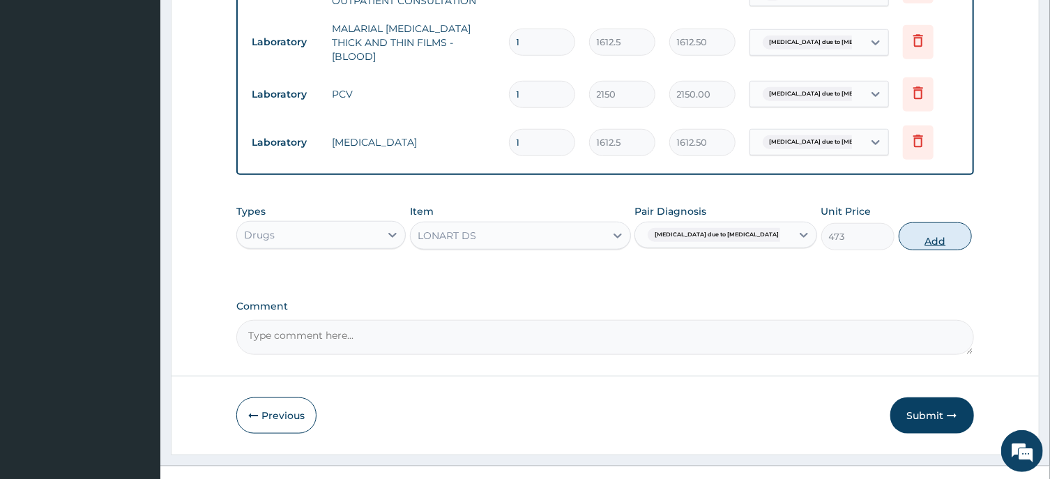
click at [916, 234] on button "Add" at bounding box center [936, 236] width 74 height 28
type input "0"
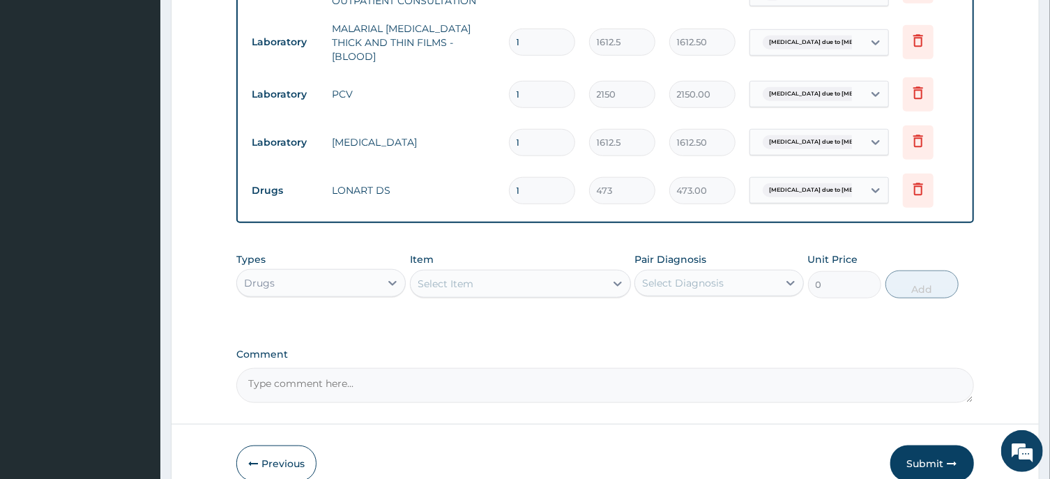
type input "0.00"
type input "6"
type input "2838.00"
type input "6"
click at [466, 278] on div "Select Item" at bounding box center [446, 284] width 56 height 14
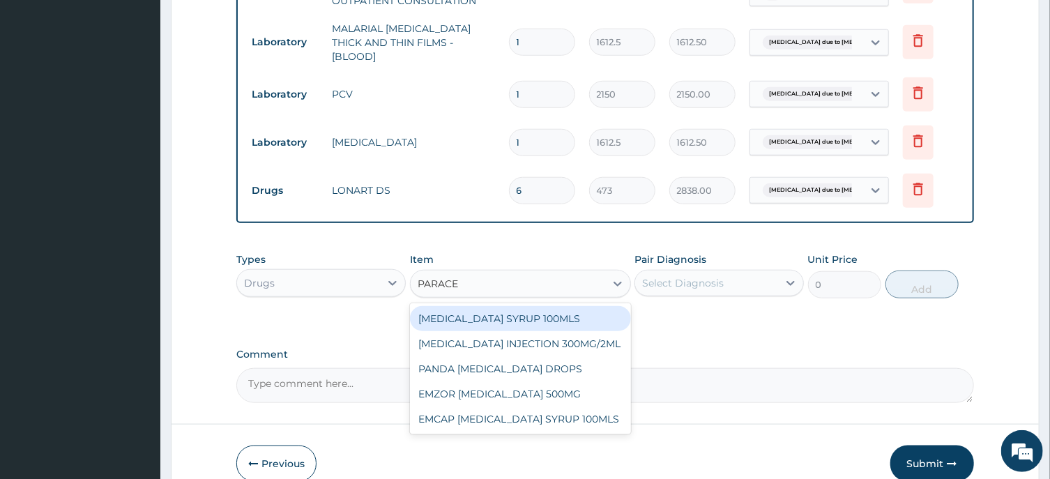
type input "PARACET"
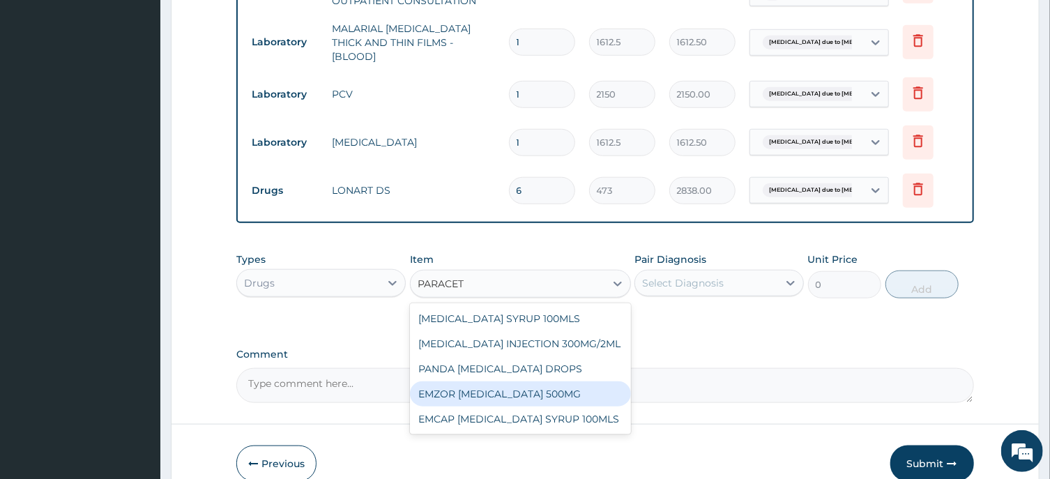
click at [559, 385] on div "EMZOR PARACETAMOL 500MG" at bounding box center [520, 393] width 221 height 25
type input "23.65"
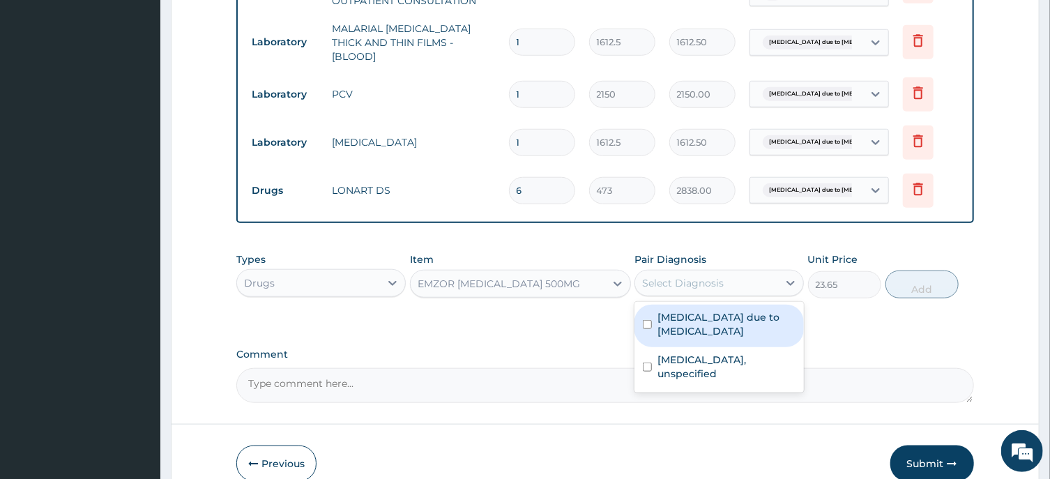
click at [698, 276] on div "Select Diagnosis" at bounding box center [683, 283] width 82 height 14
click at [648, 320] on input "checkbox" at bounding box center [647, 324] width 9 height 9
checkbox input "true"
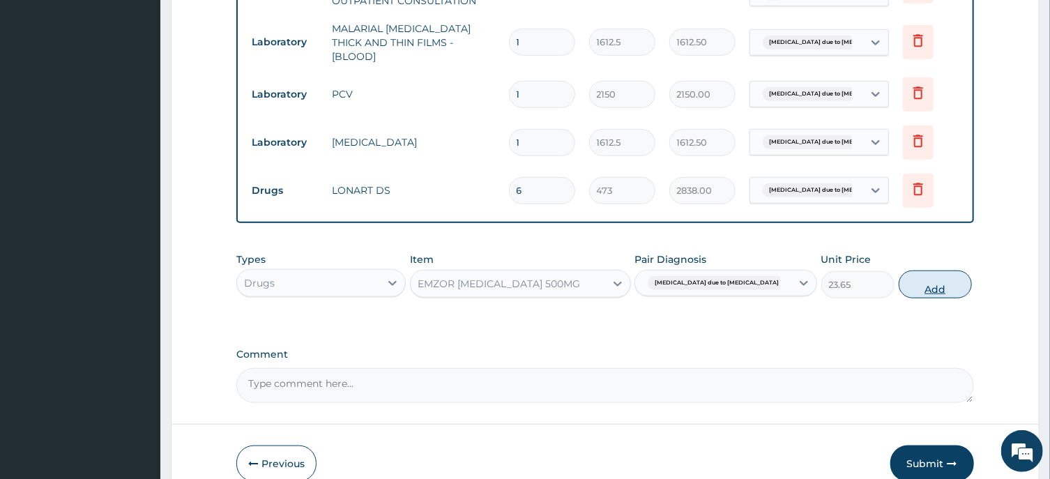
click at [926, 281] on button "Add" at bounding box center [936, 285] width 74 height 28
type input "0"
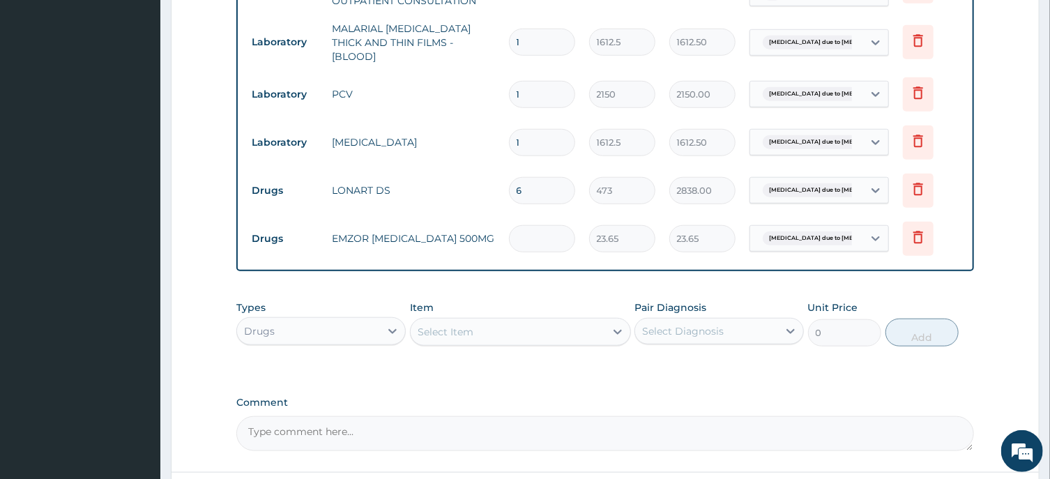
type input "0.00"
type input "2"
type input "47.30"
type input "24"
type input "567.60"
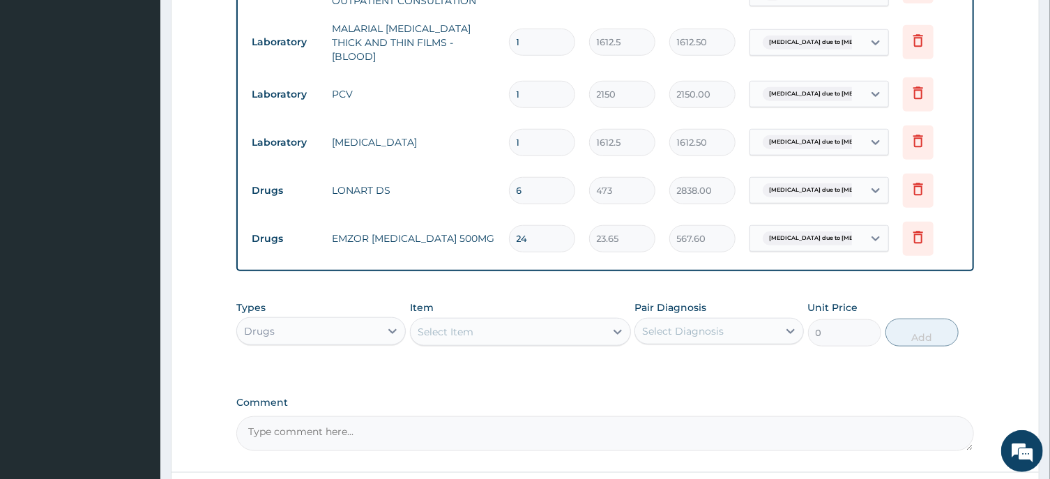
type input "24"
click at [453, 325] on div "Select Item" at bounding box center [446, 332] width 56 height 14
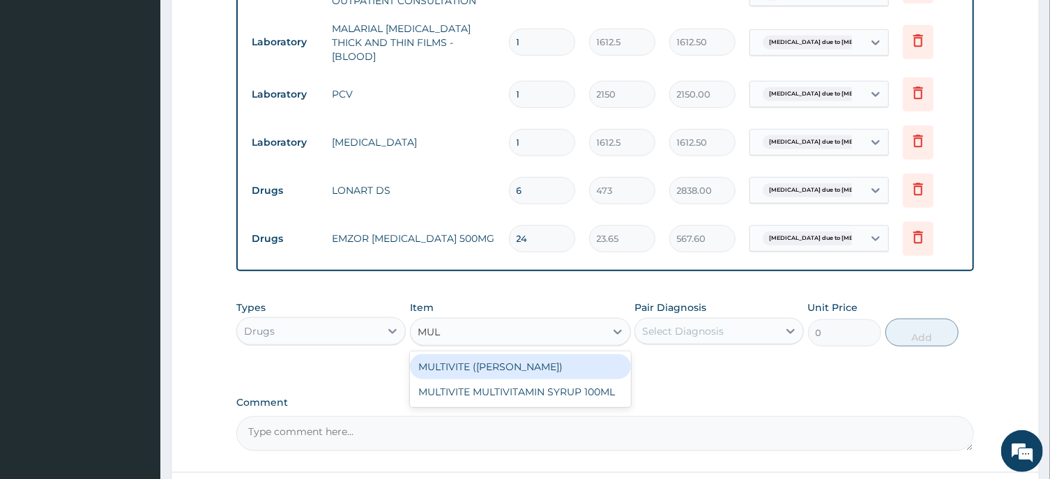
type input "MULT"
click at [476, 354] on div "MULTIVITE (EVANS)" at bounding box center [520, 366] width 221 height 25
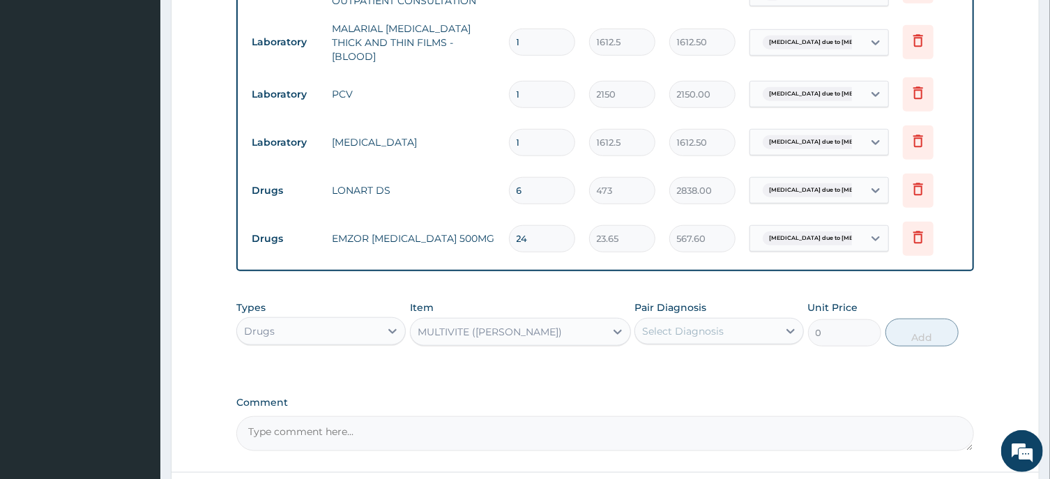
type input "23.65"
click at [663, 324] on div "Select Diagnosis" at bounding box center [683, 331] width 82 height 14
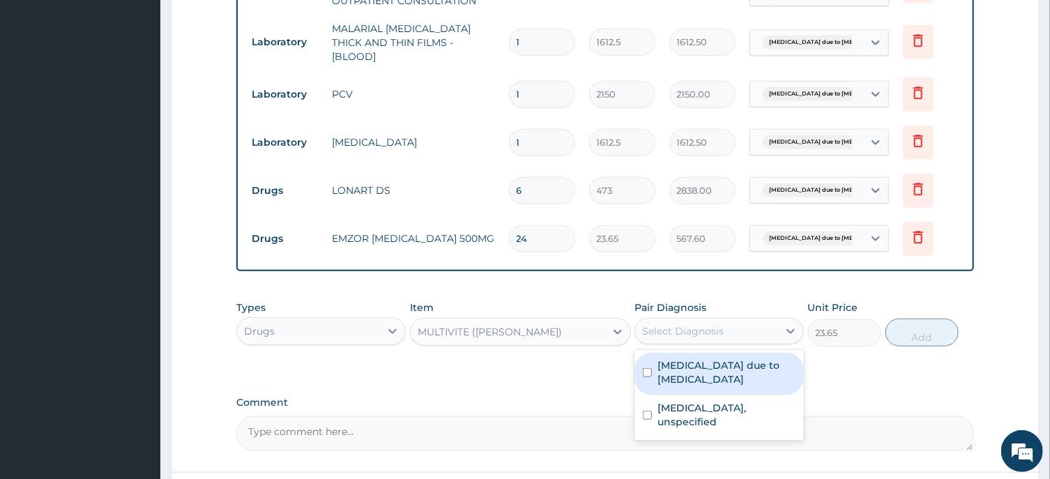
click at [647, 368] on input "checkbox" at bounding box center [647, 372] width 9 height 9
checkbox input "true"
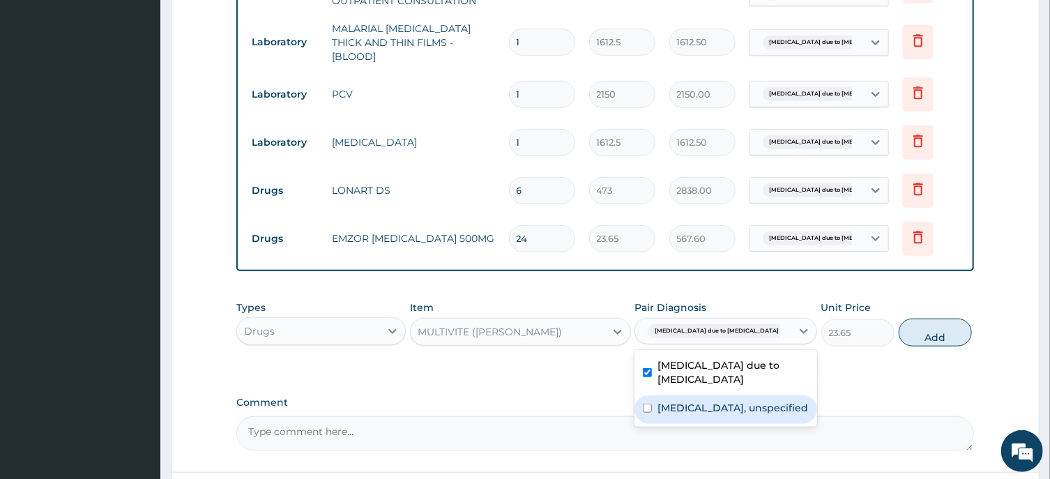
drag, startPoint x: 646, startPoint y: 403, endPoint x: 765, endPoint y: 367, distance: 124.0
click at [652, 404] on input "checkbox" at bounding box center [647, 408] width 9 height 9
checkbox input "true"
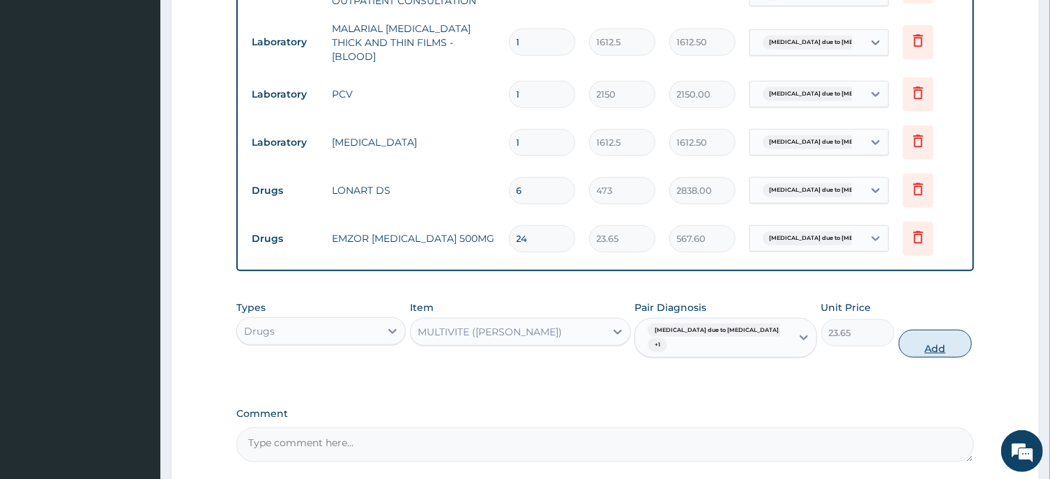
click at [923, 338] on button "Add" at bounding box center [936, 344] width 74 height 28
type input "0"
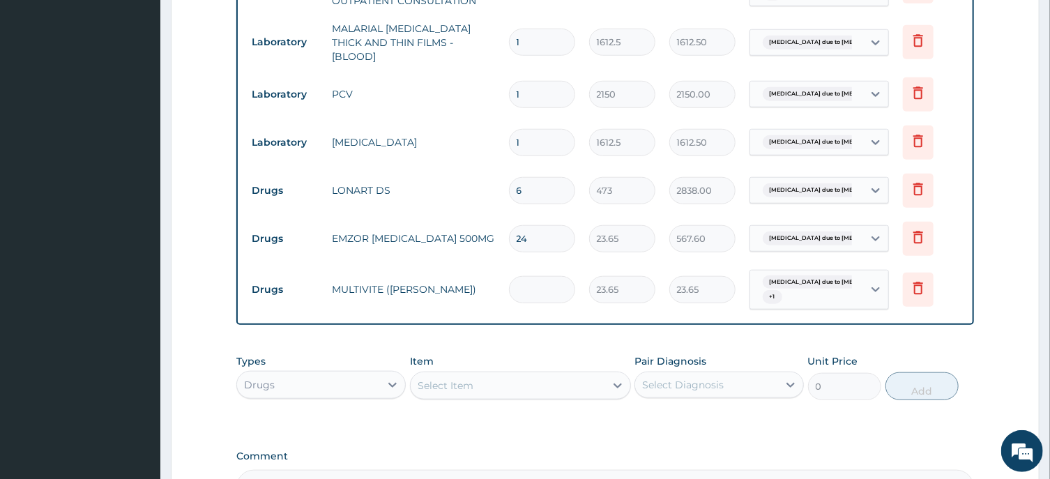
type input "0.00"
type input "4"
type input "94.60"
type input "42"
type input "993.30"
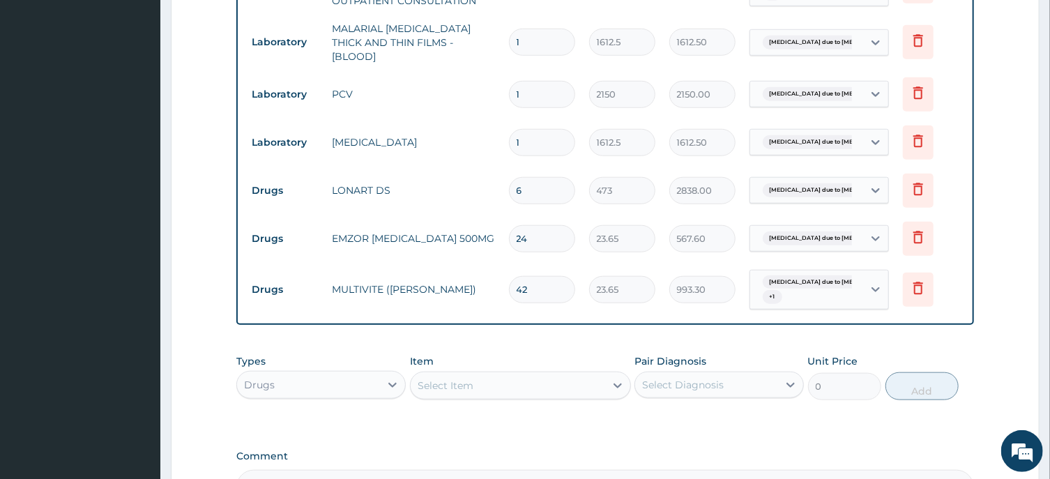
type input "42"
click at [464, 379] on div "Select Item" at bounding box center [446, 386] width 56 height 14
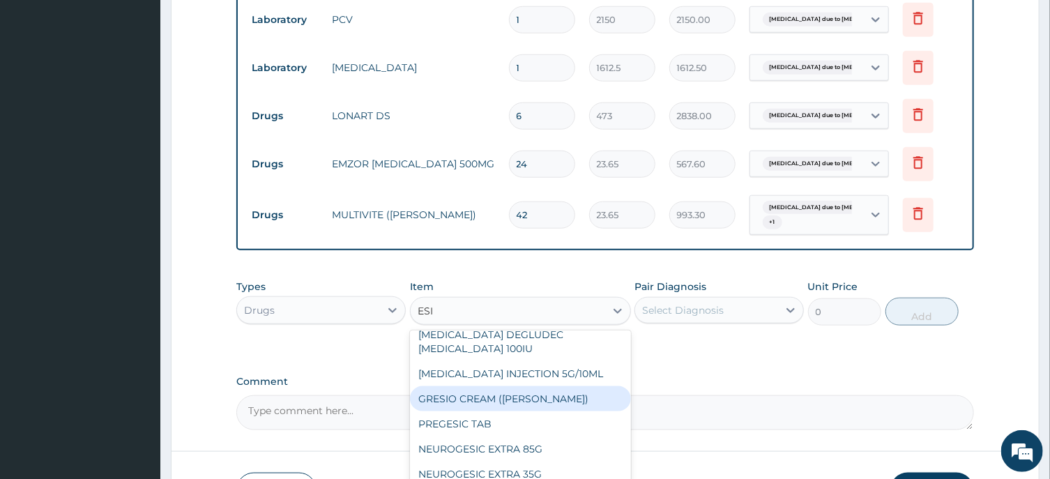
scroll to position [0, 0]
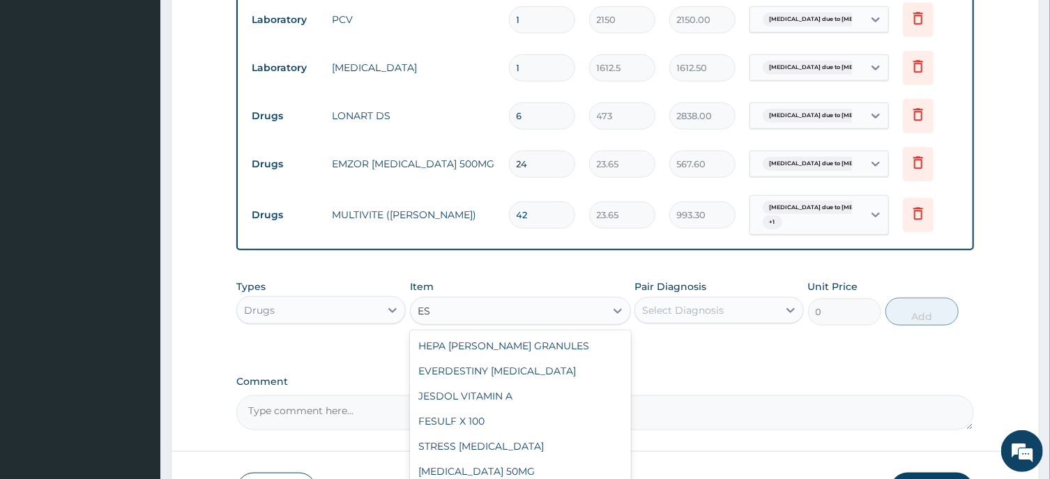
type input "E"
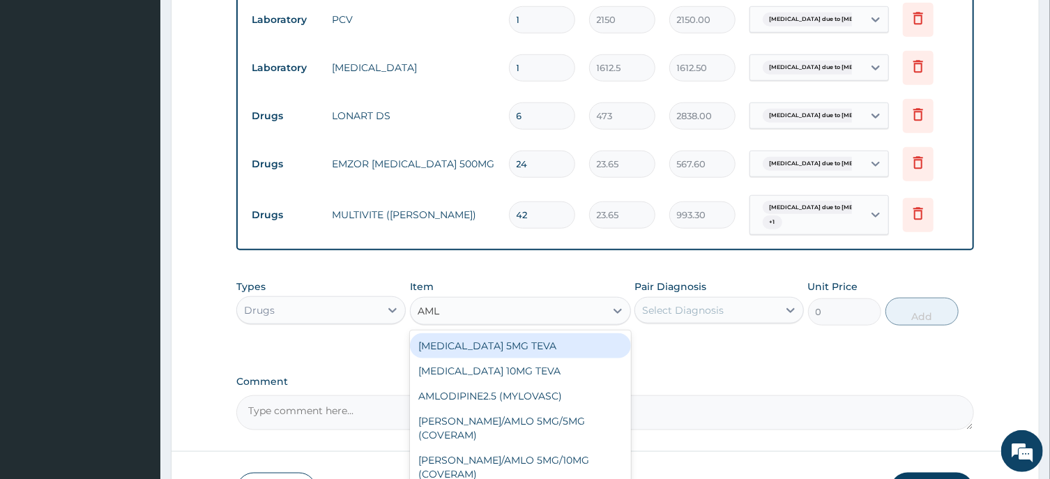
type input "AMLO"
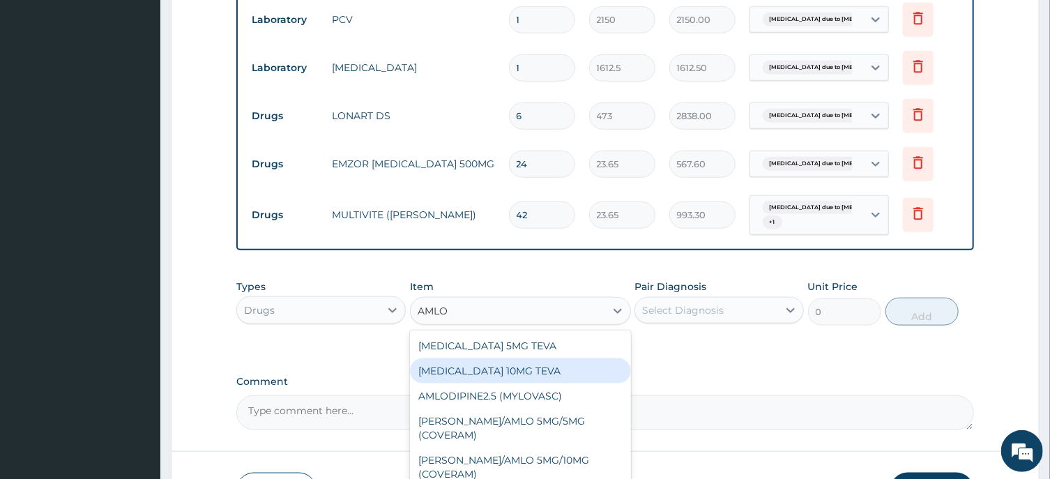
click at [507, 363] on div "AMLODIPINE 10MG TEVA" at bounding box center [520, 370] width 221 height 25
type input "100.5125"
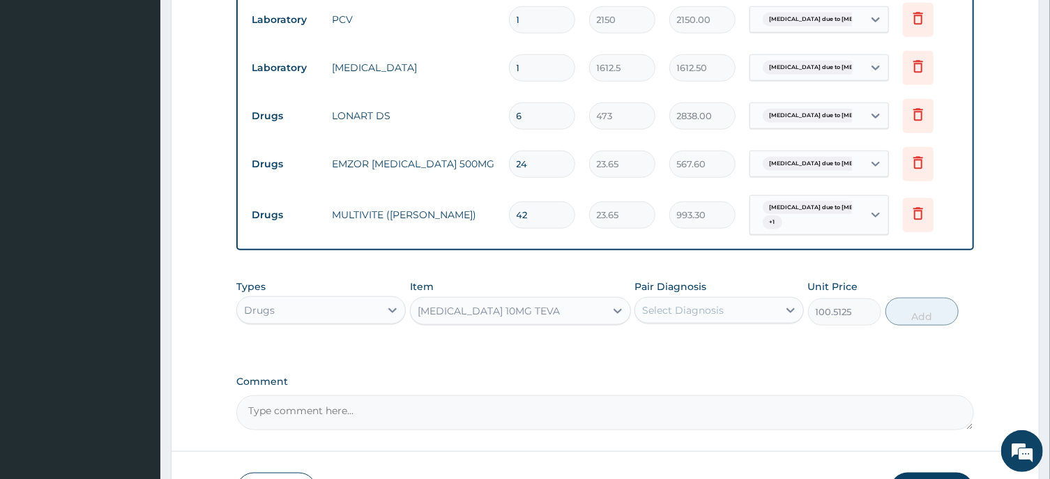
click at [667, 303] on div "Select Diagnosis" at bounding box center [683, 310] width 82 height 14
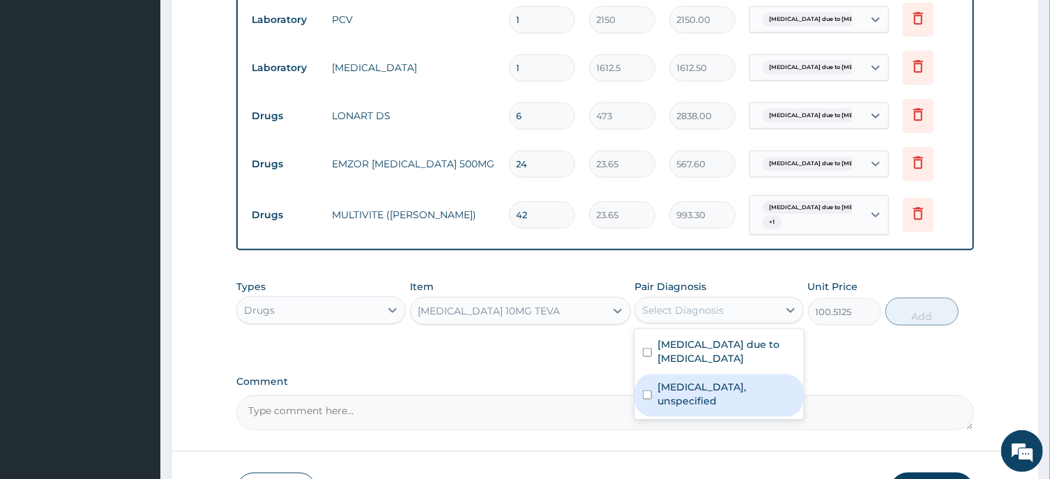
click at [649, 391] on input "checkbox" at bounding box center [647, 395] width 9 height 9
checkbox input "true"
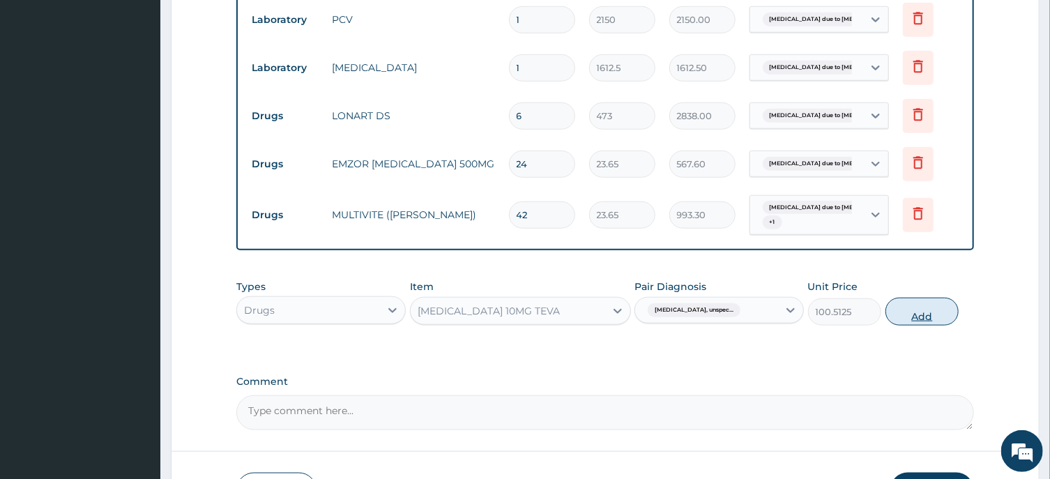
click at [923, 307] on button "Add" at bounding box center [923, 312] width 74 height 28
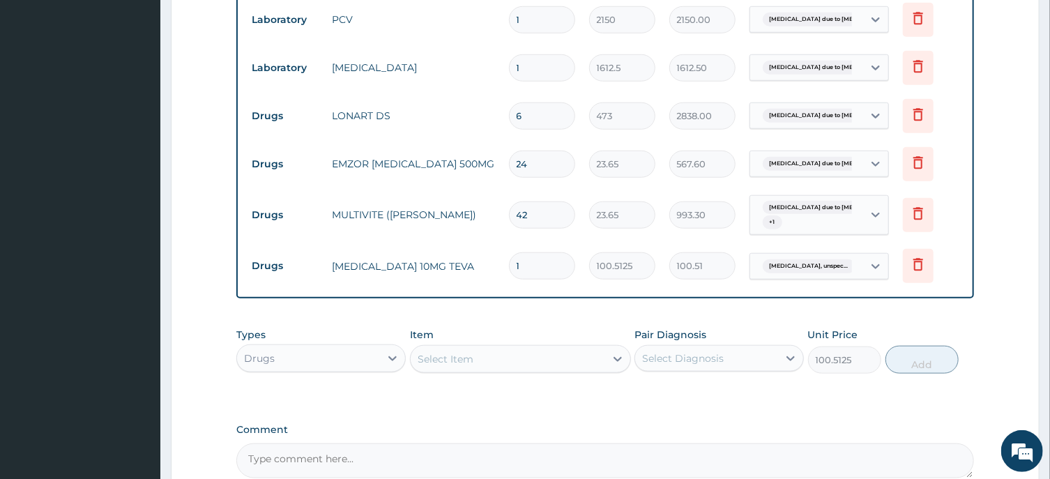
type input "0"
type input "14"
type input "1407.17"
type input "14"
click at [462, 352] on div "Select Item" at bounding box center [446, 359] width 56 height 14
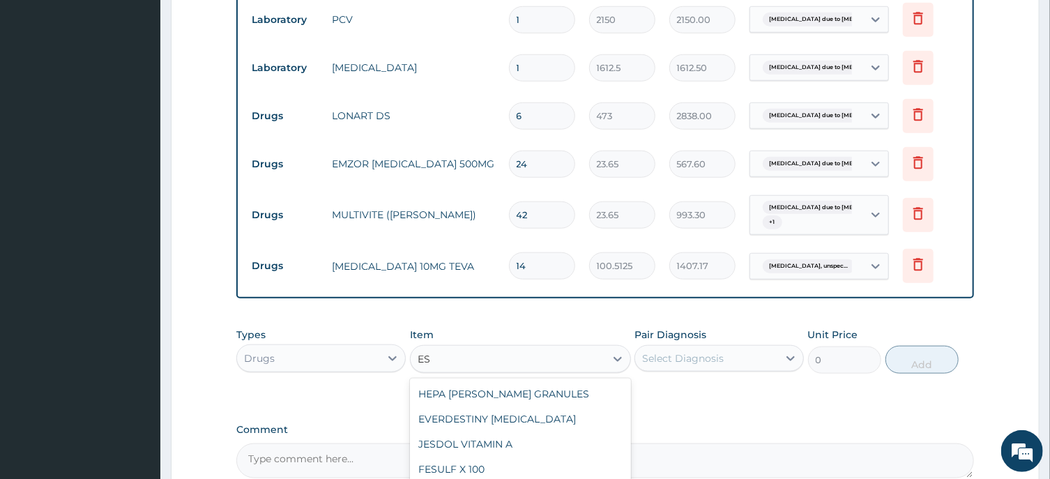
type input "E"
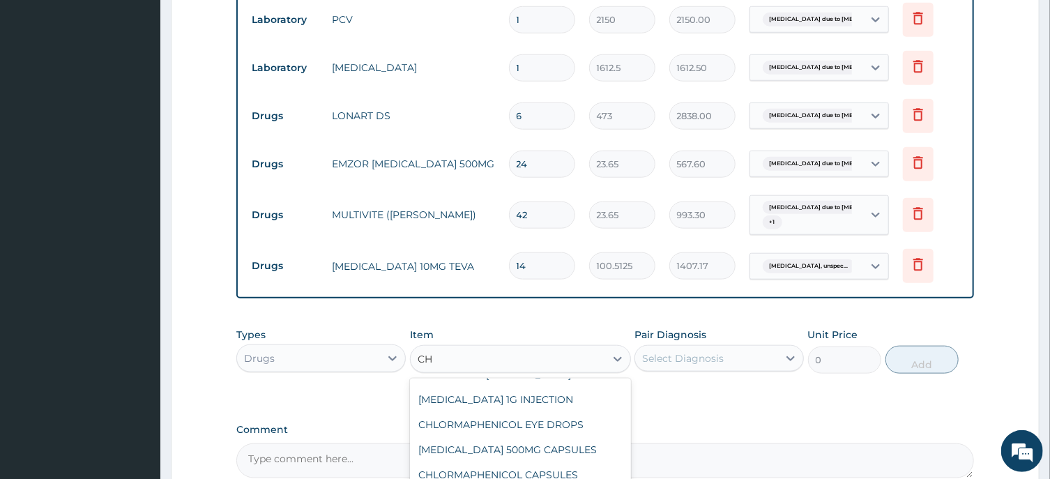
scroll to position [701, 0]
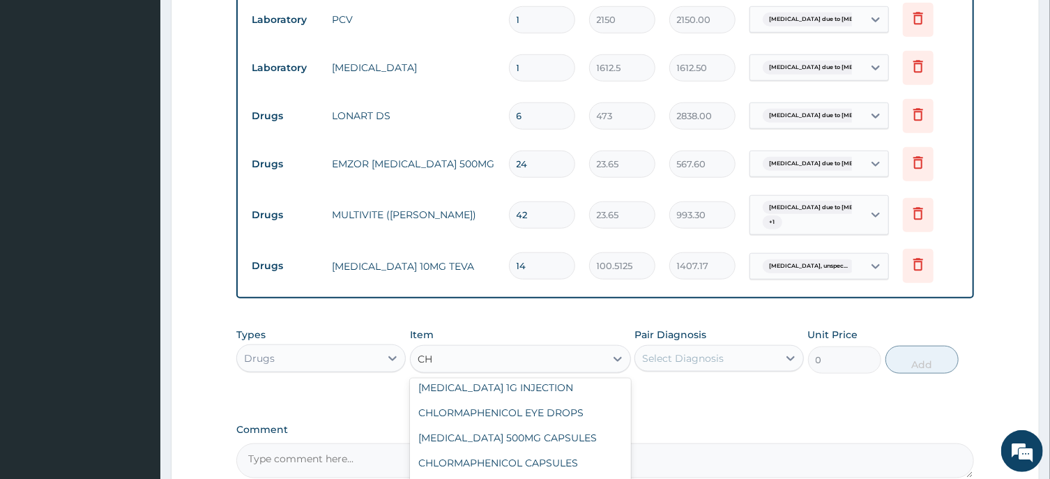
type input "C"
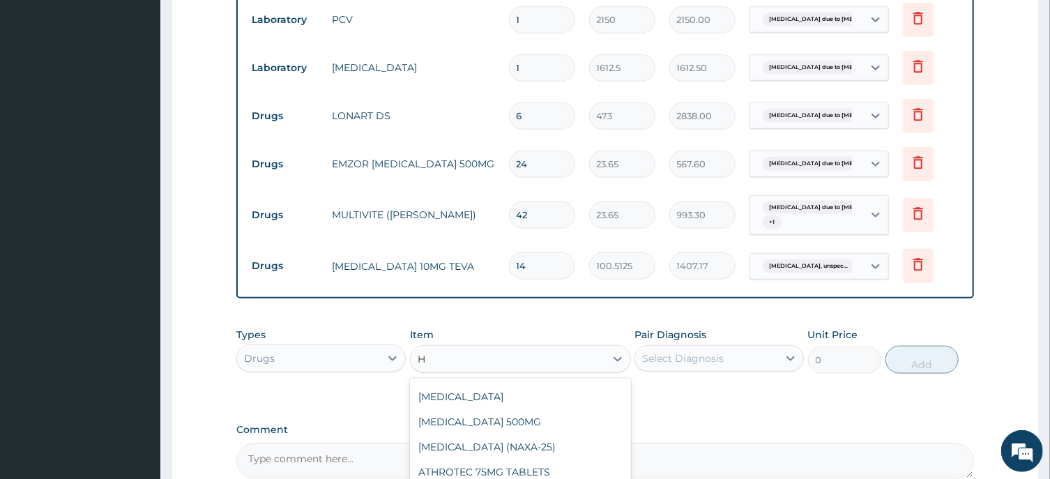
scroll to position [505, 0]
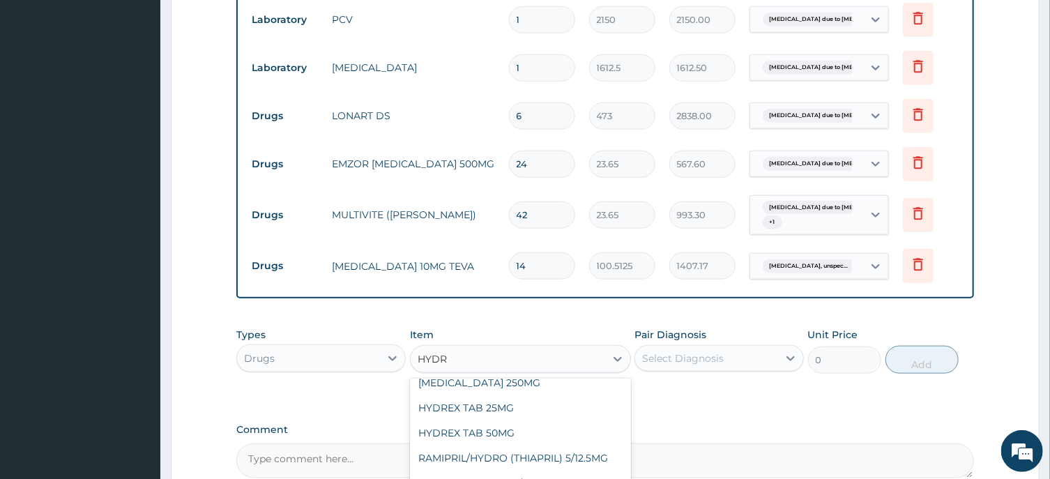
type input "HYDRO"
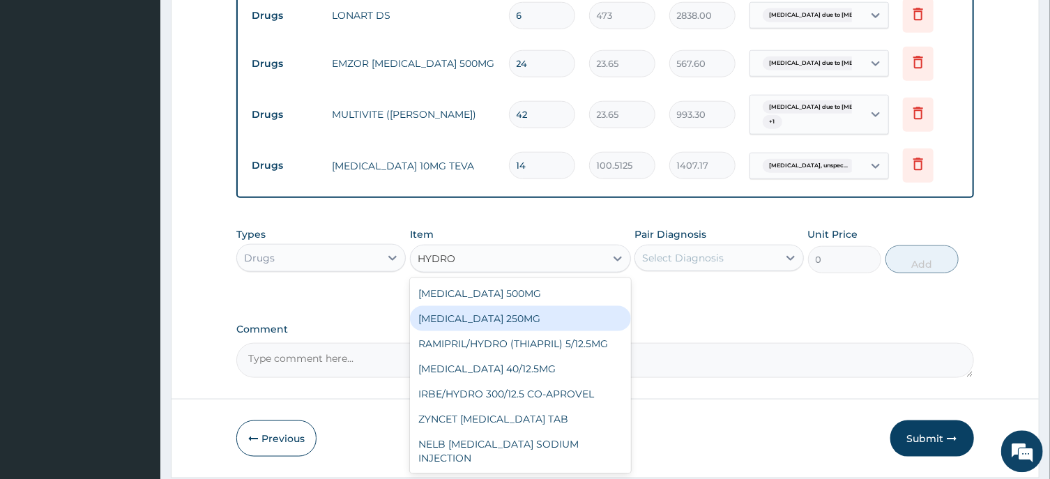
scroll to position [810, 0]
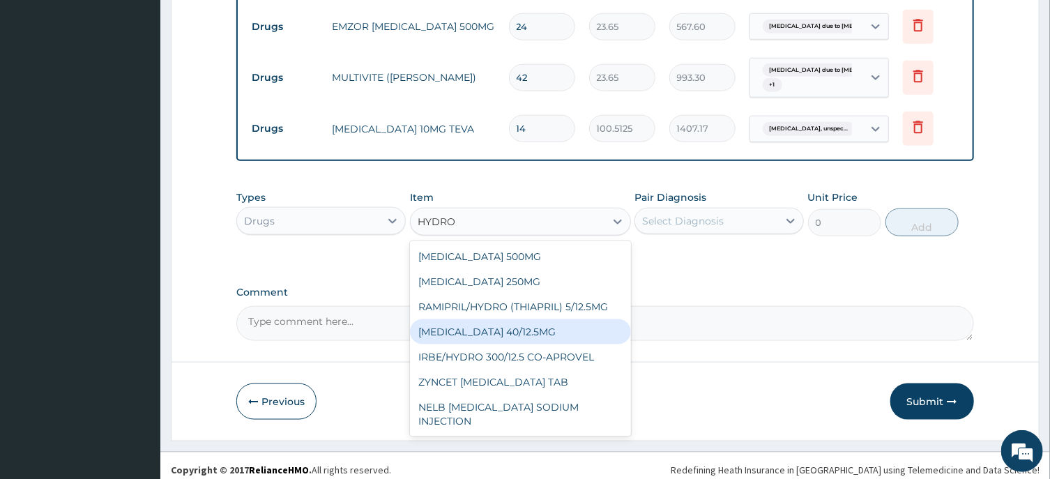
click at [532, 321] on div "TELMISARTAN HYDROCHLOROTHIAZIDE 40/12.5MG" at bounding box center [520, 331] width 221 height 25
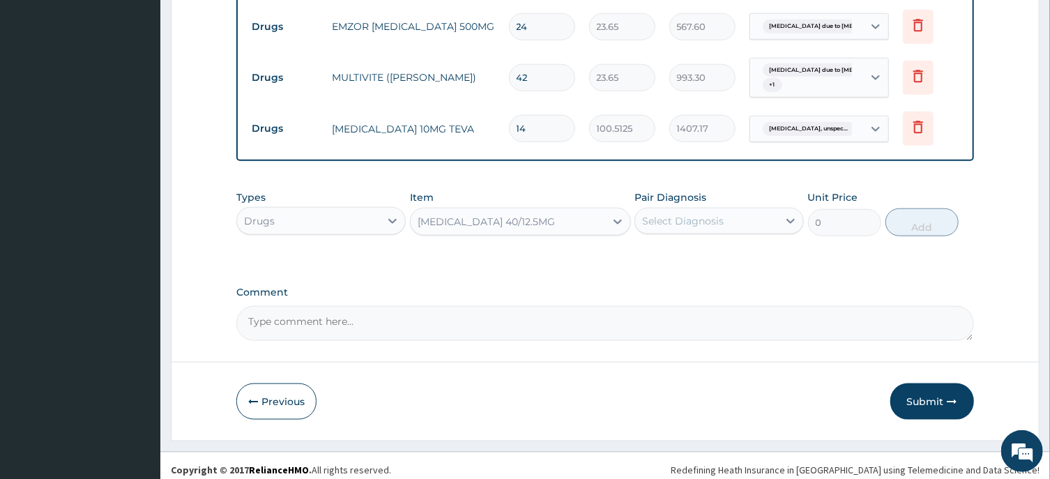
type input "177.375"
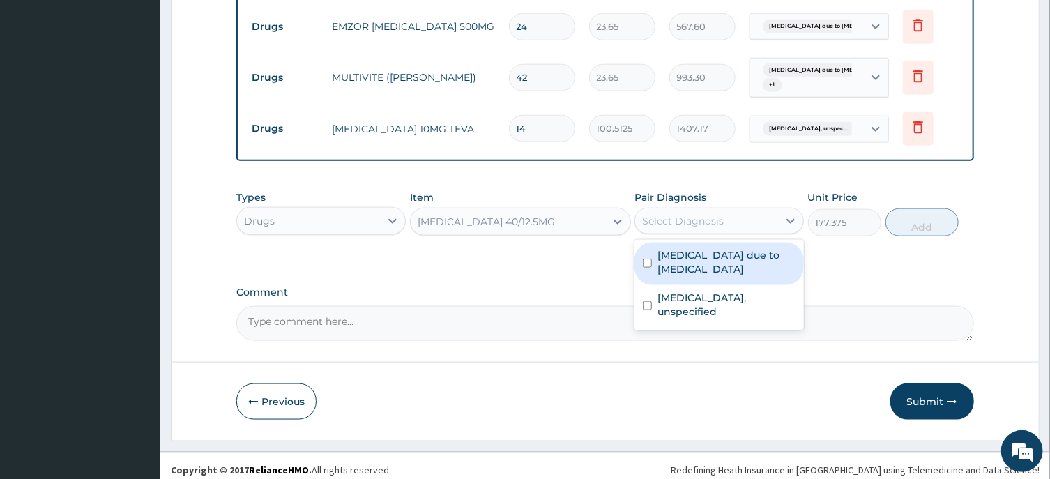
click at [694, 214] on div "Select Diagnosis" at bounding box center [683, 221] width 82 height 14
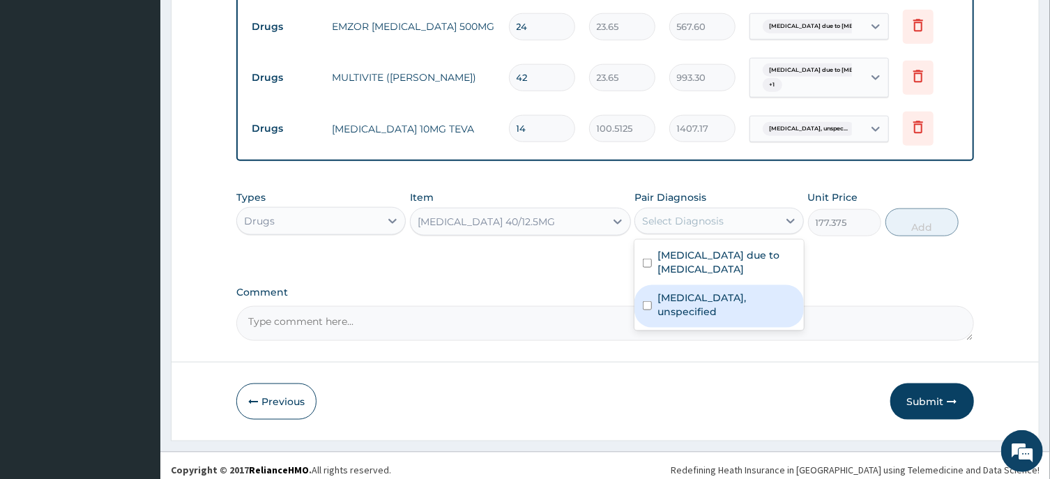
click at [646, 301] on input "checkbox" at bounding box center [647, 305] width 9 height 9
checkbox input "true"
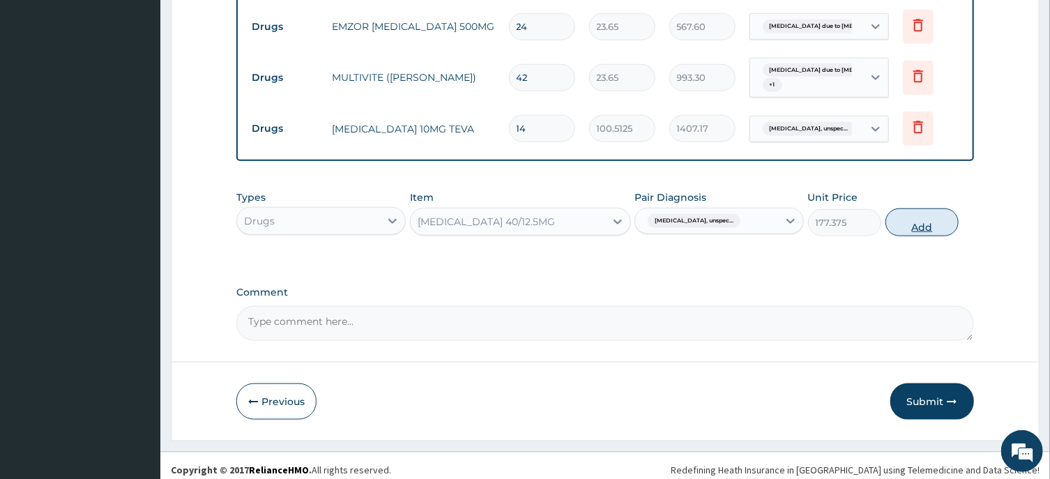
click at [919, 218] on button "Add" at bounding box center [923, 223] width 74 height 28
type input "0"
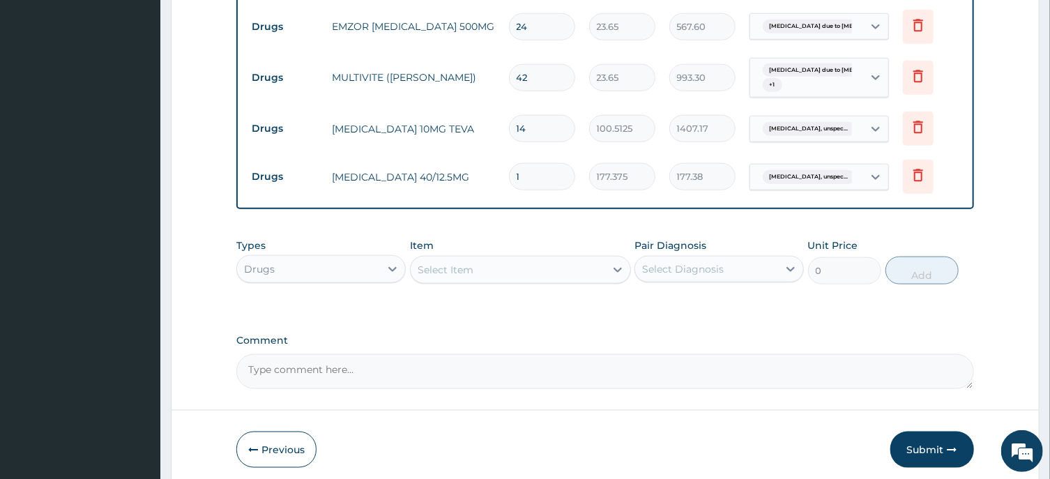
type input "14"
type input "2483.25"
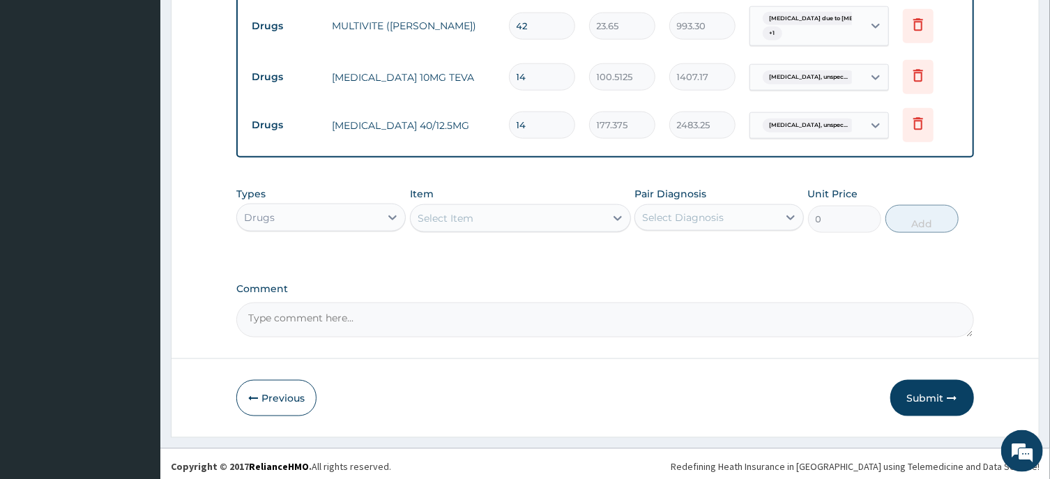
scroll to position [865, 0]
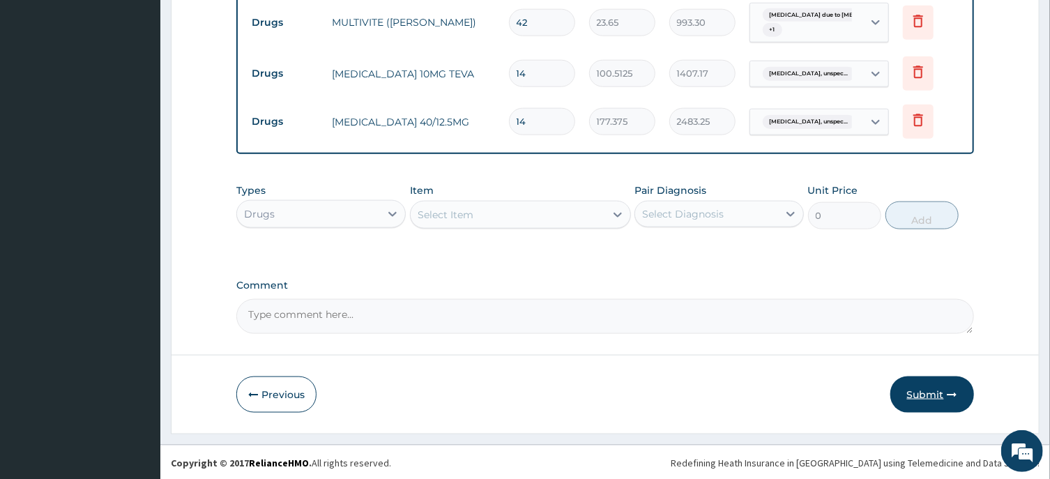
type input "14"
click at [928, 395] on button "Submit" at bounding box center [933, 395] width 84 height 36
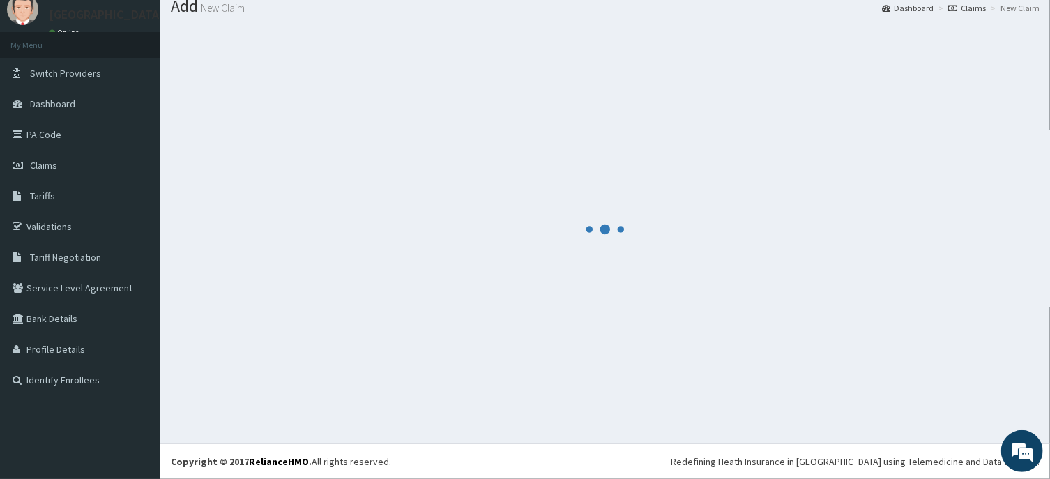
scroll to position [48, 0]
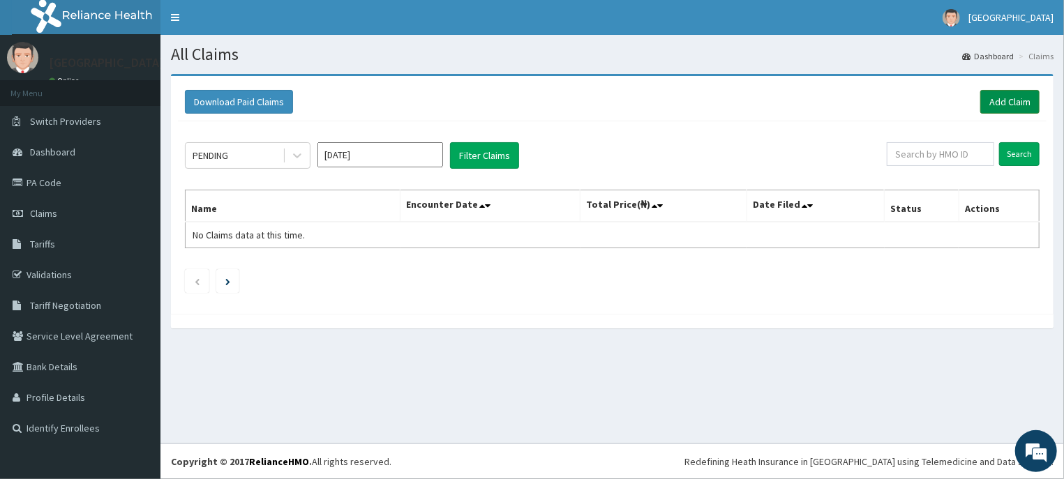
click at [1001, 98] on link "Add Claim" at bounding box center [1009, 102] width 59 height 24
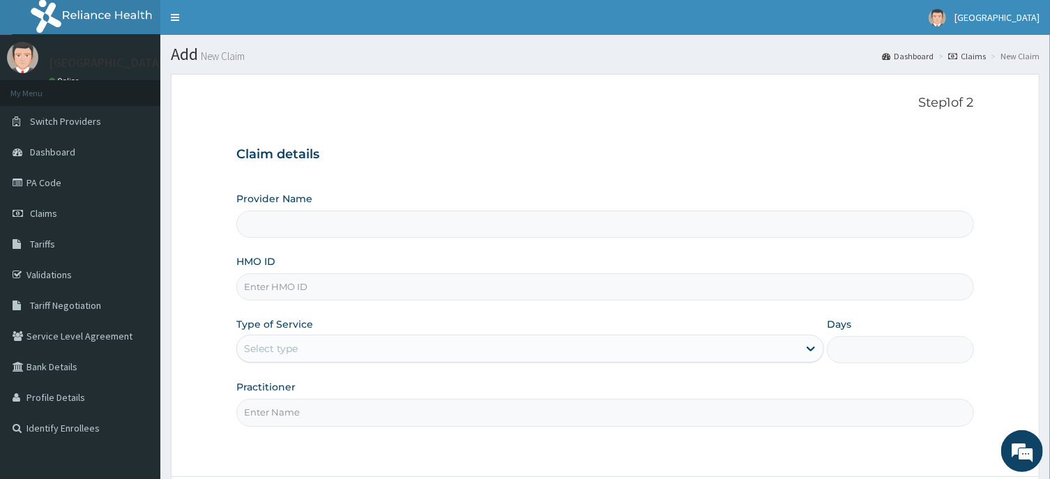
type input "[GEOGRAPHIC_DATA]"
click at [270, 286] on input "HMO ID" at bounding box center [604, 286] width 737 height 27
type input "FMC/10289/B"
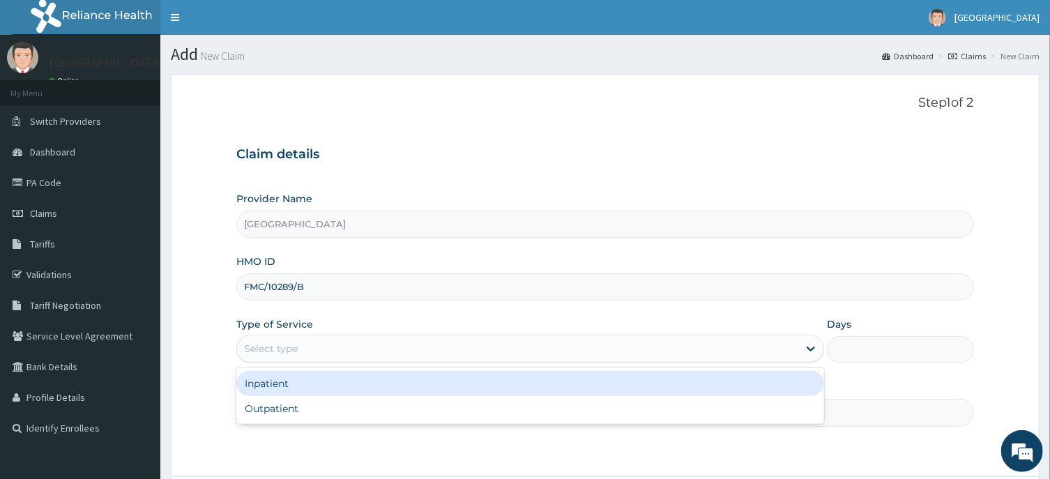
click at [273, 346] on div "Select type" at bounding box center [271, 349] width 54 height 14
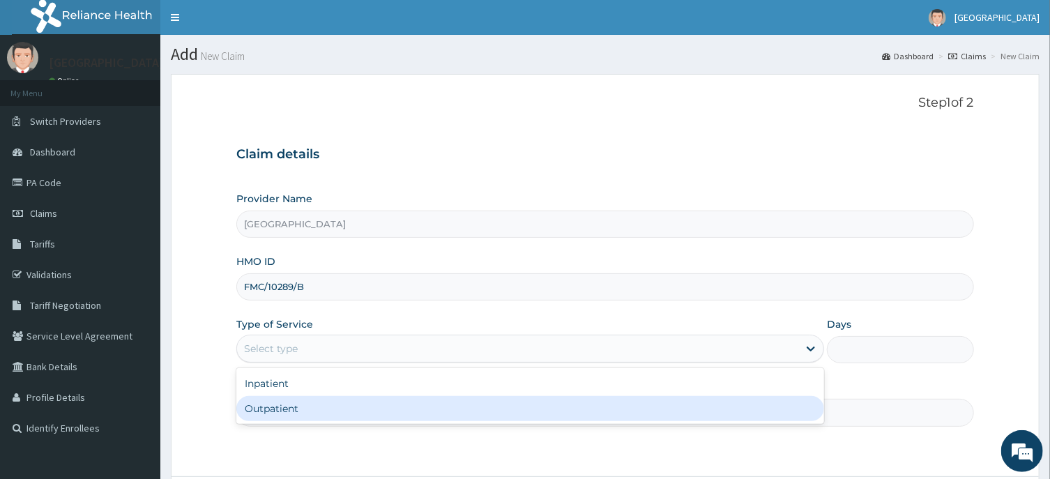
click at [285, 407] on div "Outpatient" at bounding box center [530, 408] width 588 height 25
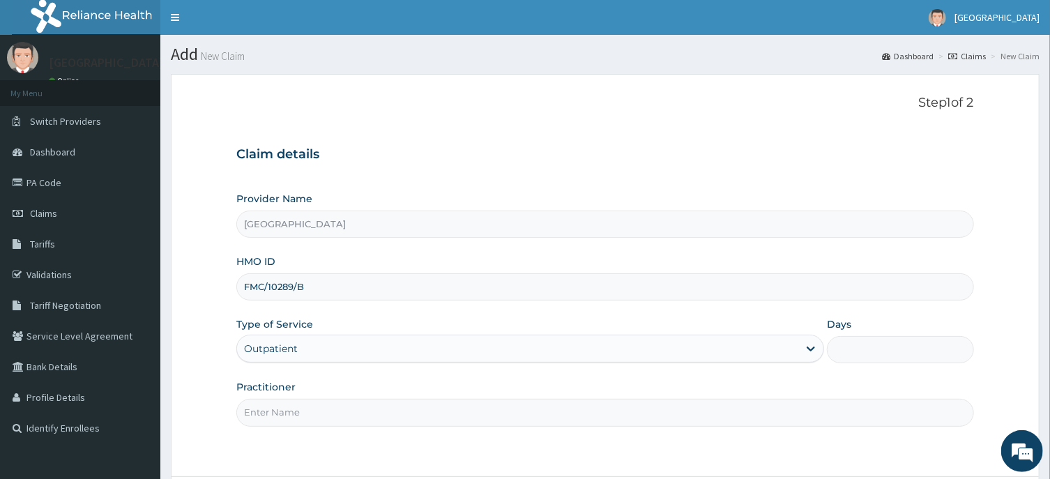
type input "1"
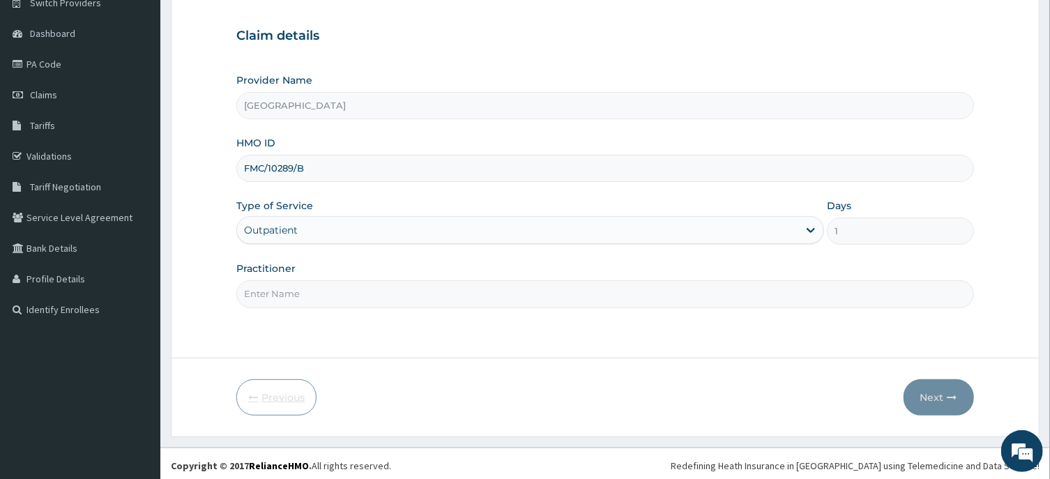
scroll to position [123, 0]
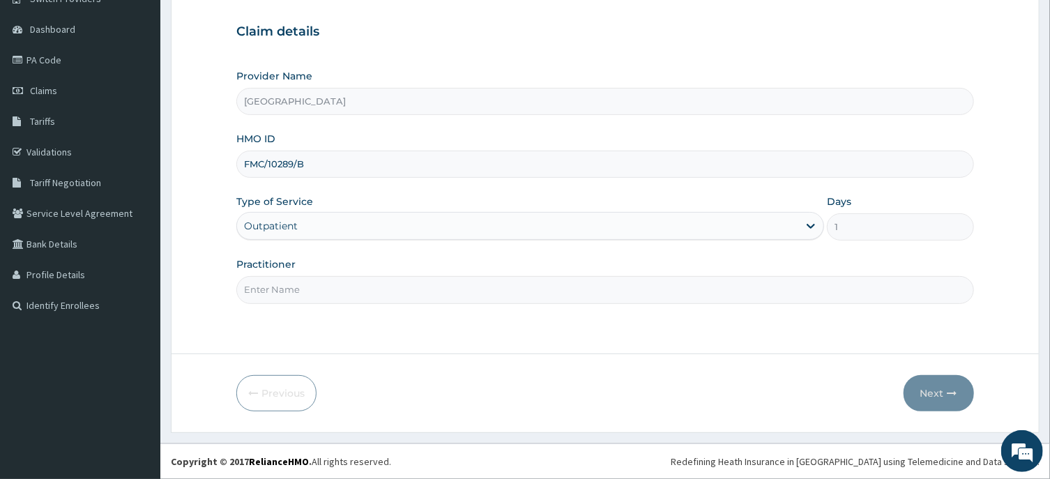
click at [269, 287] on input "Practitioner" at bounding box center [604, 289] width 737 height 27
type input "[PERSON_NAME]"
click at [932, 390] on button "Next" at bounding box center [939, 393] width 70 height 36
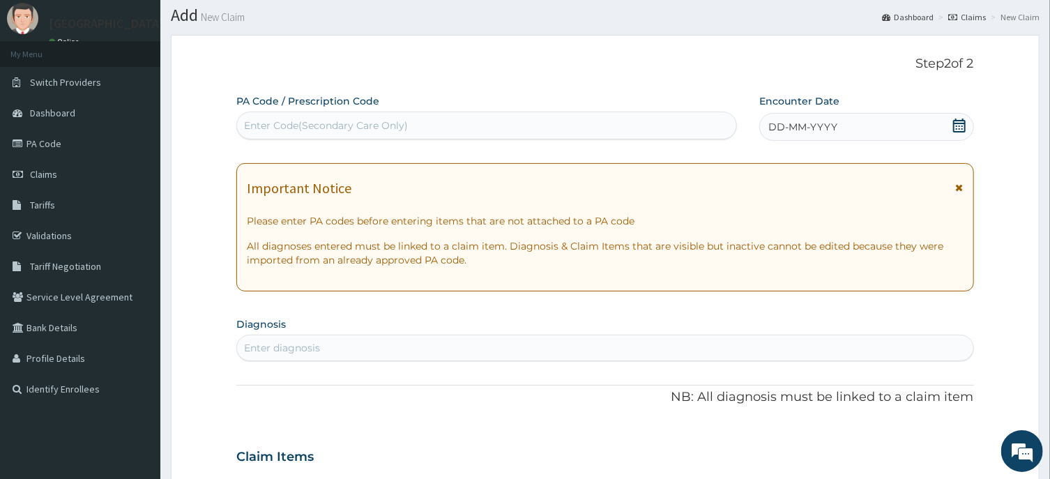
scroll to position [0, 0]
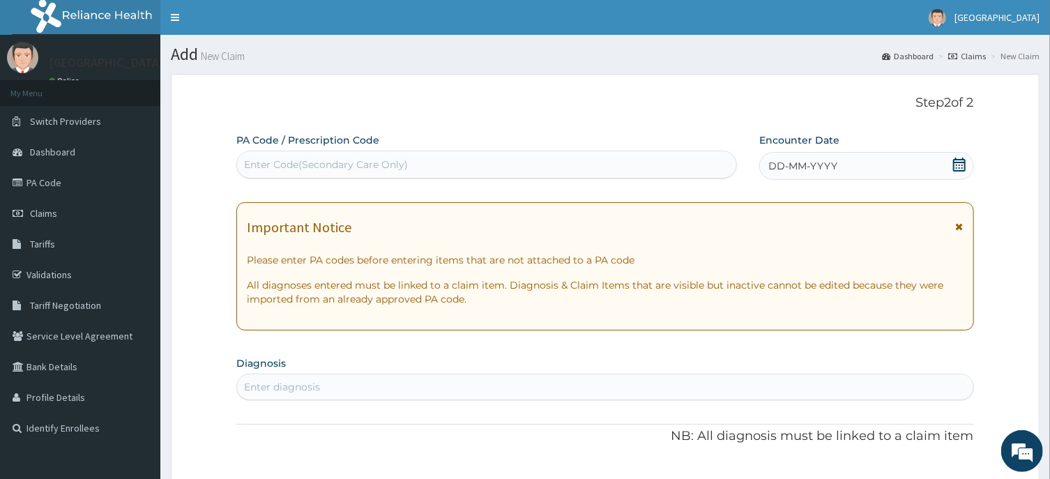
click at [962, 167] on icon at bounding box center [959, 165] width 13 height 14
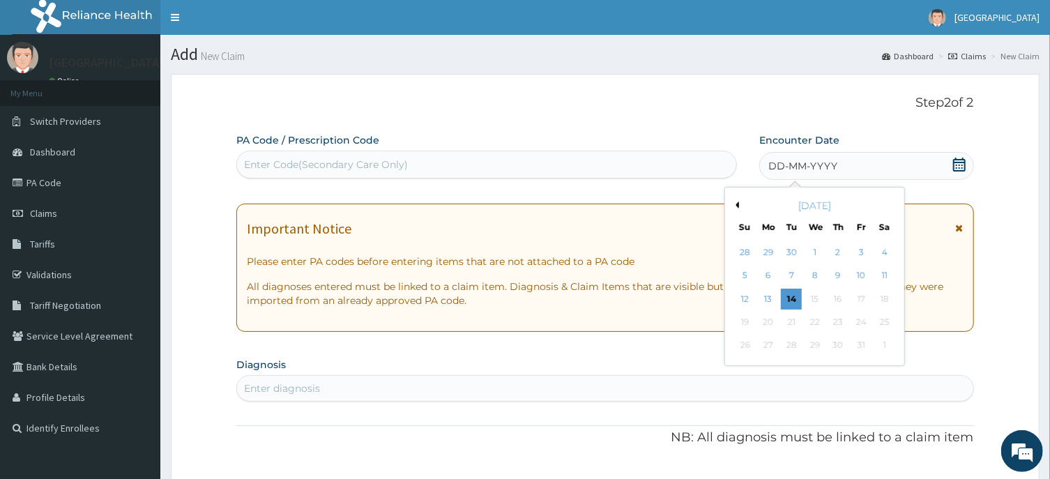
click at [739, 205] on button "Previous Month" at bounding box center [735, 205] width 7 height 7
click at [764, 346] on div "29" at bounding box center [768, 345] width 21 height 21
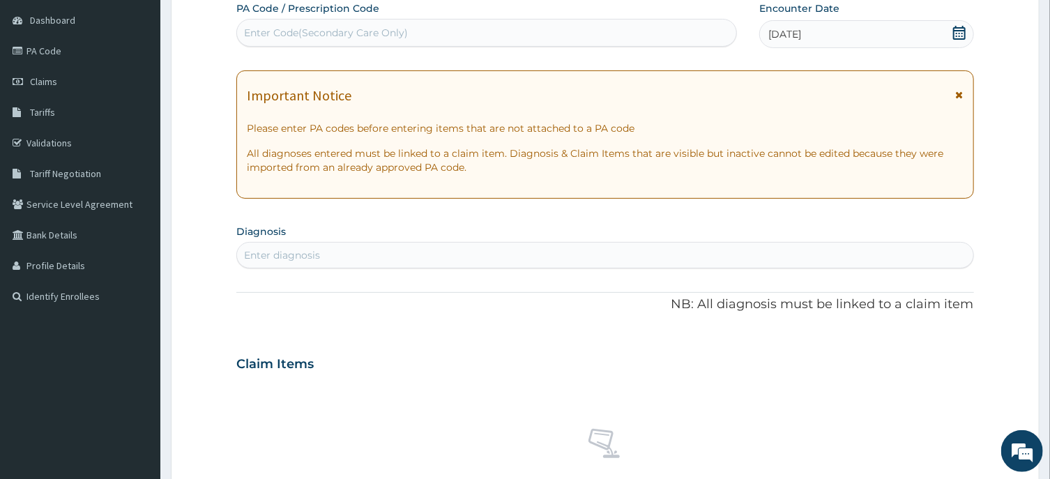
scroll to position [149, 0]
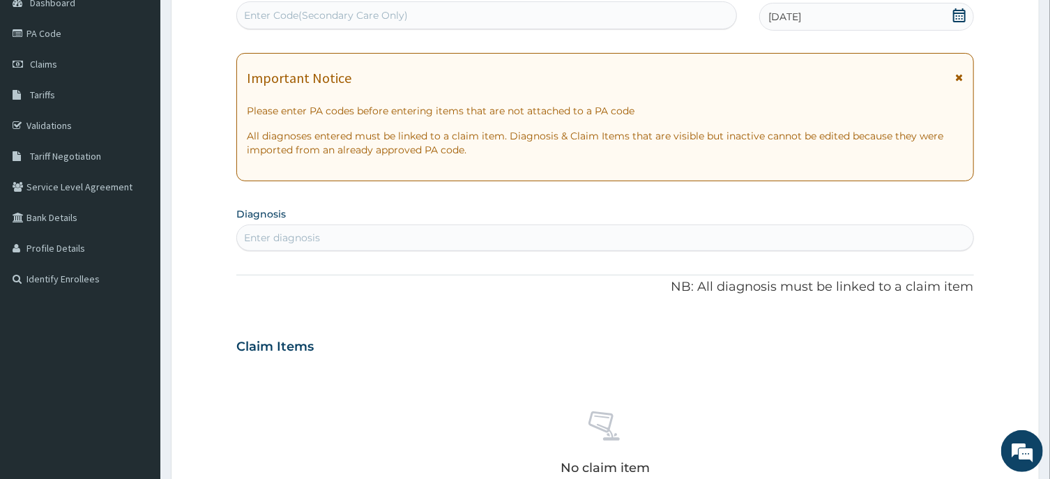
click at [287, 238] on div "Enter diagnosis" at bounding box center [282, 238] width 76 height 14
type input "P"
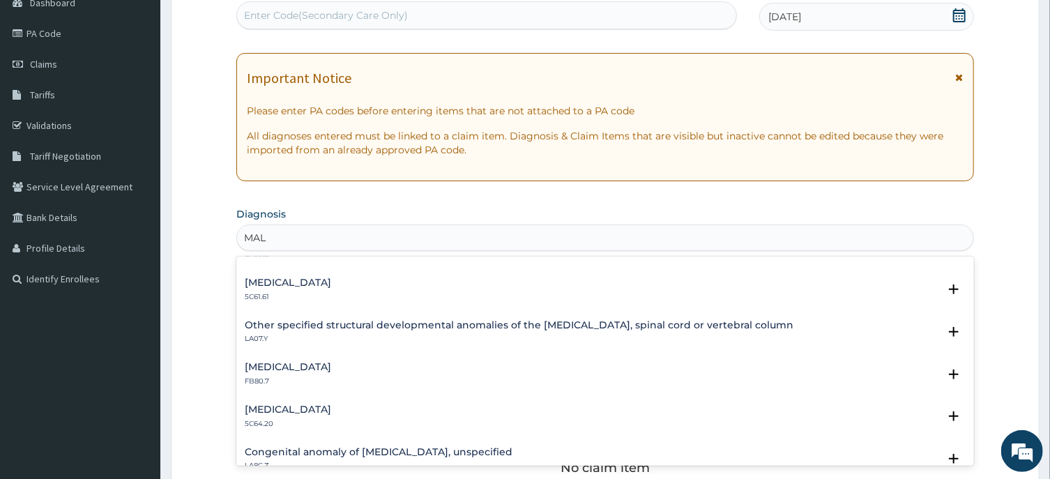
scroll to position [1052, 0]
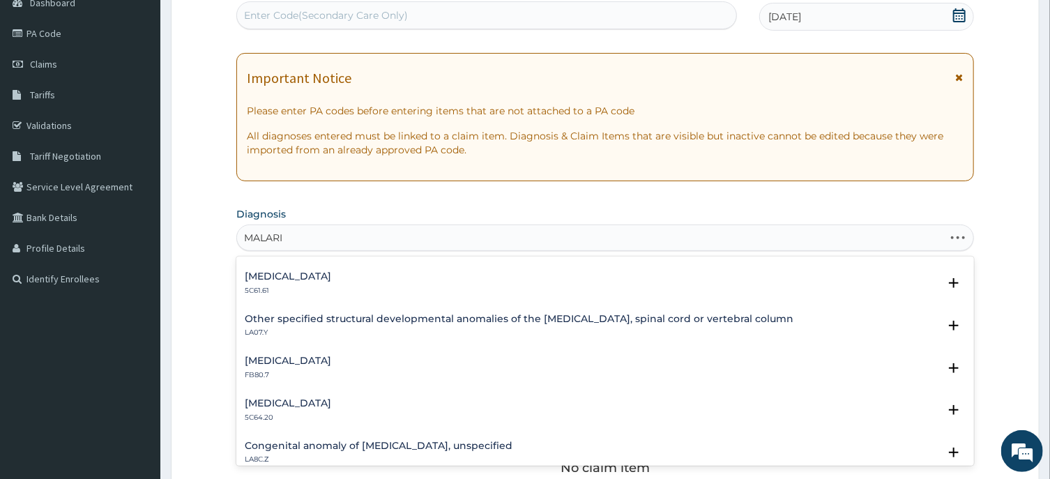
type input "[MEDICAL_DATA]"
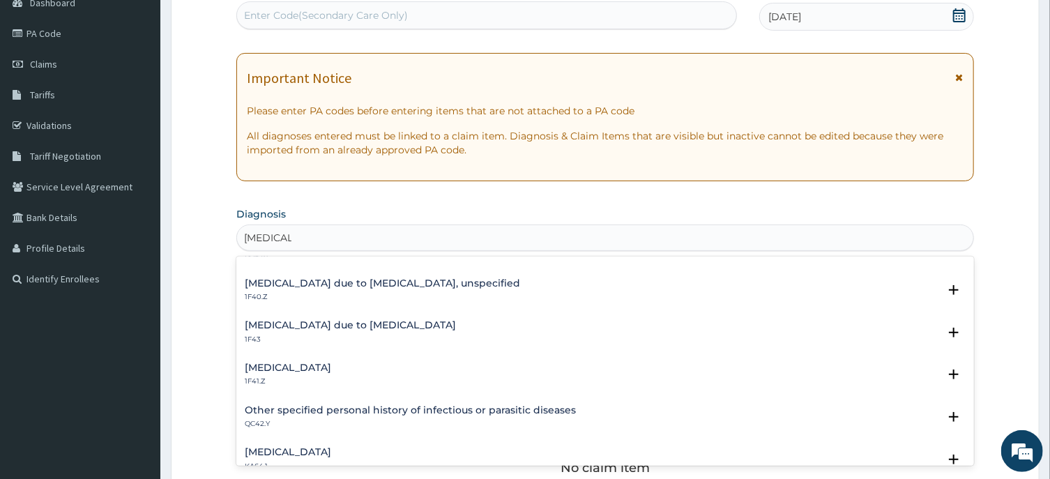
scroll to position [0, 0]
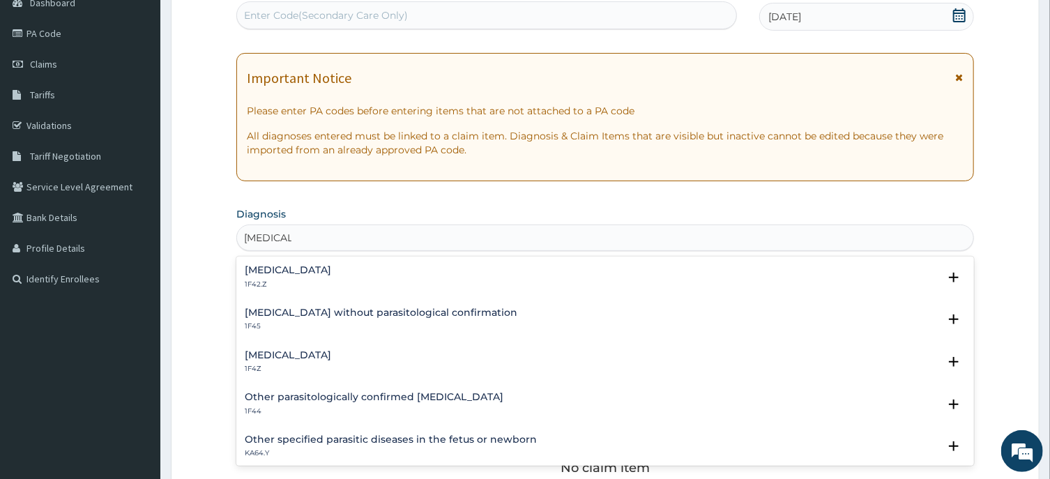
click at [319, 355] on h4 "[MEDICAL_DATA]" at bounding box center [288, 355] width 86 height 10
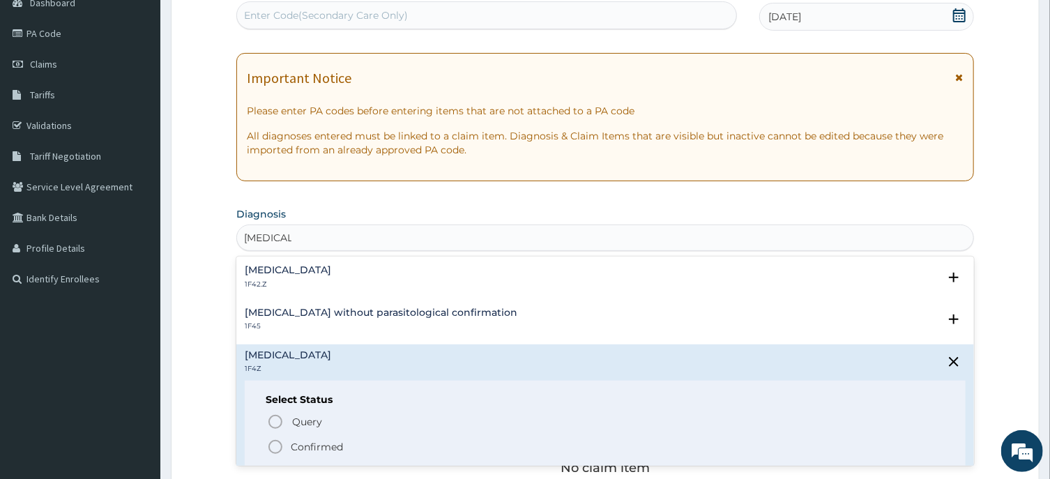
click at [274, 445] on icon "status option filled" at bounding box center [275, 447] width 17 height 17
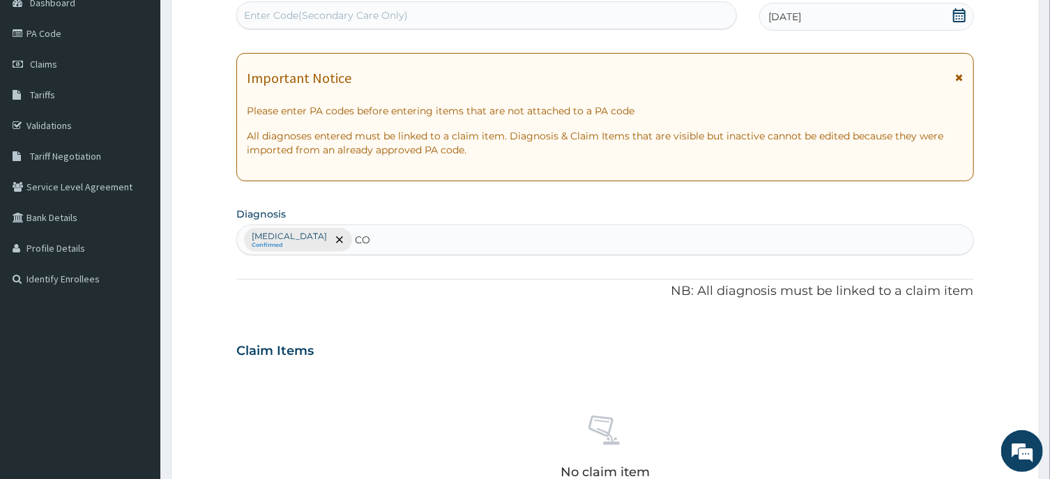
type input "C"
type input "P"
click at [345, 241] on span "remove selection option" at bounding box center [339, 240] width 13 height 13
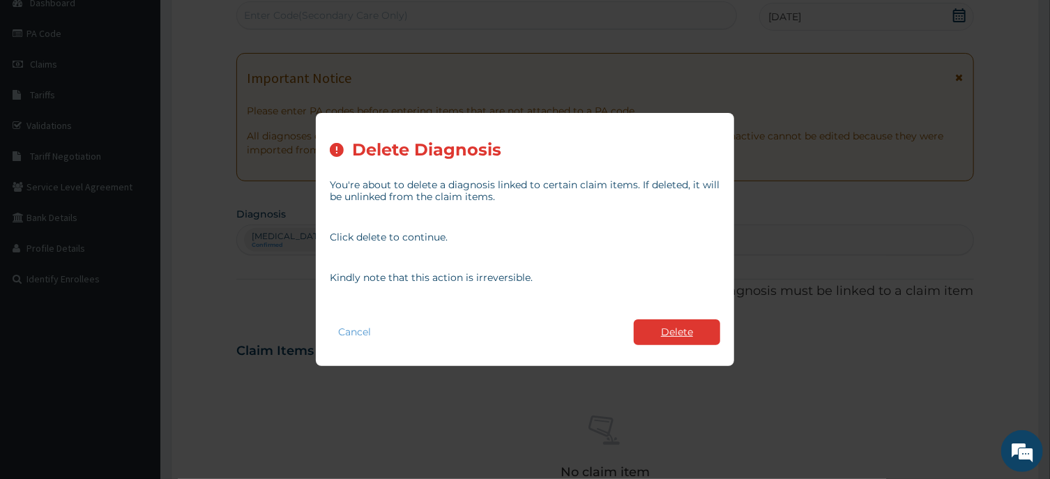
click at [683, 339] on button "Delete" at bounding box center [677, 332] width 86 height 26
